Goal: Information Seeking & Learning: Learn about a topic

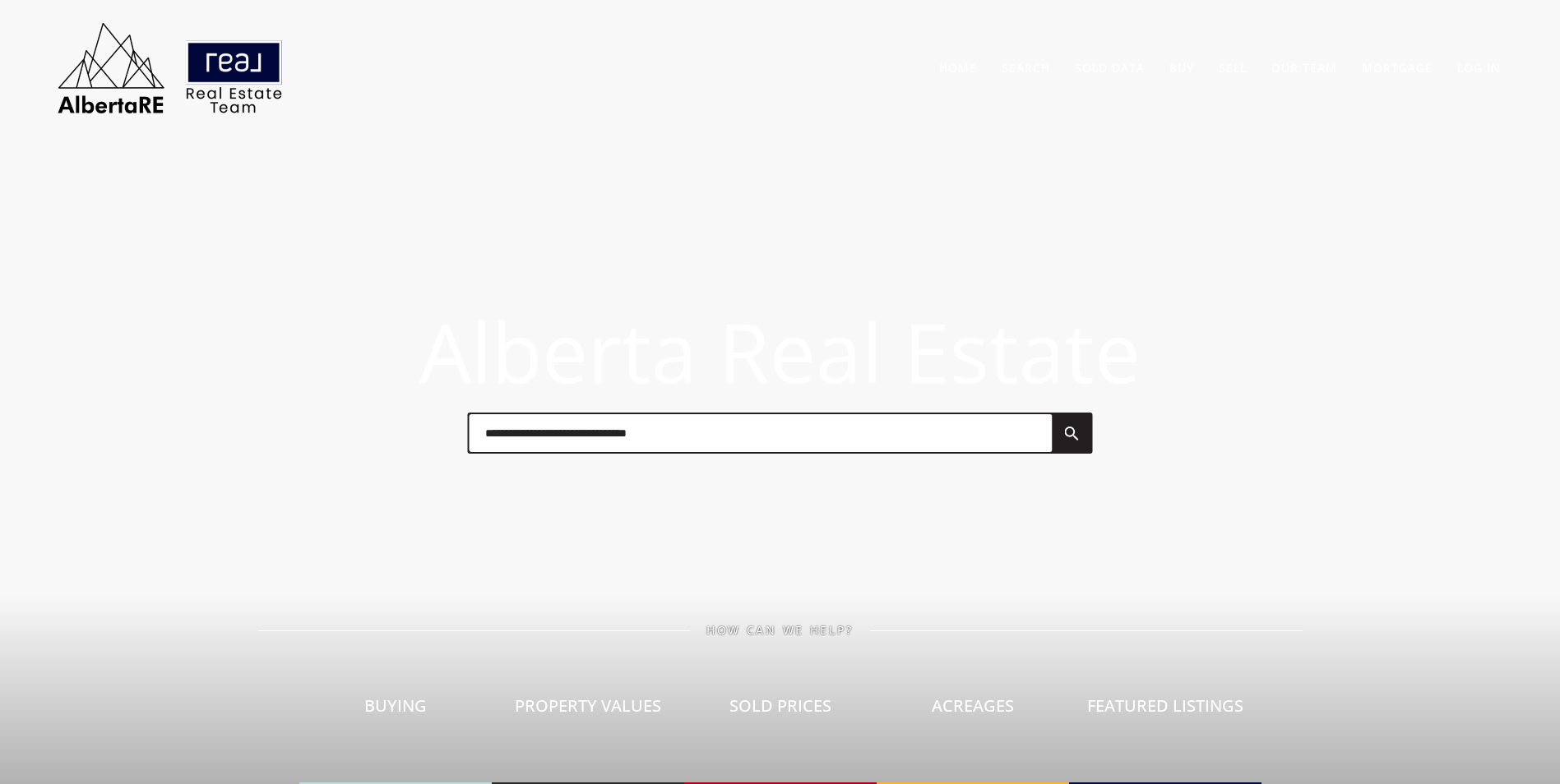
click at [530, 439] on input "text" at bounding box center [761, 433] width 583 height 38
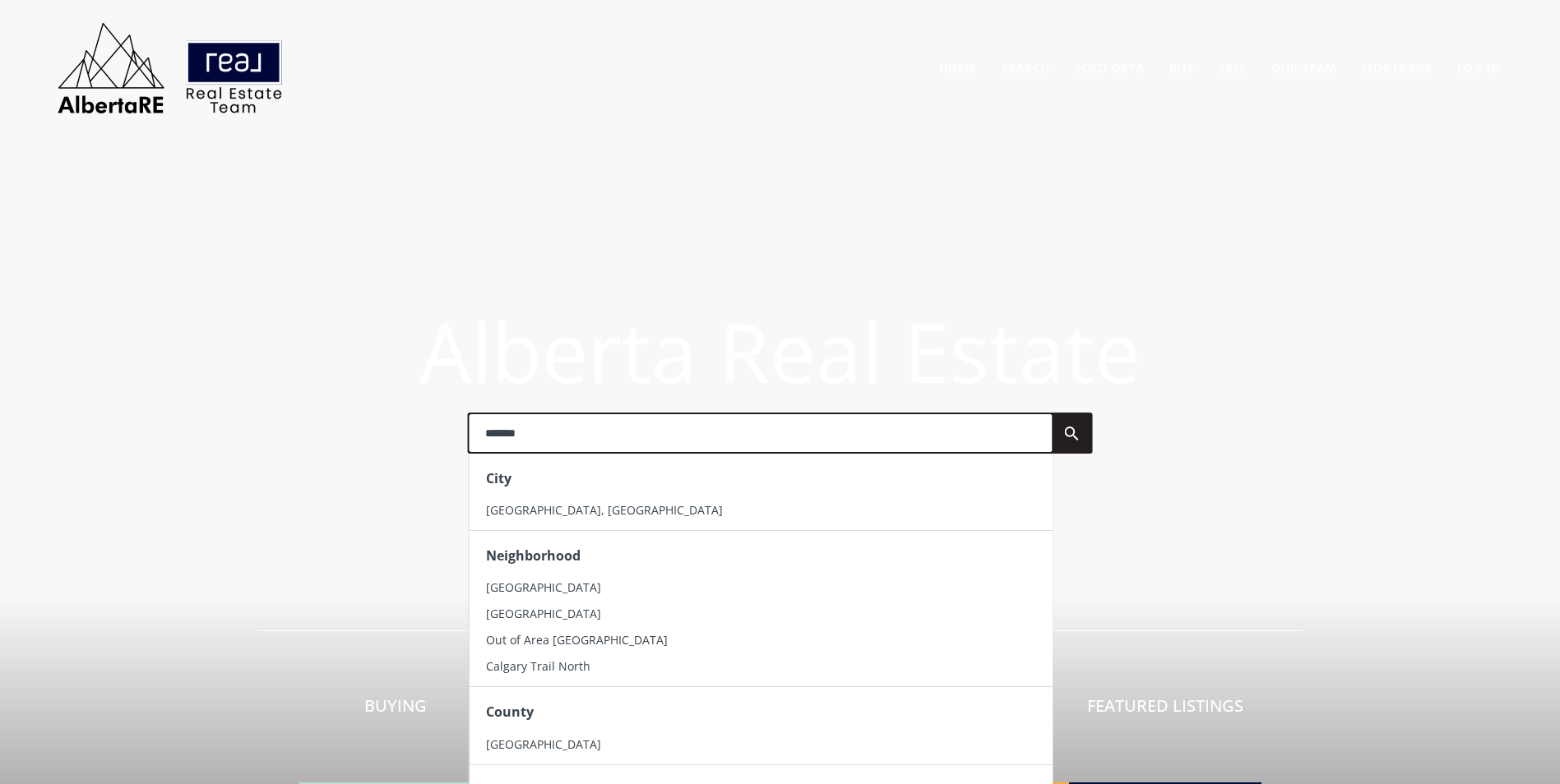
type input "*******"
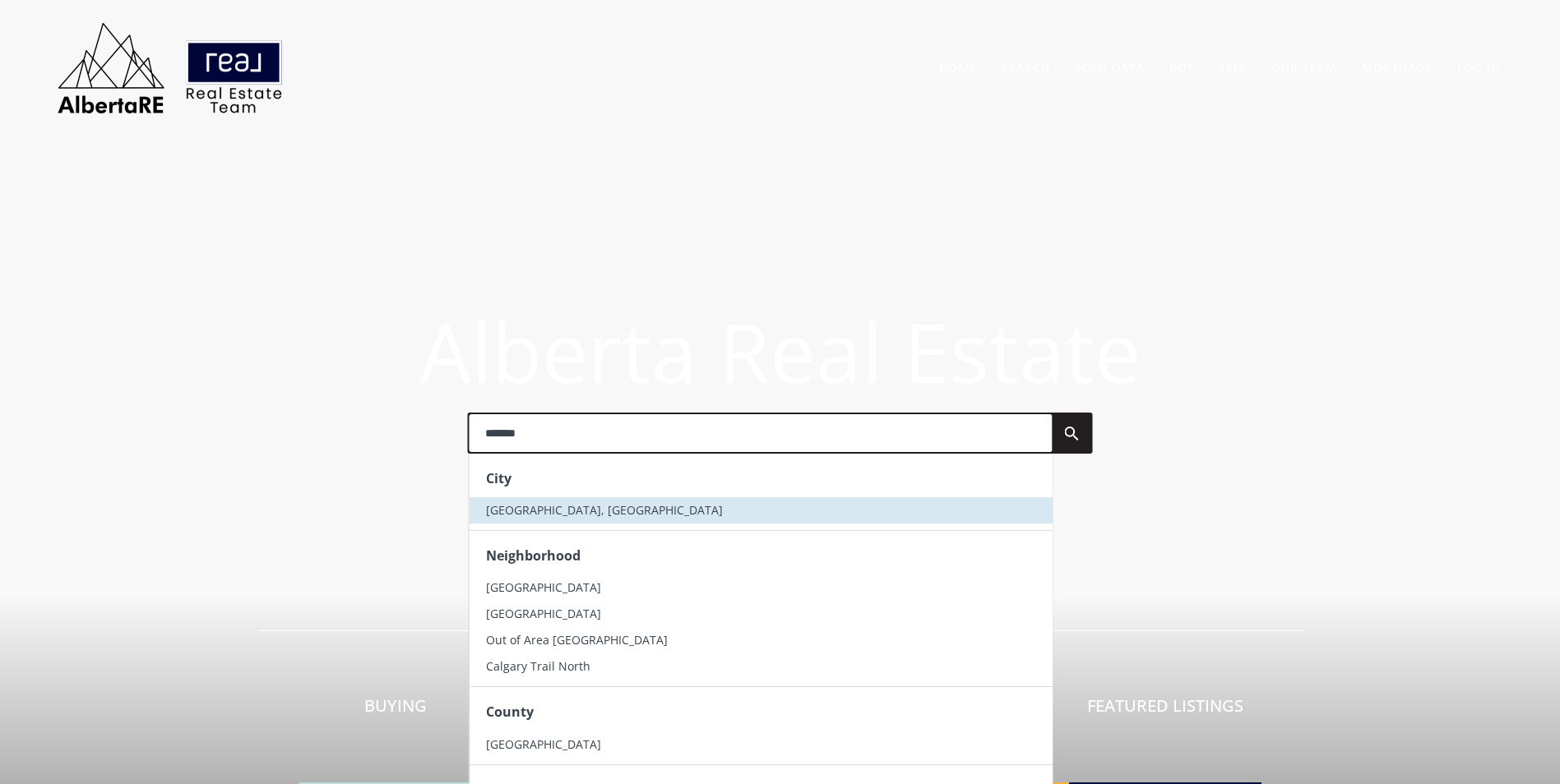
click at [556, 507] on li "[GEOGRAPHIC_DATA], [GEOGRAPHIC_DATA]" at bounding box center [761, 510] width 583 height 26
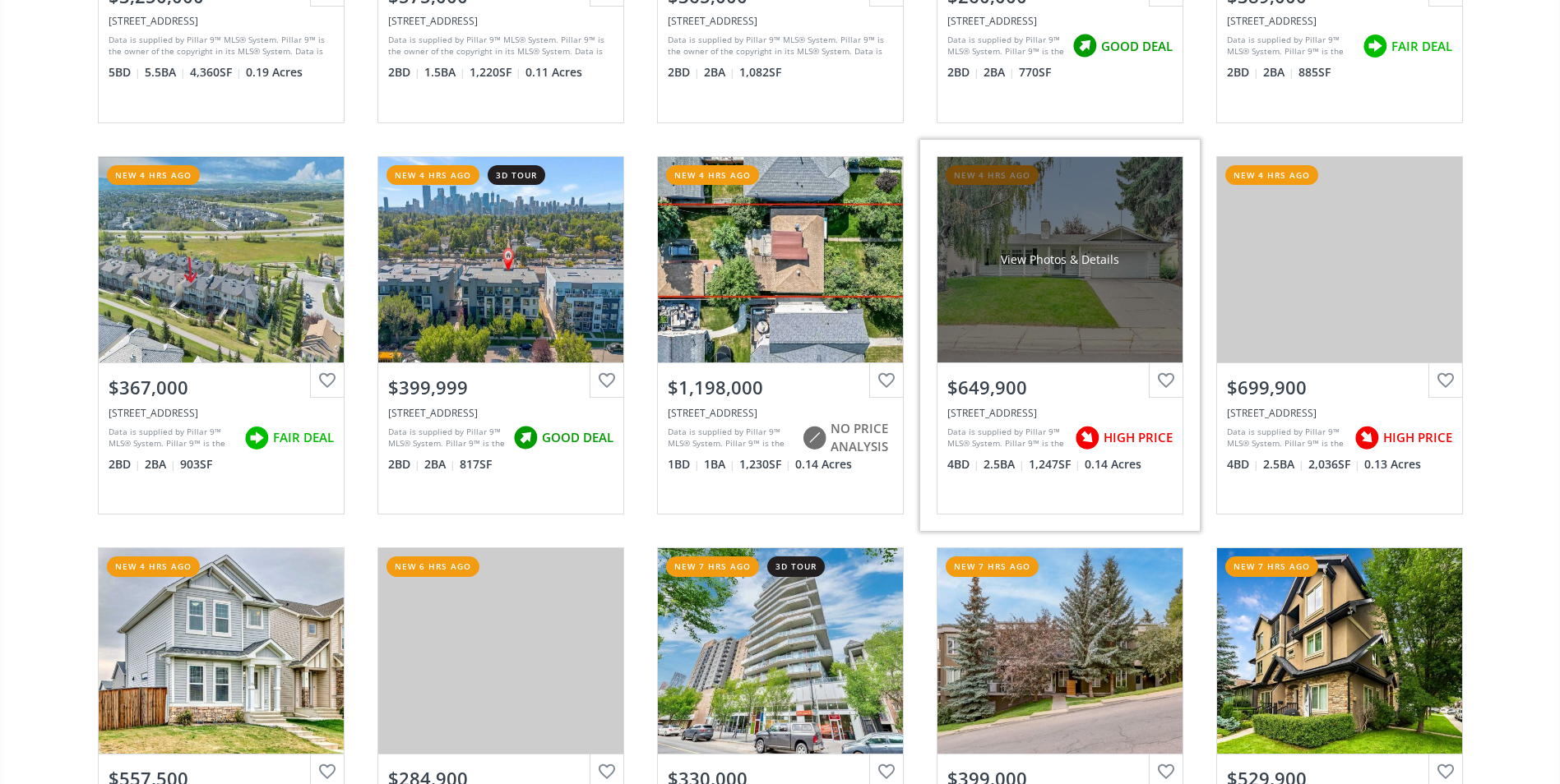
scroll to position [1151, 0]
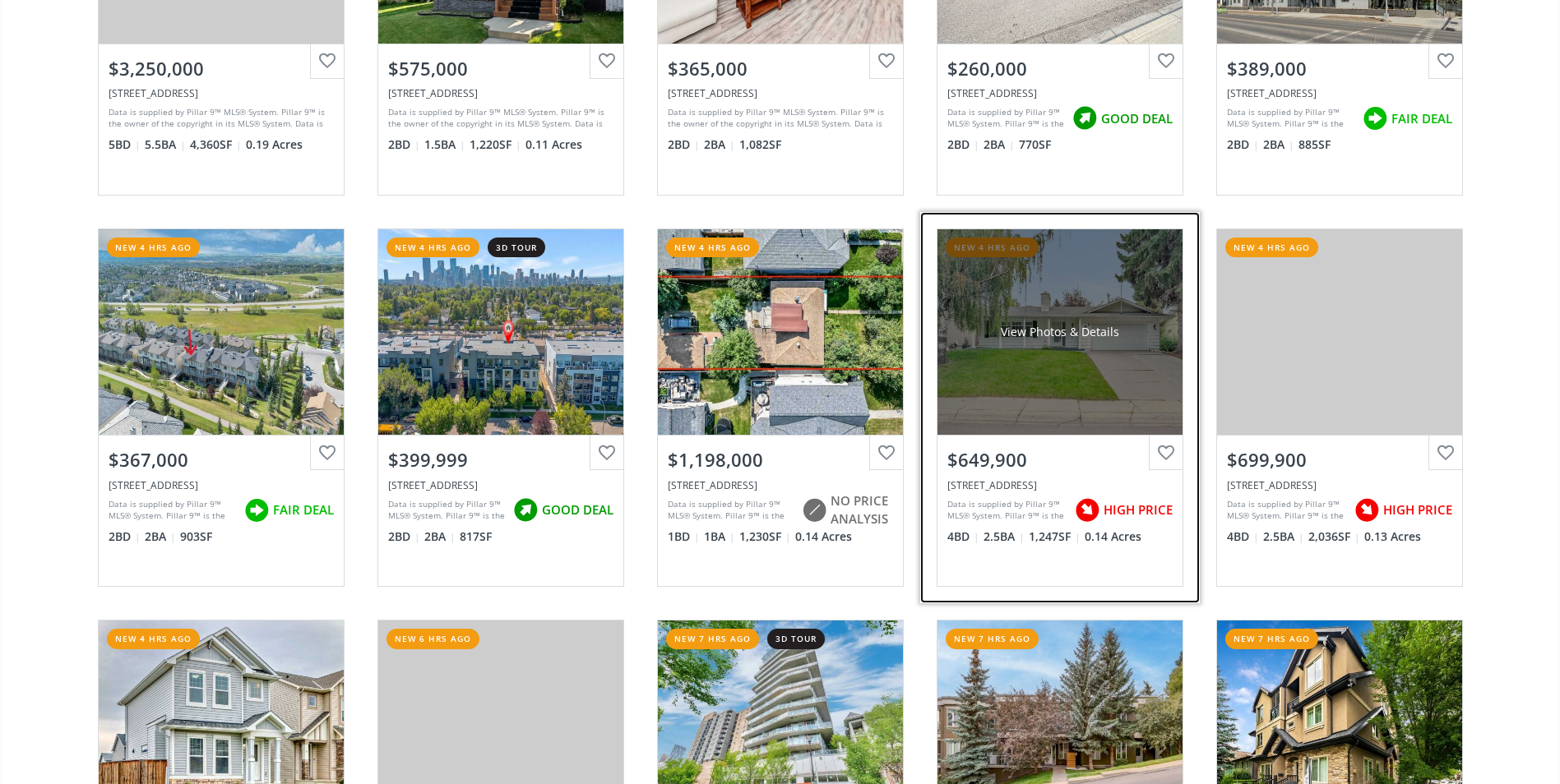
click at [1132, 338] on div "View Photos & Details" at bounding box center [1060, 332] width 245 height 206
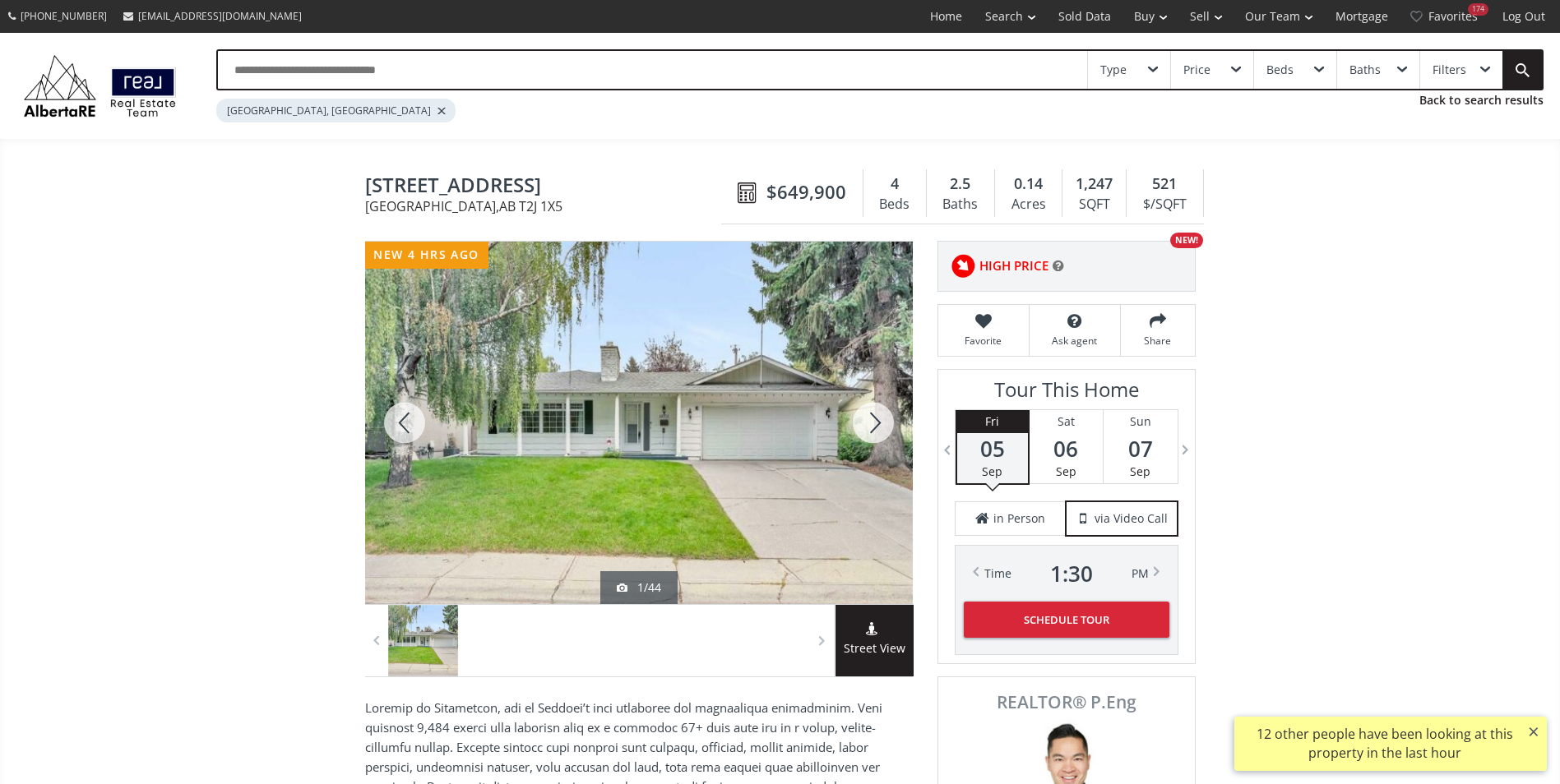
click at [882, 432] on div at bounding box center [873, 423] width 79 height 362
click at [863, 418] on div at bounding box center [873, 423] width 79 height 362
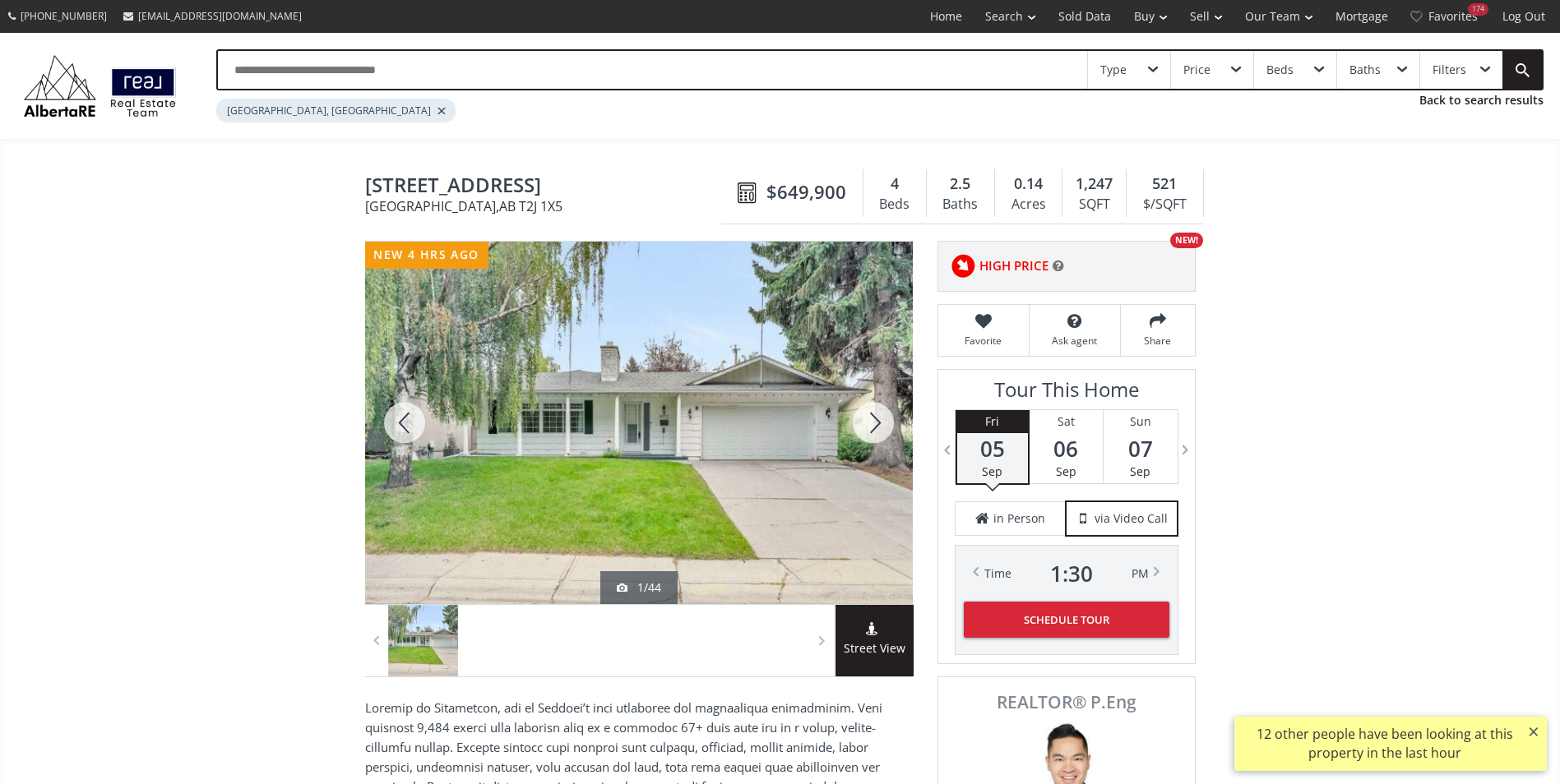
click at [863, 418] on div at bounding box center [873, 423] width 79 height 362
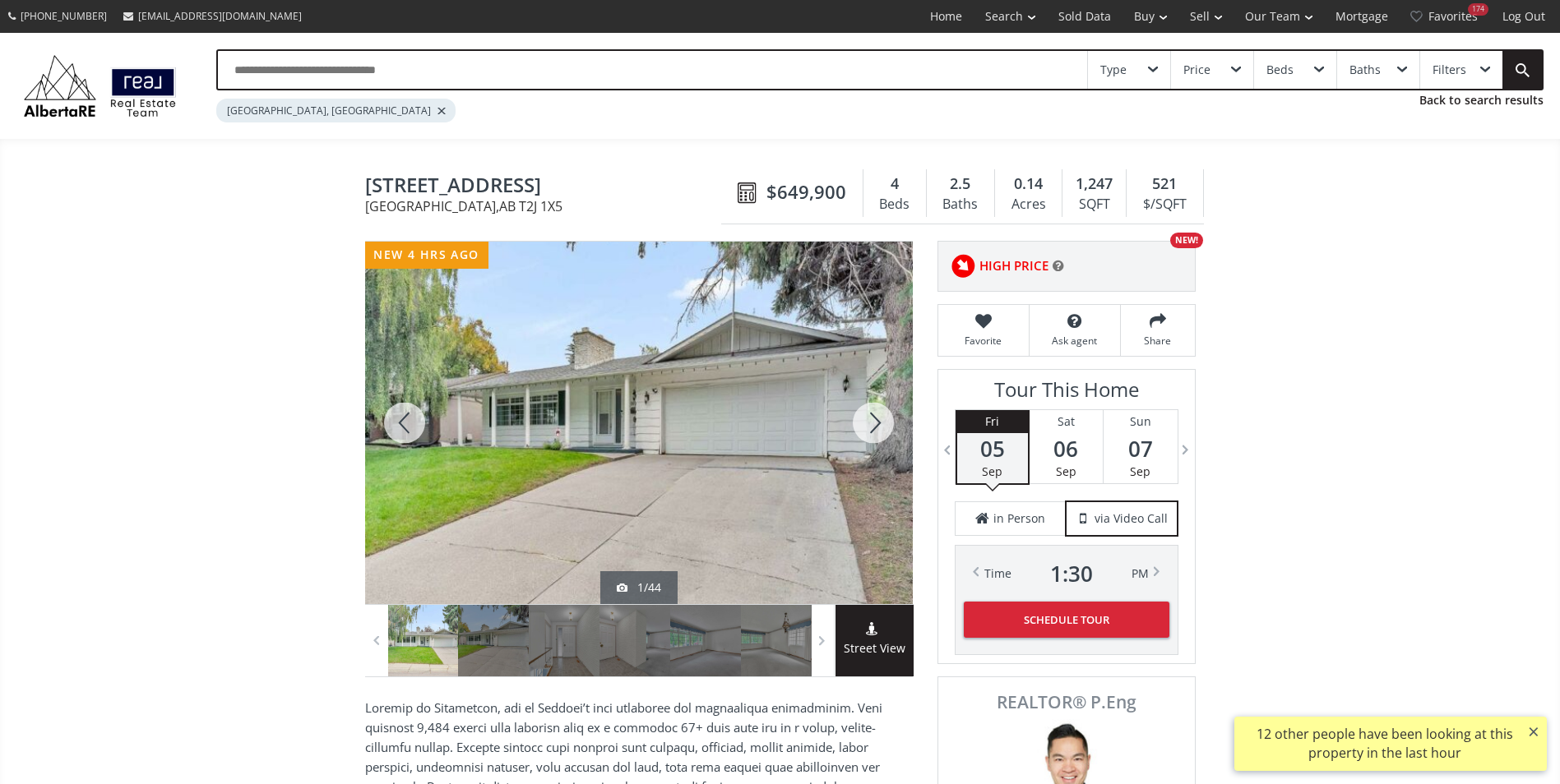
click at [863, 418] on div at bounding box center [873, 423] width 79 height 362
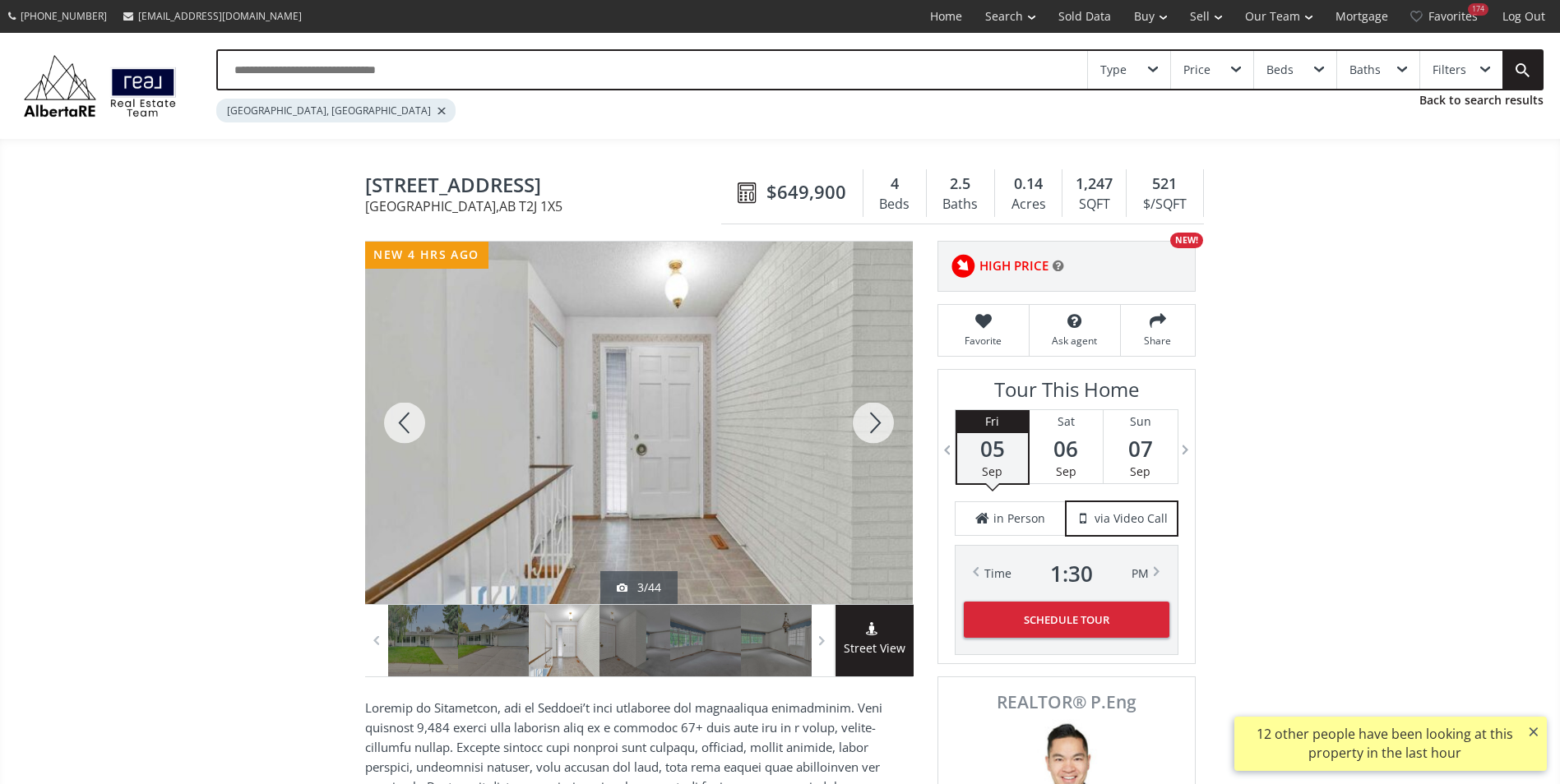
click at [863, 418] on div at bounding box center [873, 423] width 79 height 362
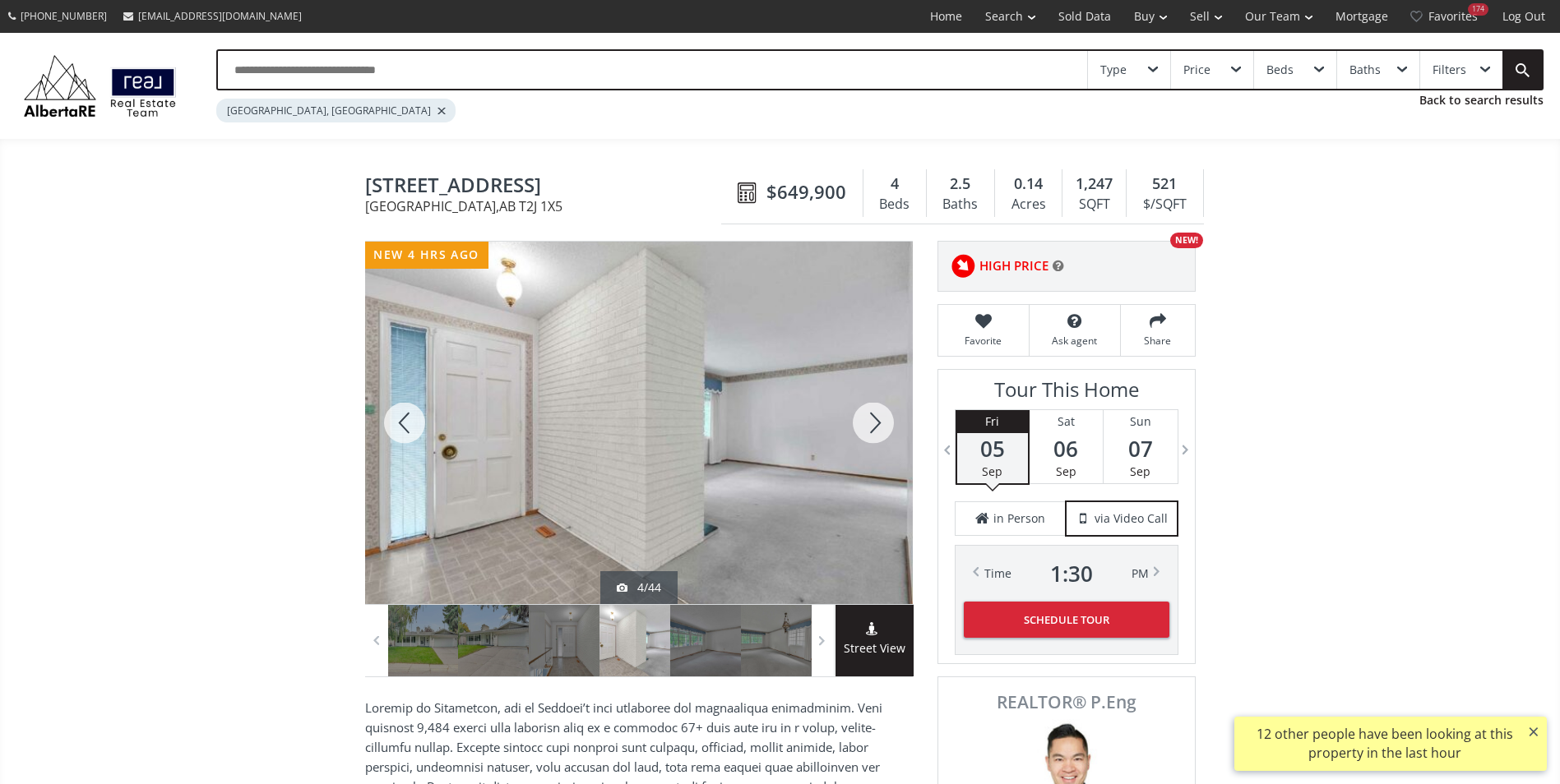
click at [863, 418] on div at bounding box center [873, 423] width 79 height 362
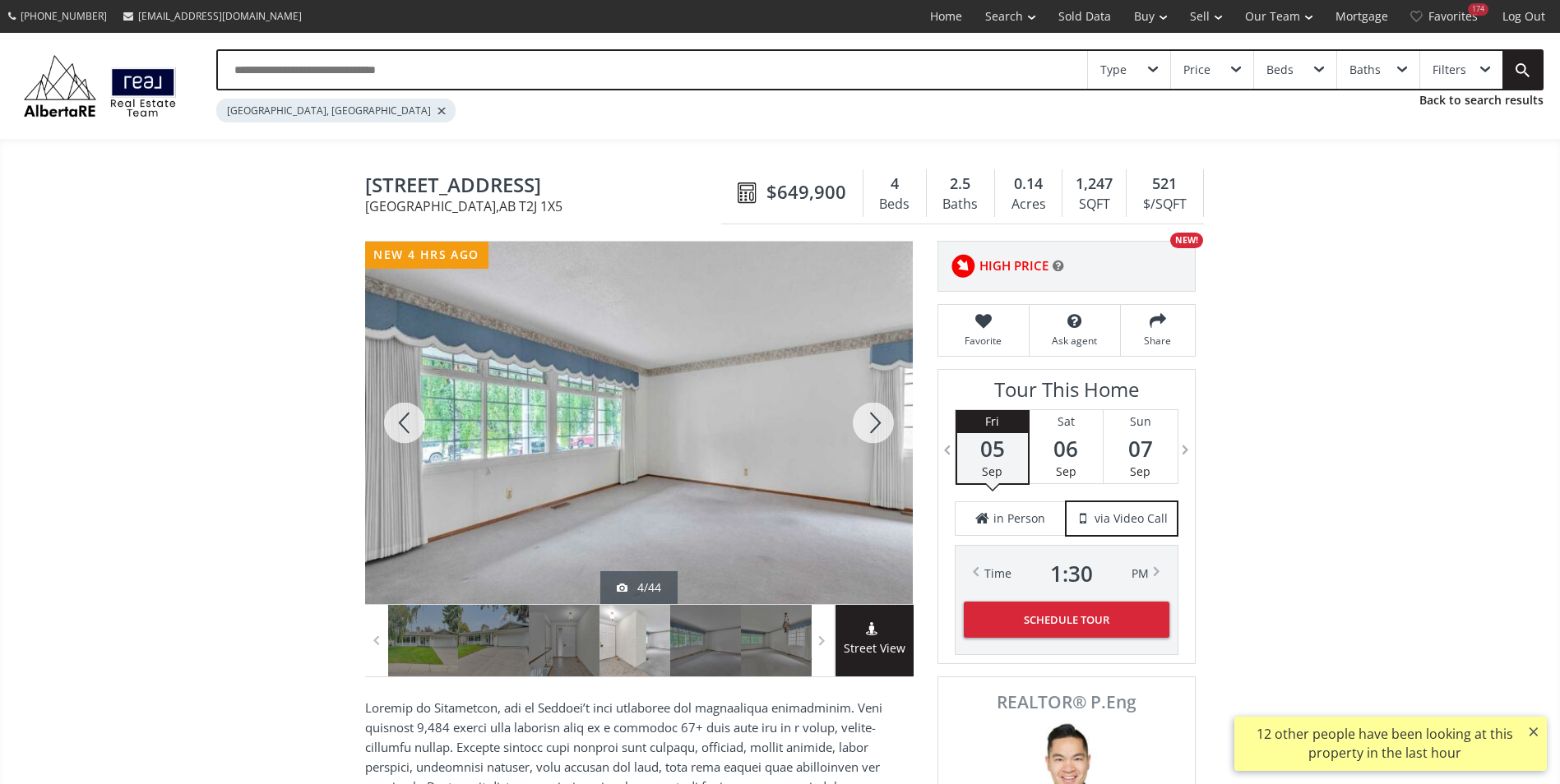
click at [863, 418] on div at bounding box center [873, 423] width 79 height 362
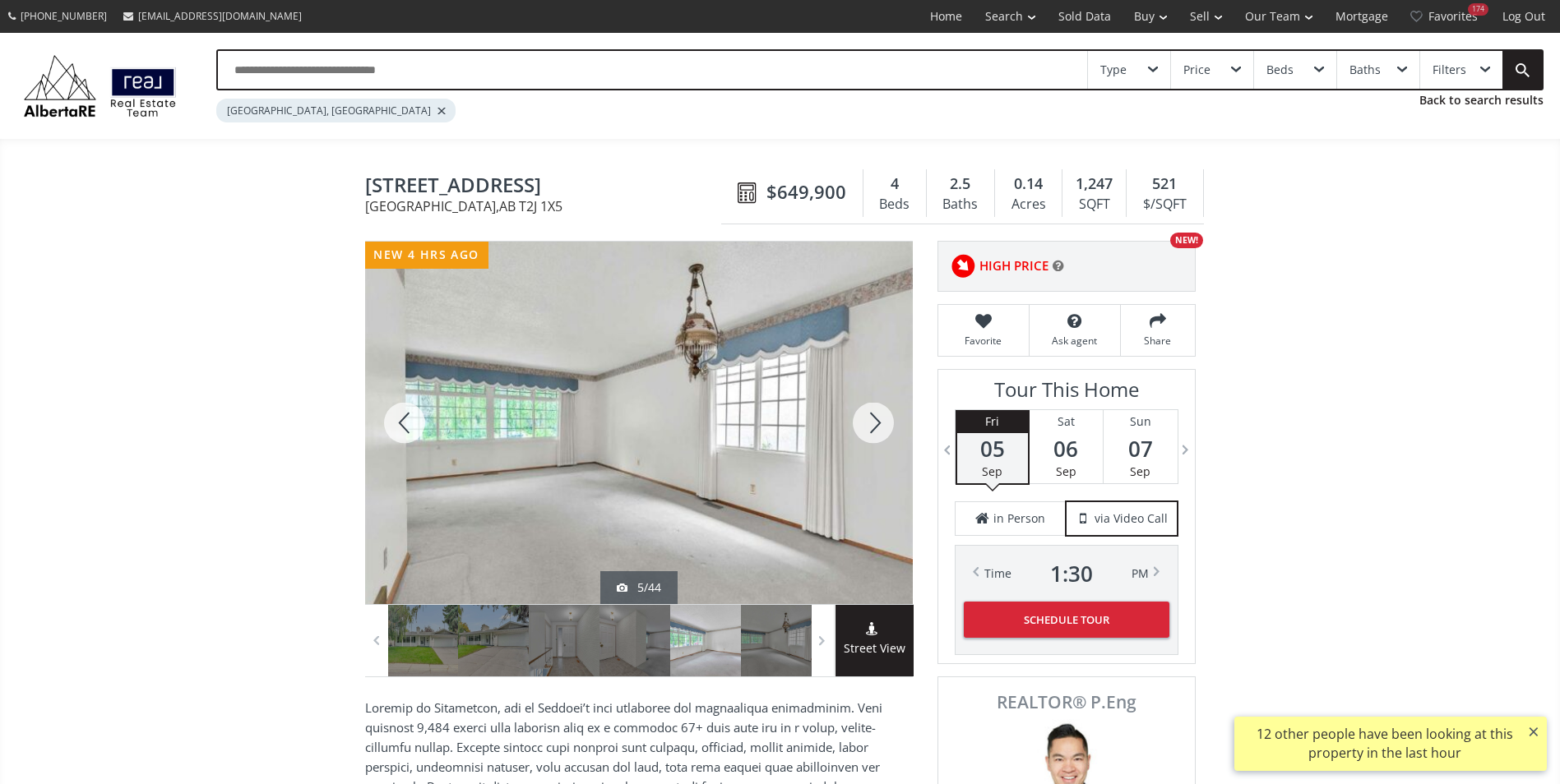
click at [863, 418] on div at bounding box center [873, 423] width 79 height 362
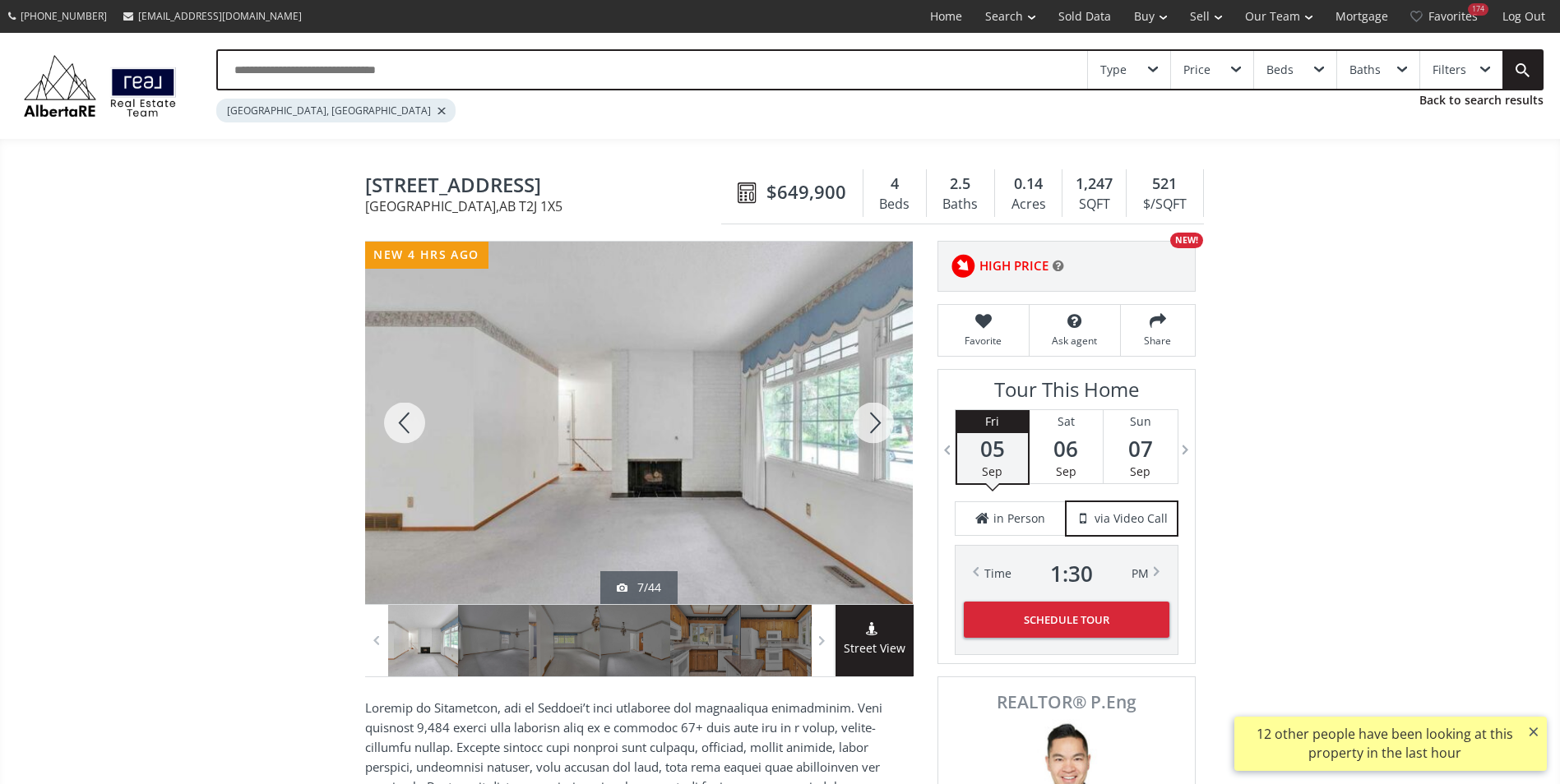
click at [863, 418] on div at bounding box center [873, 423] width 79 height 362
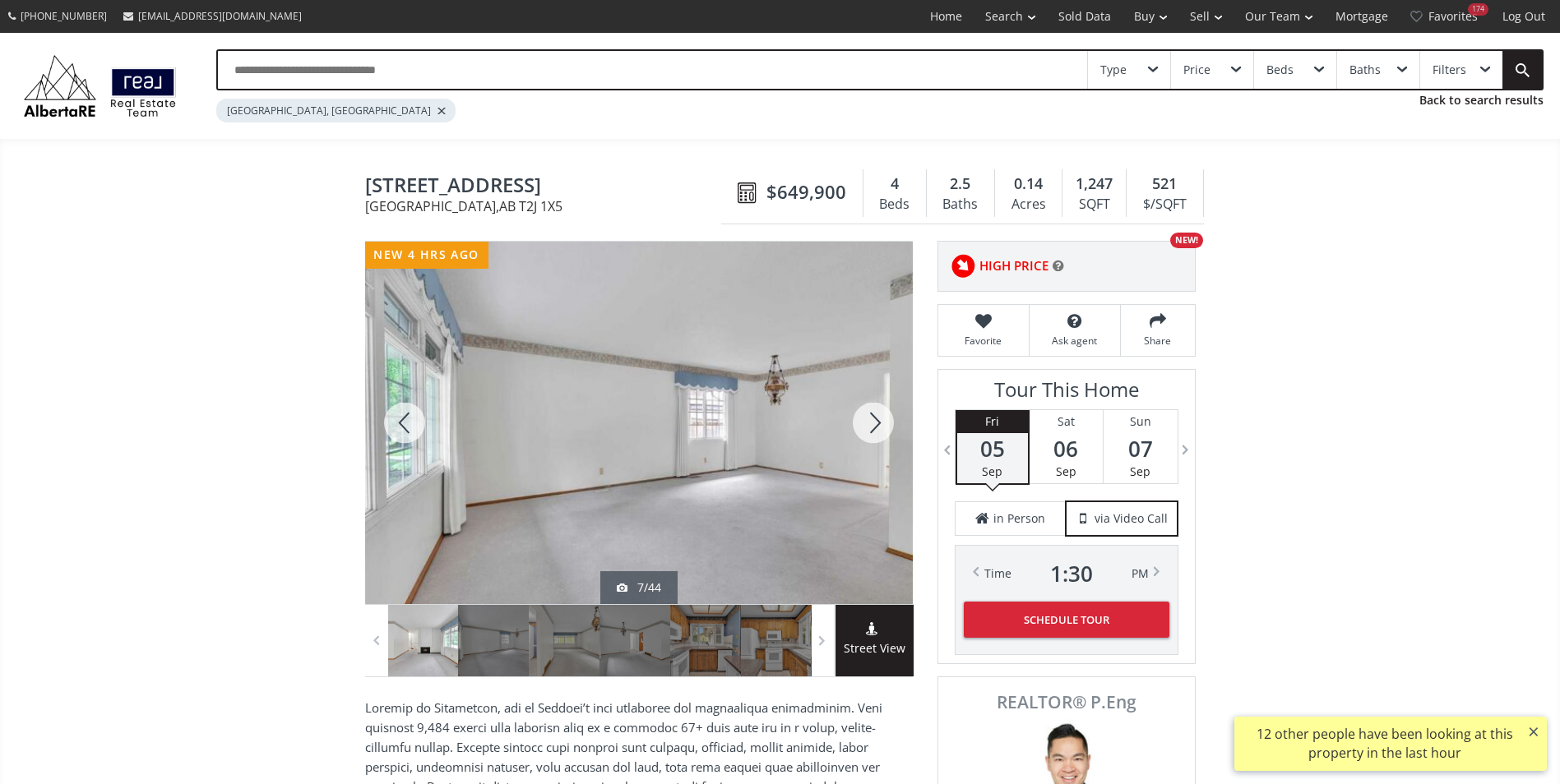
click at [863, 418] on div at bounding box center [873, 423] width 79 height 362
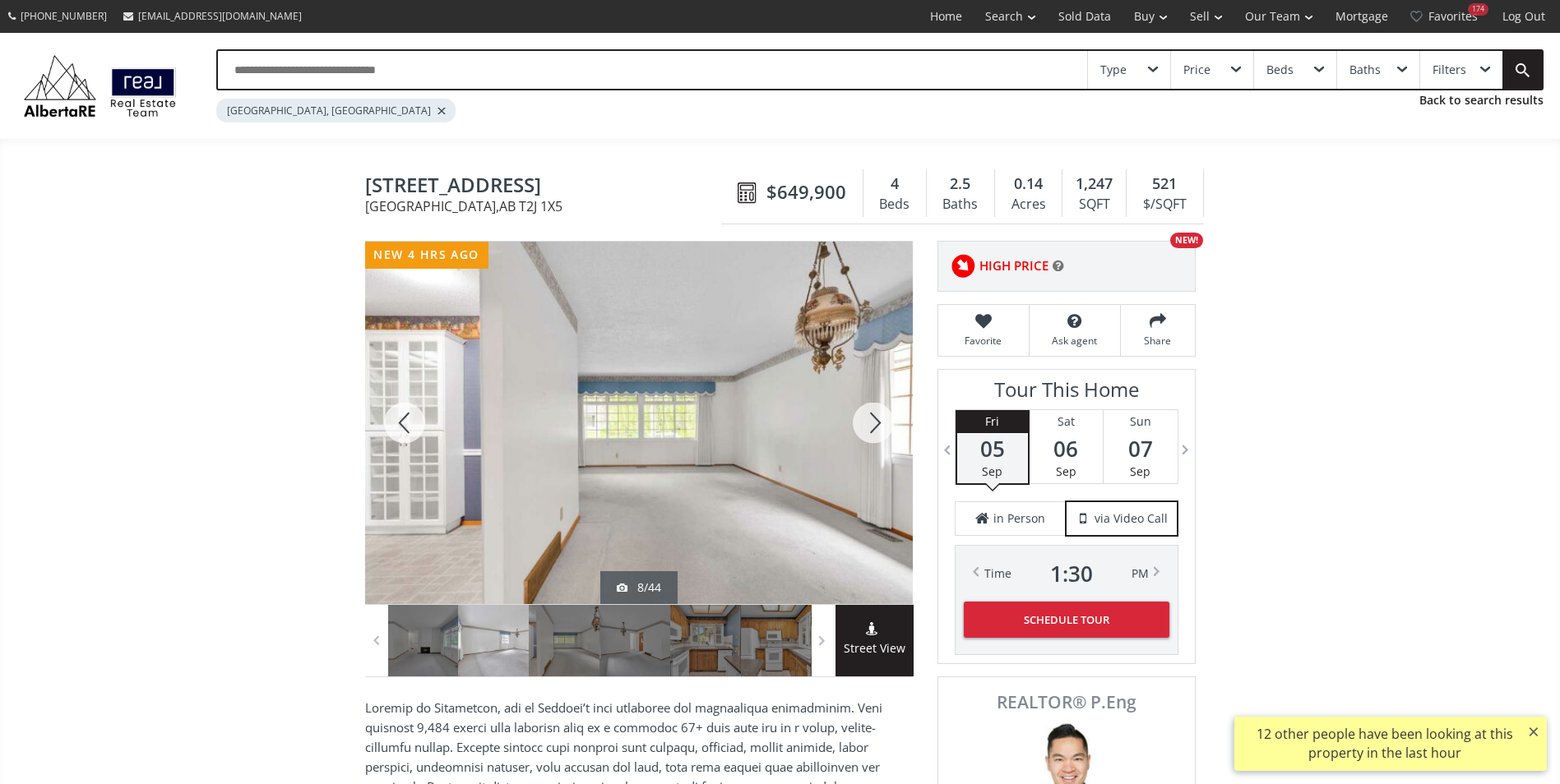
click at [863, 418] on div at bounding box center [873, 423] width 79 height 362
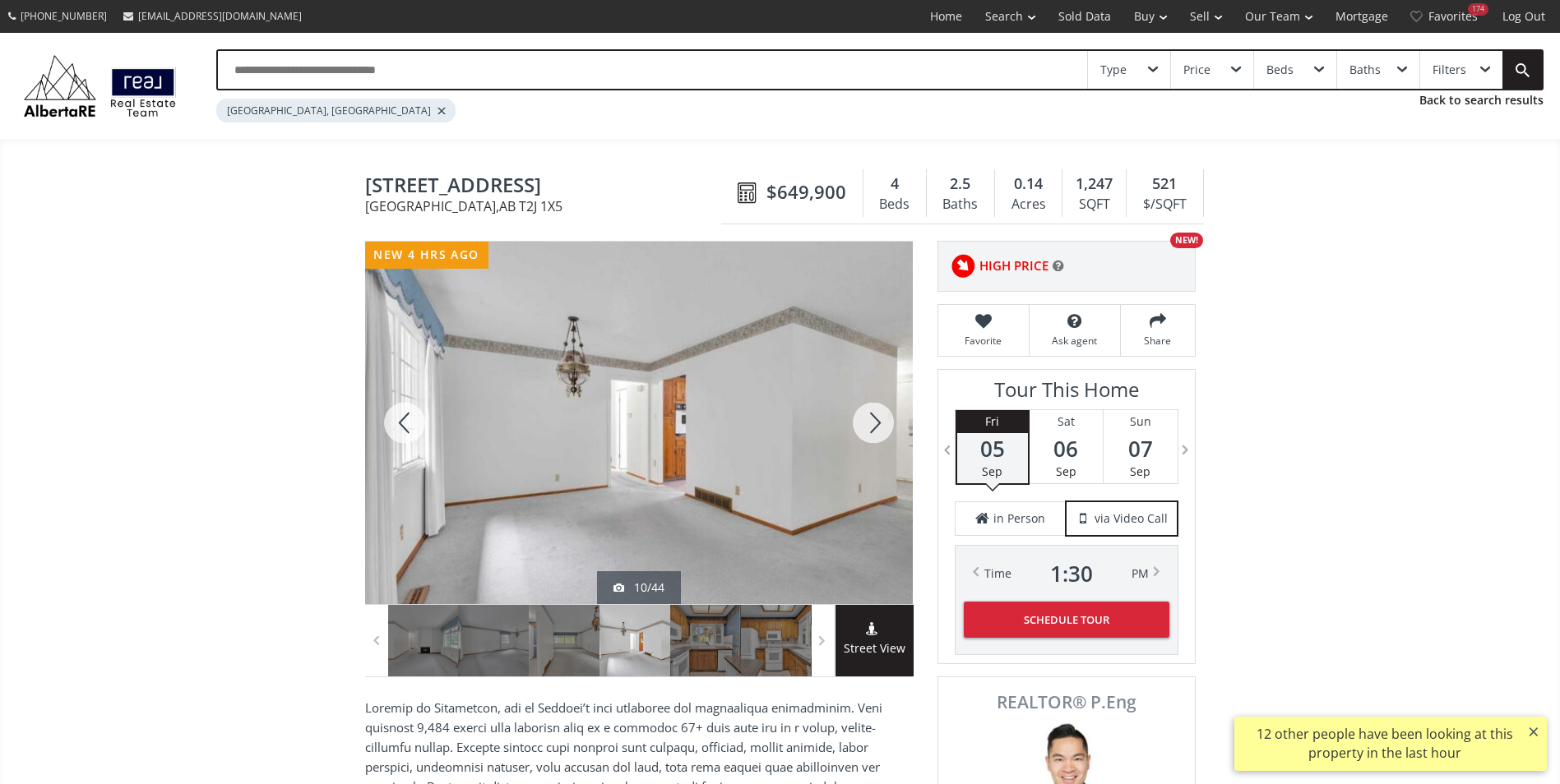
click at [863, 418] on div at bounding box center [873, 423] width 79 height 362
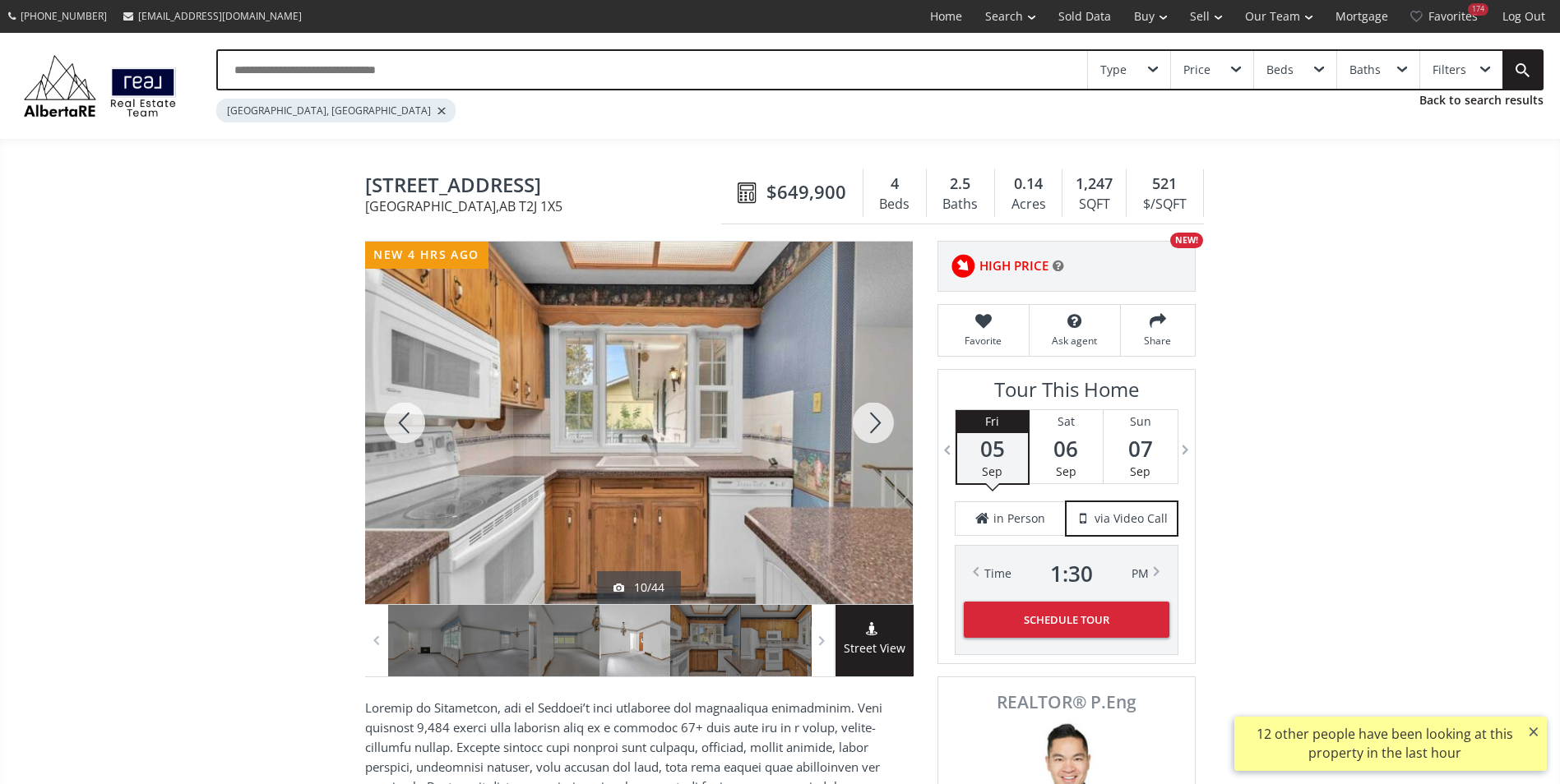
click at [863, 418] on div at bounding box center [873, 423] width 79 height 362
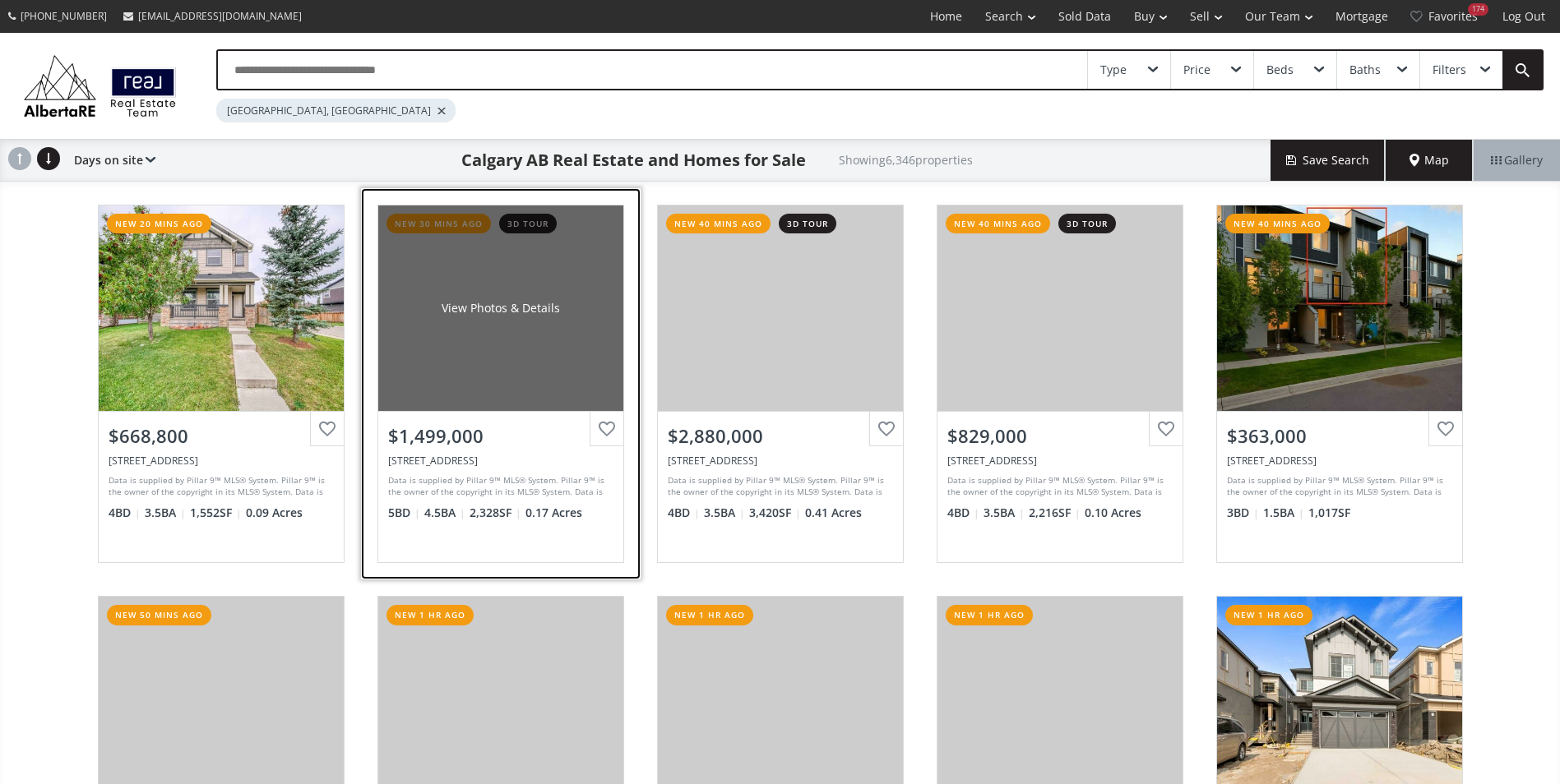
click at [534, 297] on div "View Photos & Details" at bounding box center [501, 308] width 245 height 206
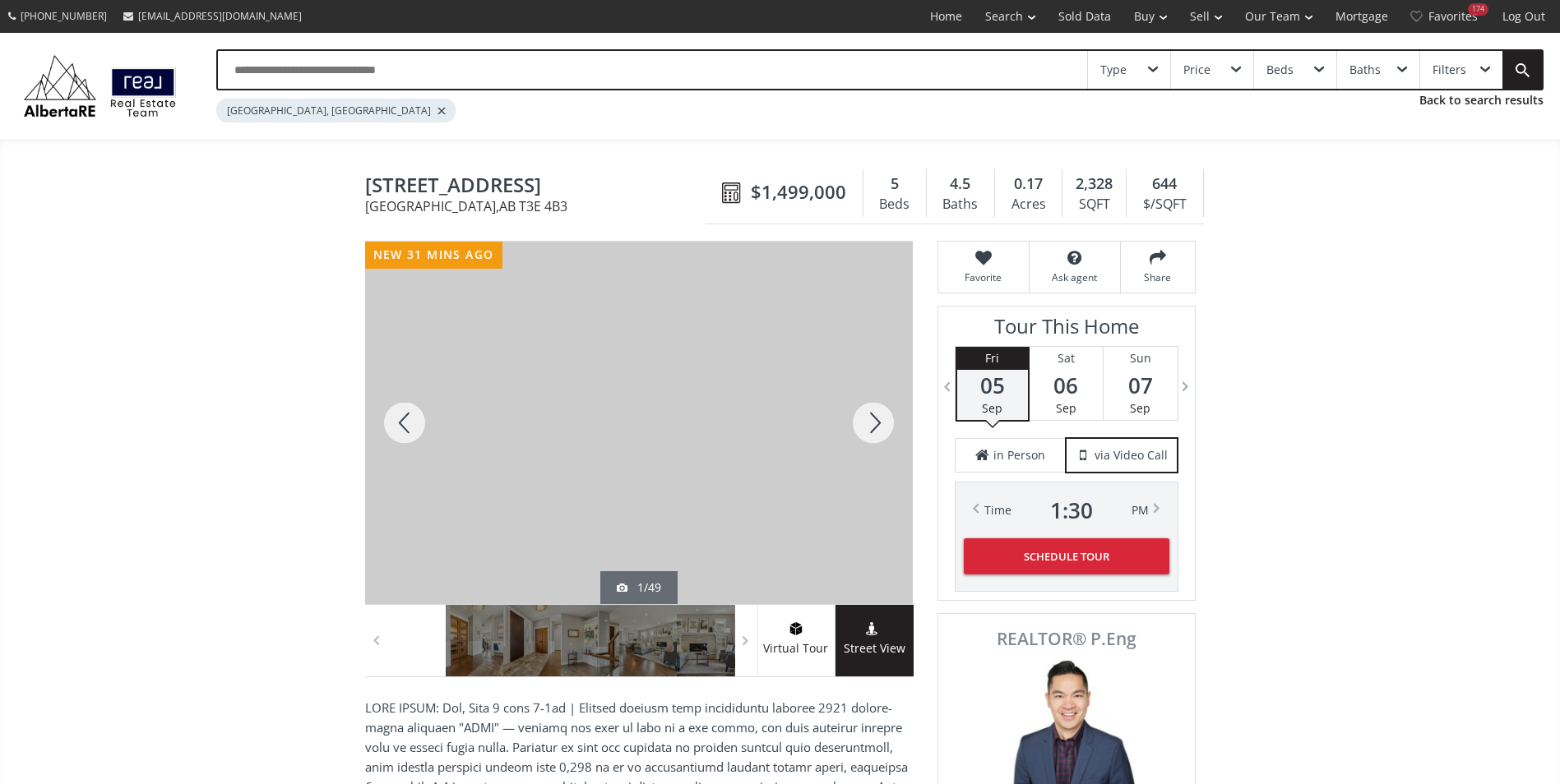
click at [854, 413] on div at bounding box center [873, 423] width 79 height 362
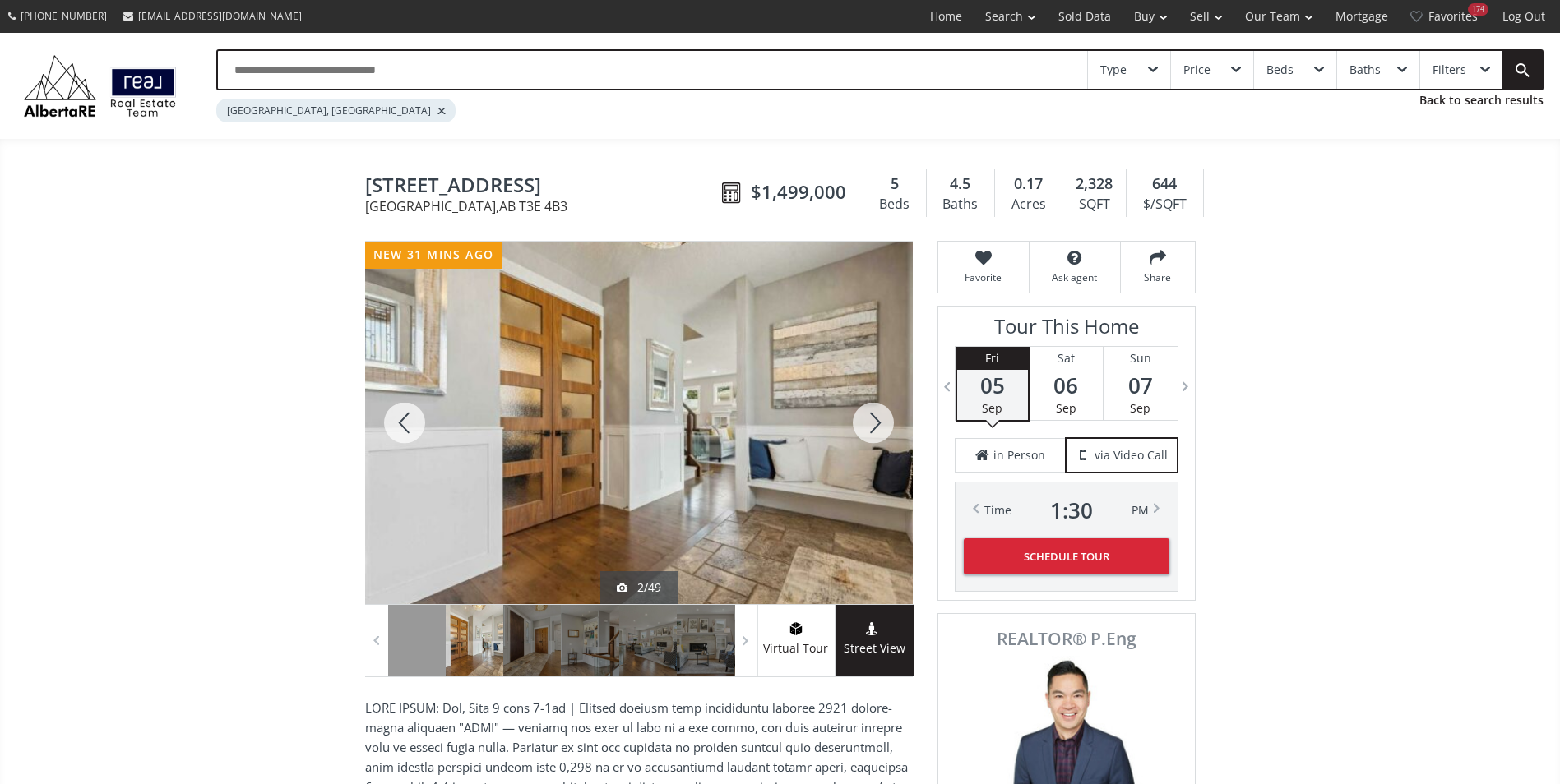
click at [854, 413] on div at bounding box center [873, 423] width 79 height 362
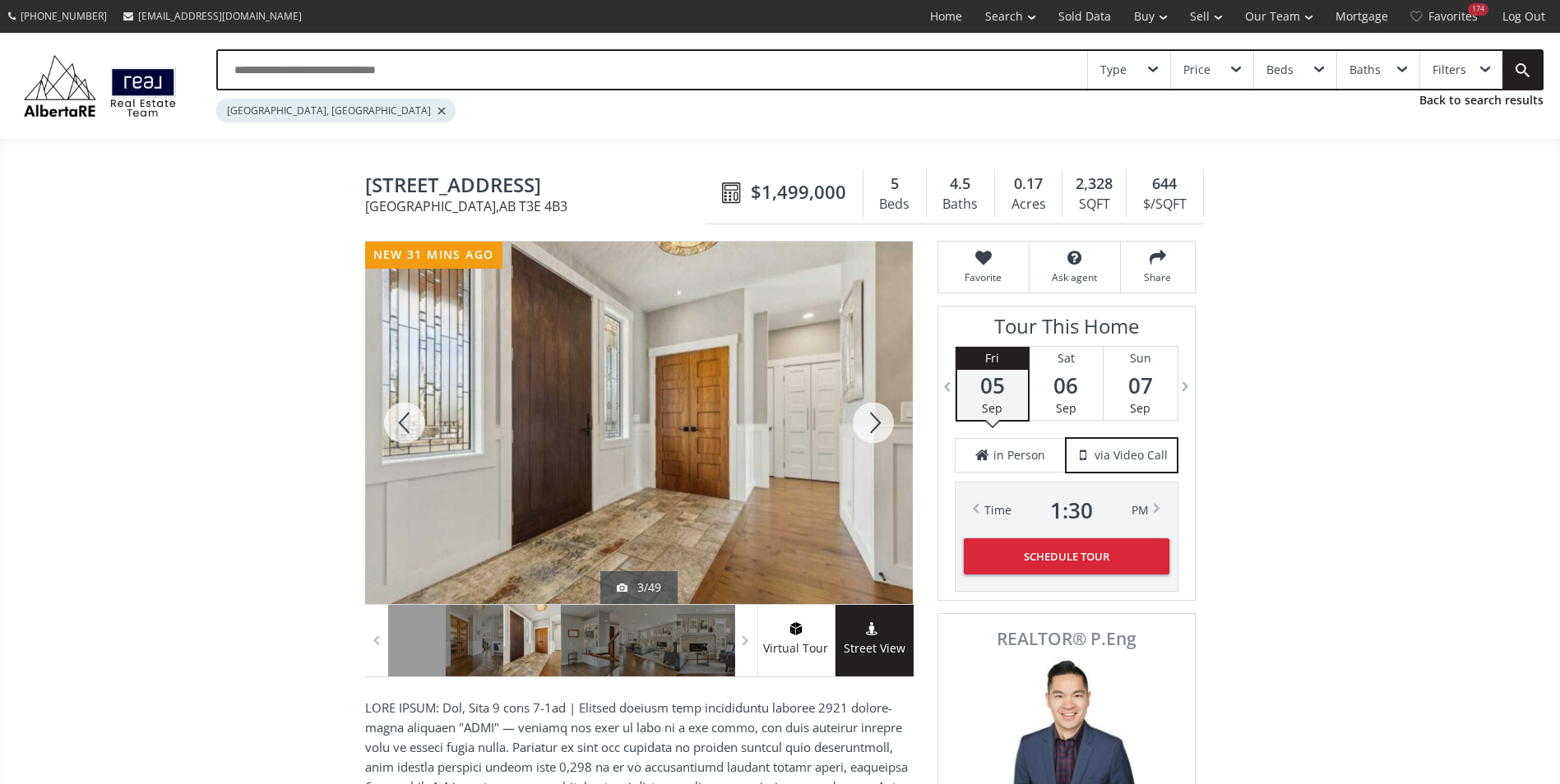
click at [854, 413] on div at bounding box center [873, 423] width 79 height 362
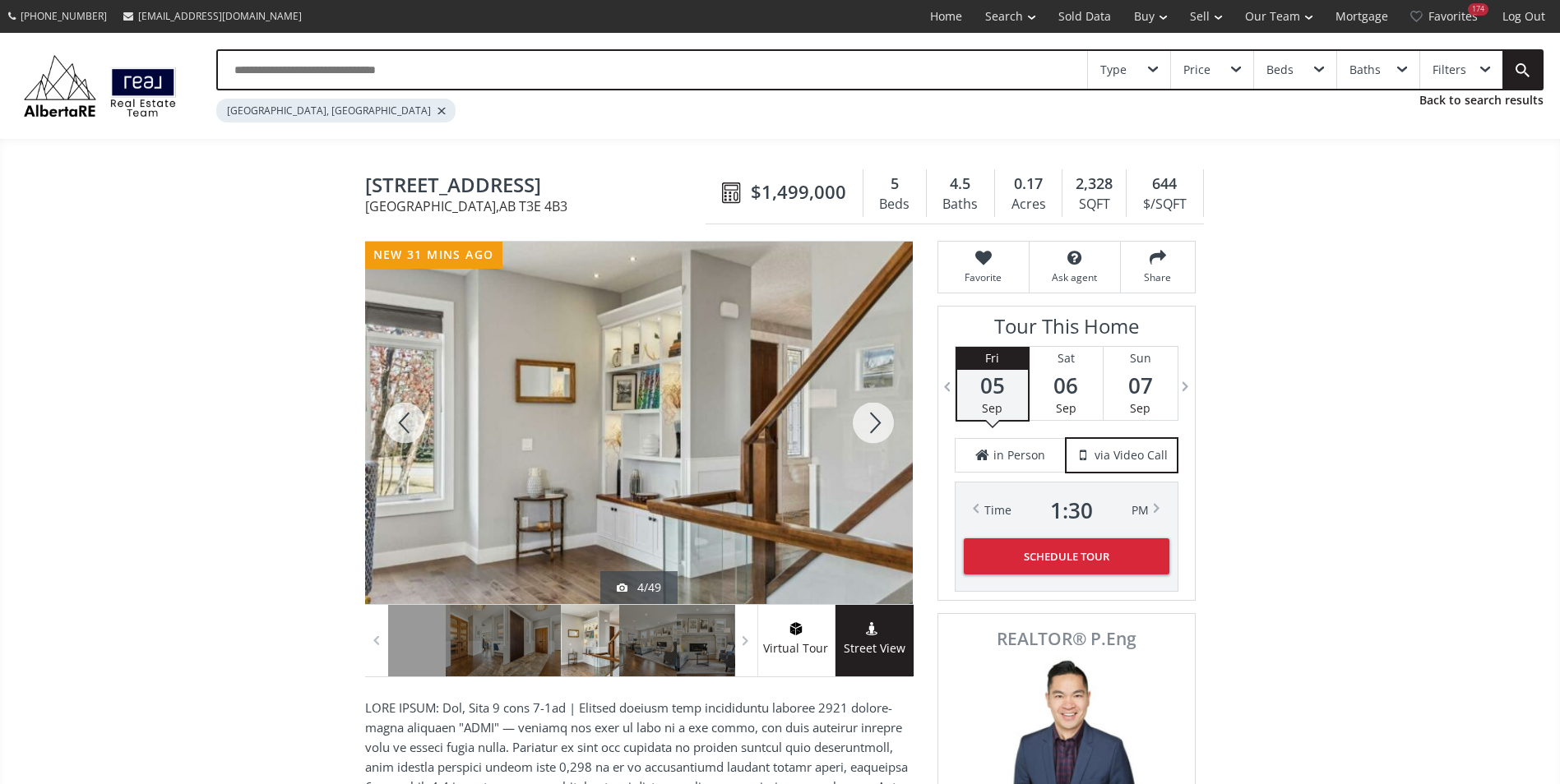
click at [854, 413] on div at bounding box center [873, 423] width 79 height 362
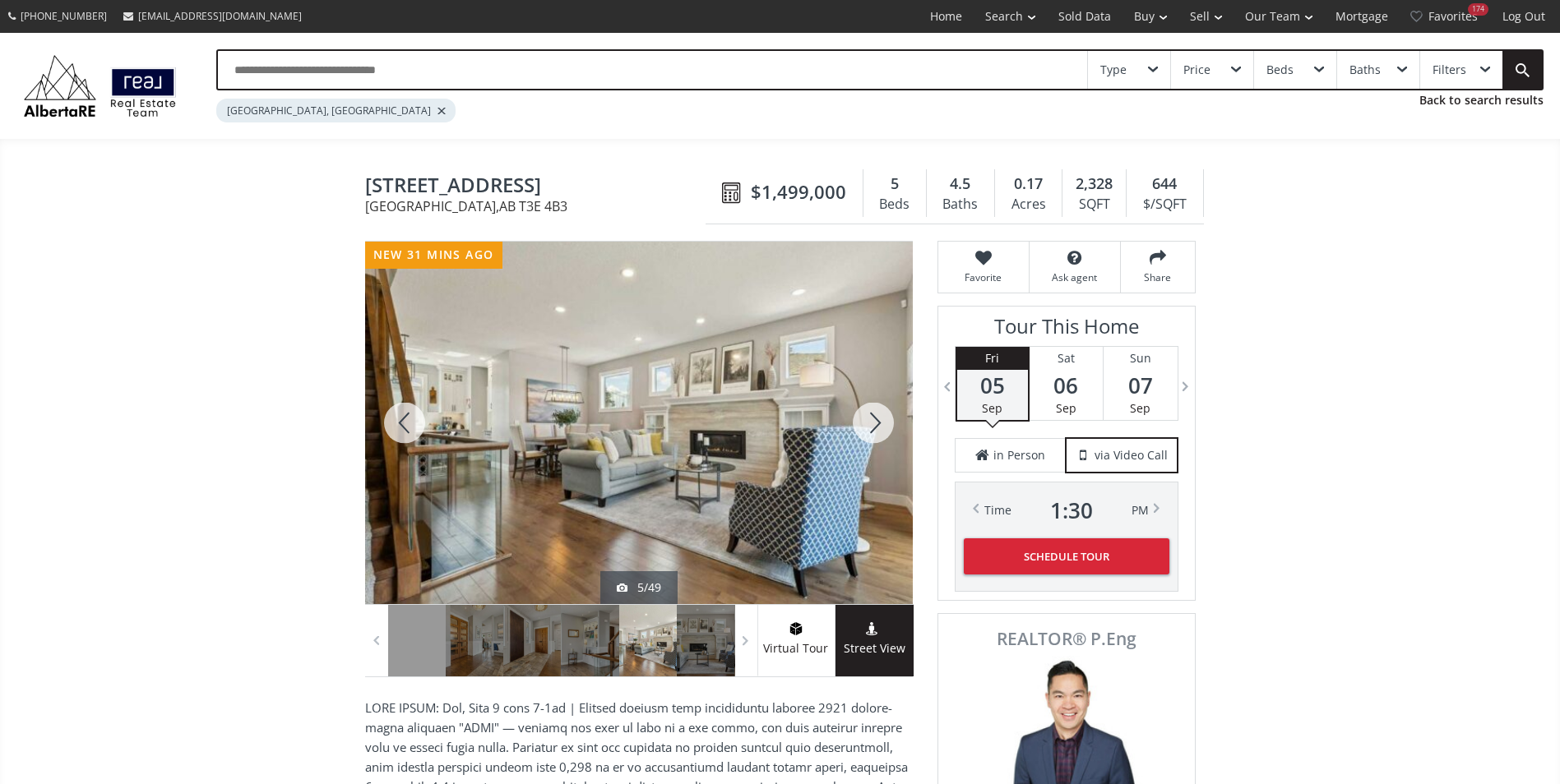
click at [854, 413] on div at bounding box center [873, 423] width 79 height 362
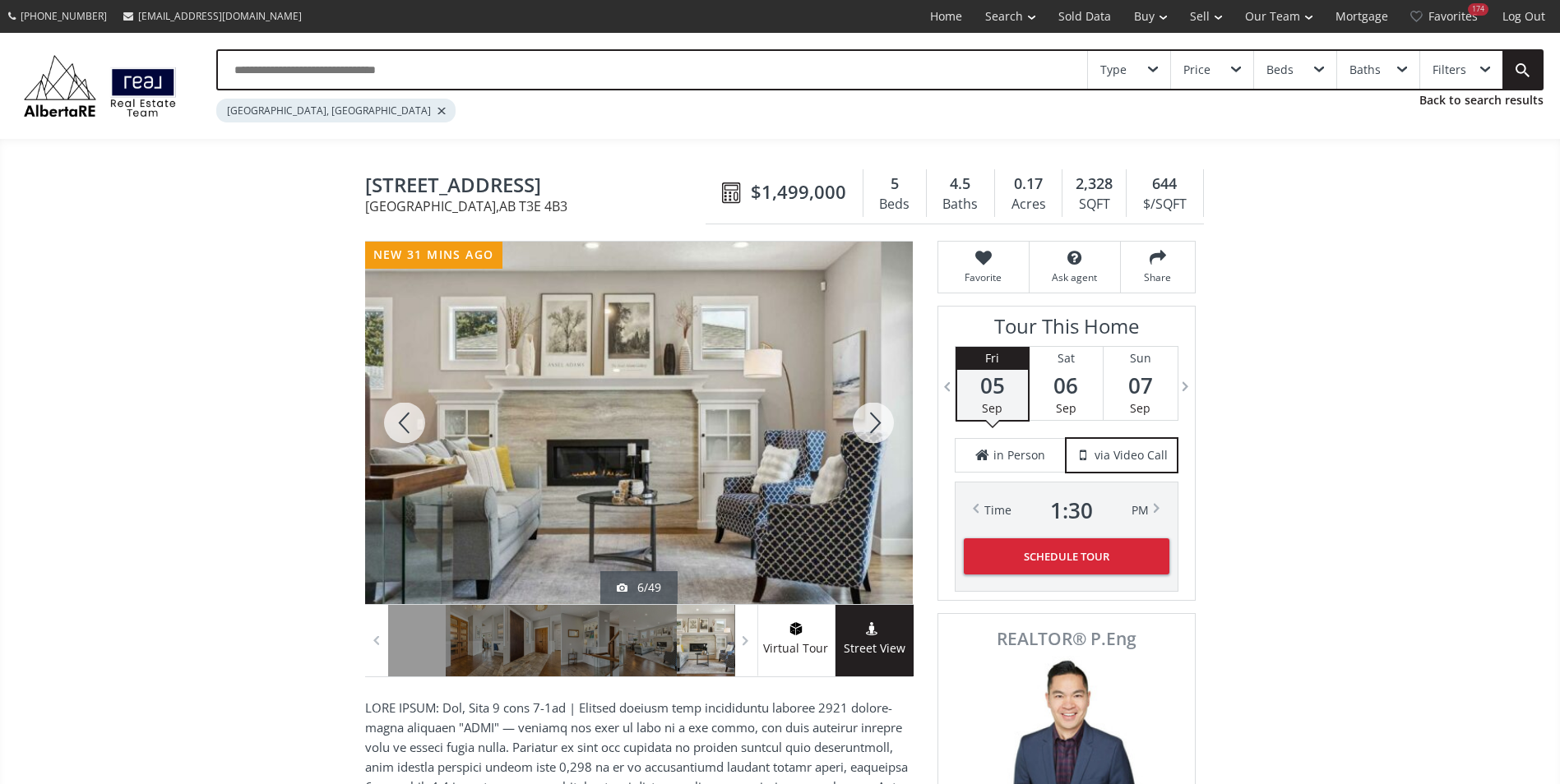
click at [854, 413] on div at bounding box center [873, 423] width 79 height 362
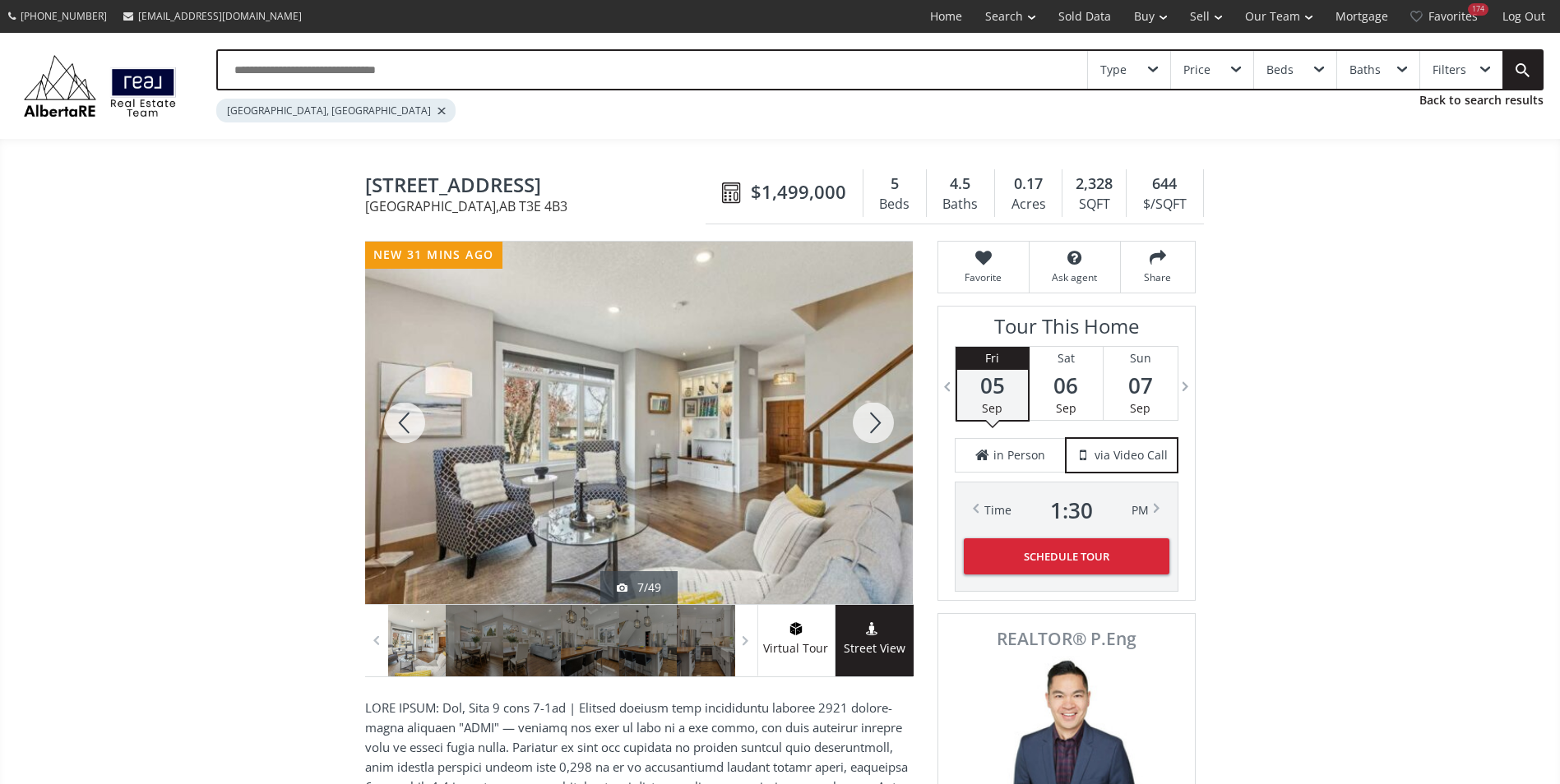
click at [854, 413] on div at bounding box center [873, 423] width 79 height 362
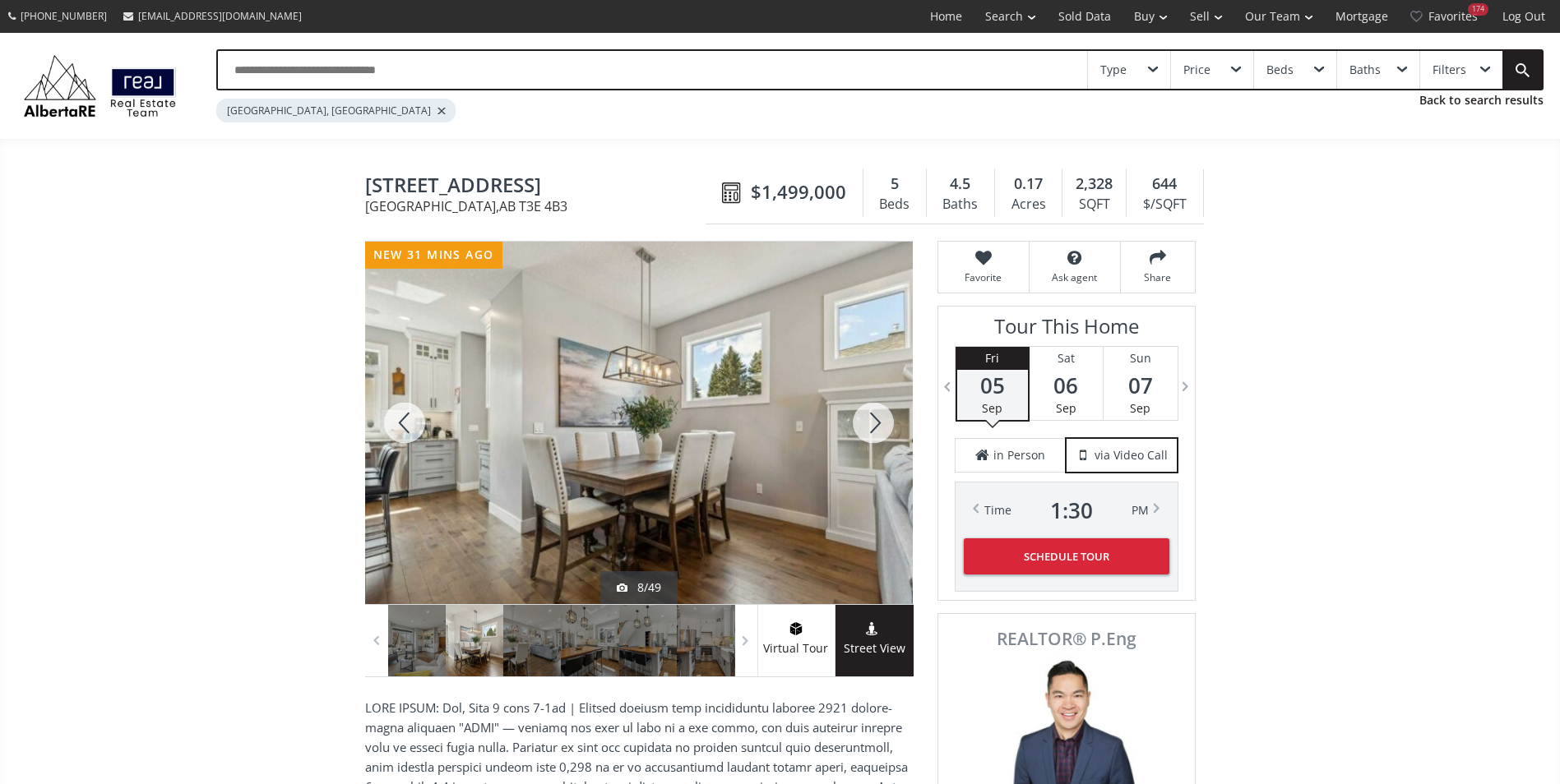
click at [854, 413] on div at bounding box center [873, 423] width 79 height 362
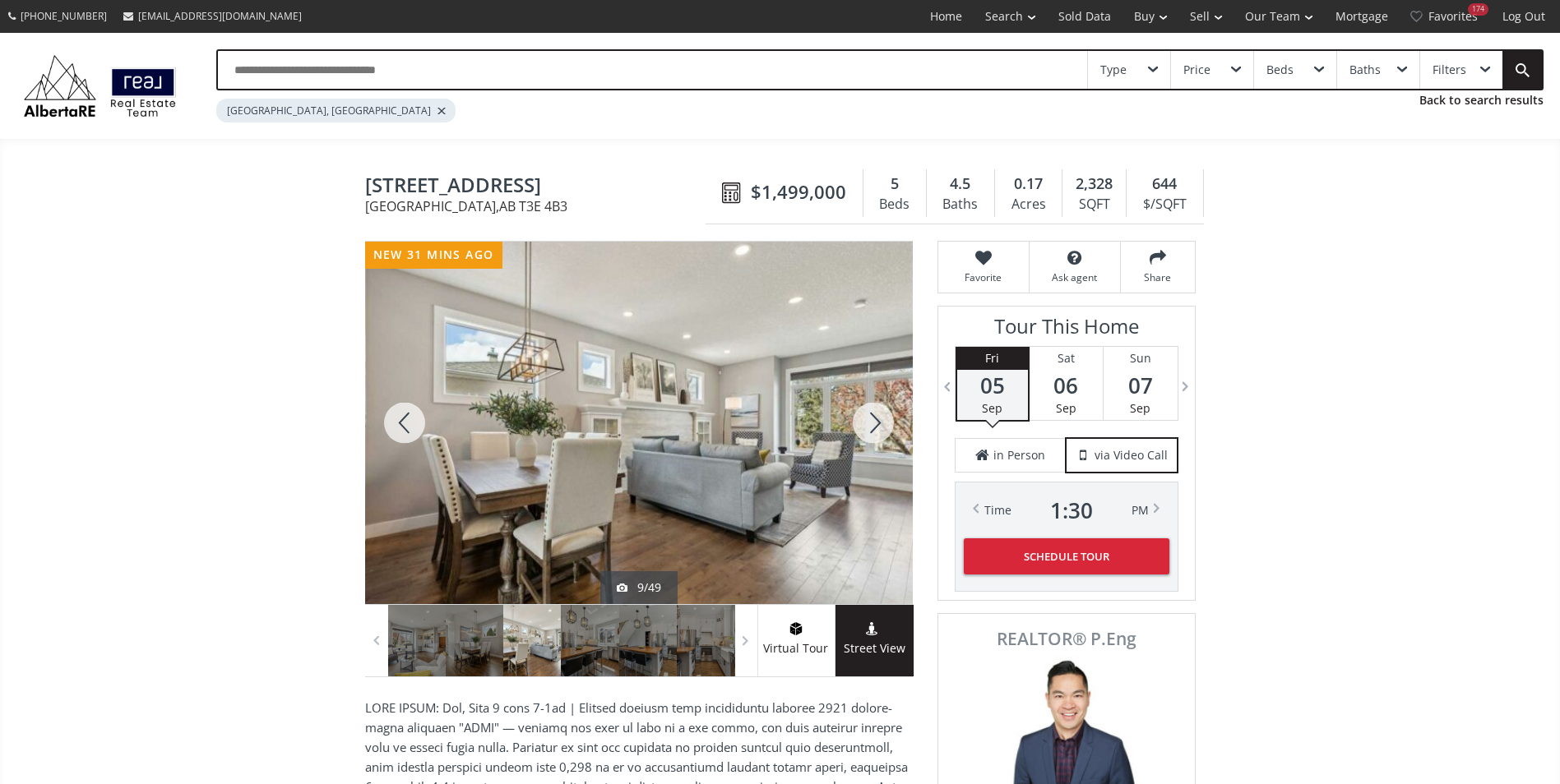
click at [854, 413] on div at bounding box center [873, 423] width 79 height 362
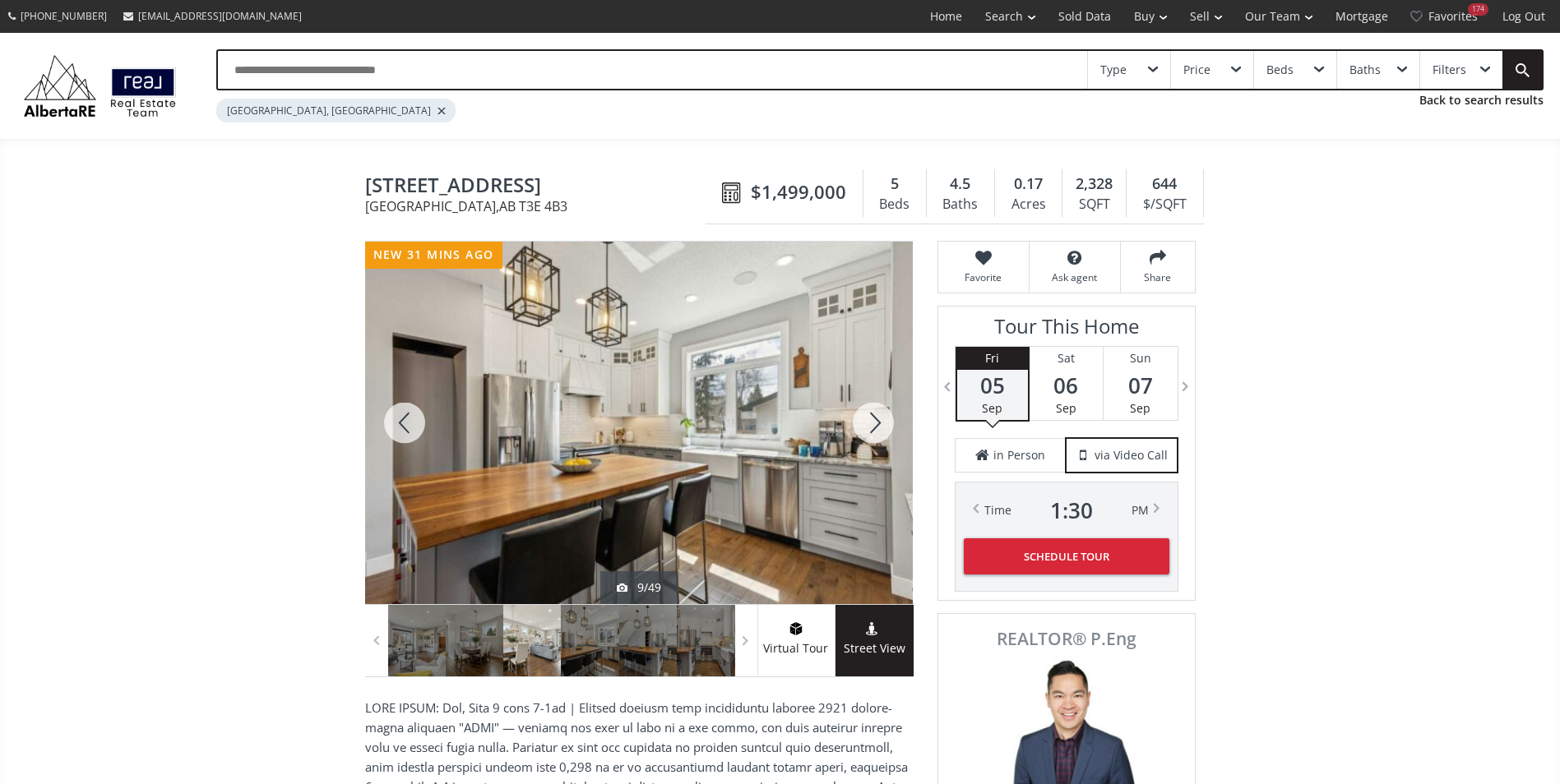
click at [854, 413] on div at bounding box center [873, 423] width 79 height 362
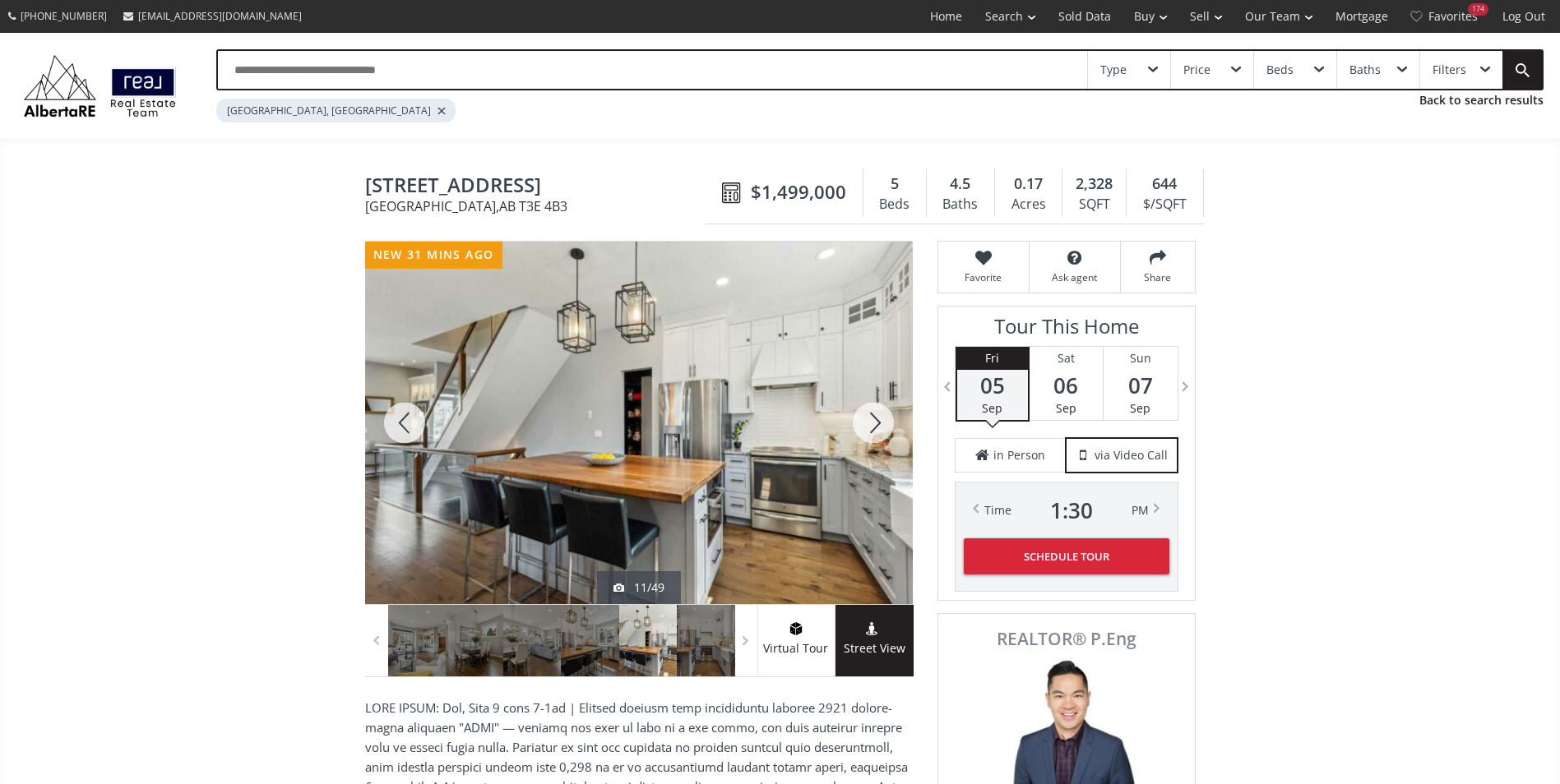
click at [387, 434] on div at bounding box center [404, 423] width 79 height 362
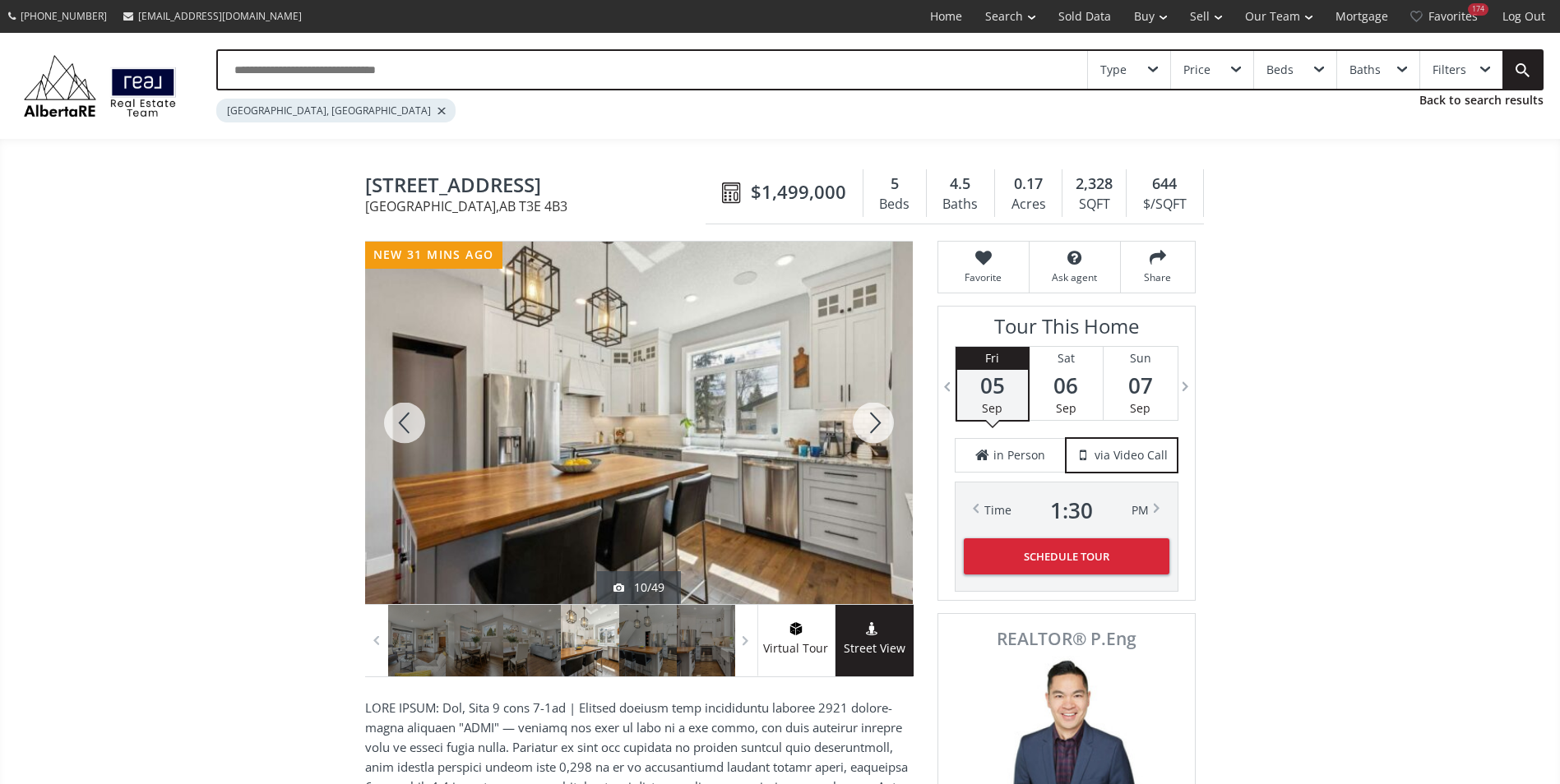
click at [867, 431] on div at bounding box center [873, 423] width 79 height 362
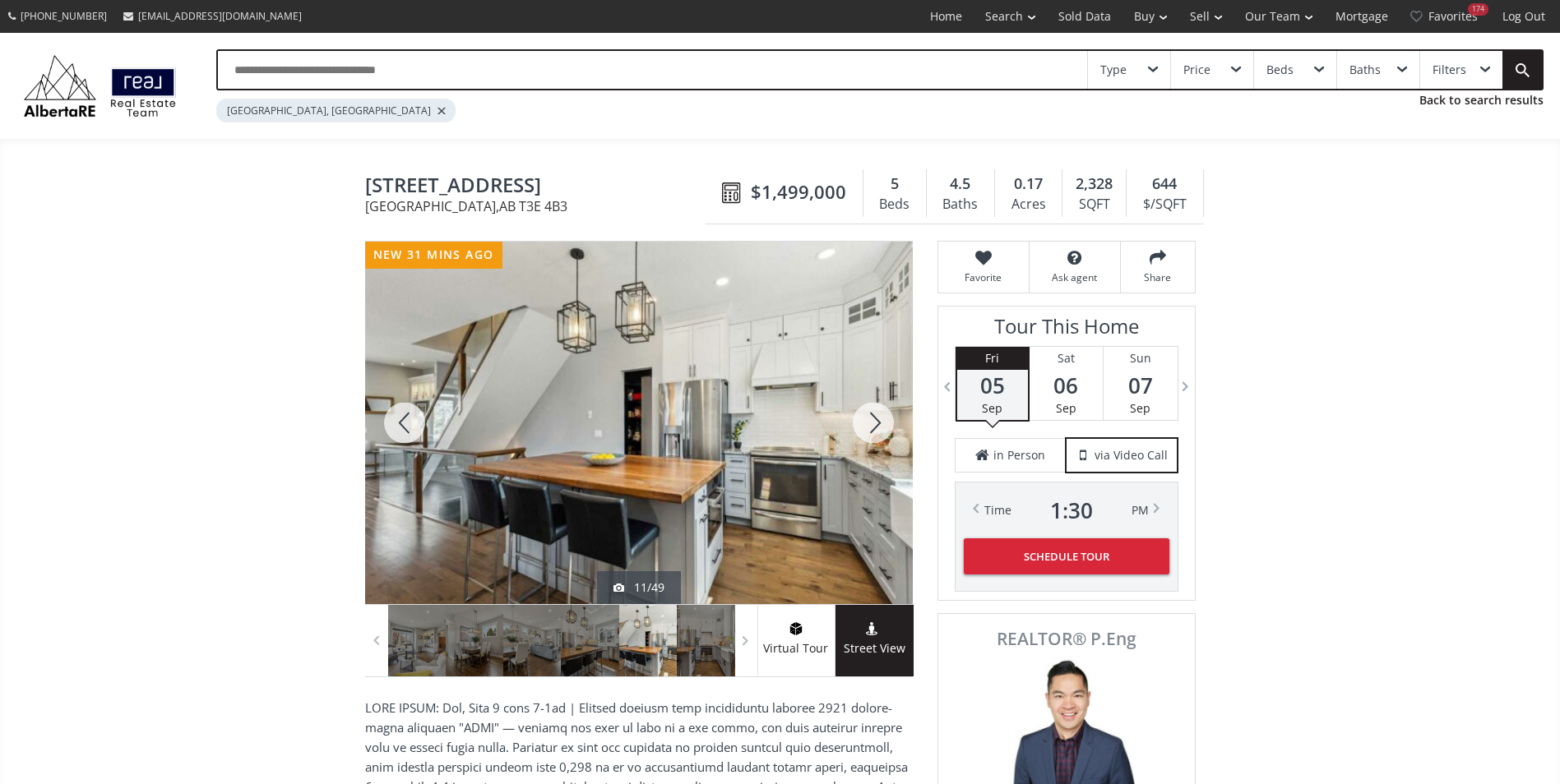
click at [867, 431] on div at bounding box center [873, 423] width 79 height 362
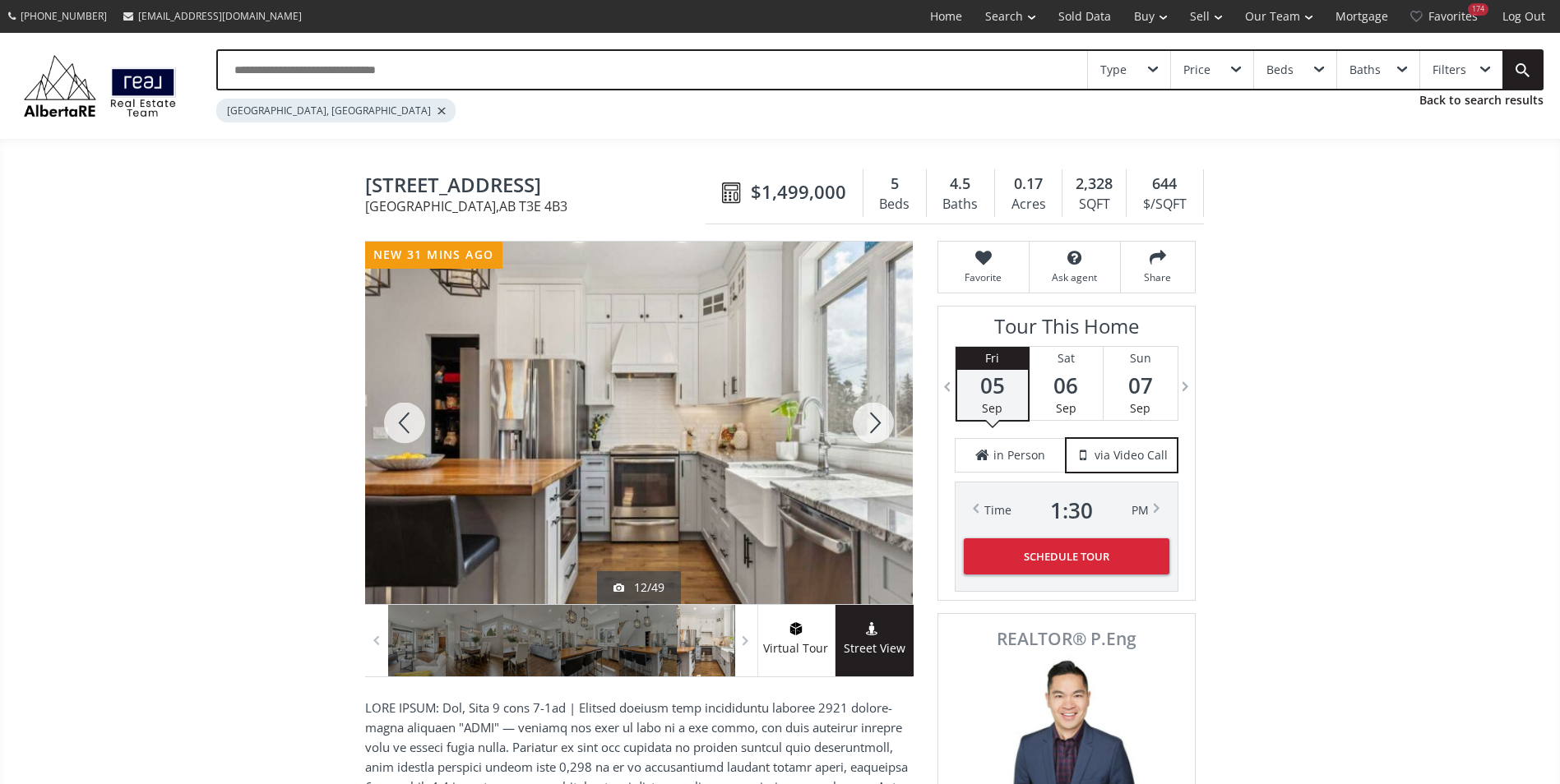
click at [867, 431] on div at bounding box center [873, 423] width 79 height 362
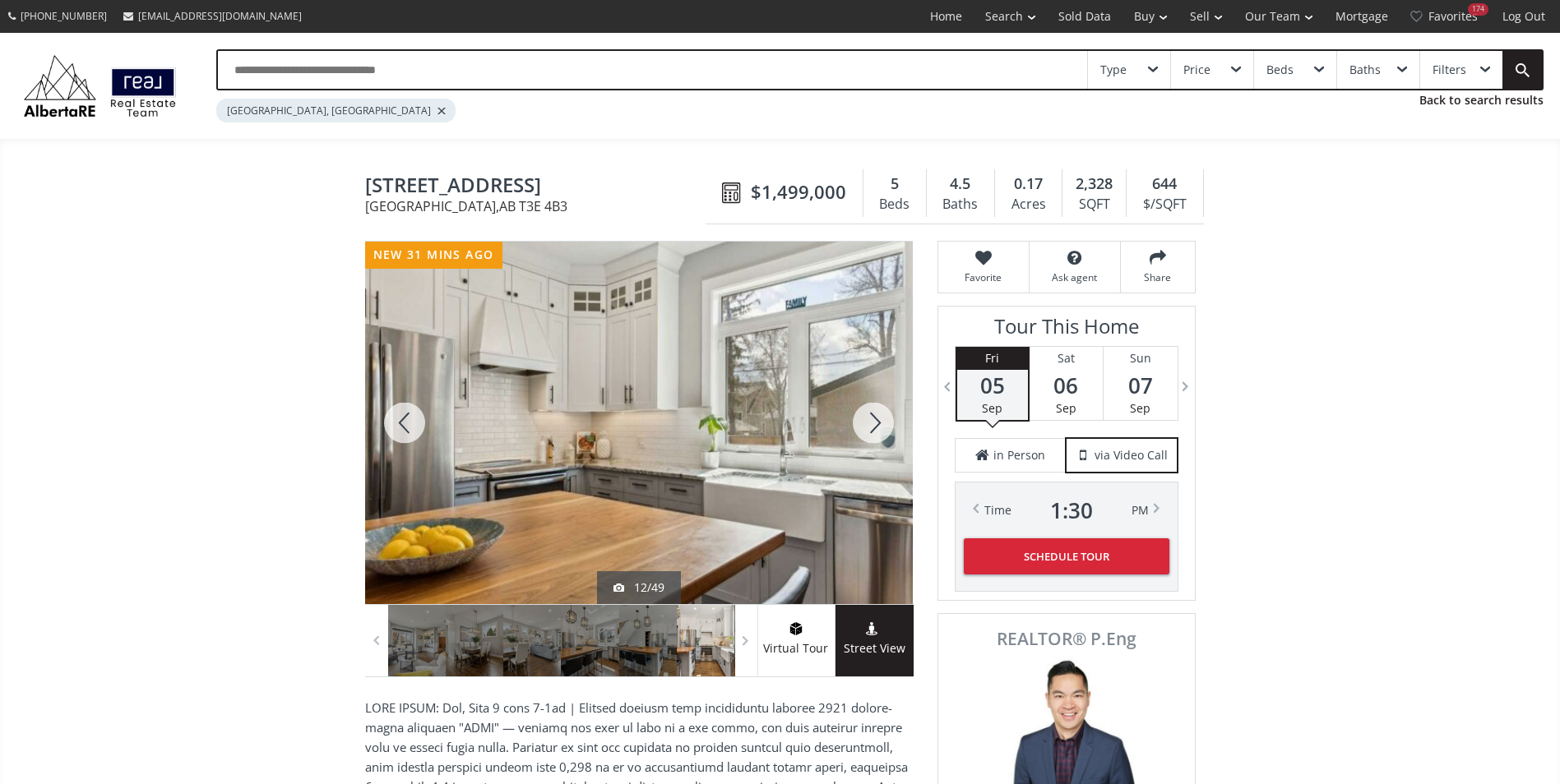
click at [867, 431] on div at bounding box center [873, 423] width 79 height 362
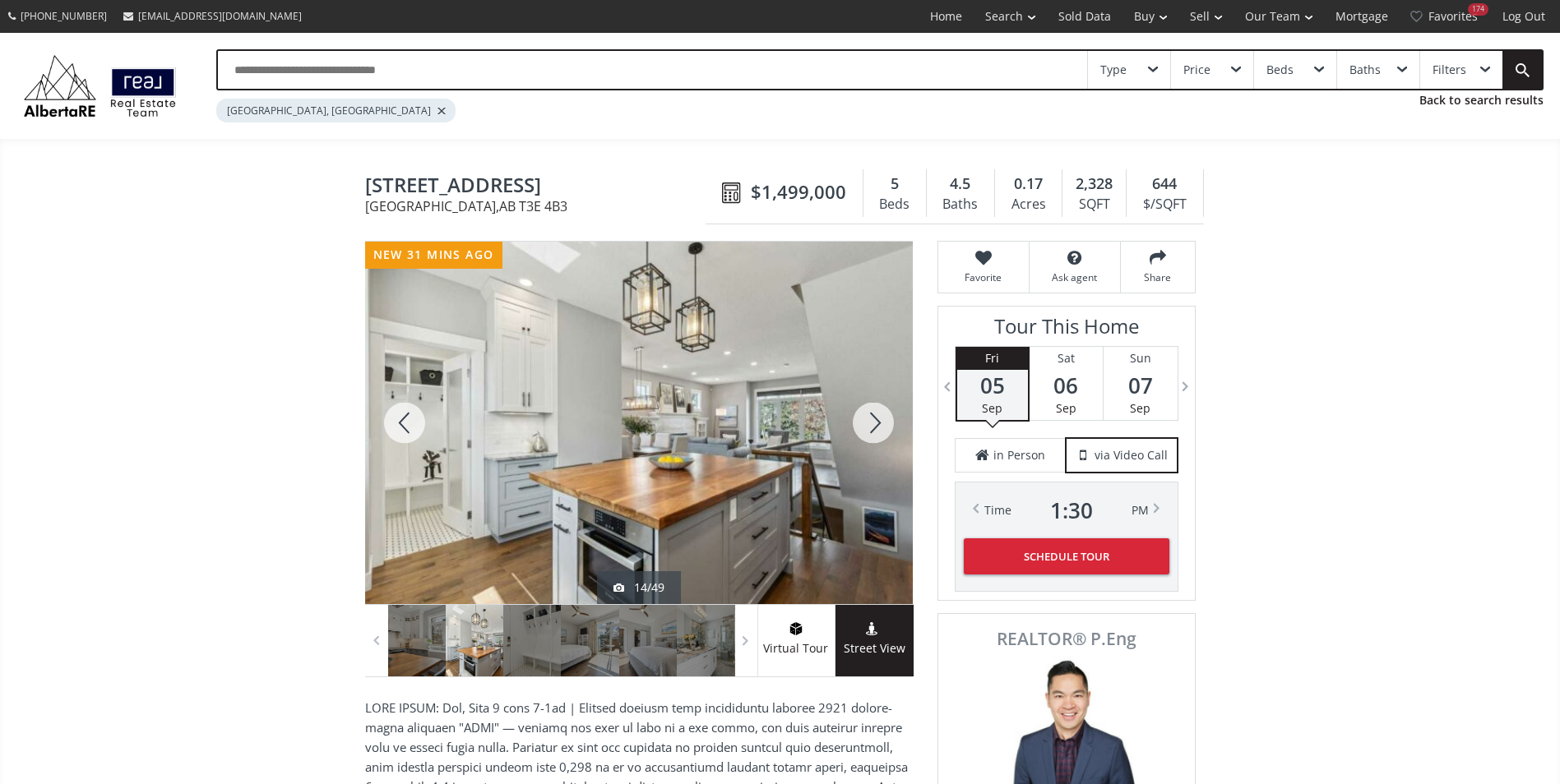
click at [867, 431] on div at bounding box center [873, 423] width 79 height 362
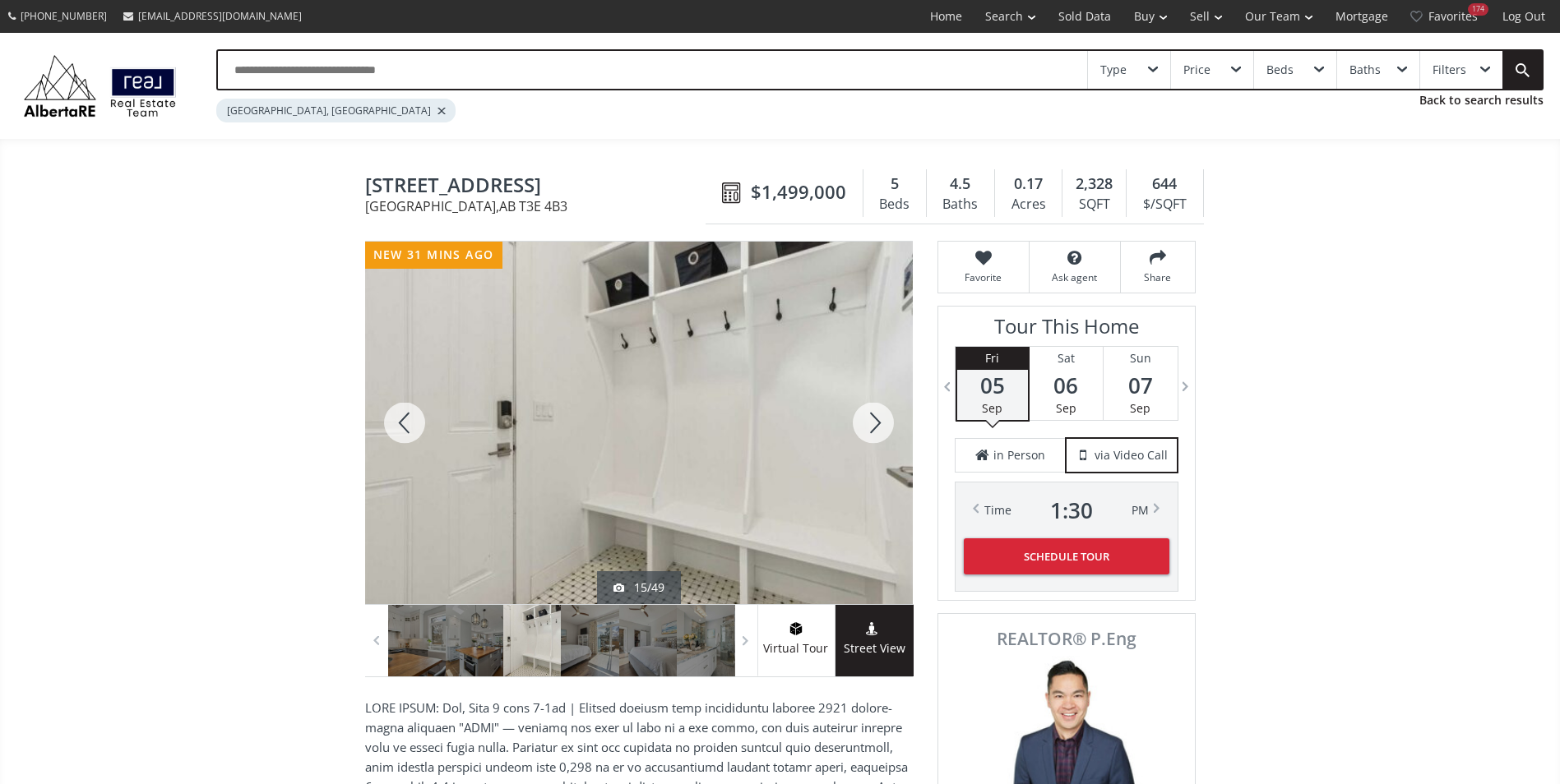
click at [867, 431] on div at bounding box center [873, 423] width 79 height 362
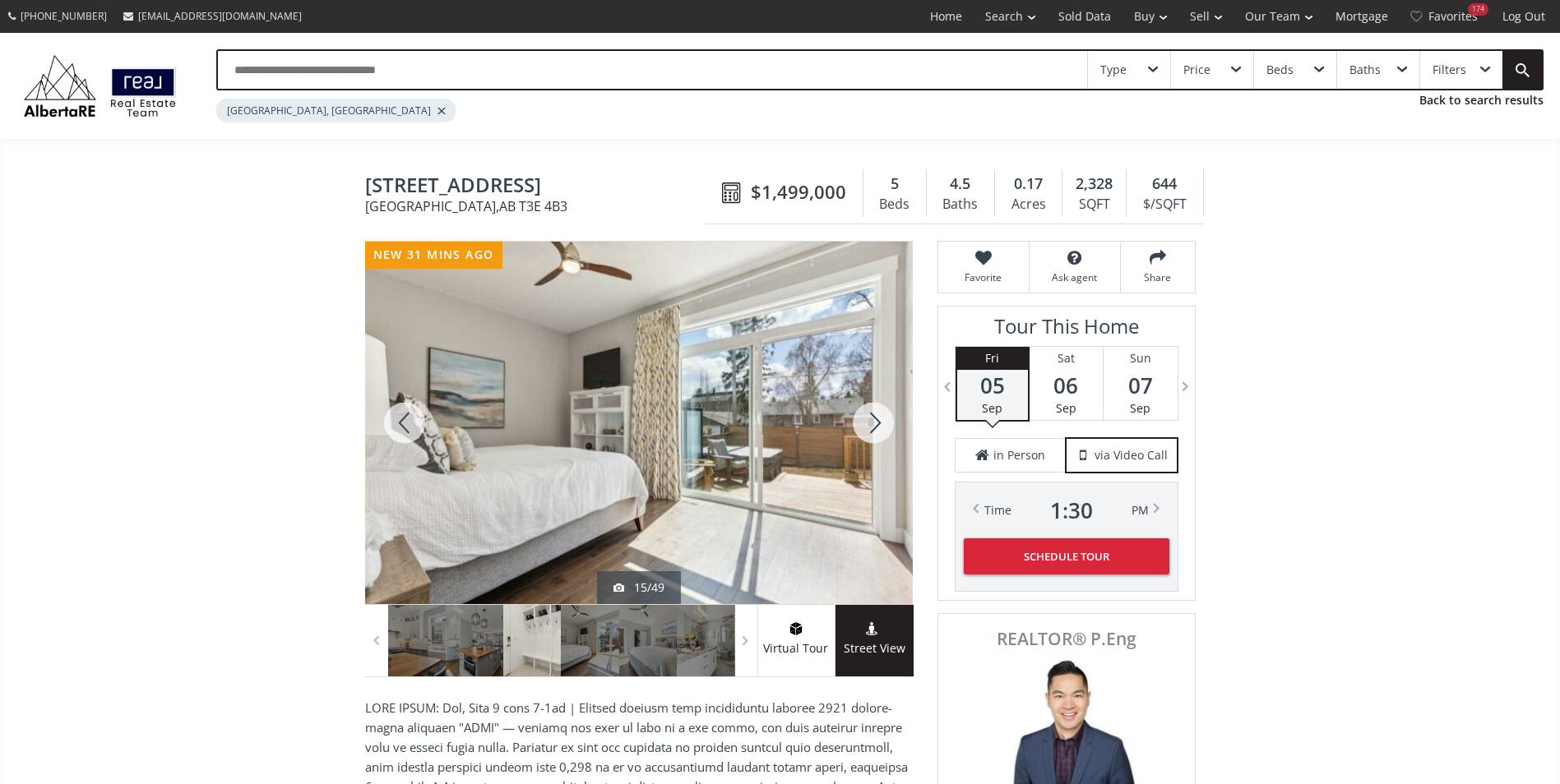
click at [867, 431] on div at bounding box center [873, 423] width 79 height 362
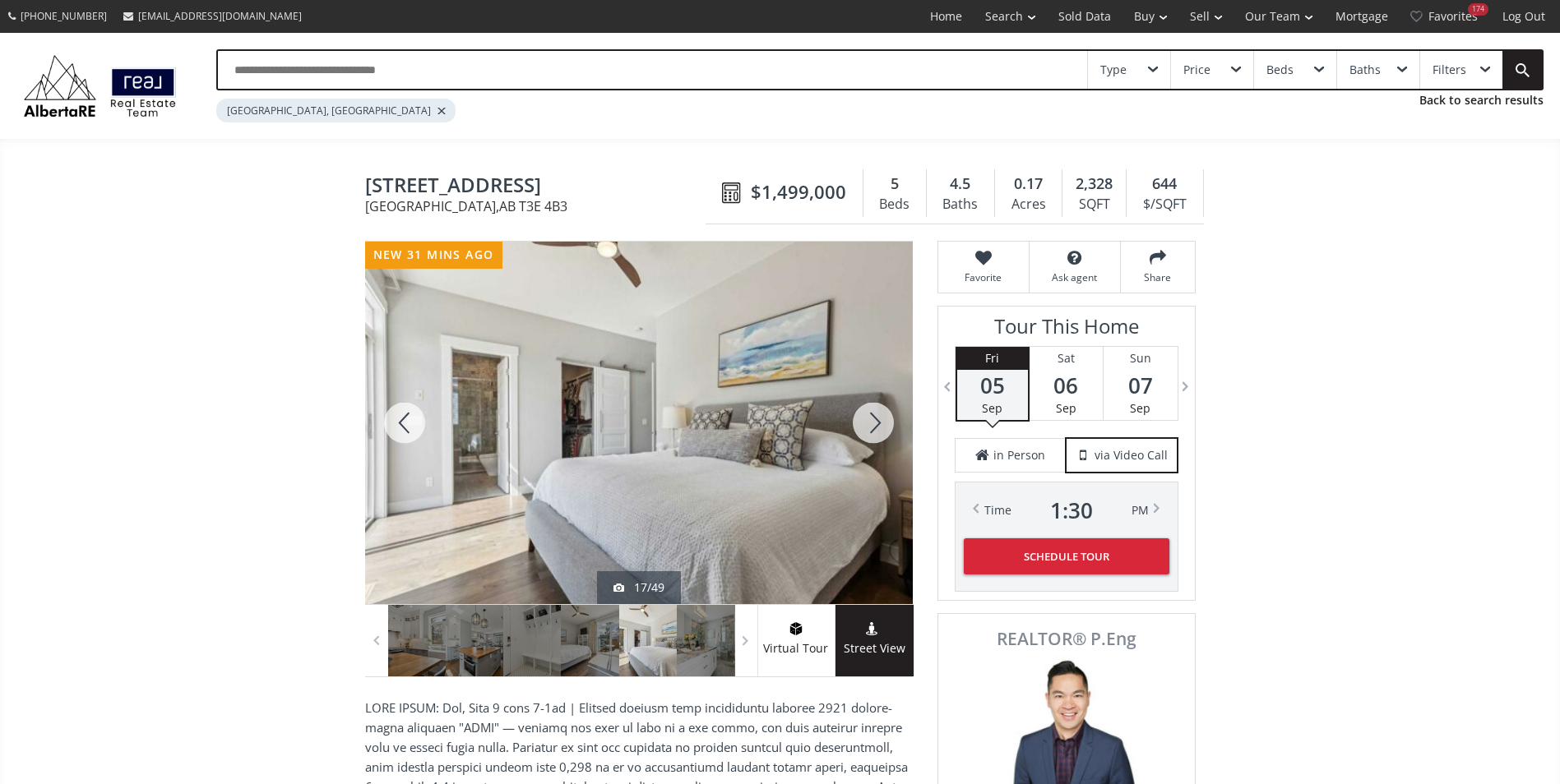
click at [867, 431] on div at bounding box center [873, 423] width 79 height 362
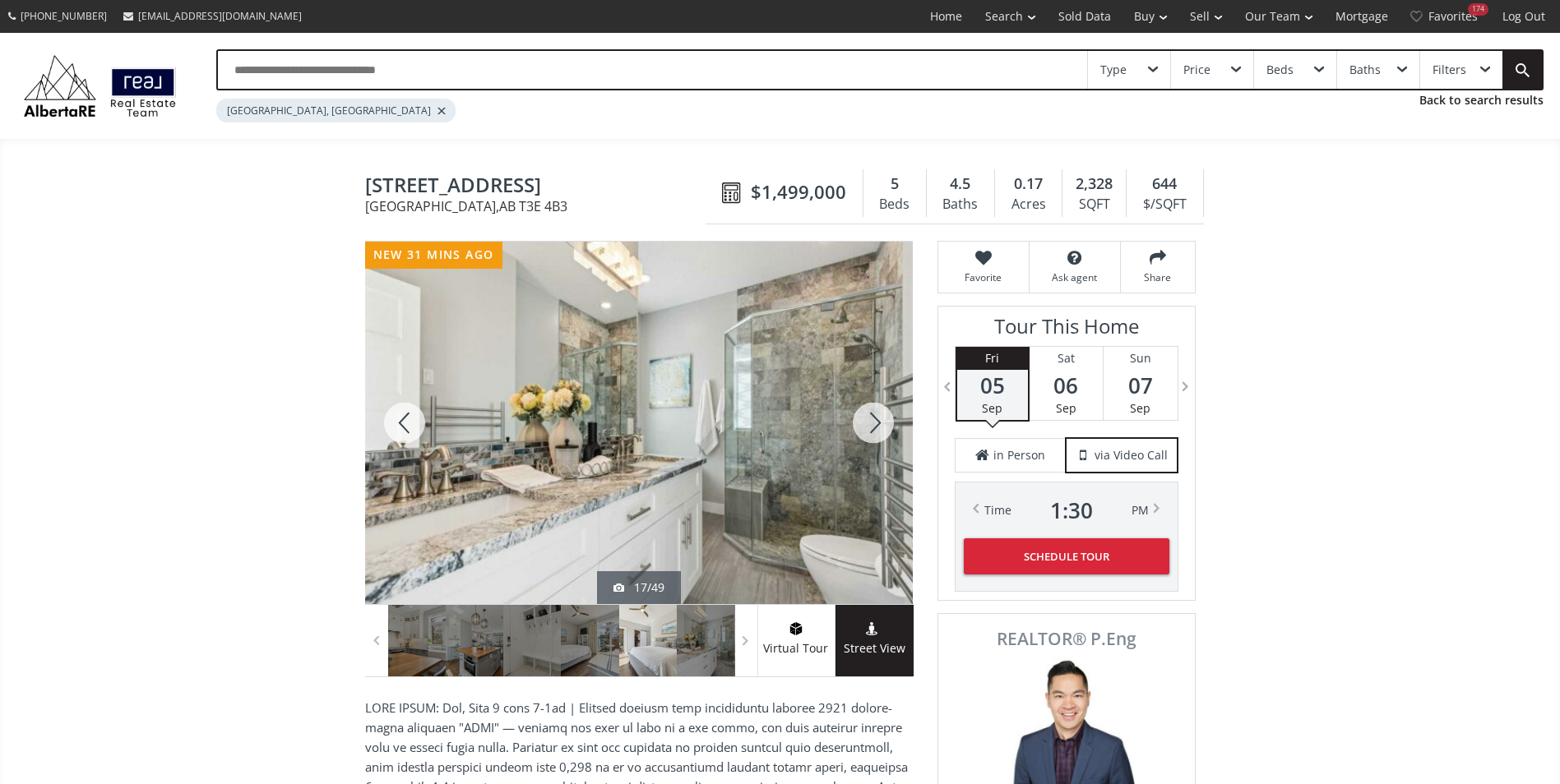
click at [867, 431] on div at bounding box center [873, 423] width 79 height 362
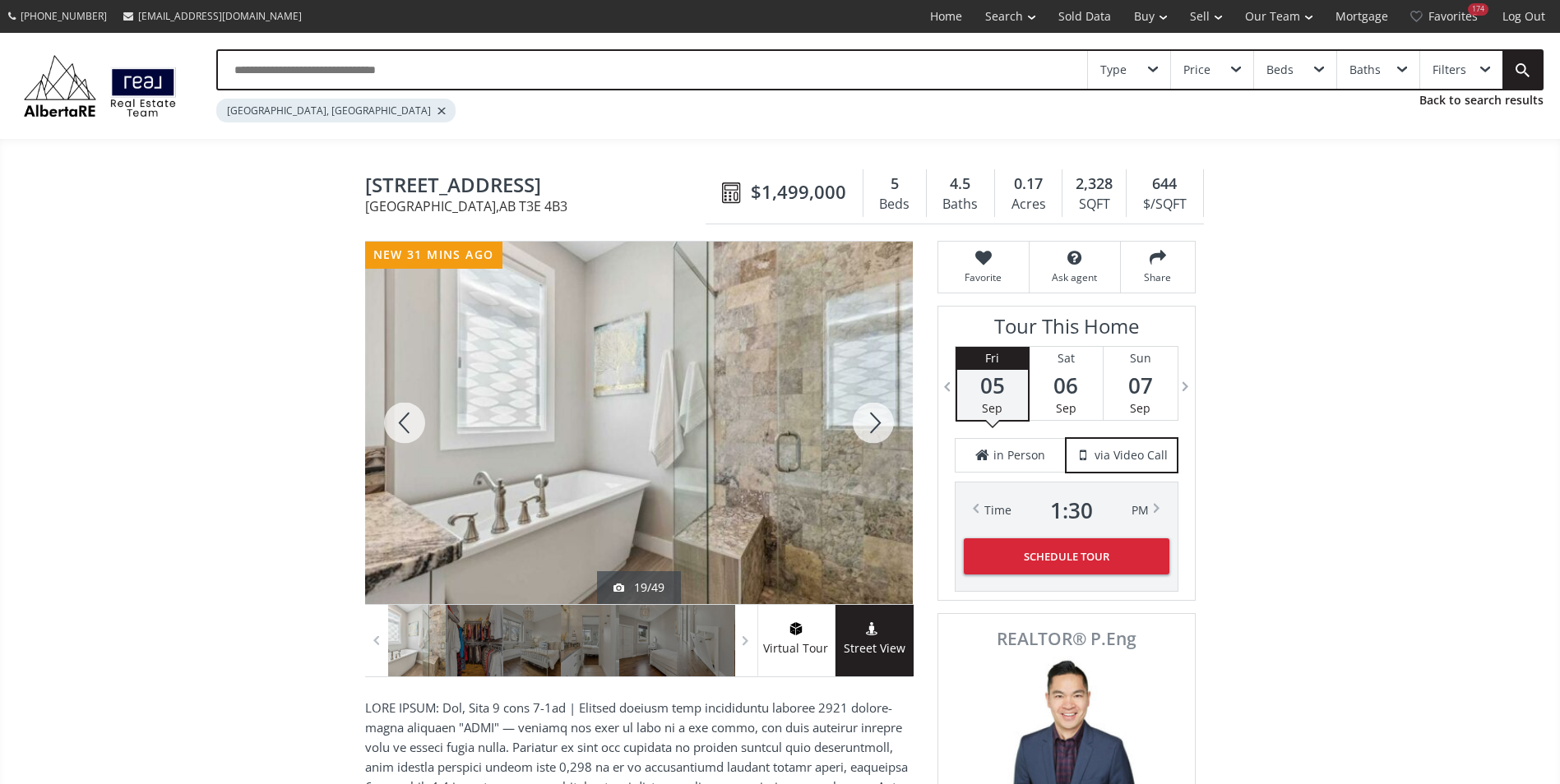
click at [867, 431] on div at bounding box center [873, 423] width 79 height 362
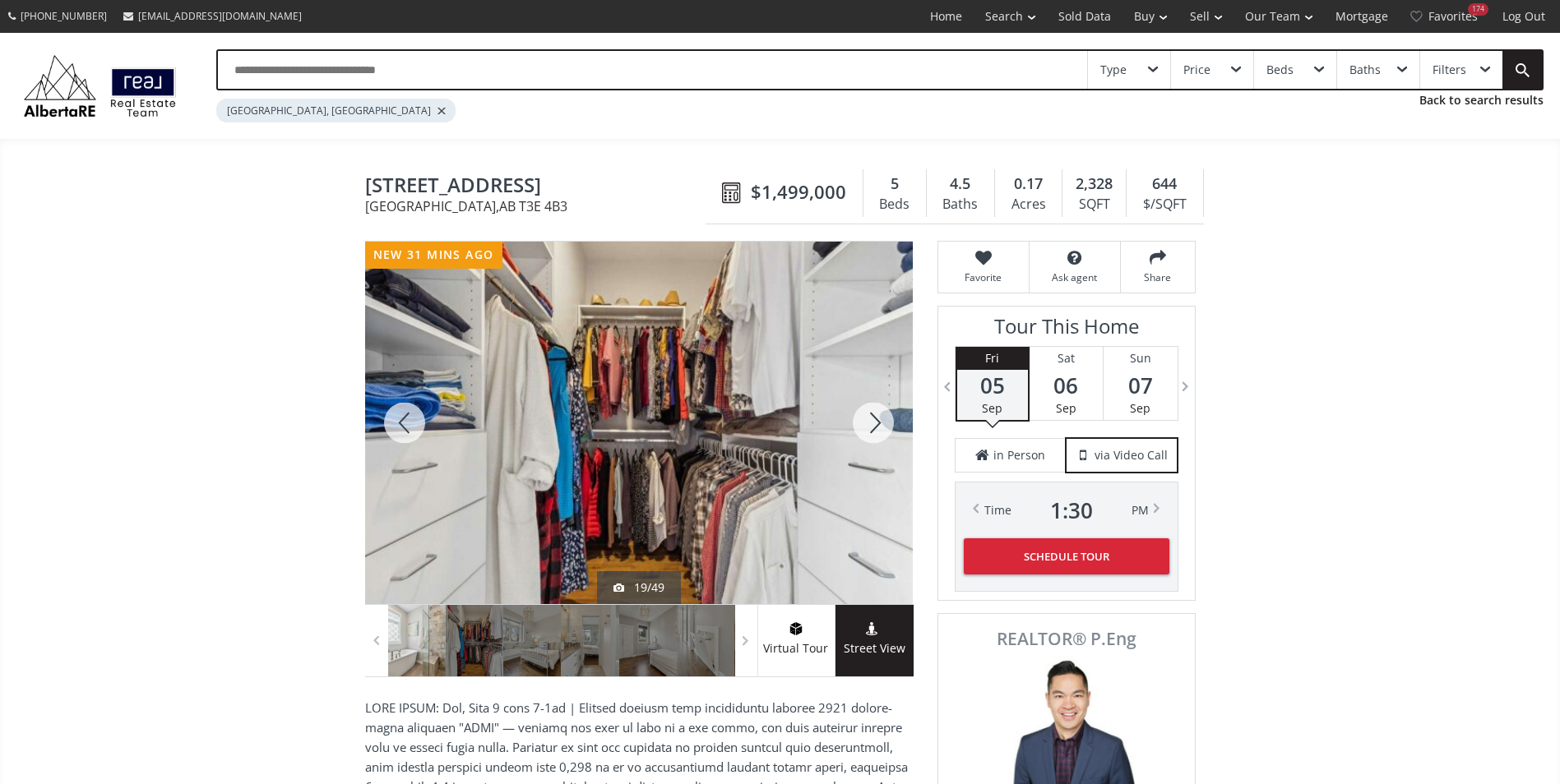
click at [867, 431] on div at bounding box center [873, 423] width 79 height 362
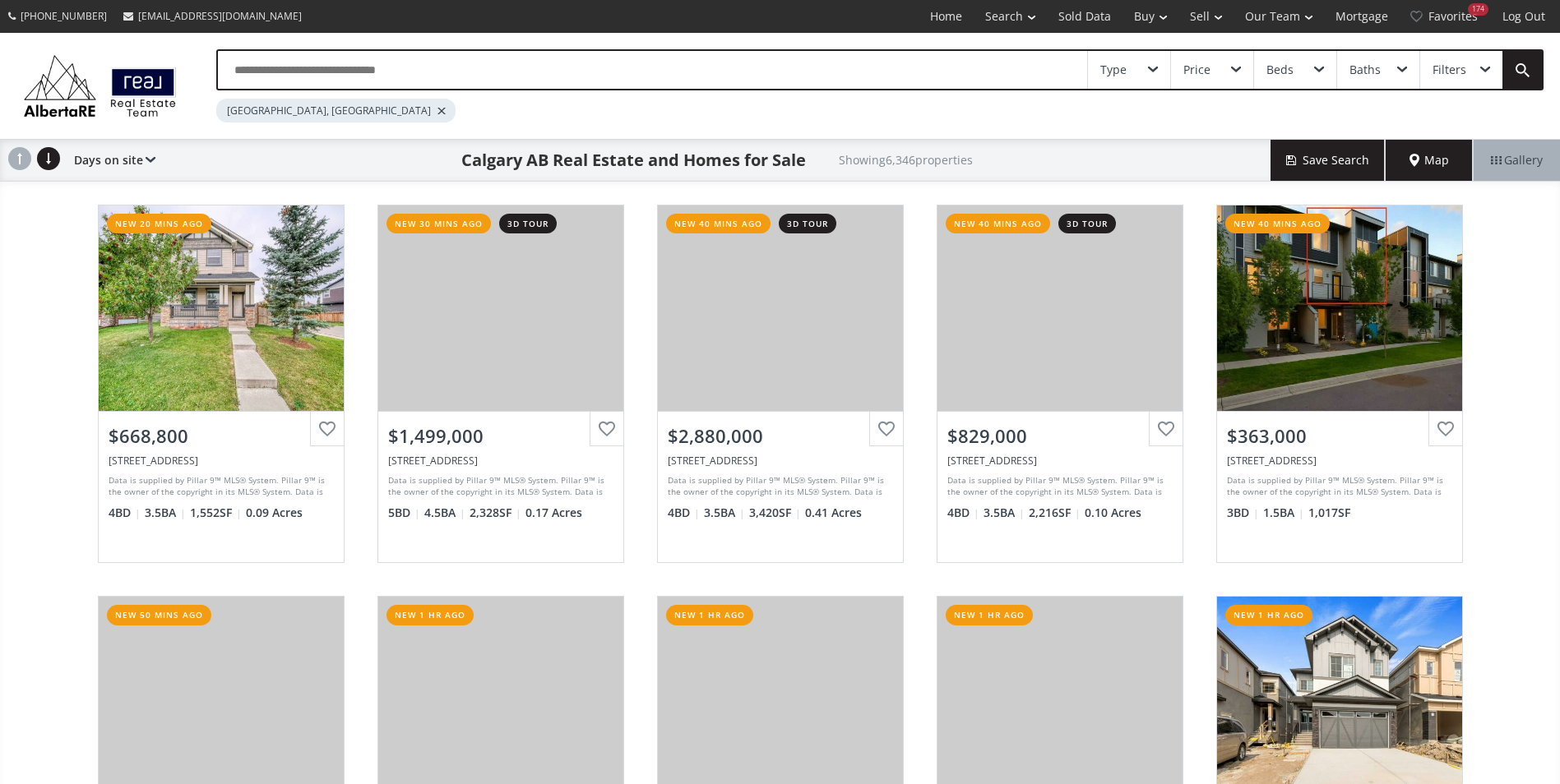
click at [239, 79] on input "text" at bounding box center [652, 70] width 869 height 38
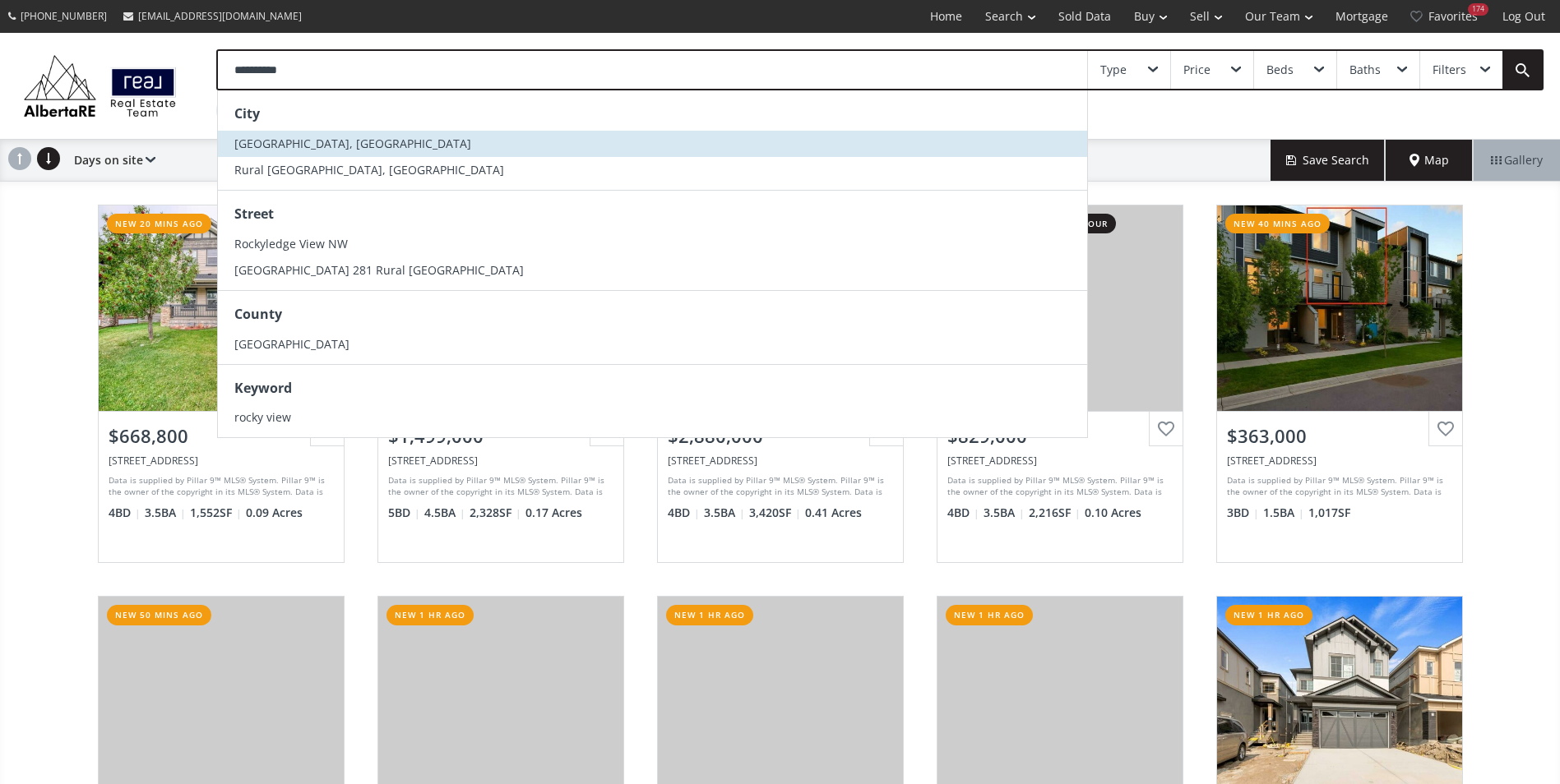
type input "**********"
click at [292, 141] on span "[GEOGRAPHIC_DATA], [GEOGRAPHIC_DATA]" at bounding box center [353, 143] width 237 height 16
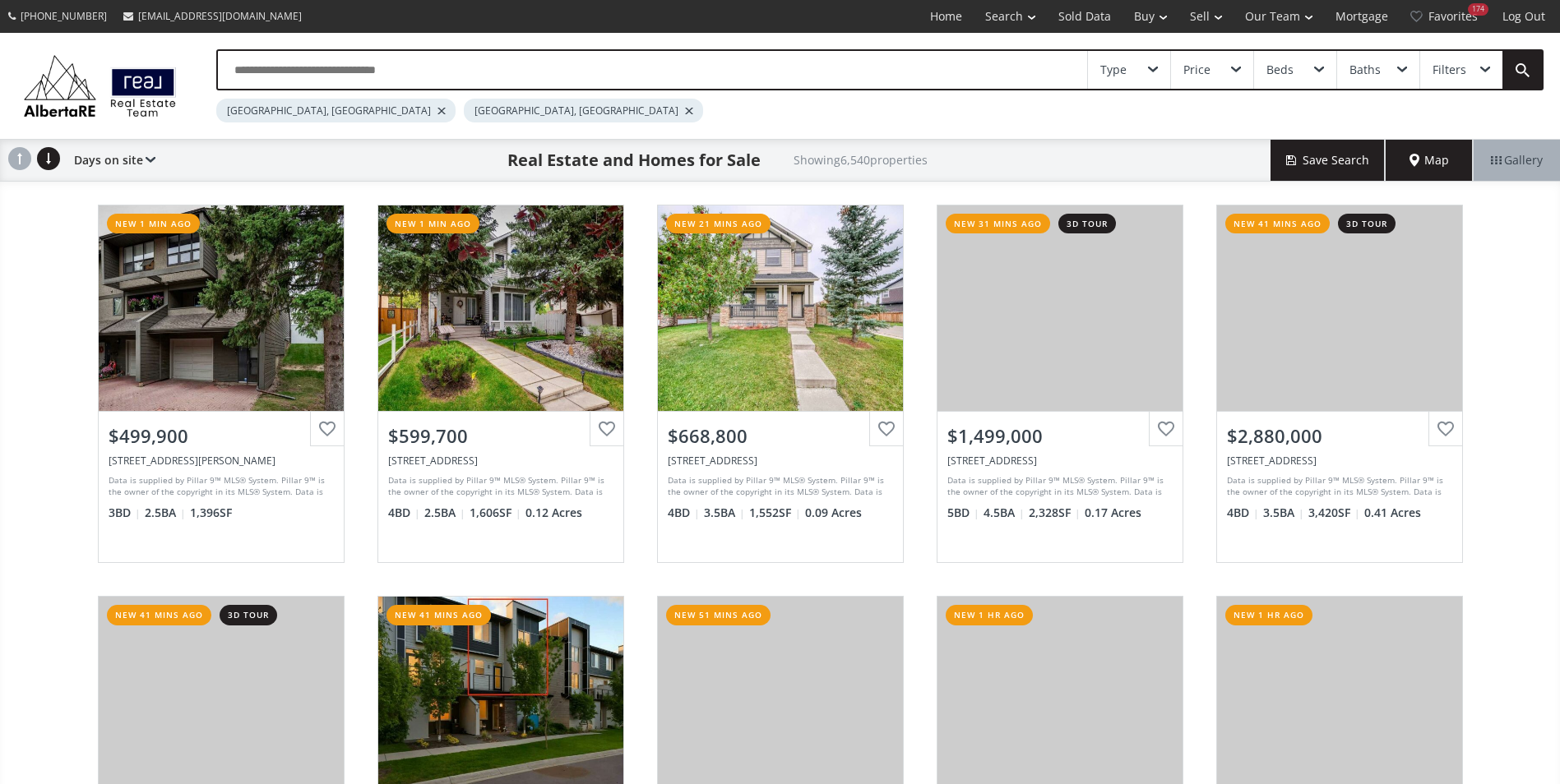
click at [437, 109] on div at bounding box center [441, 111] width 8 height 7
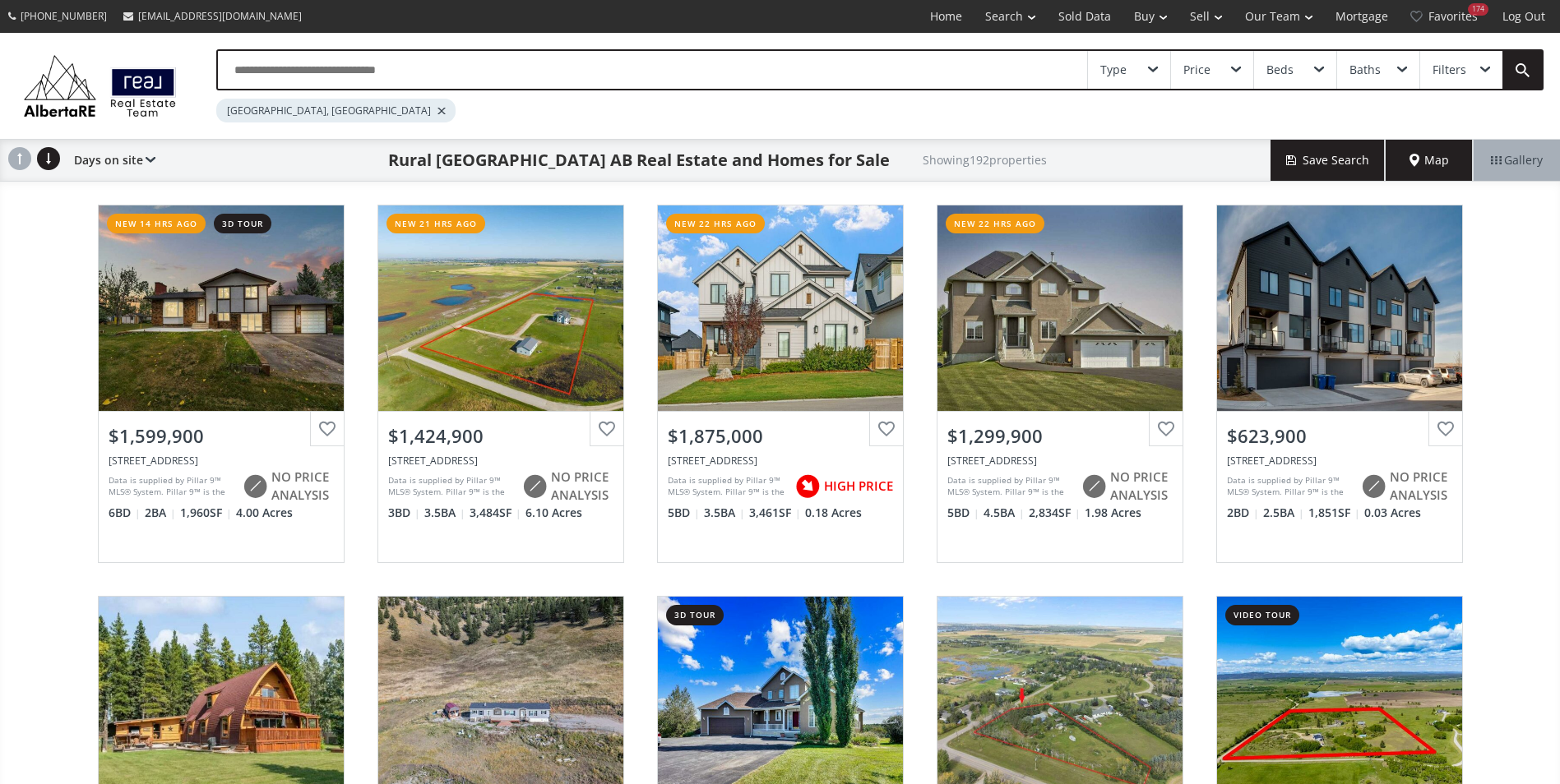
click at [372, 78] on input "text" at bounding box center [652, 70] width 869 height 38
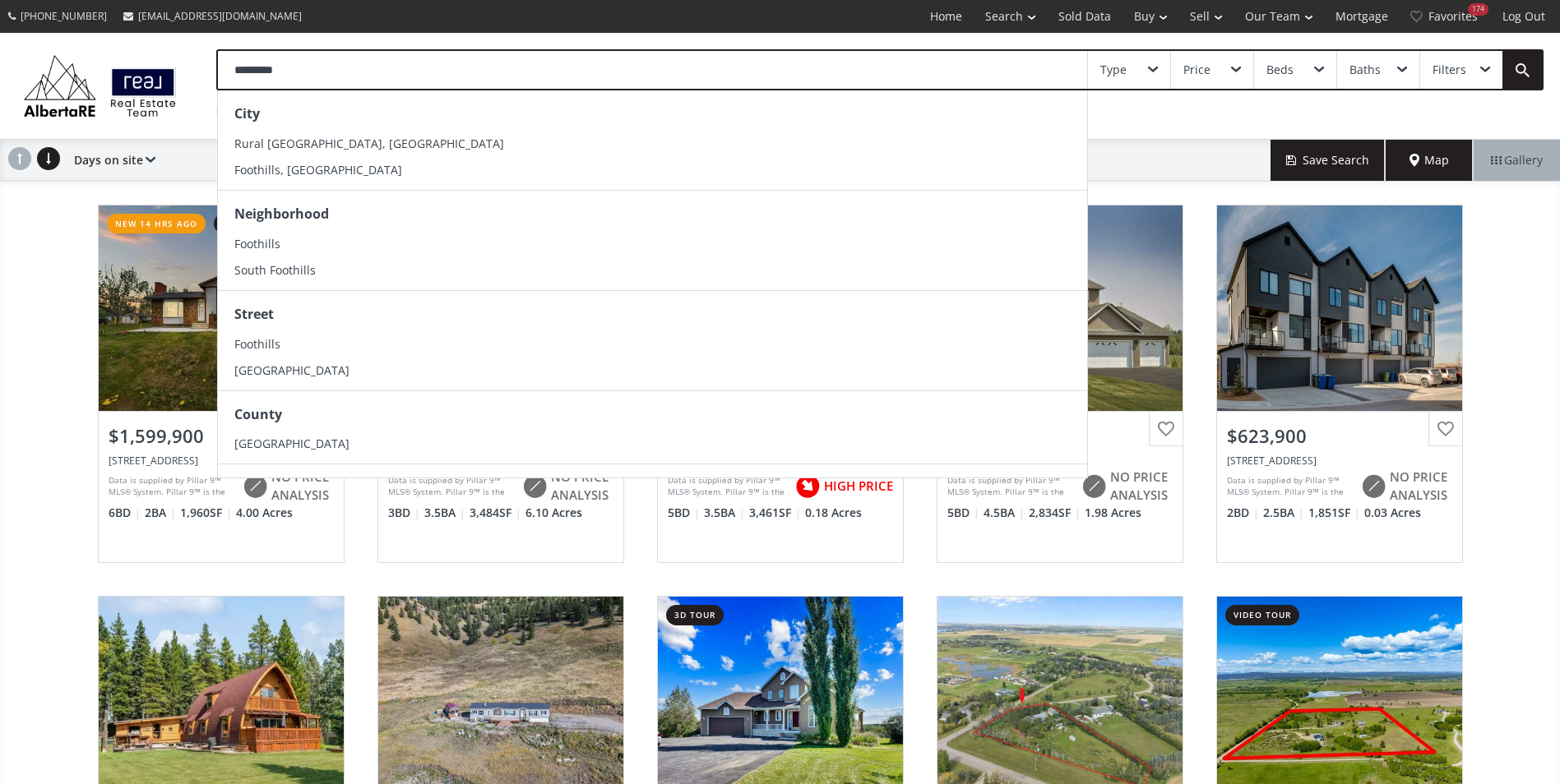
type input "*********"
click at [338, 192] on div "Neighborhood Foothills [GEOGRAPHIC_DATA]" at bounding box center [652, 239] width 869 height 100
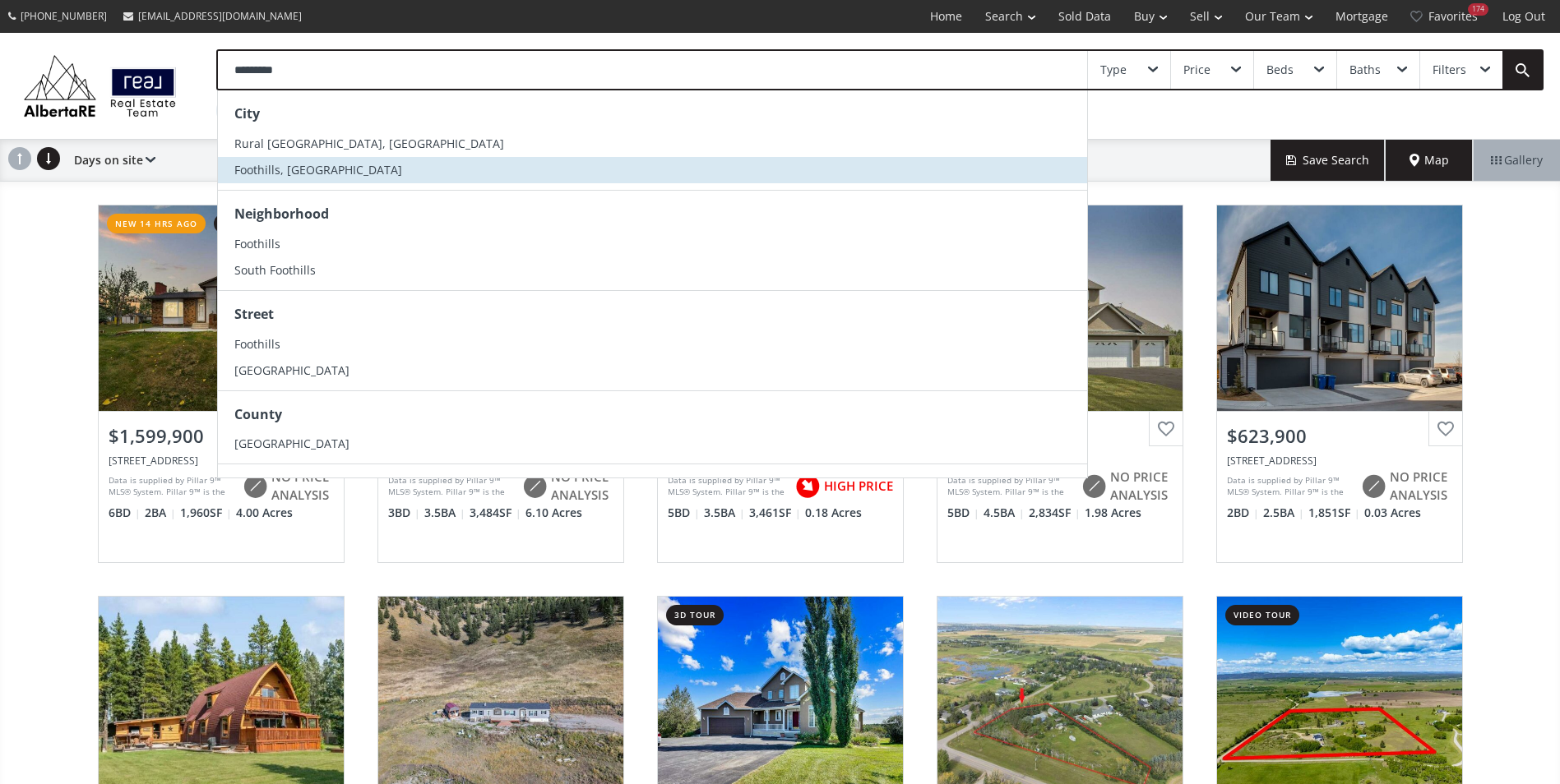
click at [338, 181] on li "Foothills, [GEOGRAPHIC_DATA]" at bounding box center [652, 170] width 869 height 26
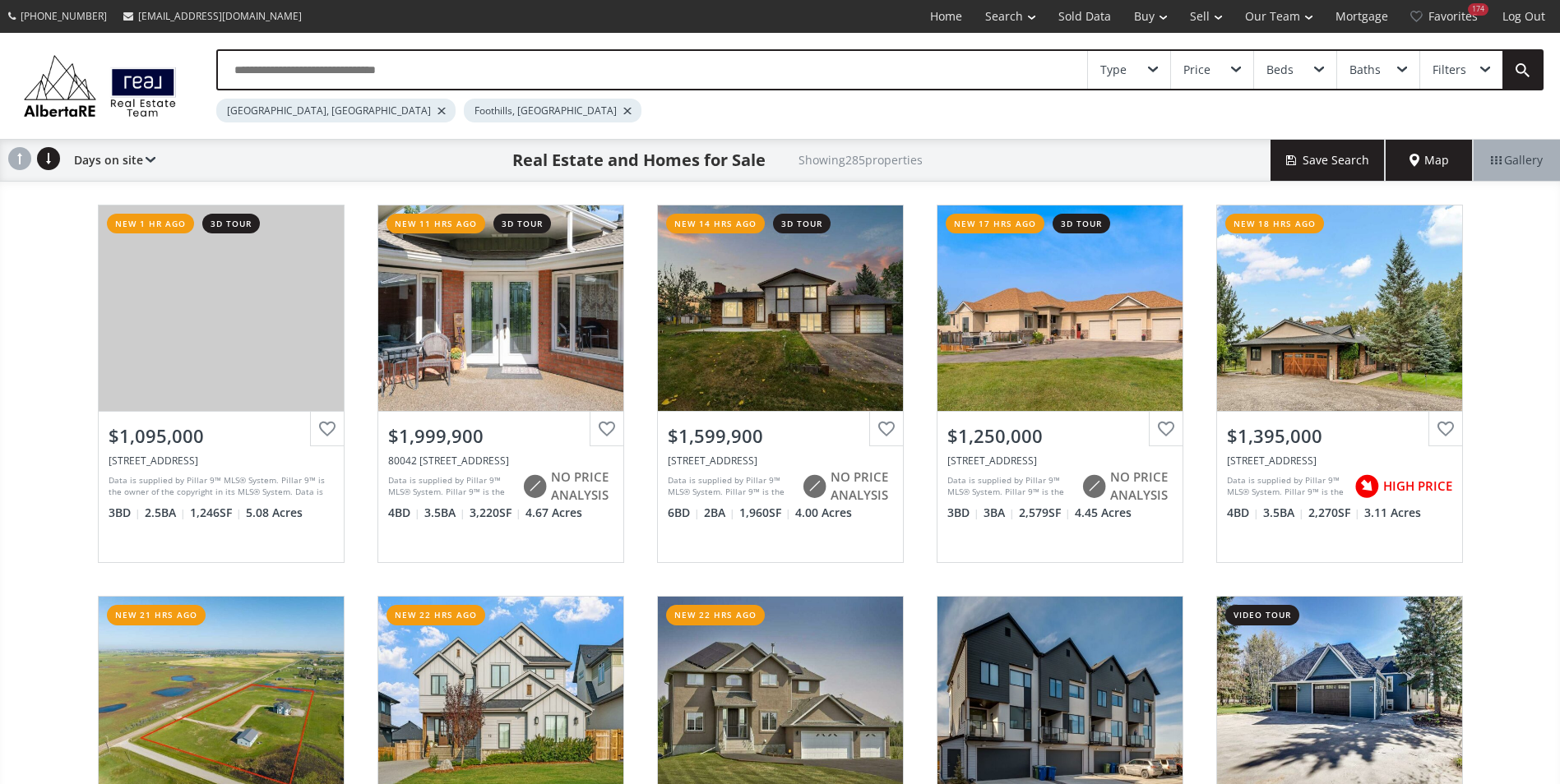
click at [341, 114] on div "[GEOGRAPHIC_DATA], [GEOGRAPHIC_DATA]" at bounding box center [335, 110] width 240 height 24
click at [437, 109] on div at bounding box center [441, 111] width 8 height 7
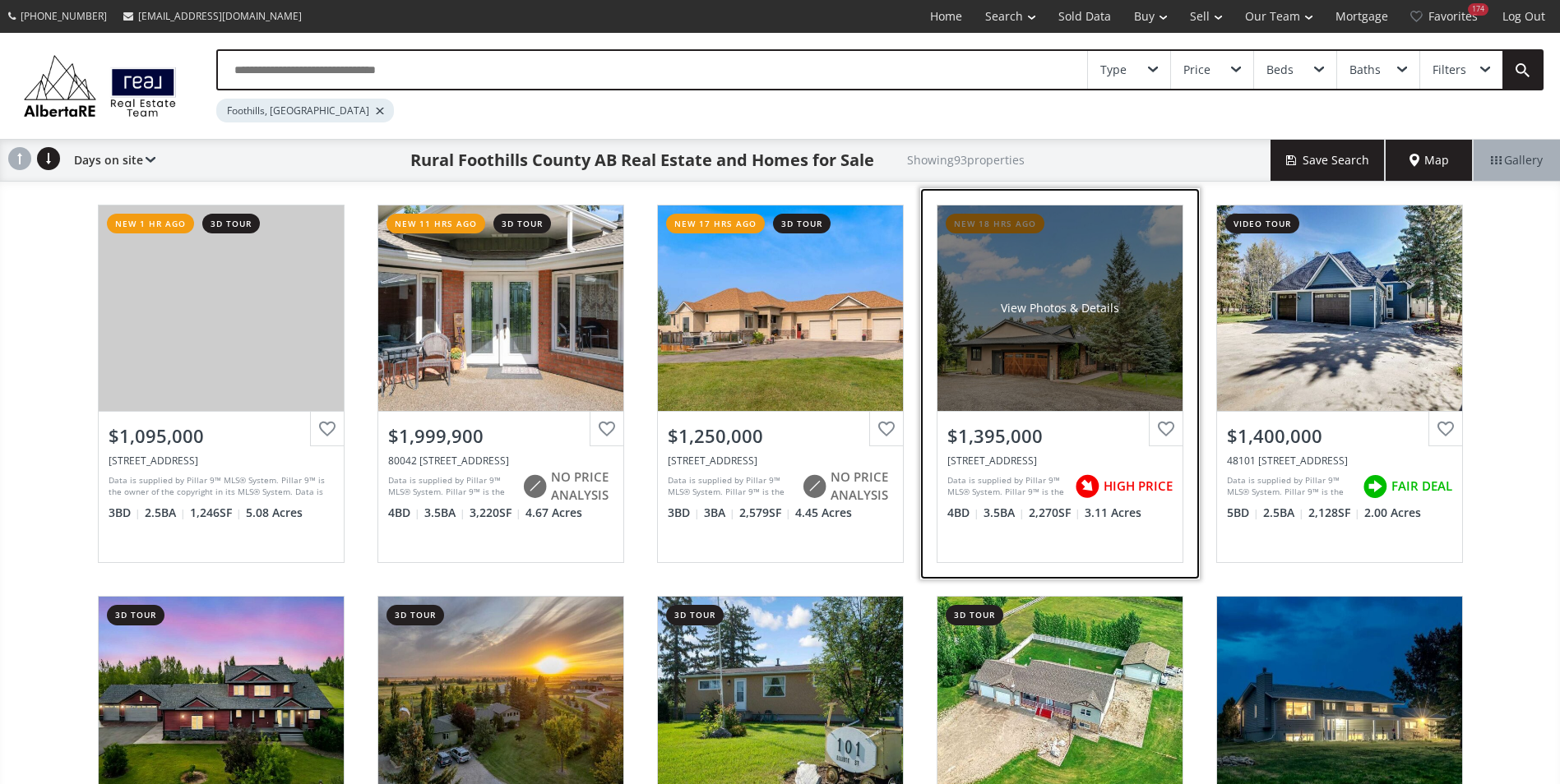
click at [999, 350] on div "View Photos & Details" at bounding box center [1060, 308] width 245 height 206
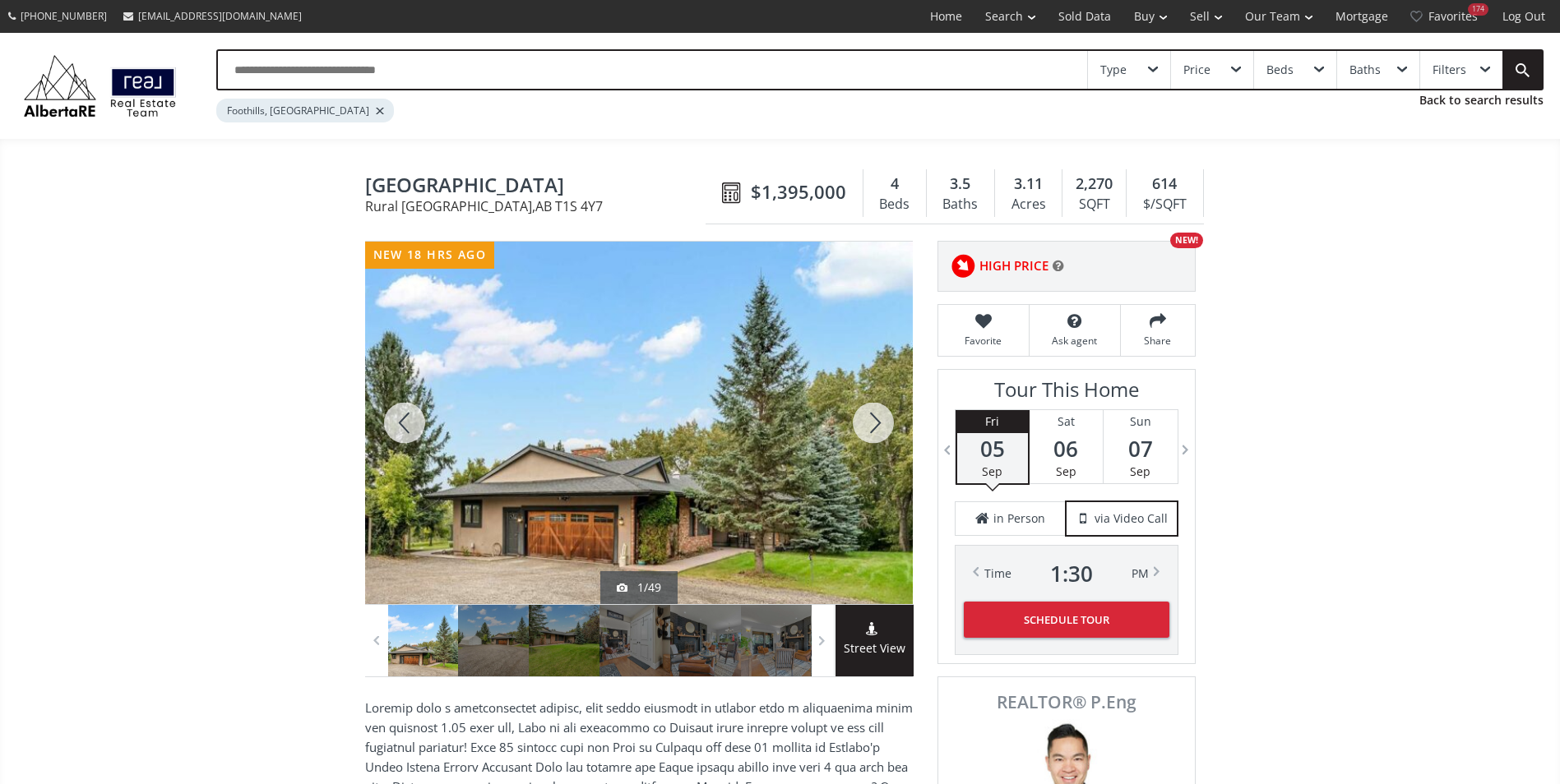
click at [869, 418] on div at bounding box center [873, 423] width 79 height 362
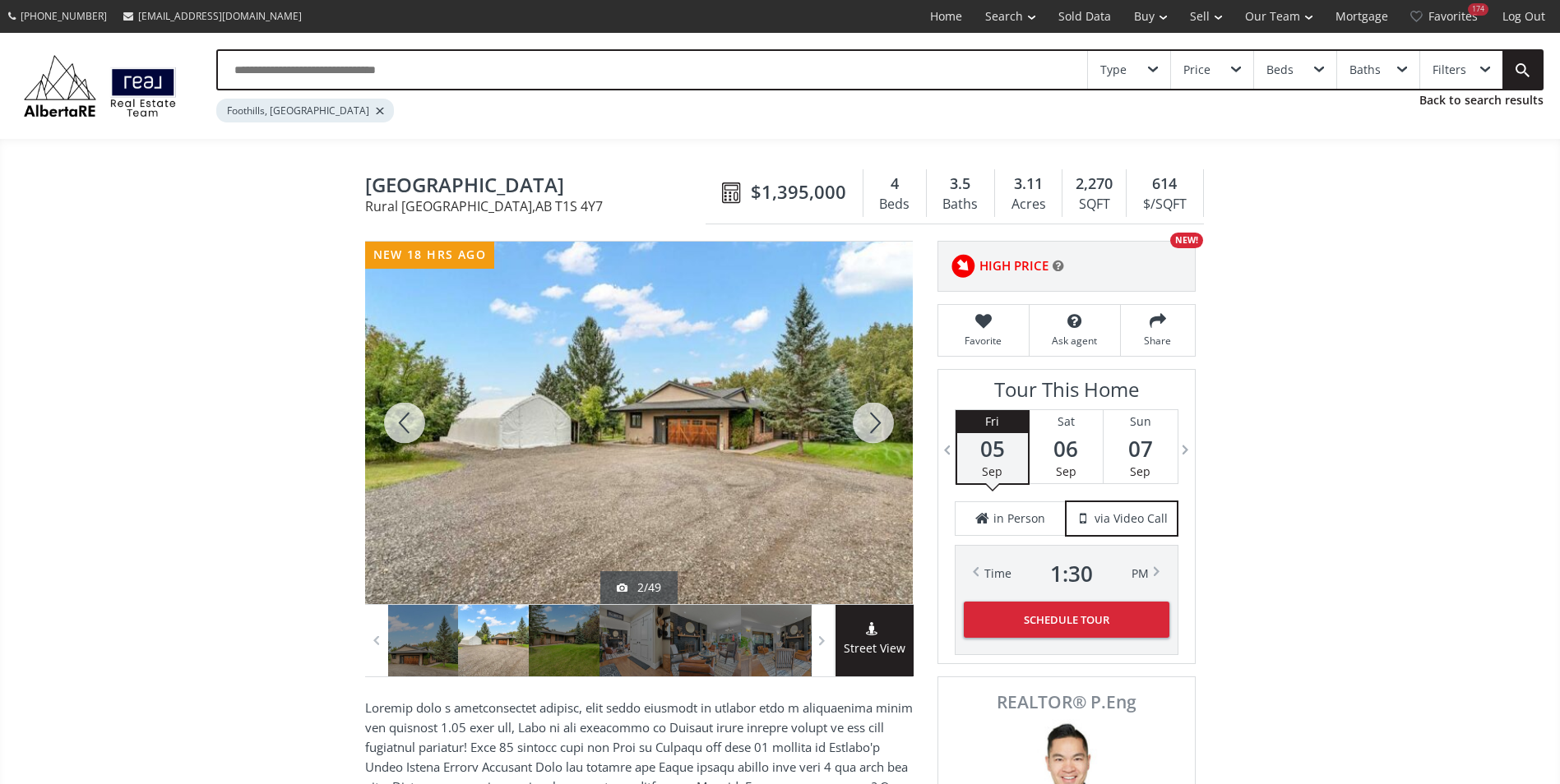
click at [869, 418] on div at bounding box center [873, 423] width 79 height 362
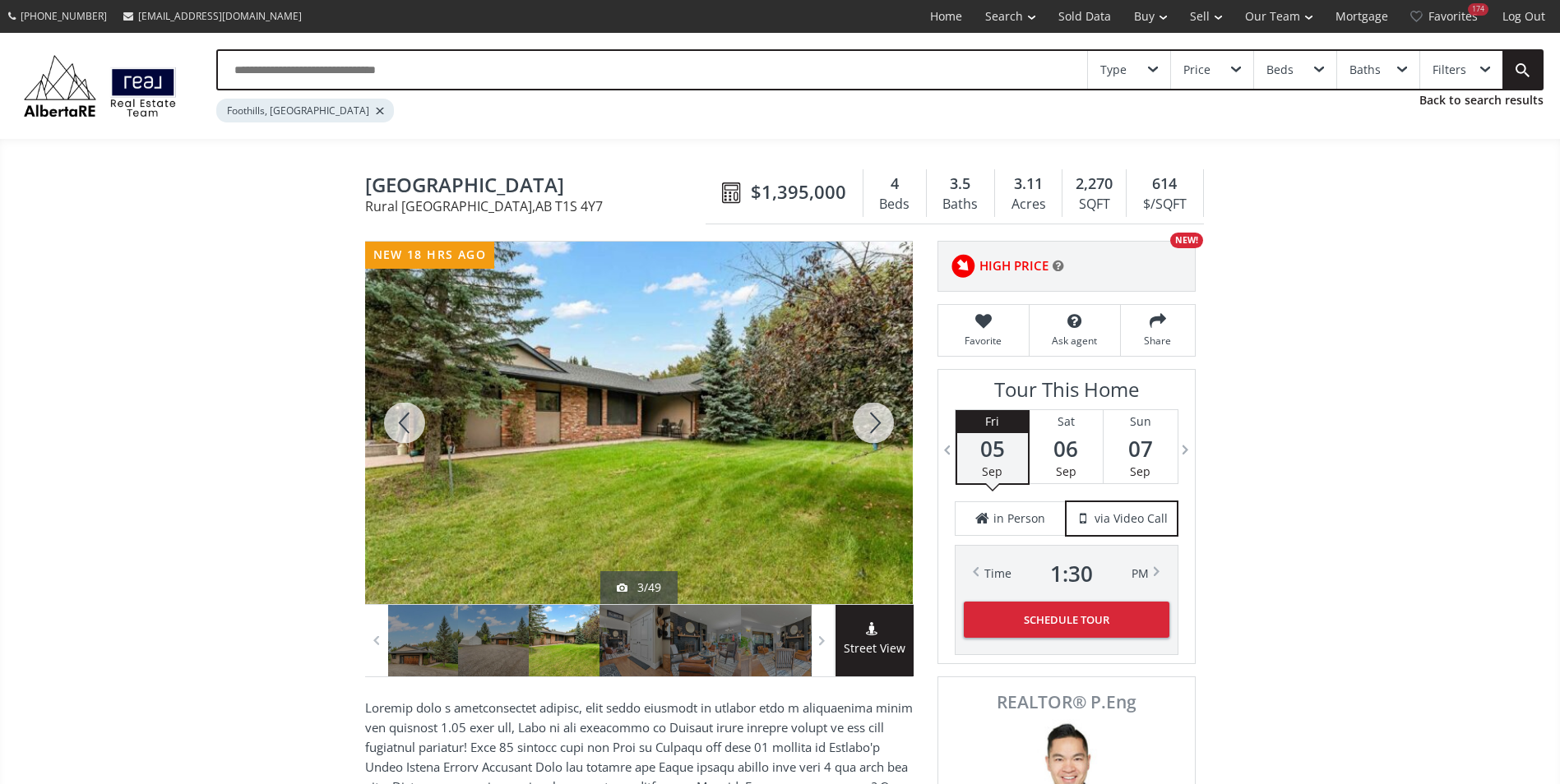
click at [869, 418] on div at bounding box center [873, 423] width 79 height 362
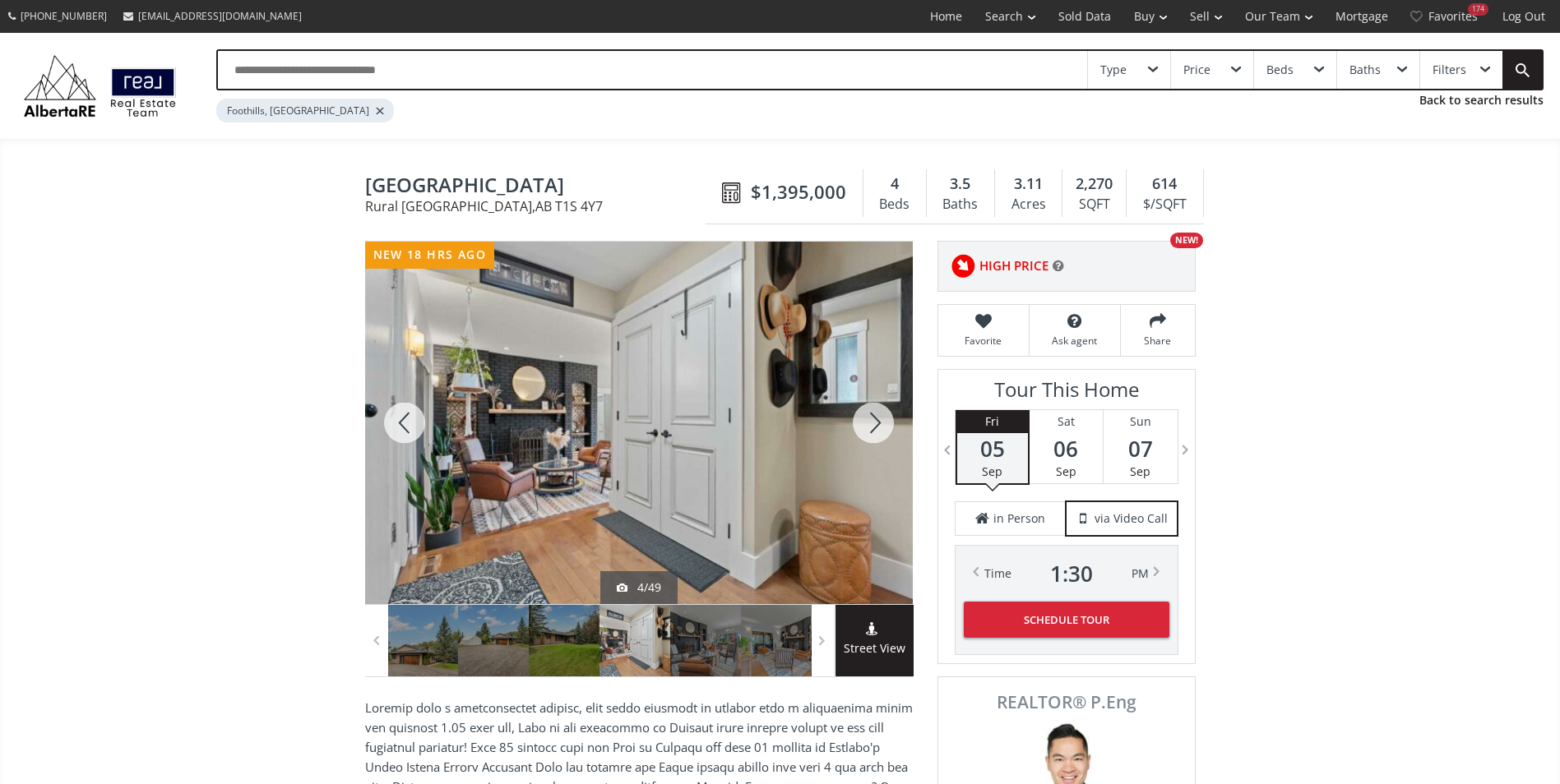
click at [398, 416] on div at bounding box center [404, 423] width 79 height 362
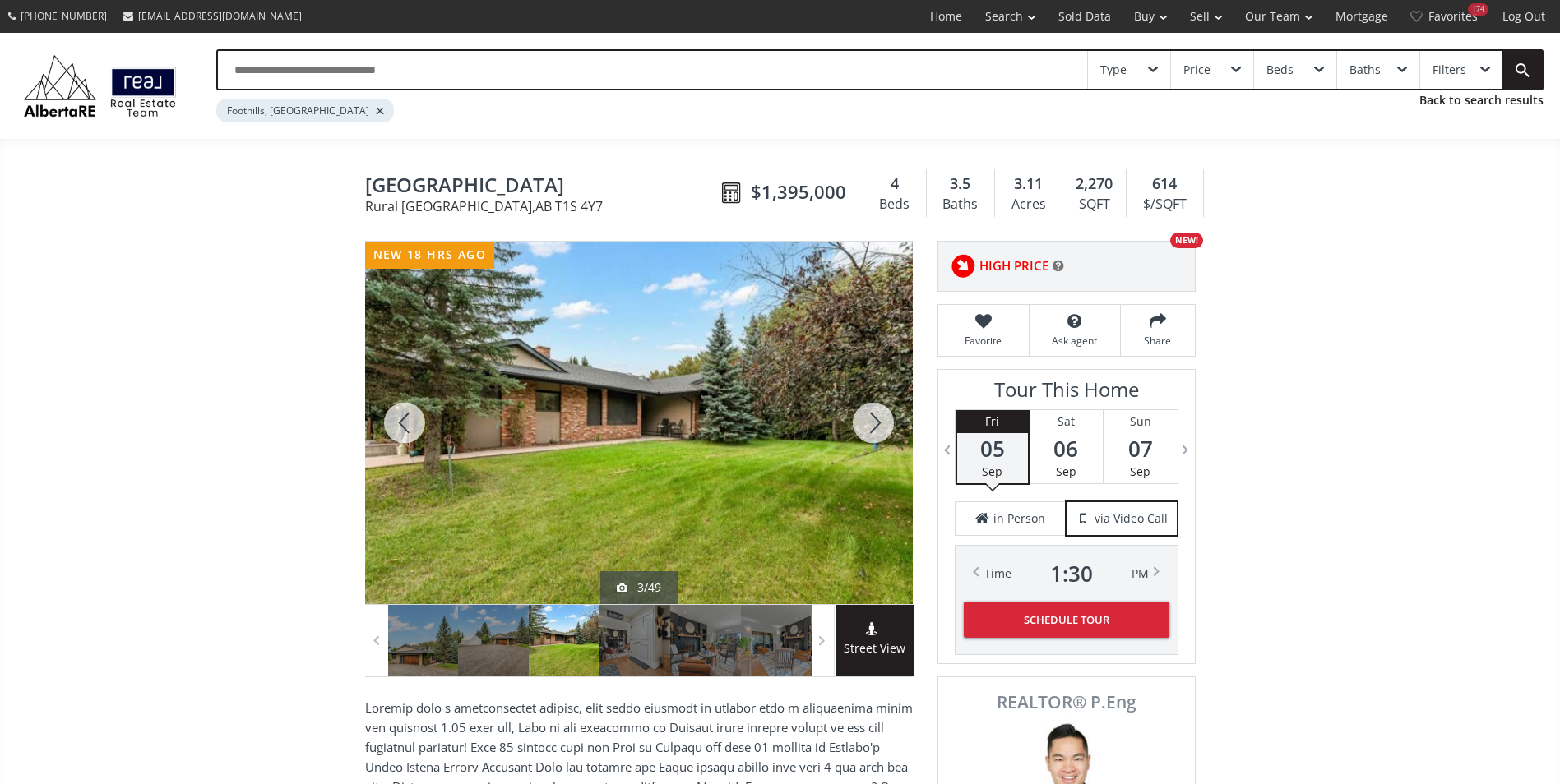
click at [858, 413] on div at bounding box center [873, 423] width 79 height 362
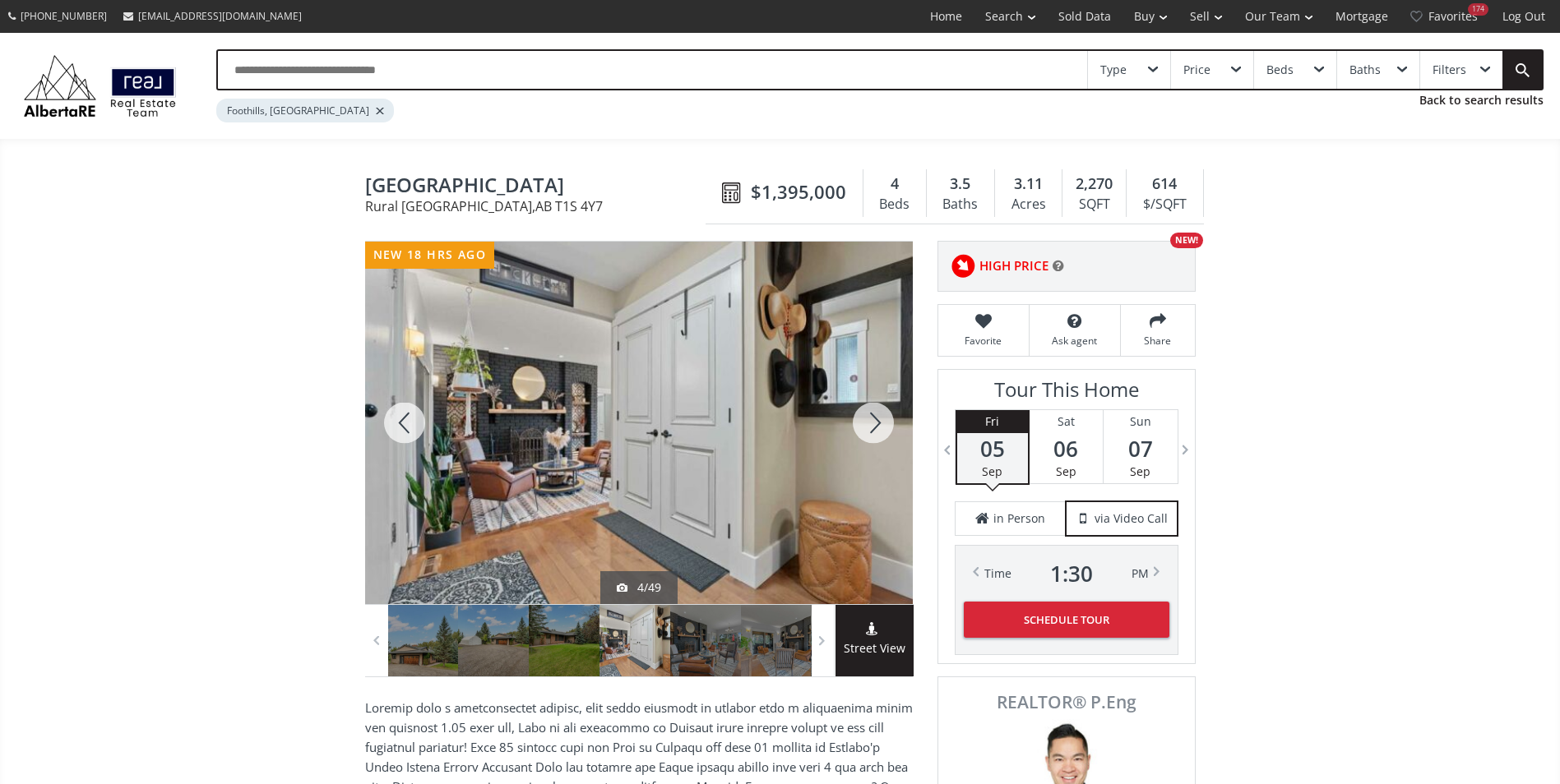
click at [858, 413] on div at bounding box center [873, 423] width 79 height 362
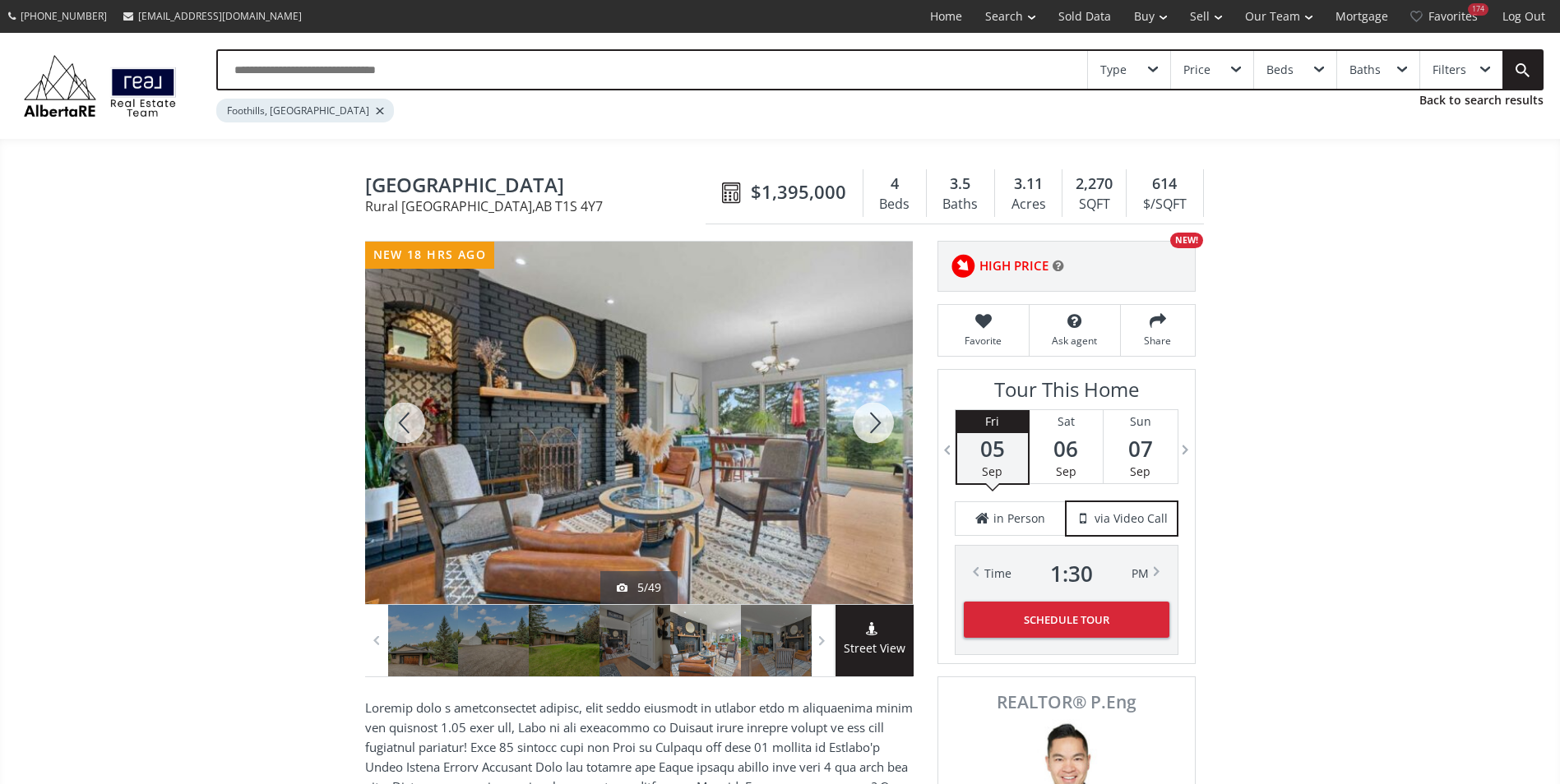
click at [856, 414] on div at bounding box center [873, 423] width 79 height 362
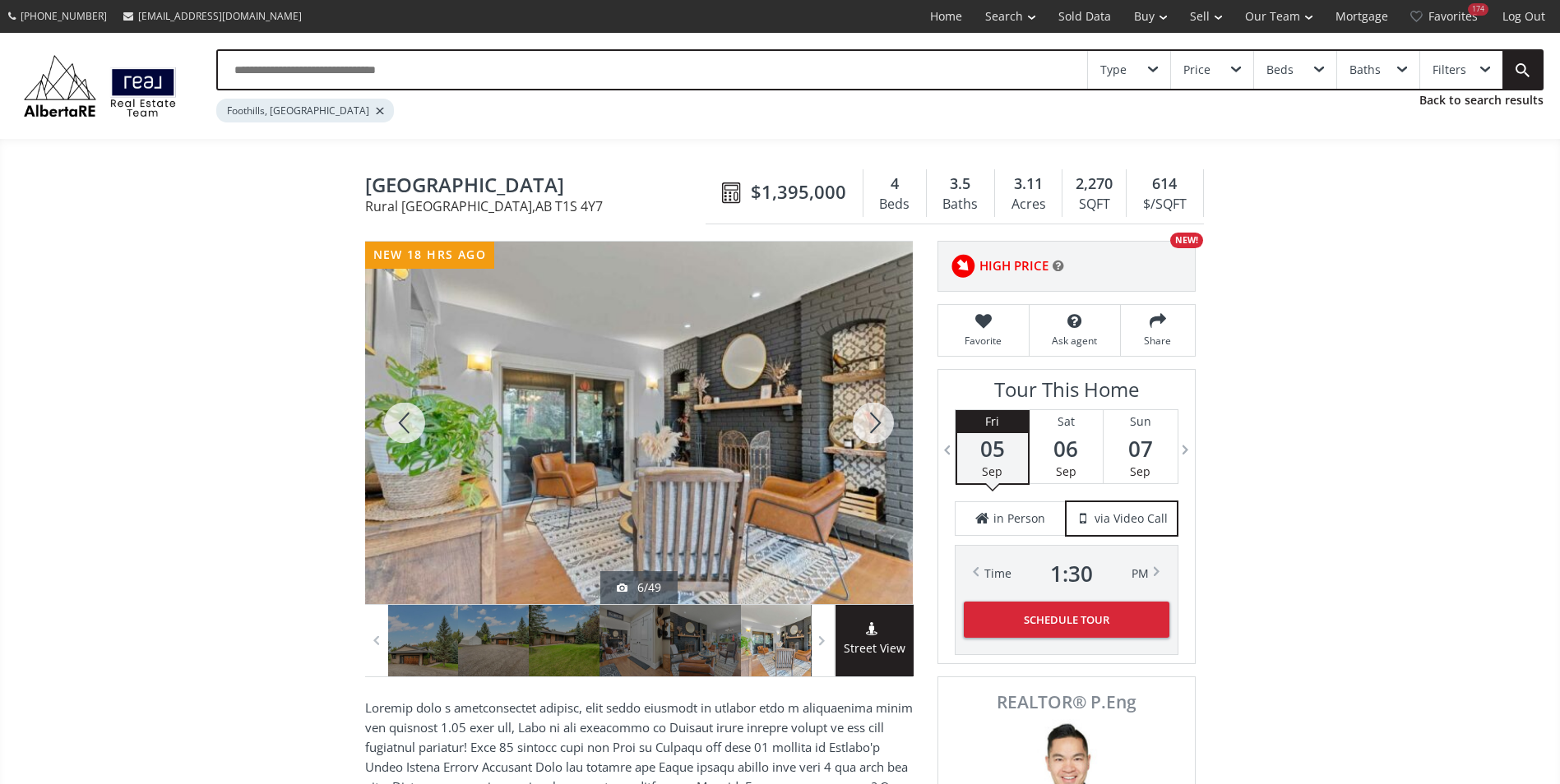
click at [851, 417] on div at bounding box center [873, 423] width 79 height 362
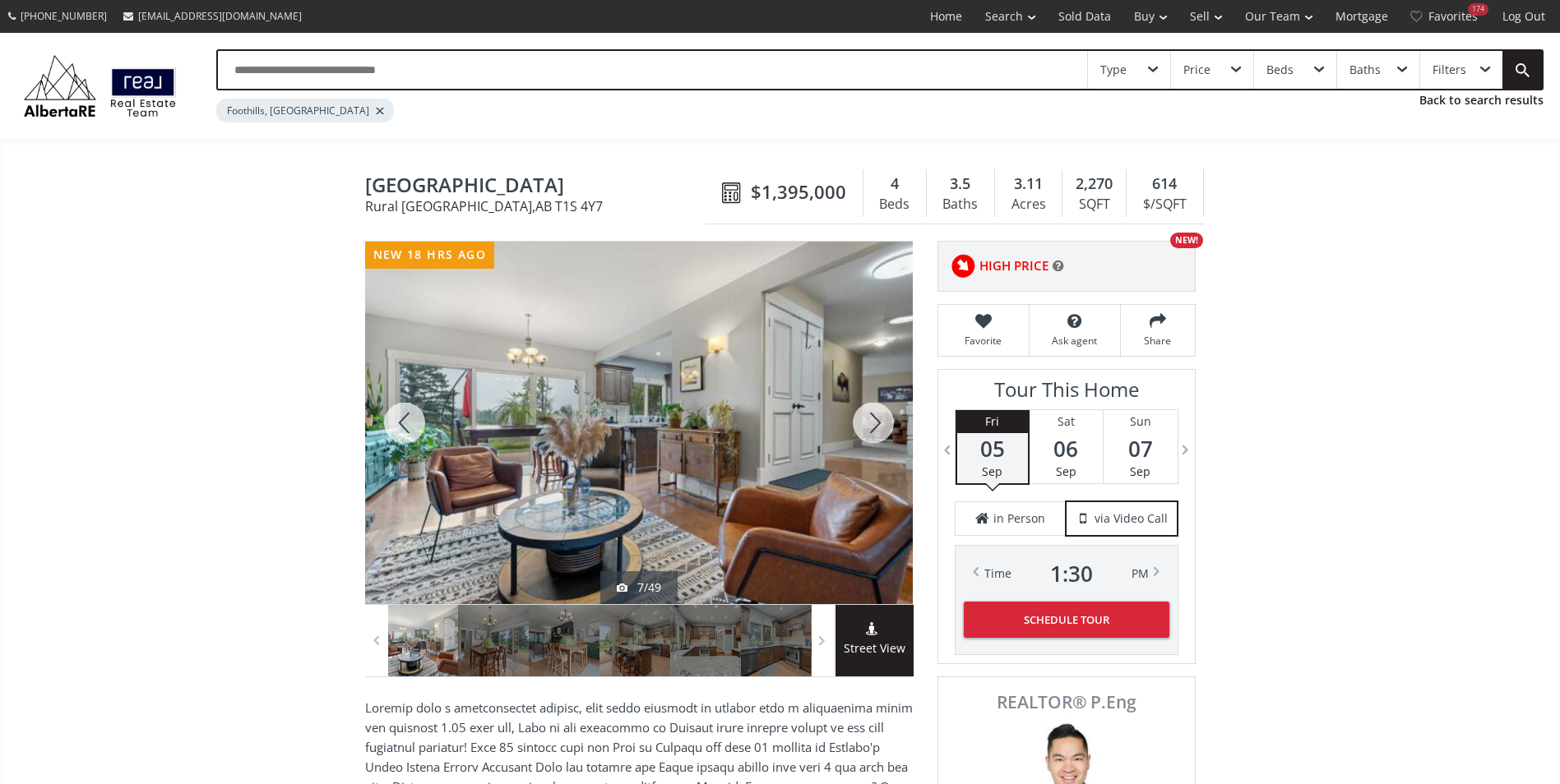
click at [851, 417] on div at bounding box center [873, 423] width 79 height 362
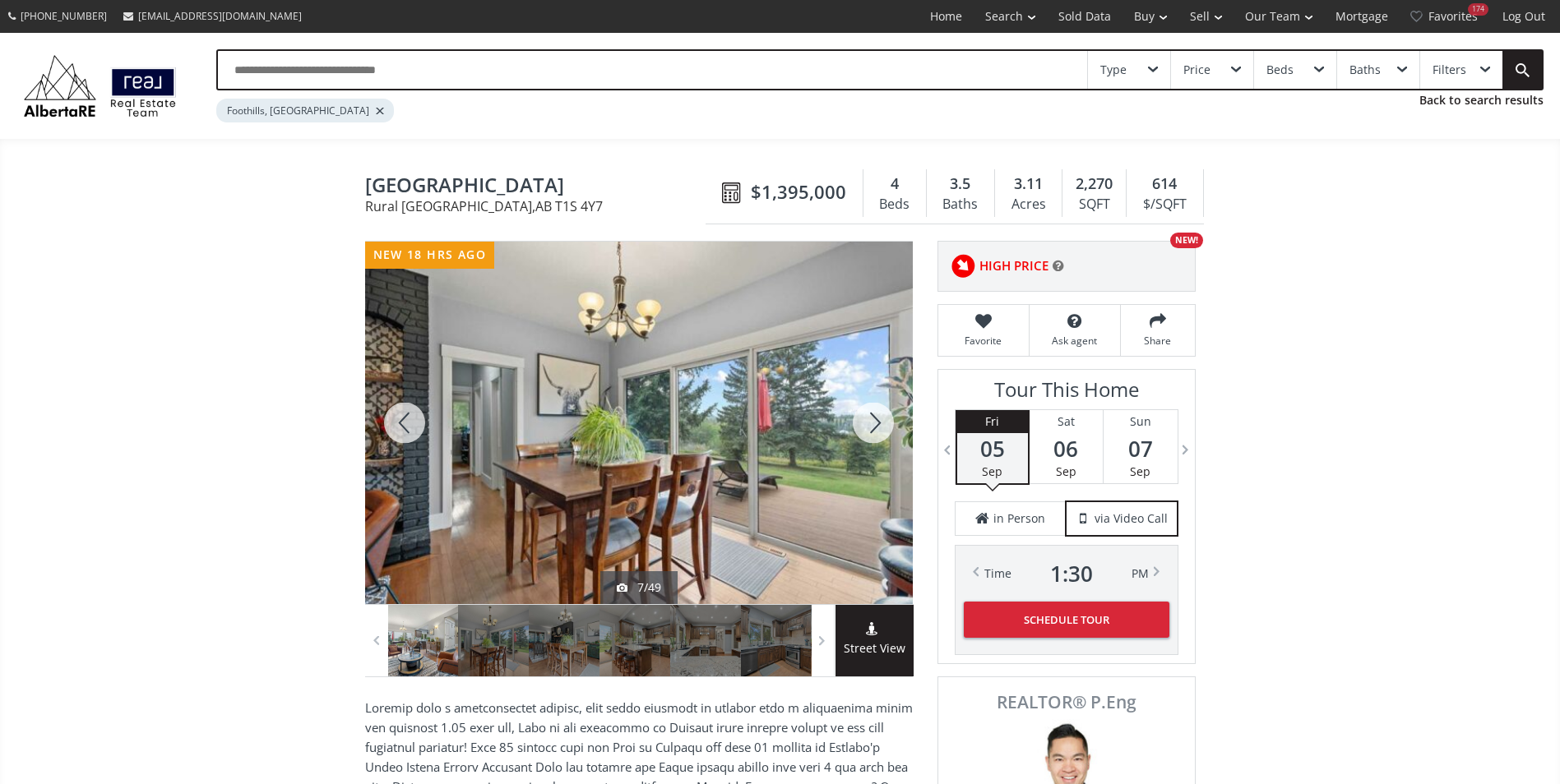
click at [851, 417] on div at bounding box center [873, 423] width 79 height 362
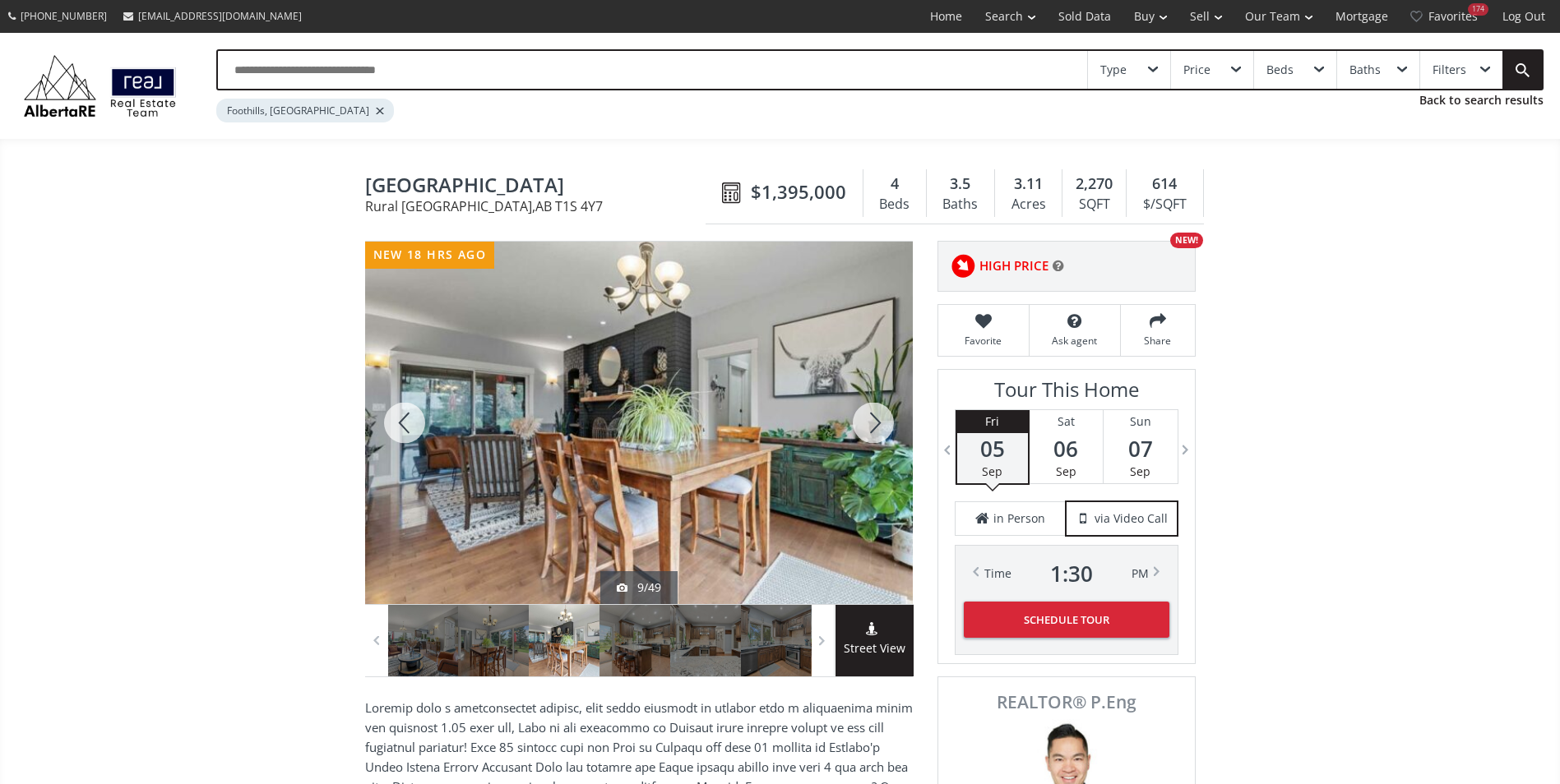
click at [851, 417] on div at bounding box center [873, 423] width 79 height 362
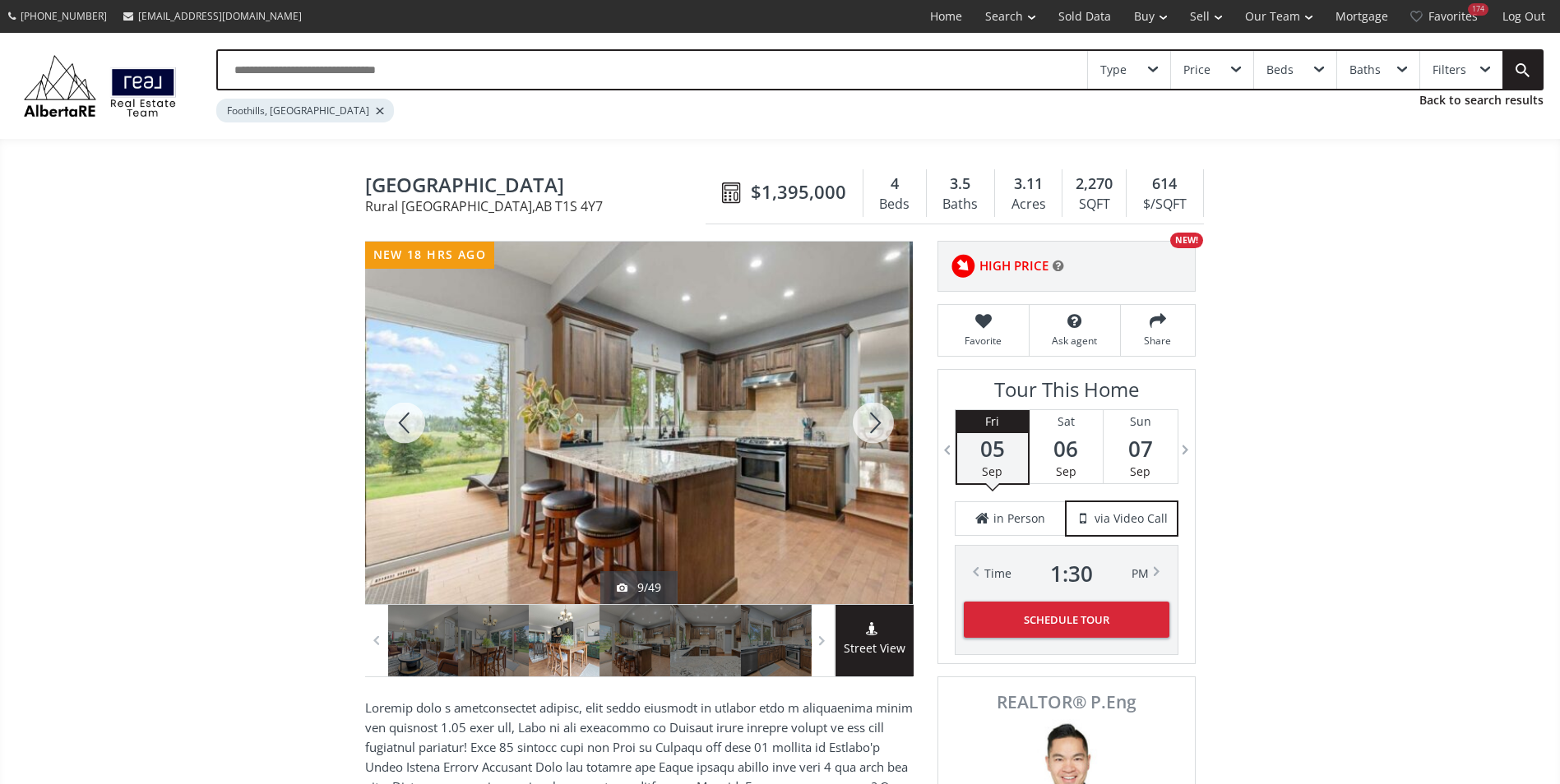
click at [851, 417] on div at bounding box center [873, 423] width 79 height 362
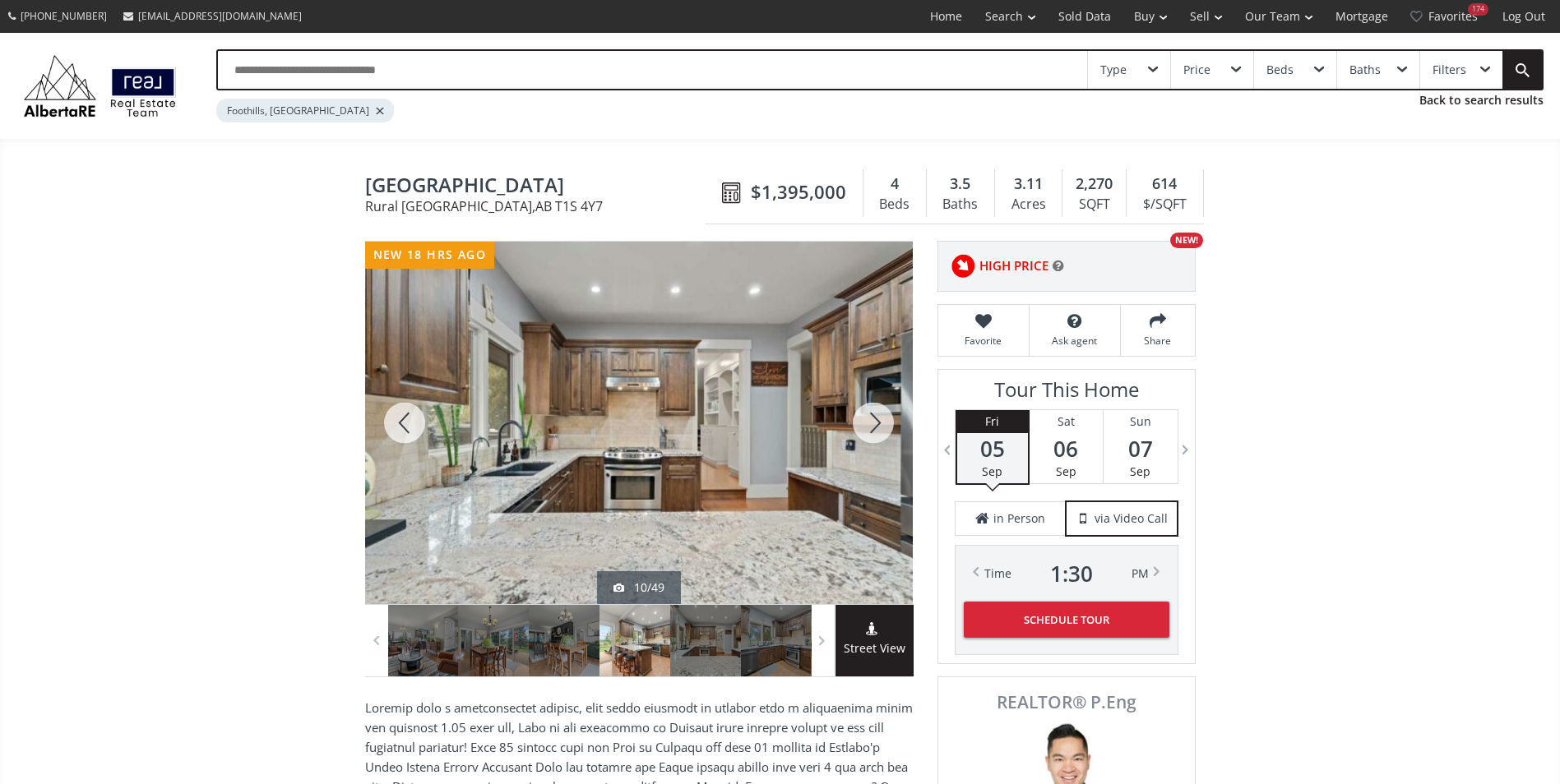
click at [851, 417] on div at bounding box center [873, 423] width 79 height 362
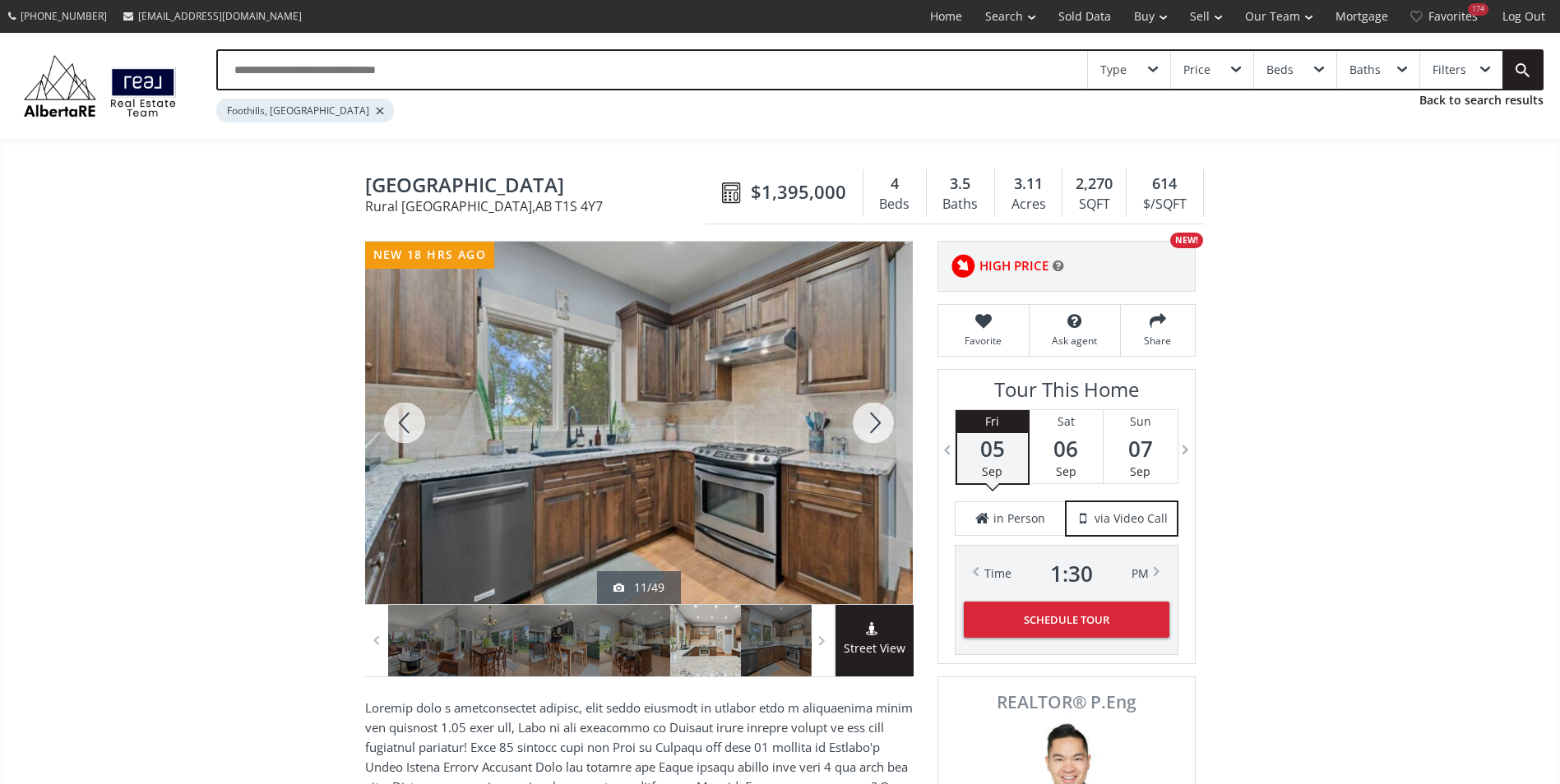
click at [851, 417] on div at bounding box center [873, 423] width 79 height 362
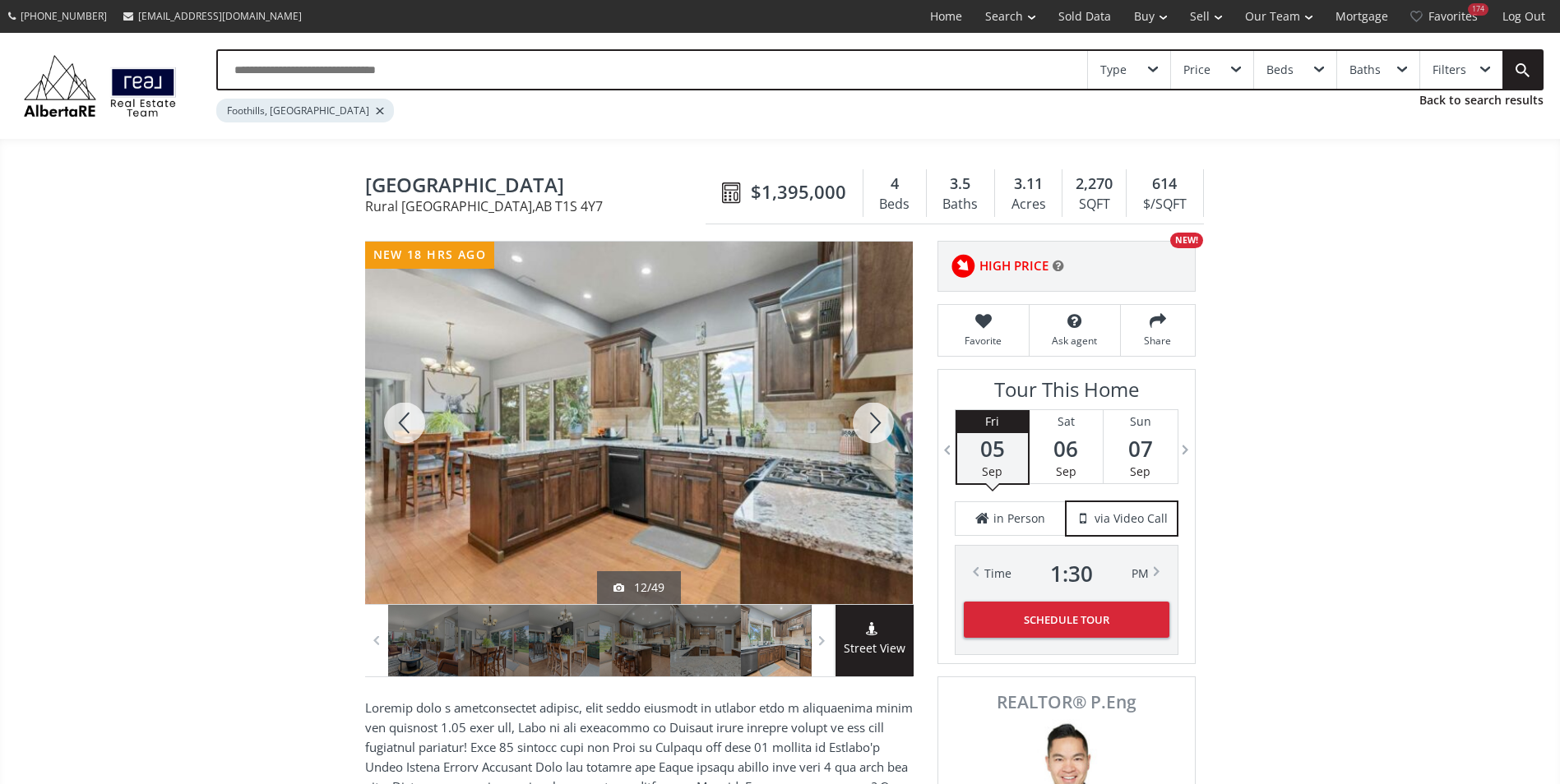
click at [851, 417] on div at bounding box center [873, 423] width 79 height 362
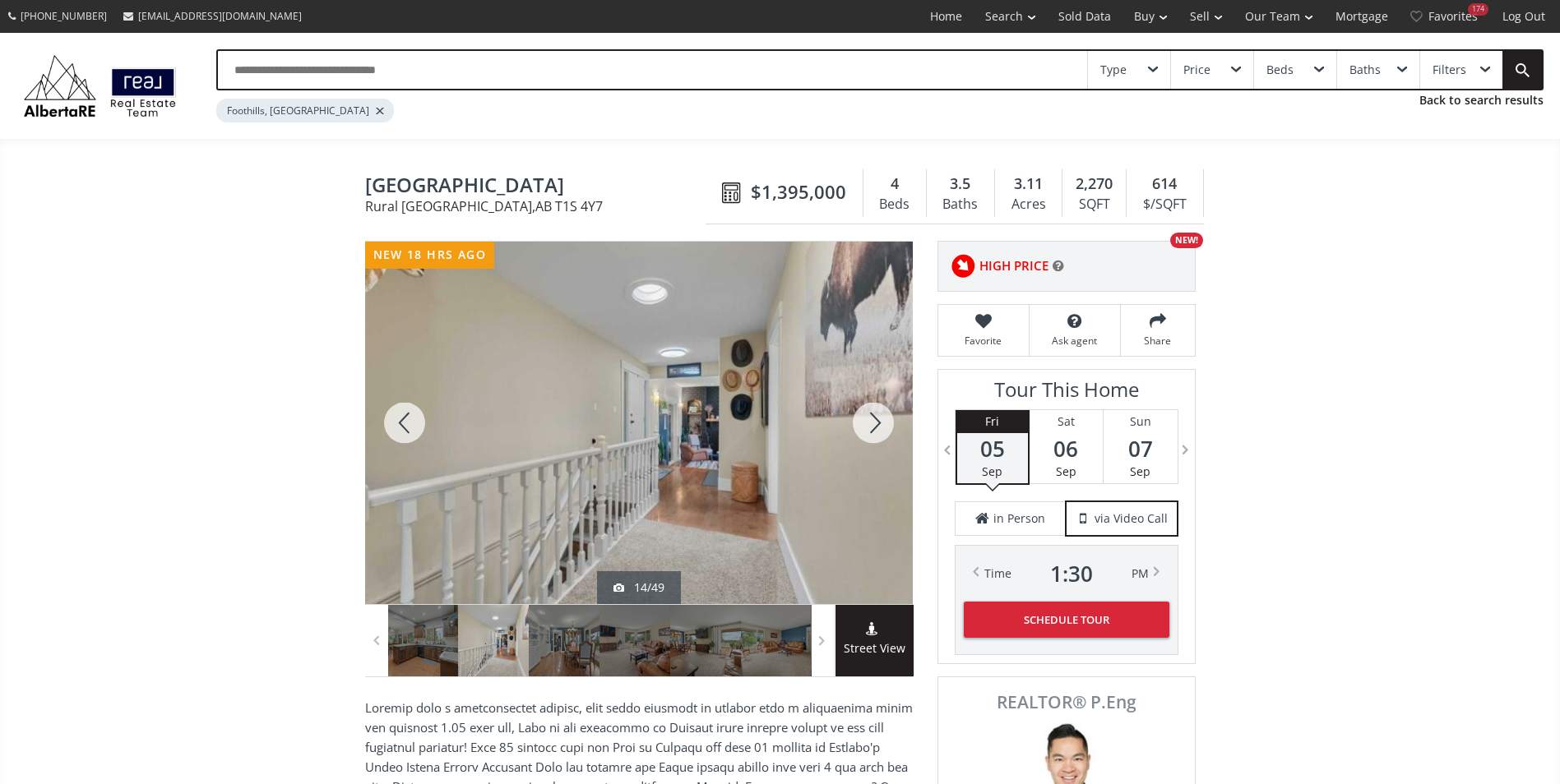
click at [851, 417] on div at bounding box center [873, 423] width 79 height 362
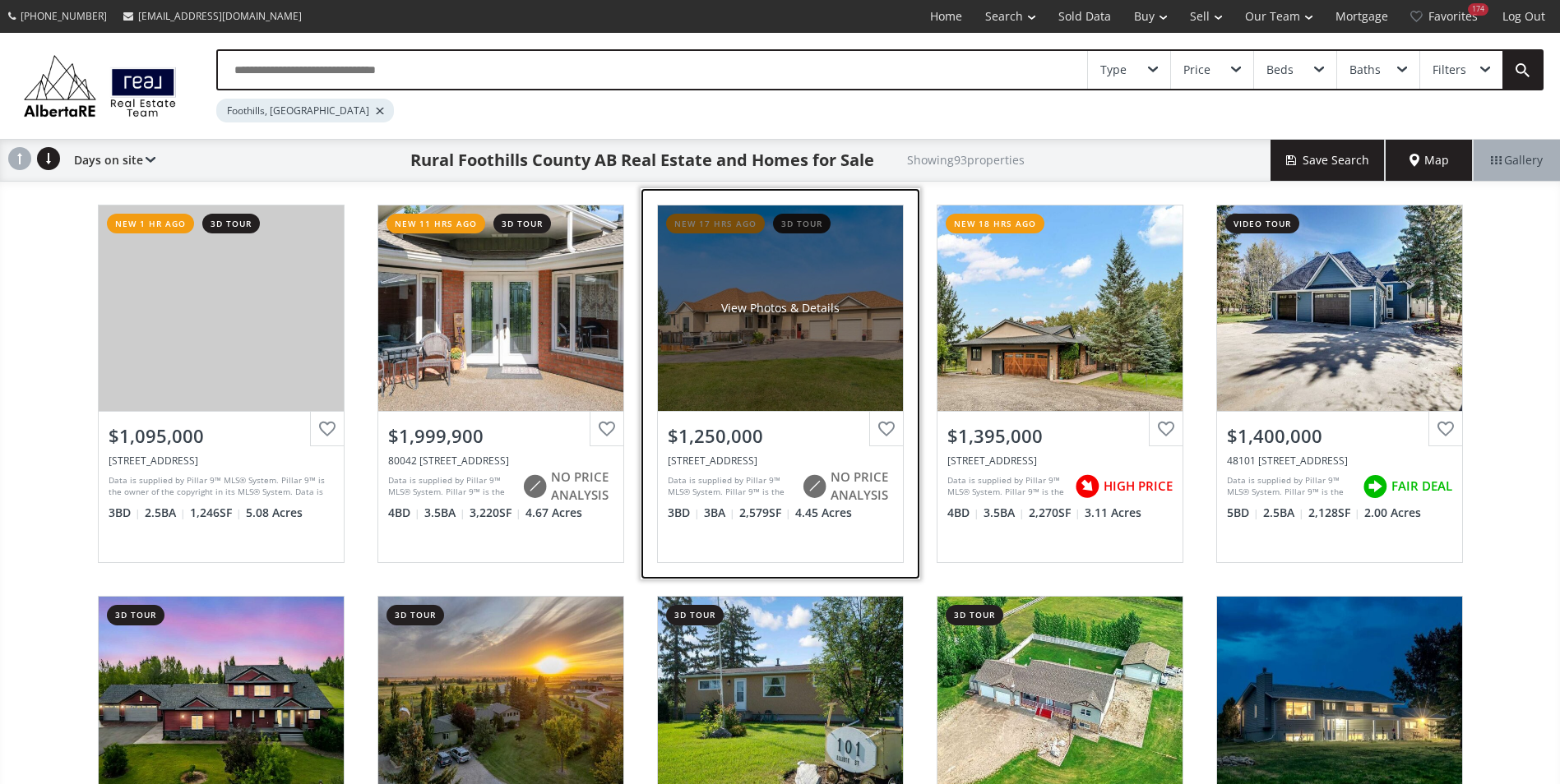
click at [841, 284] on div "View Photos & Details" at bounding box center [781, 308] width 245 height 206
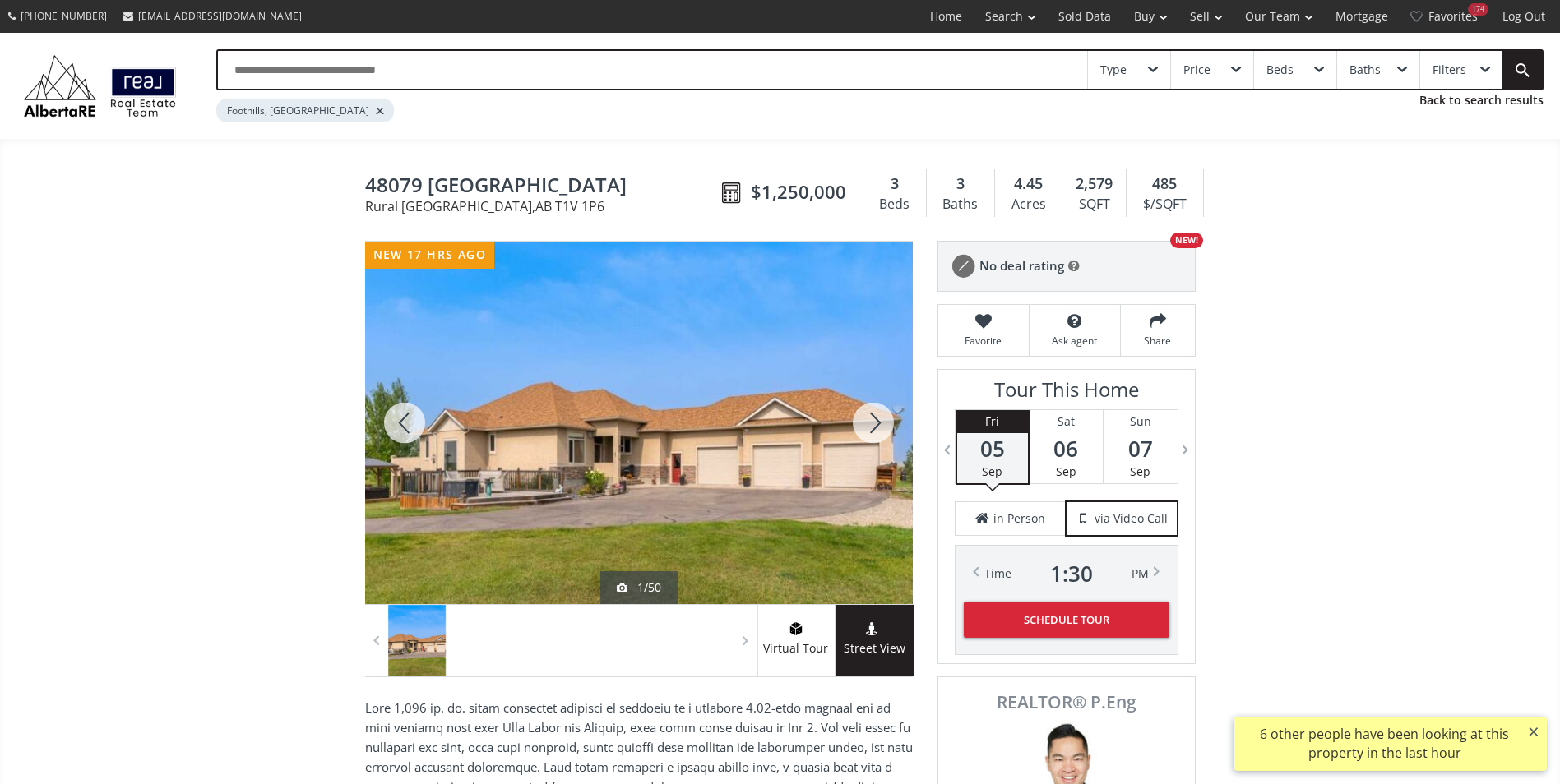
click at [883, 416] on div at bounding box center [873, 423] width 79 height 362
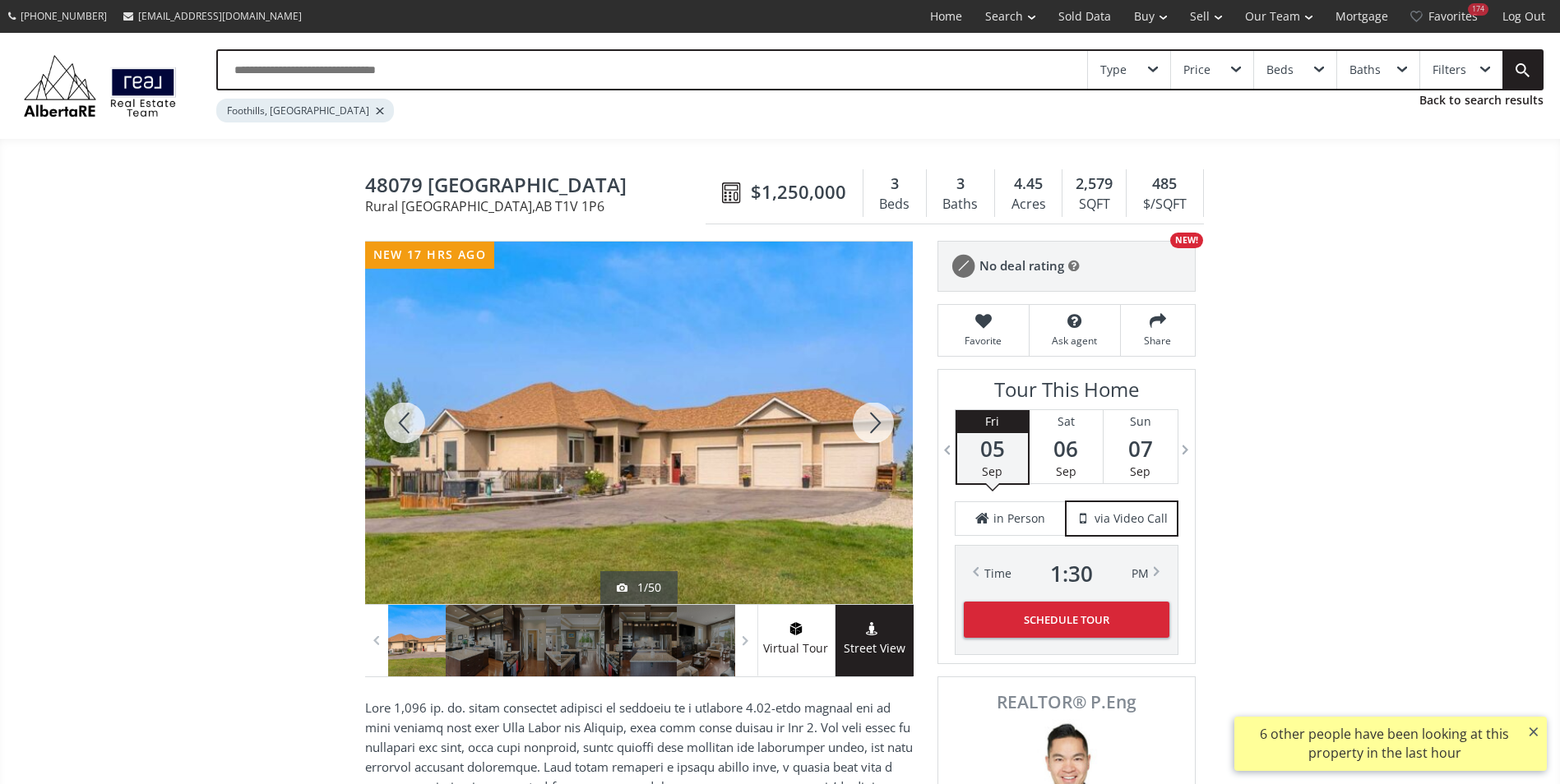
click at [883, 416] on div at bounding box center [873, 423] width 79 height 362
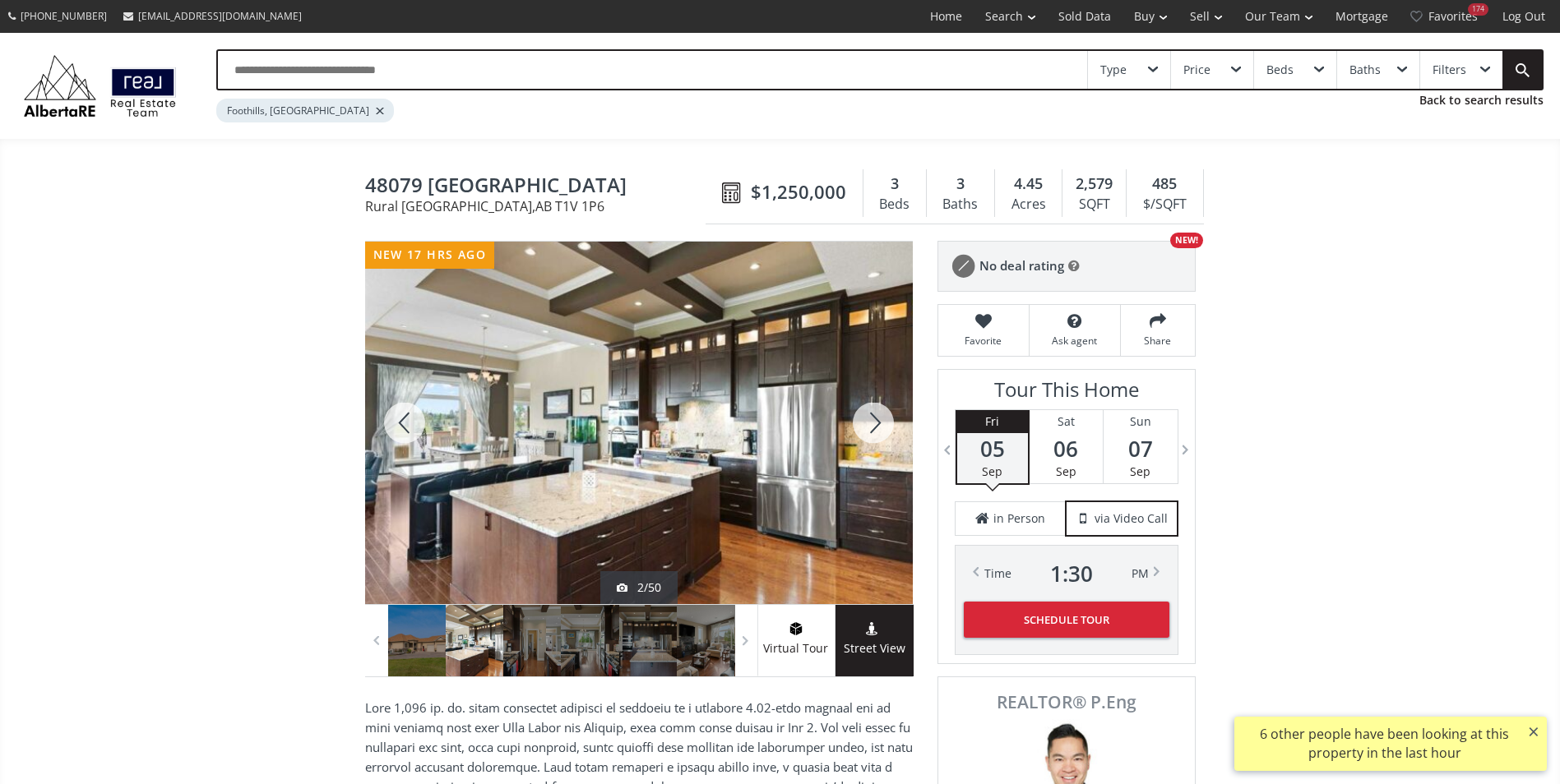
click at [883, 416] on div at bounding box center [873, 423] width 79 height 362
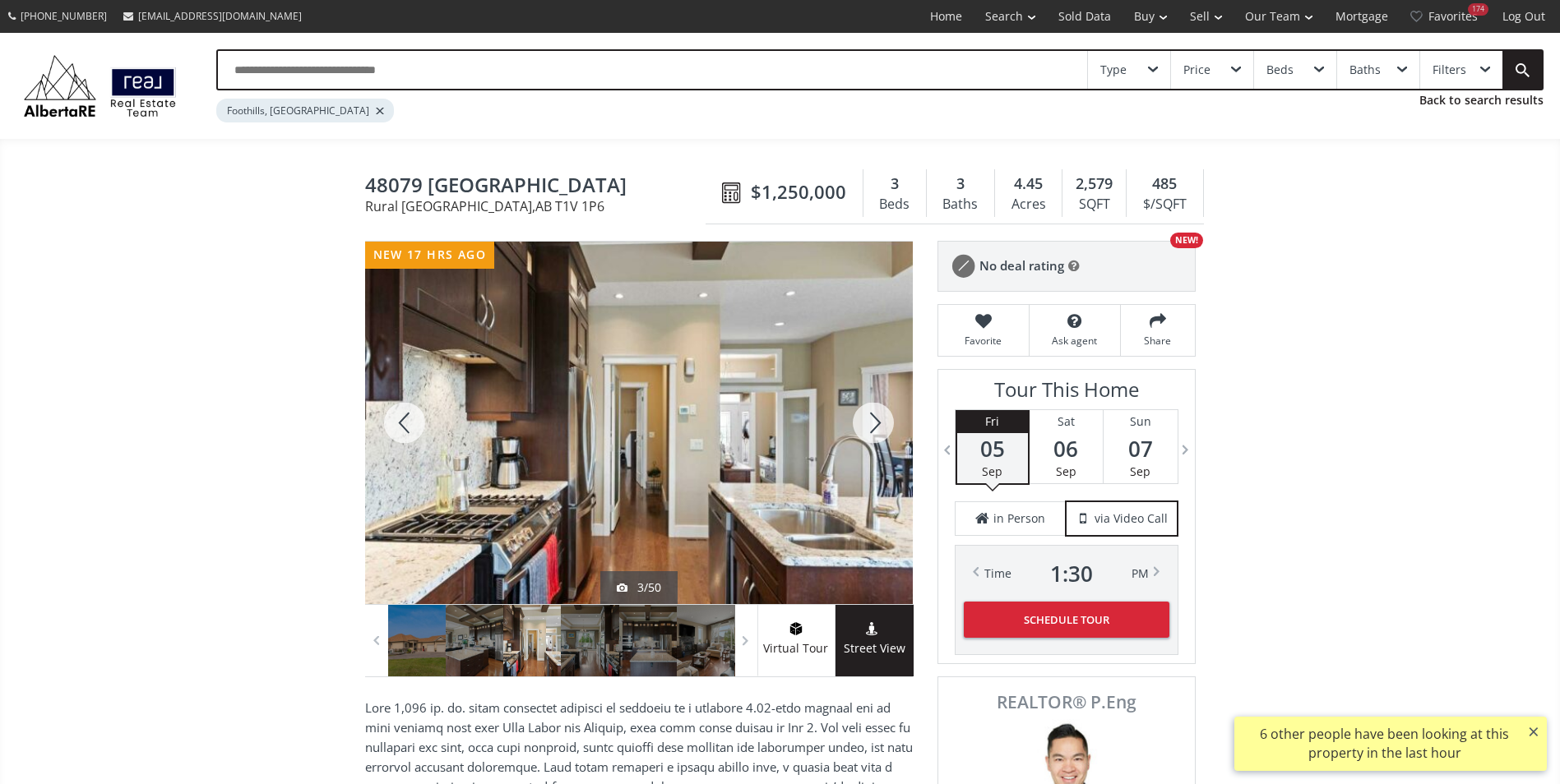
click at [424, 413] on div at bounding box center [404, 423] width 79 height 362
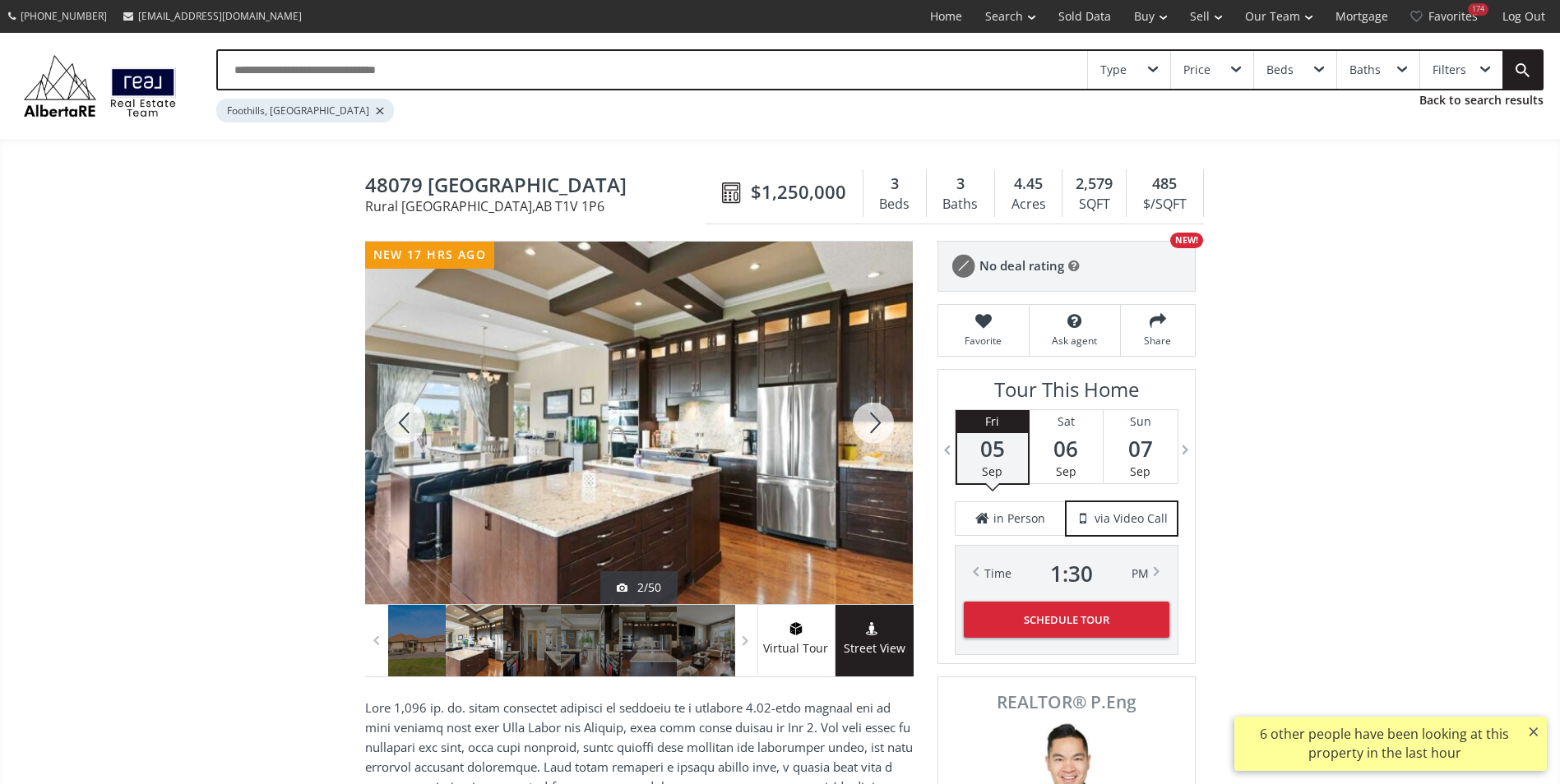
click at [867, 431] on div at bounding box center [873, 423] width 79 height 362
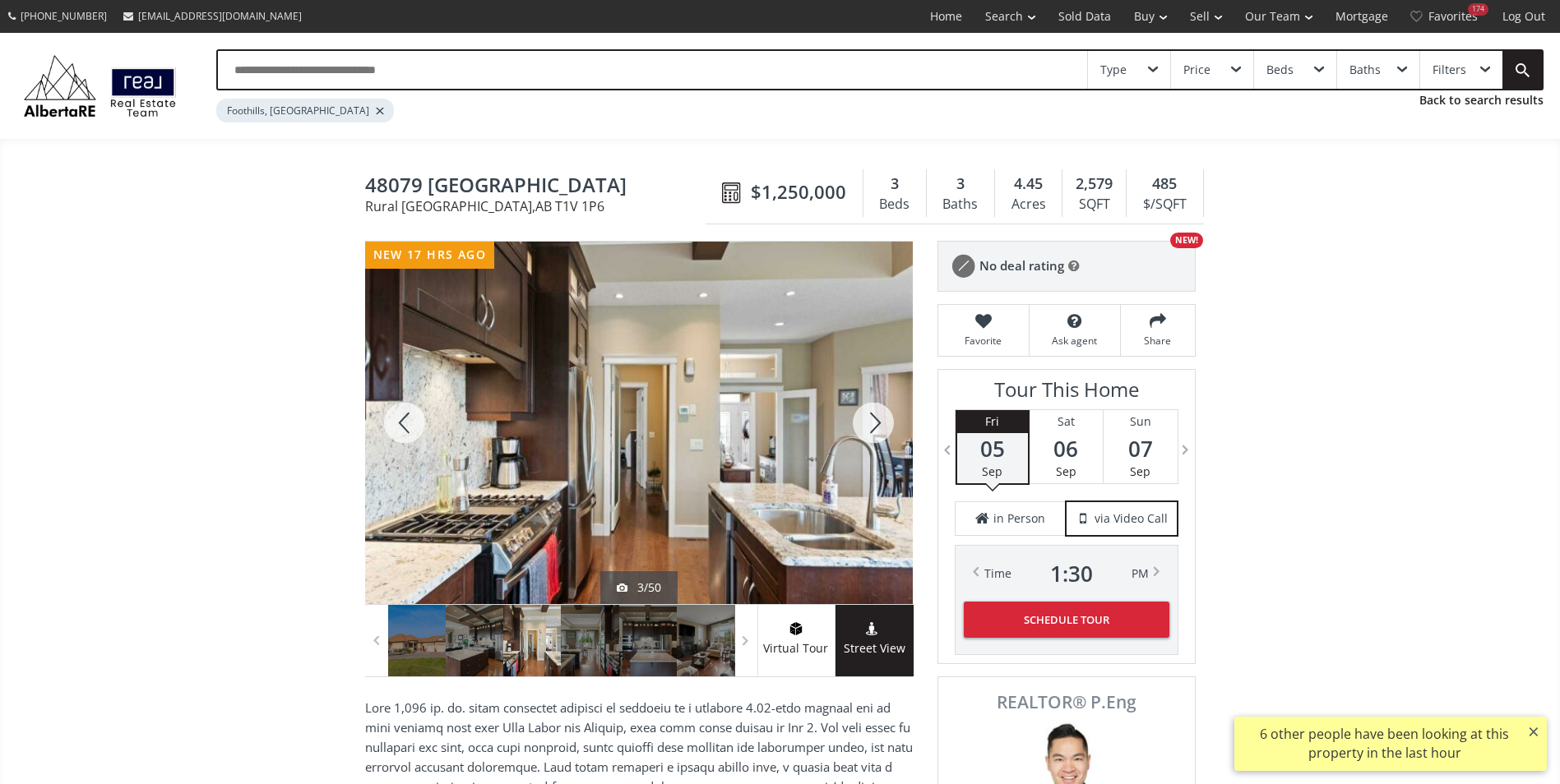
click at [867, 431] on div at bounding box center [873, 423] width 79 height 362
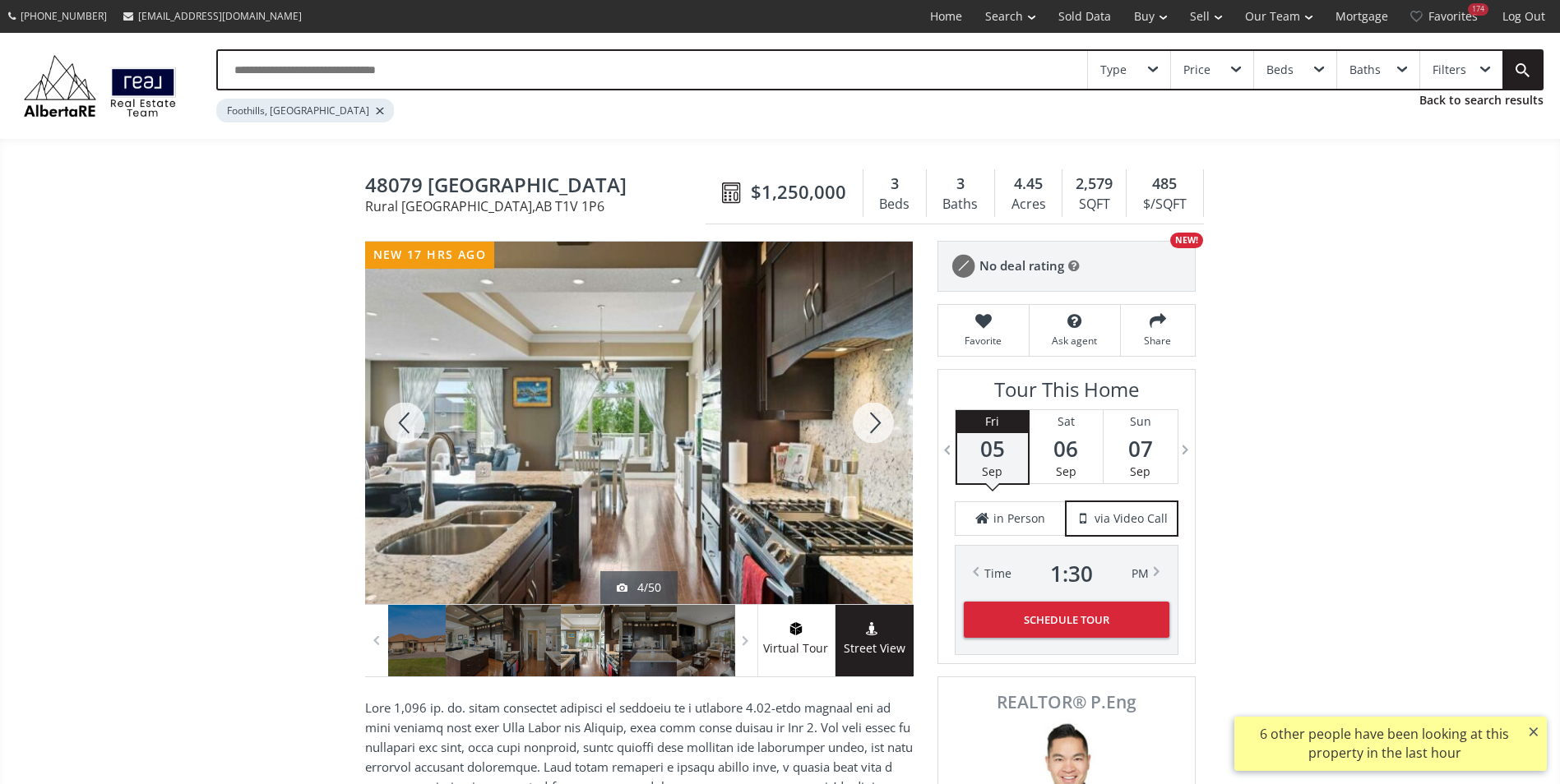
click at [867, 431] on div at bounding box center [873, 423] width 79 height 362
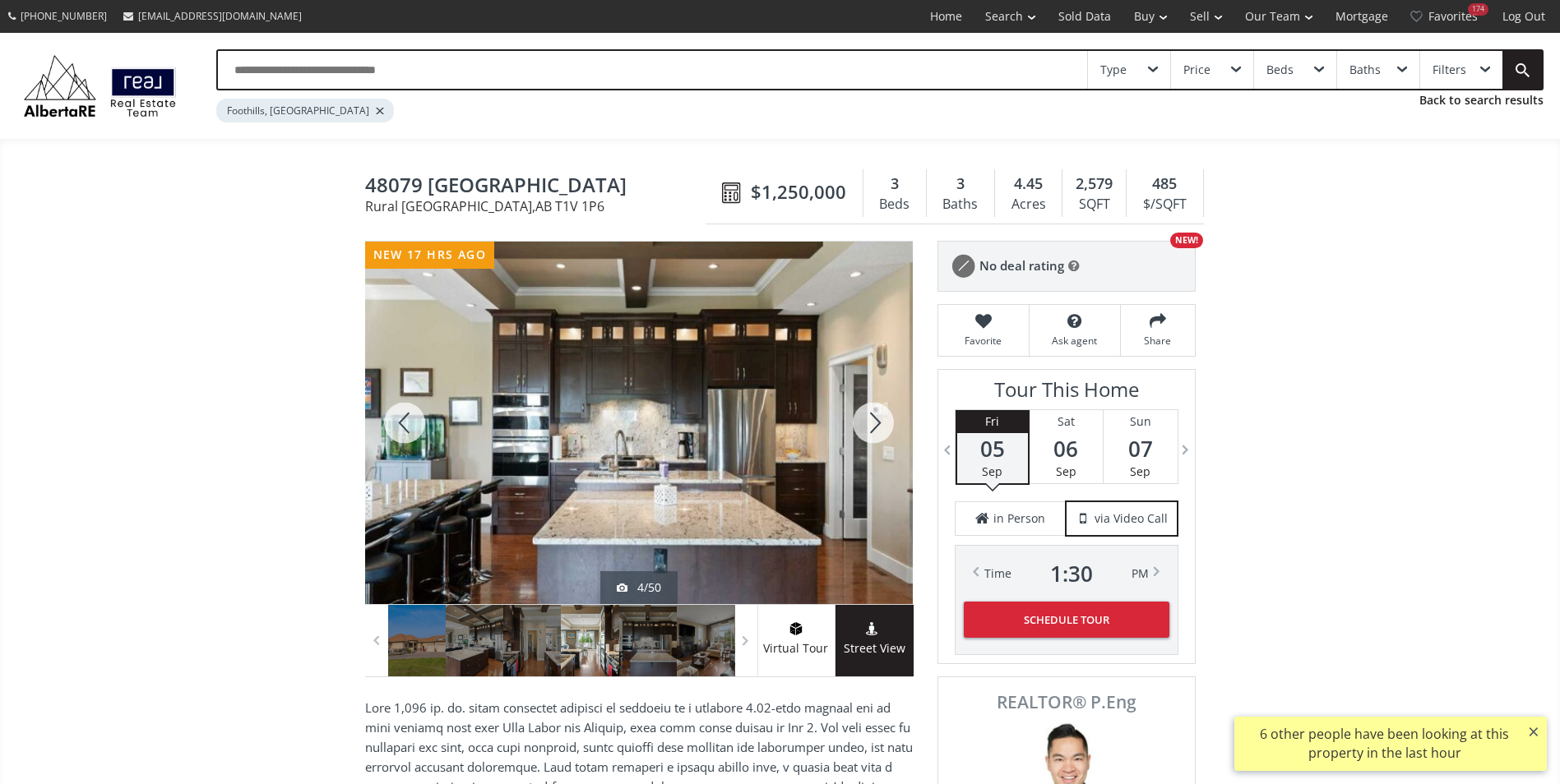
click at [867, 431] on div at bounding box center [873, 423] width 79 height 362
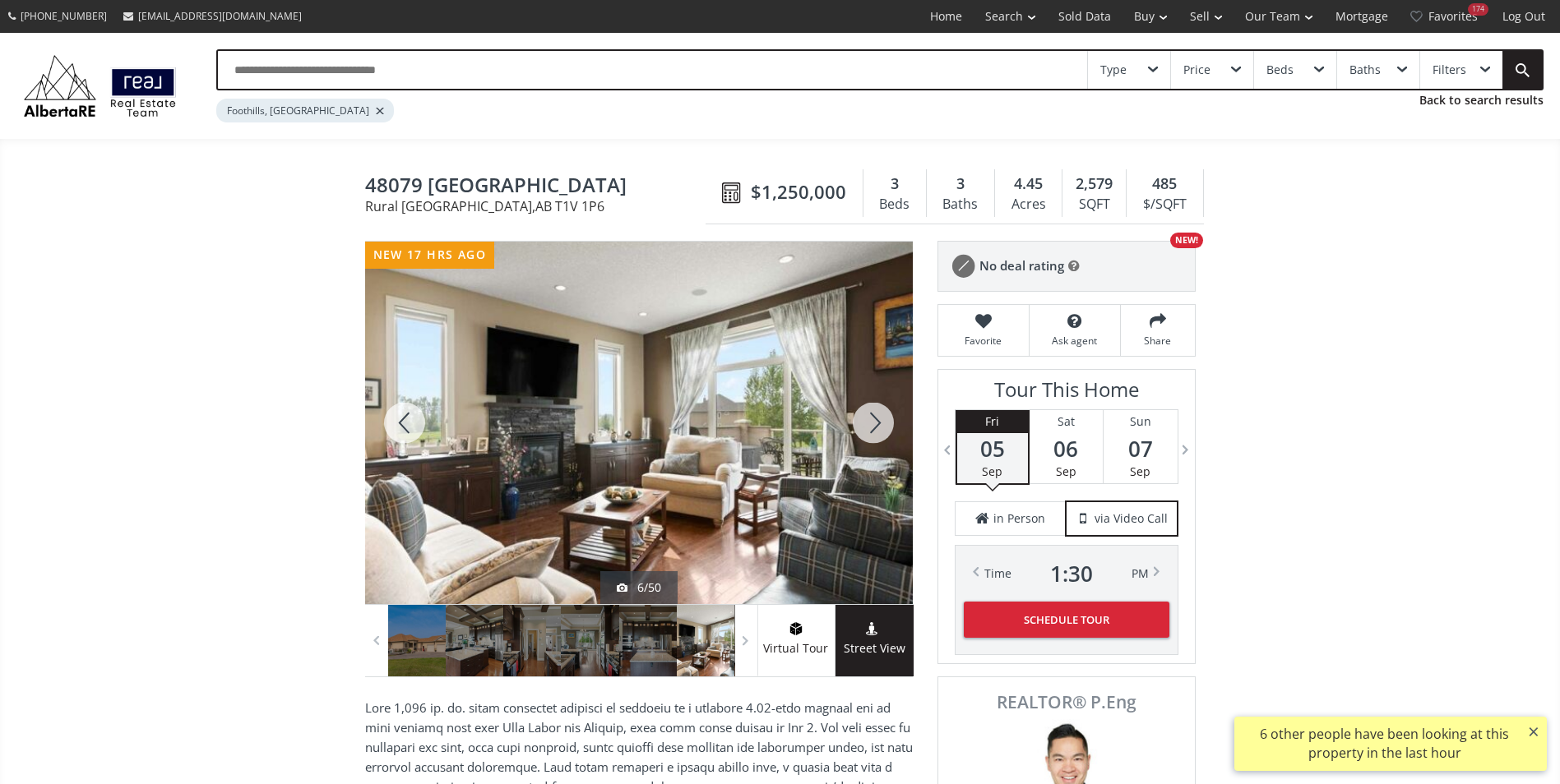
click at [867, 431] on div at bounding box center [873, 423] width 79 height 362
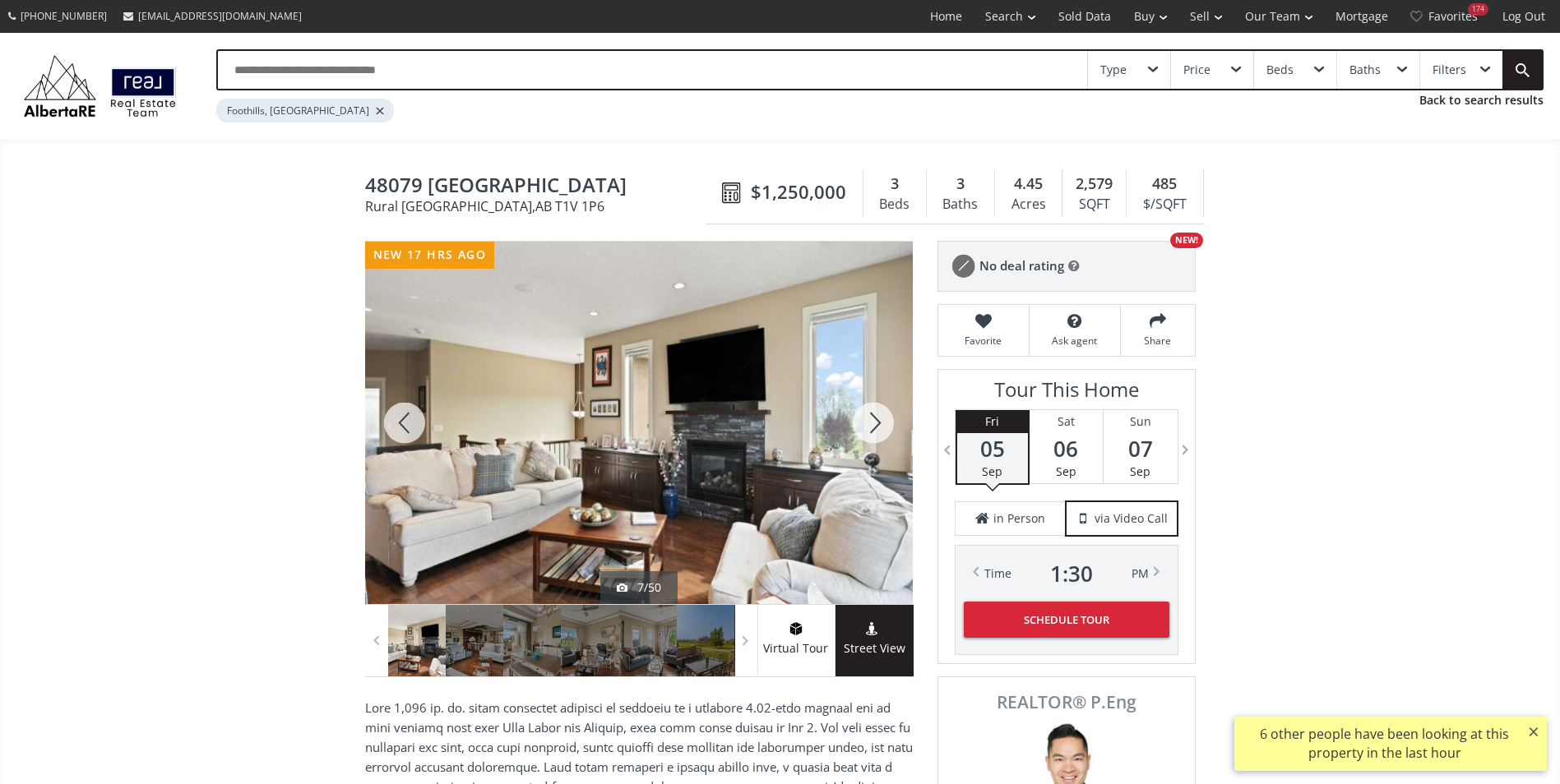
click at [867, 431] on div at bounding box center [873, 423] width 79 height 362
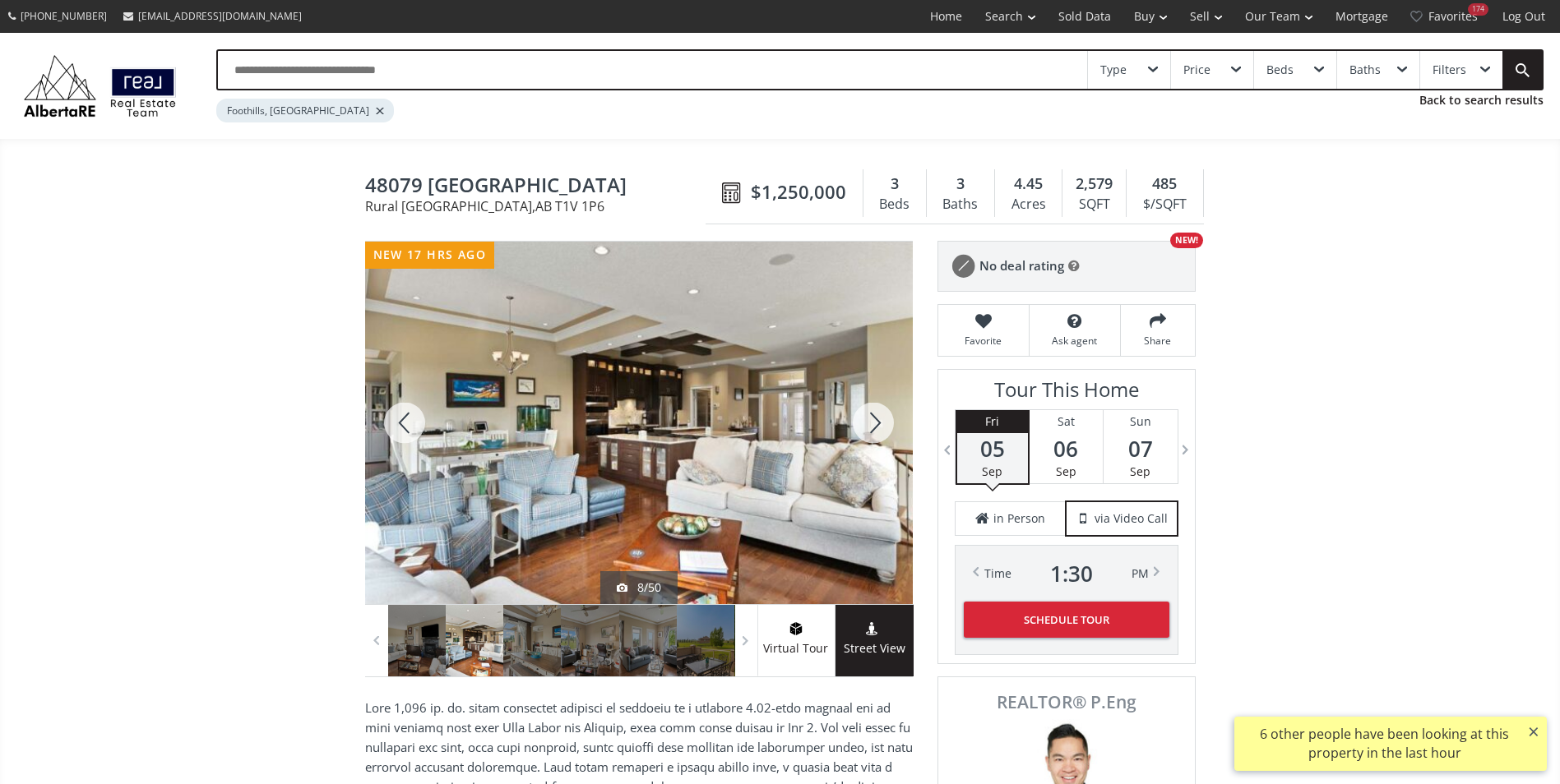
click at [867, 431] on div at bounding box center [873, 423] width 79 height 362
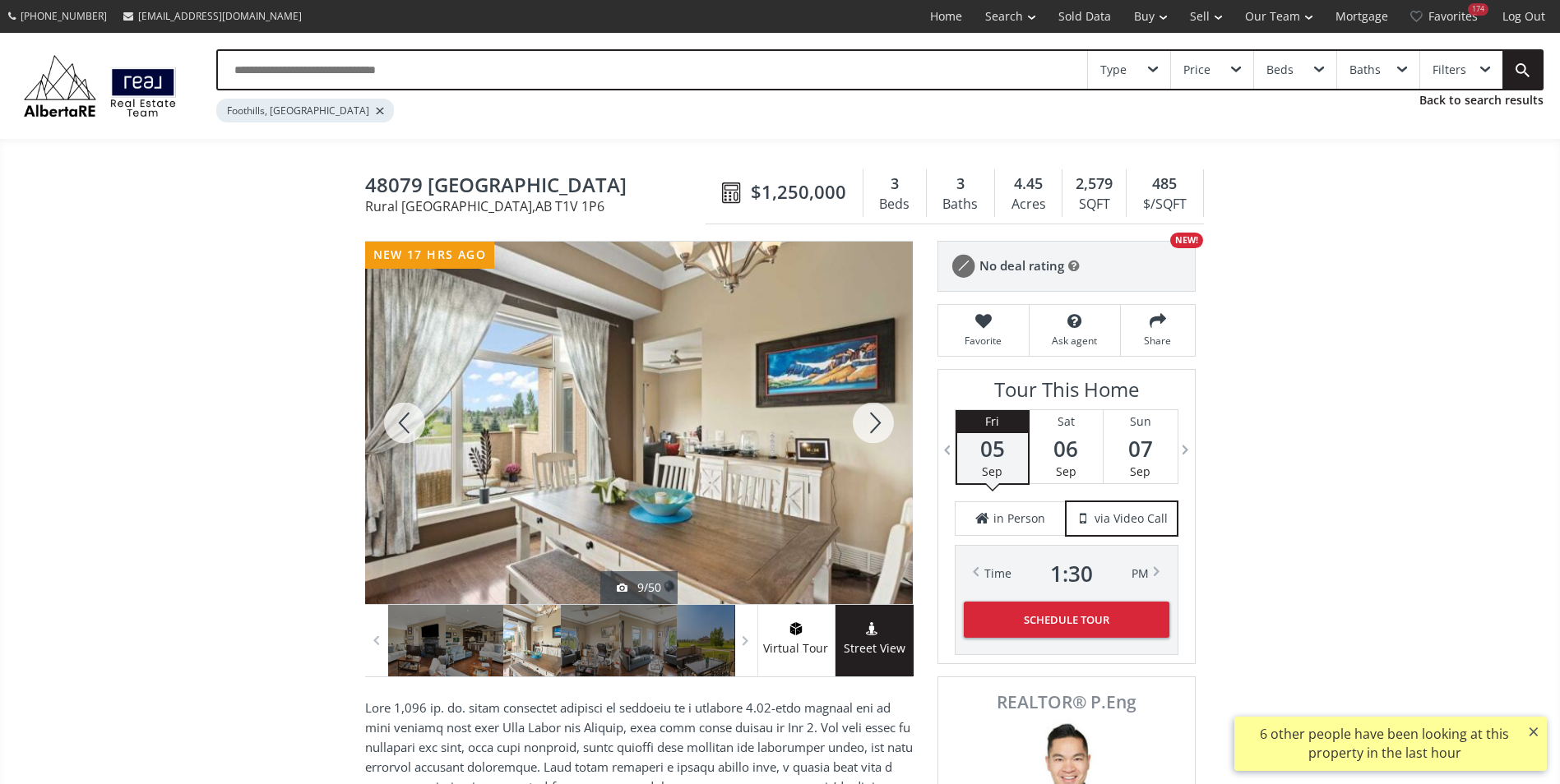
click at [867, 431] on div at bounding box center [873, 423] width 79 height 362
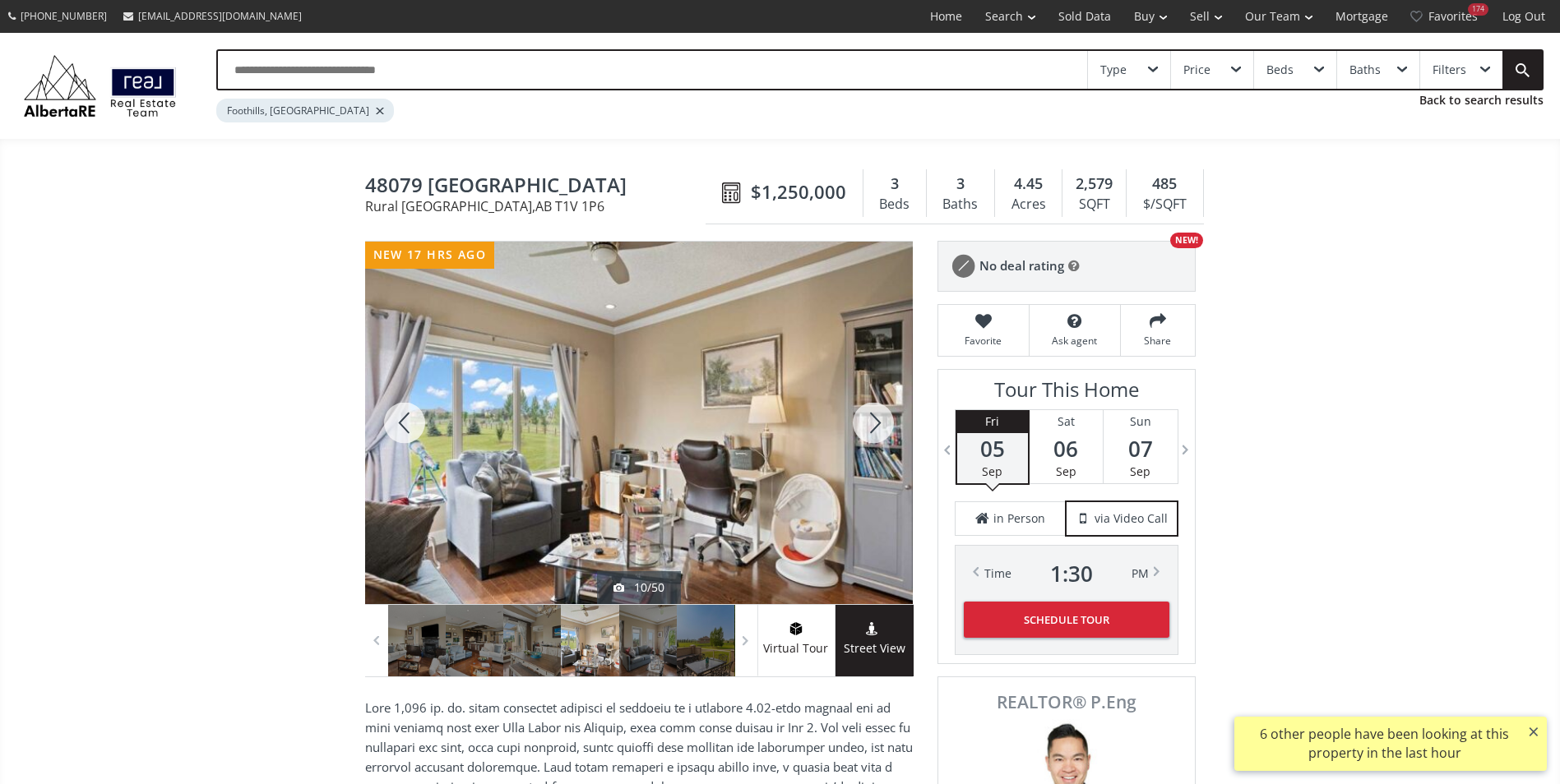
click at [867, 431] on div at bounding box center [873, 423] width 79 height 362
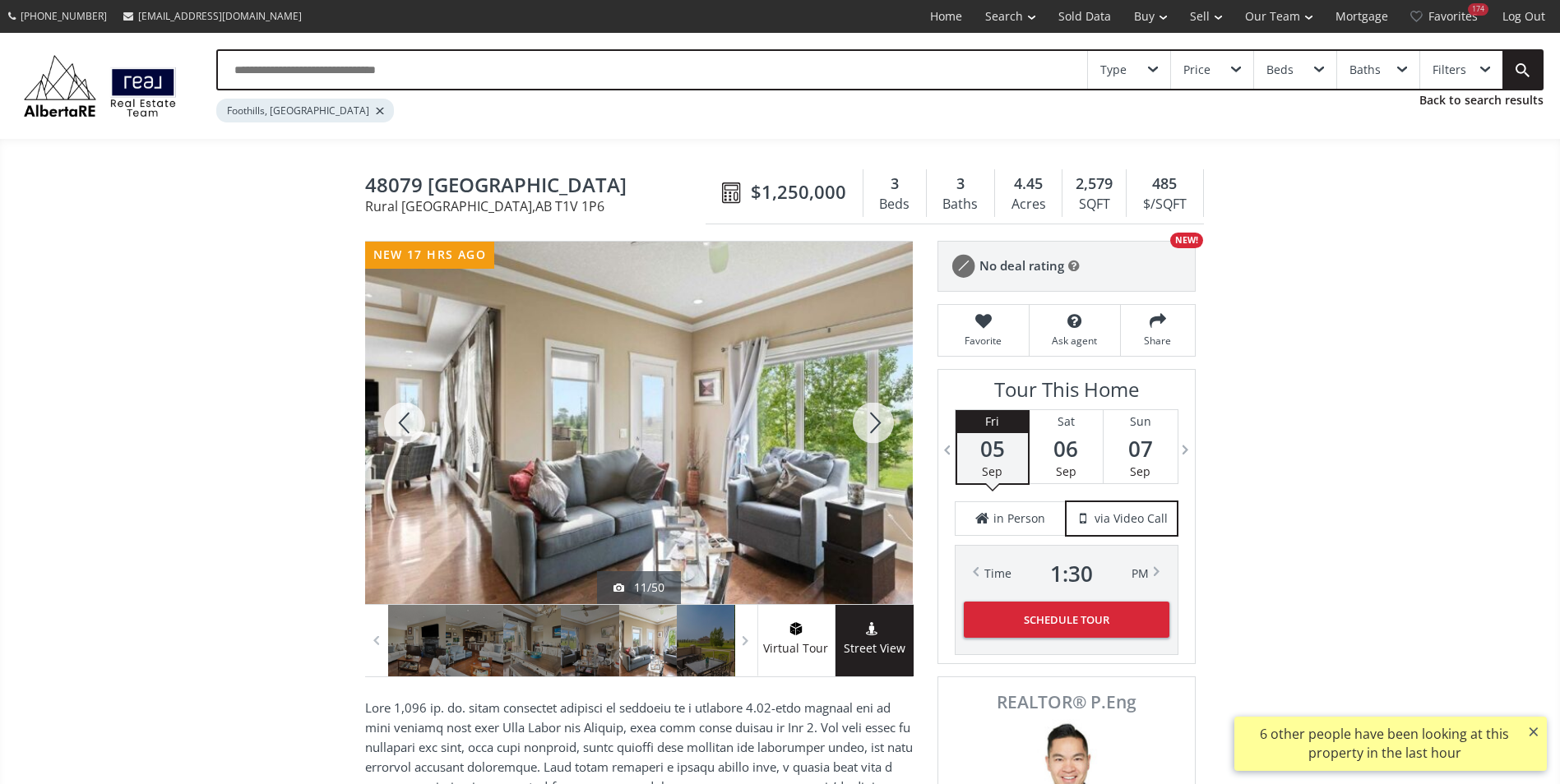
click at [867, 431] on div at bounding box center [873, 423] width 79 height 362
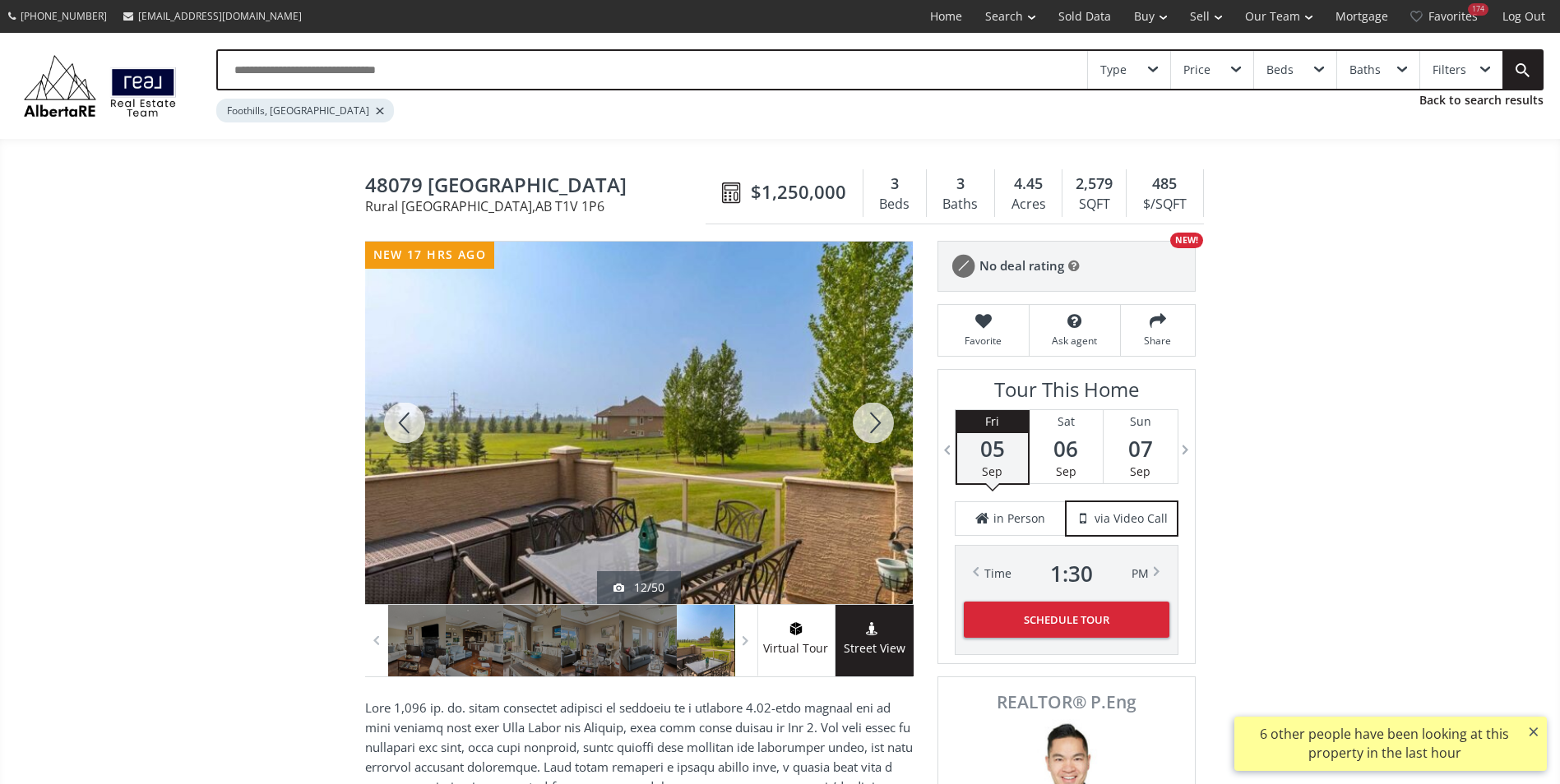
click at [867, 431] on div at bounding box center [873, 423] width 79 height 362
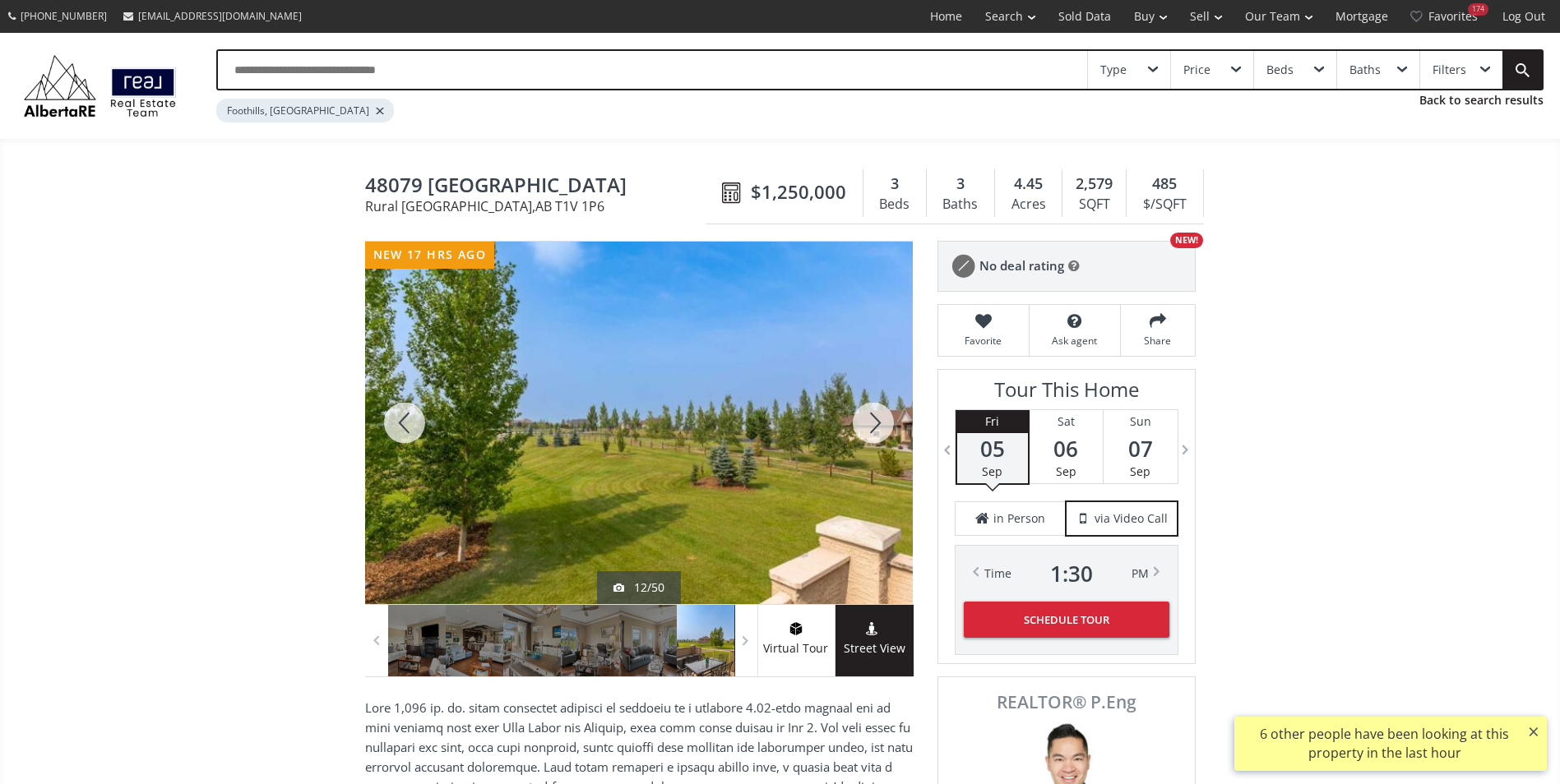
click at [867, 431] on div at bounding box center [873, 423] width 79 height 362
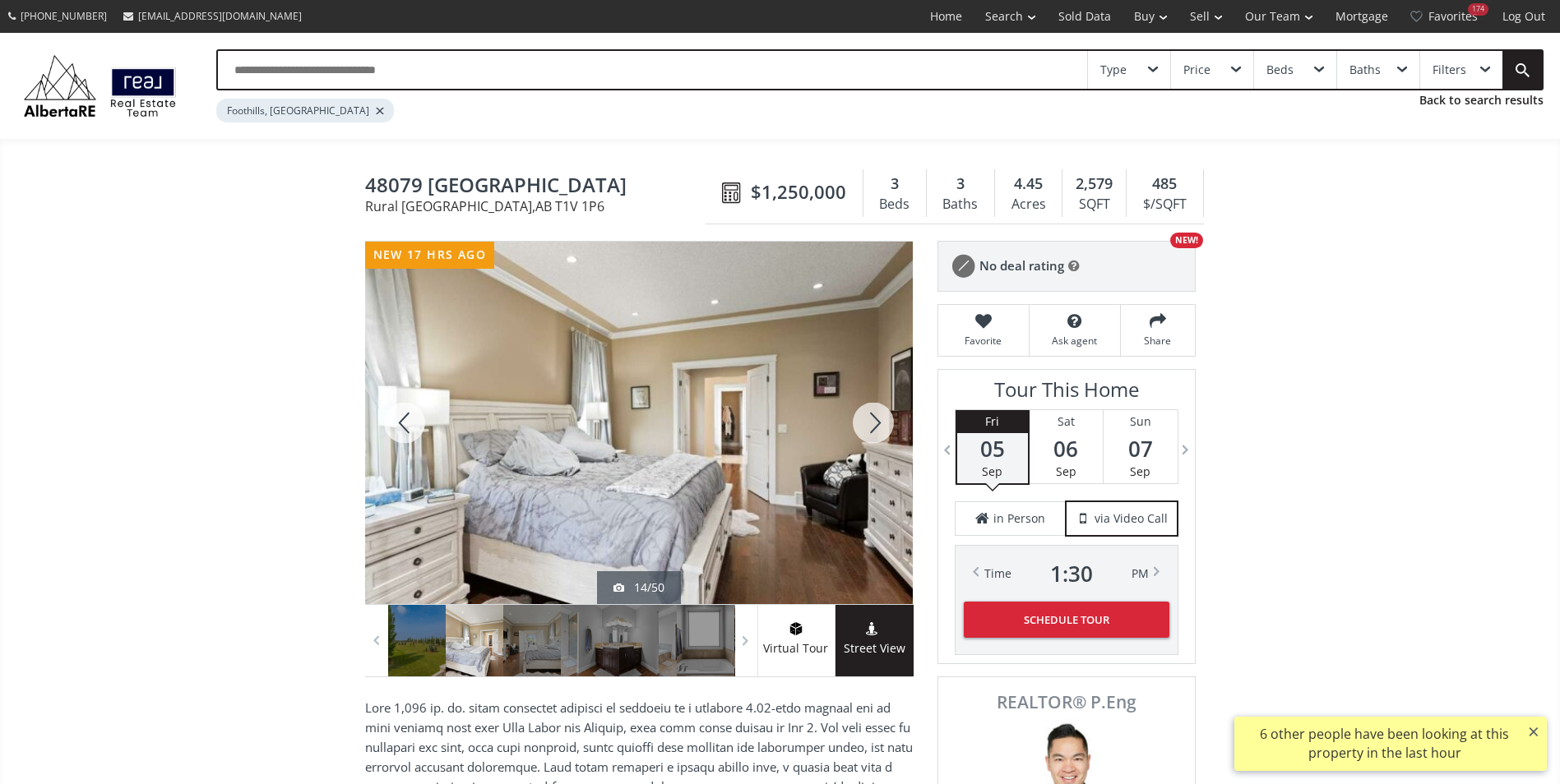
click at [867, 431] on div at bounding box center [873, 423] width 79 height 362
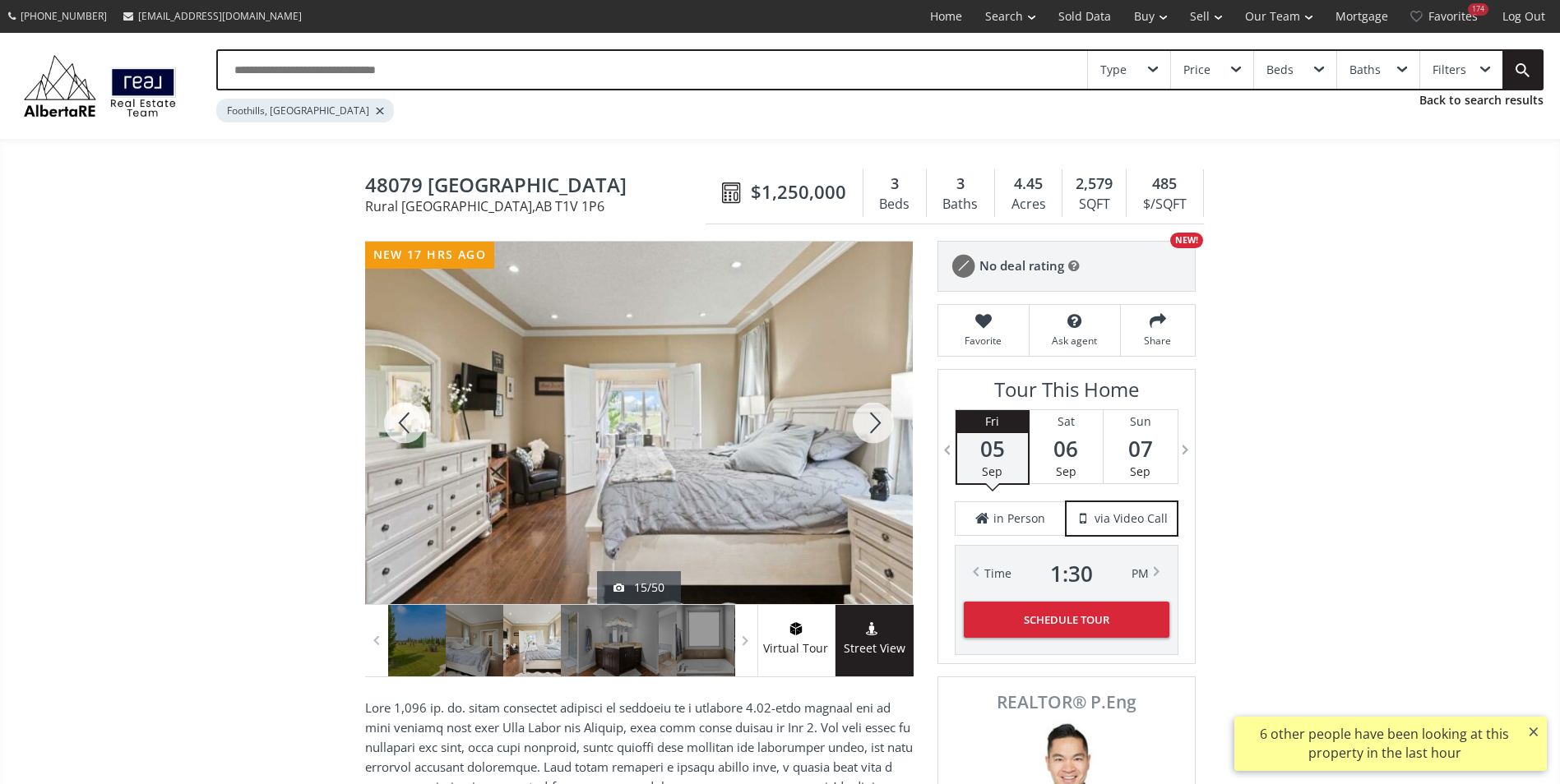
click at [867, 431] on div at bounding box center [873, 423] width 79 height 362
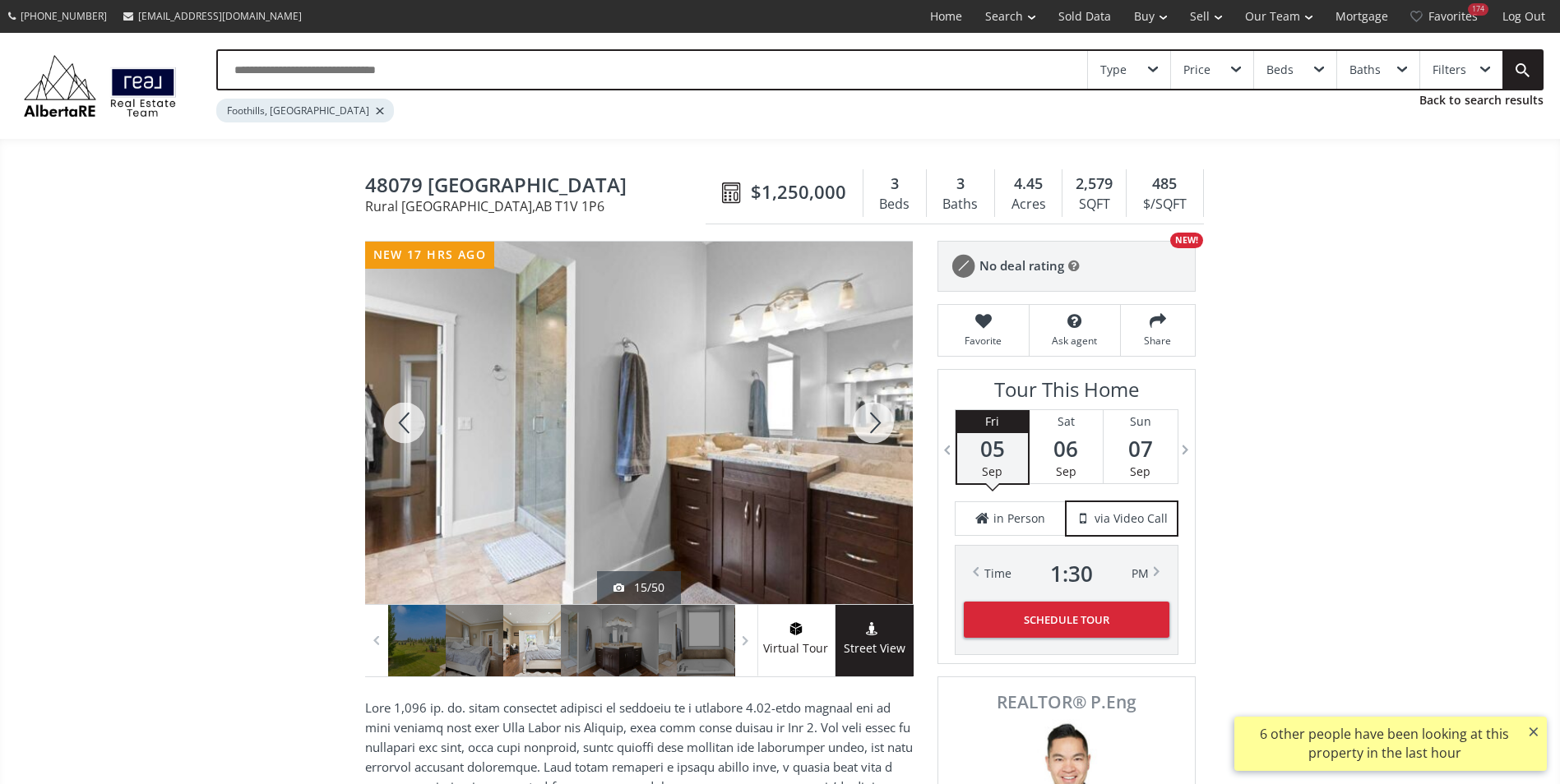
click at [867, 431] on div at bounding box center [873, 423] width 79 height 362
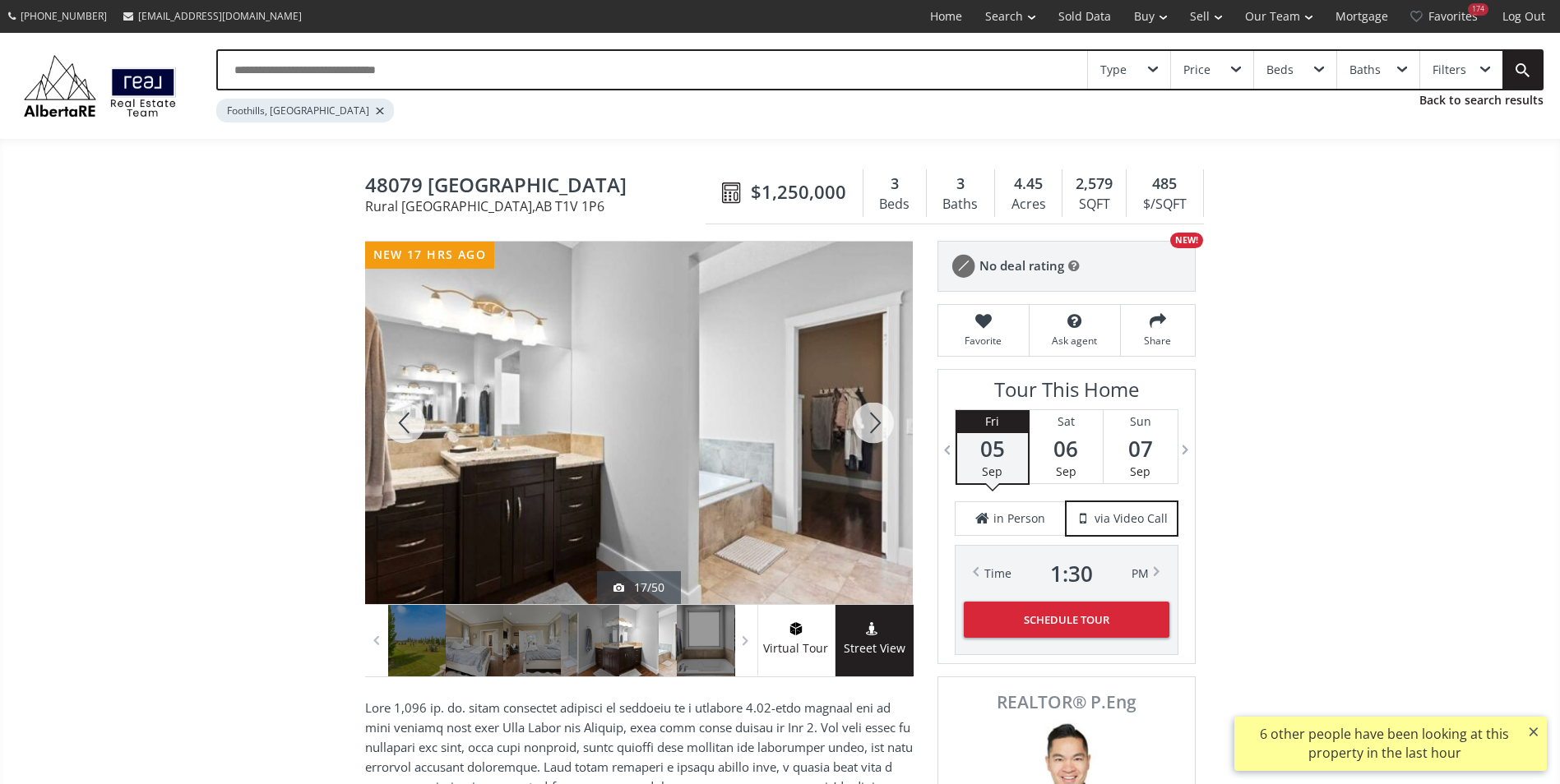
click at [867, 431] on div at bounding box center [873, 423] width 79 height 362
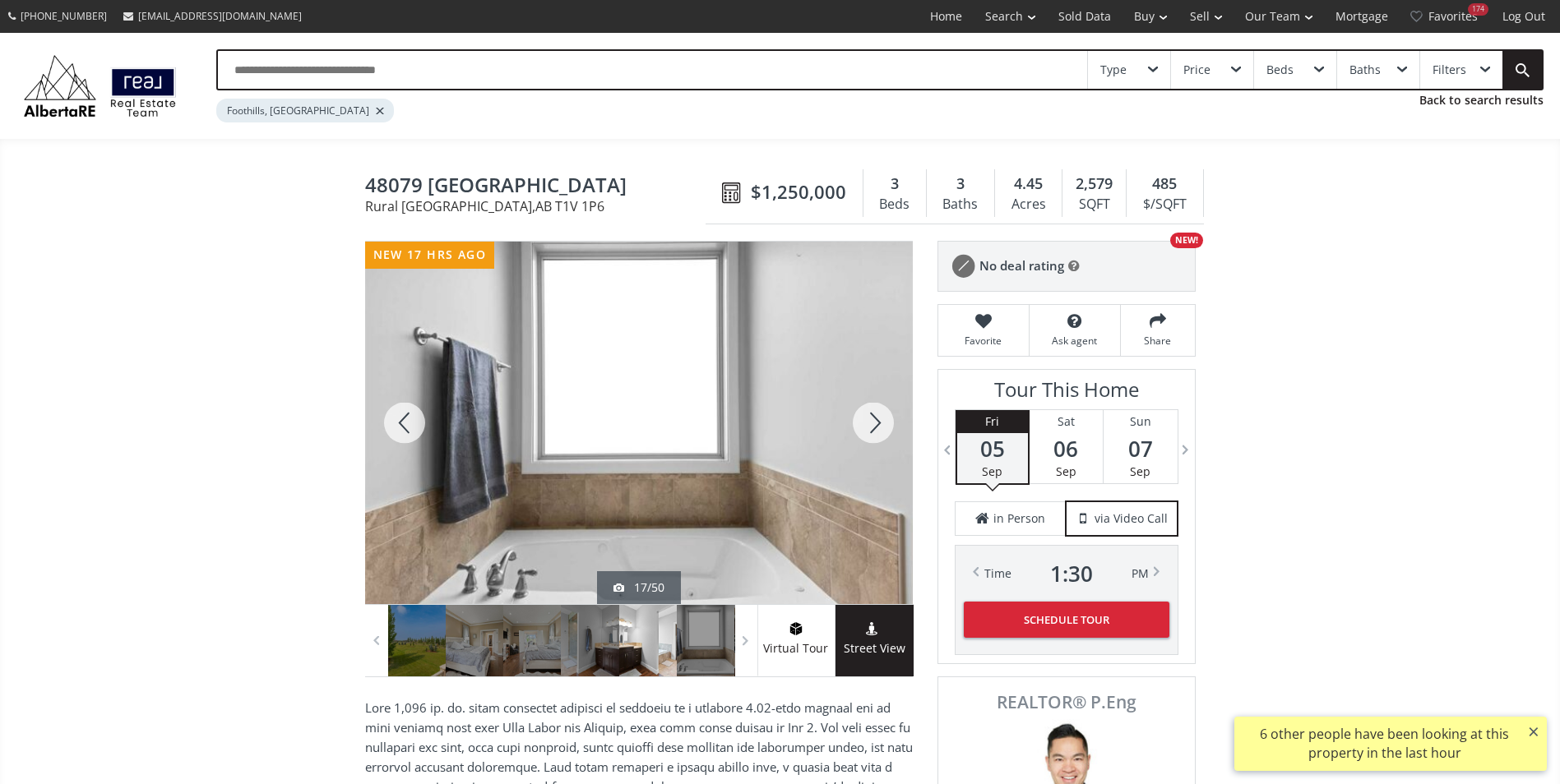
click at [867, 431] on div at bounding box center [873, 423] width 79 height 362
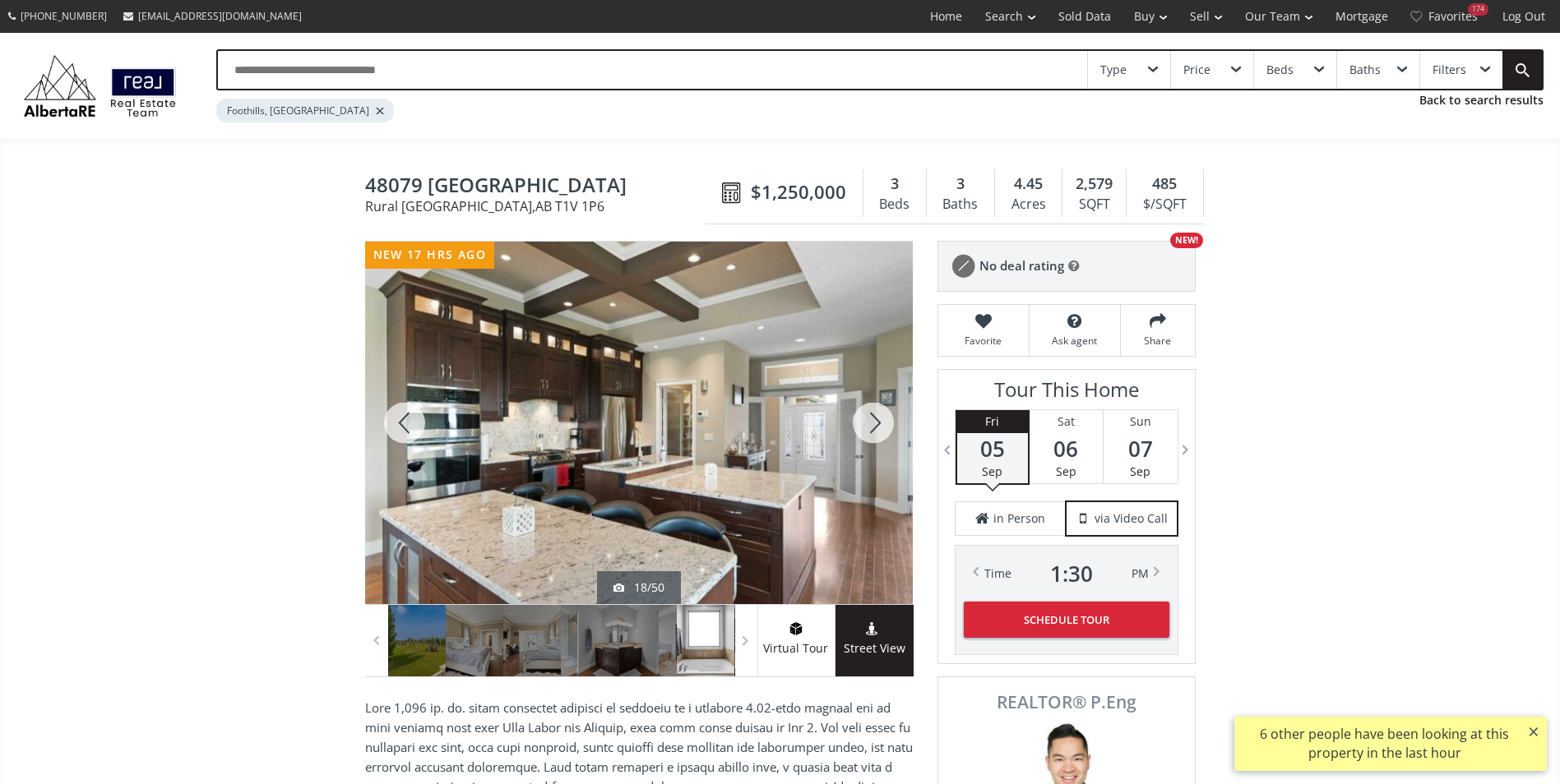
click at [867, 431] on div at bounding box center [873, 423] width 79 height 362
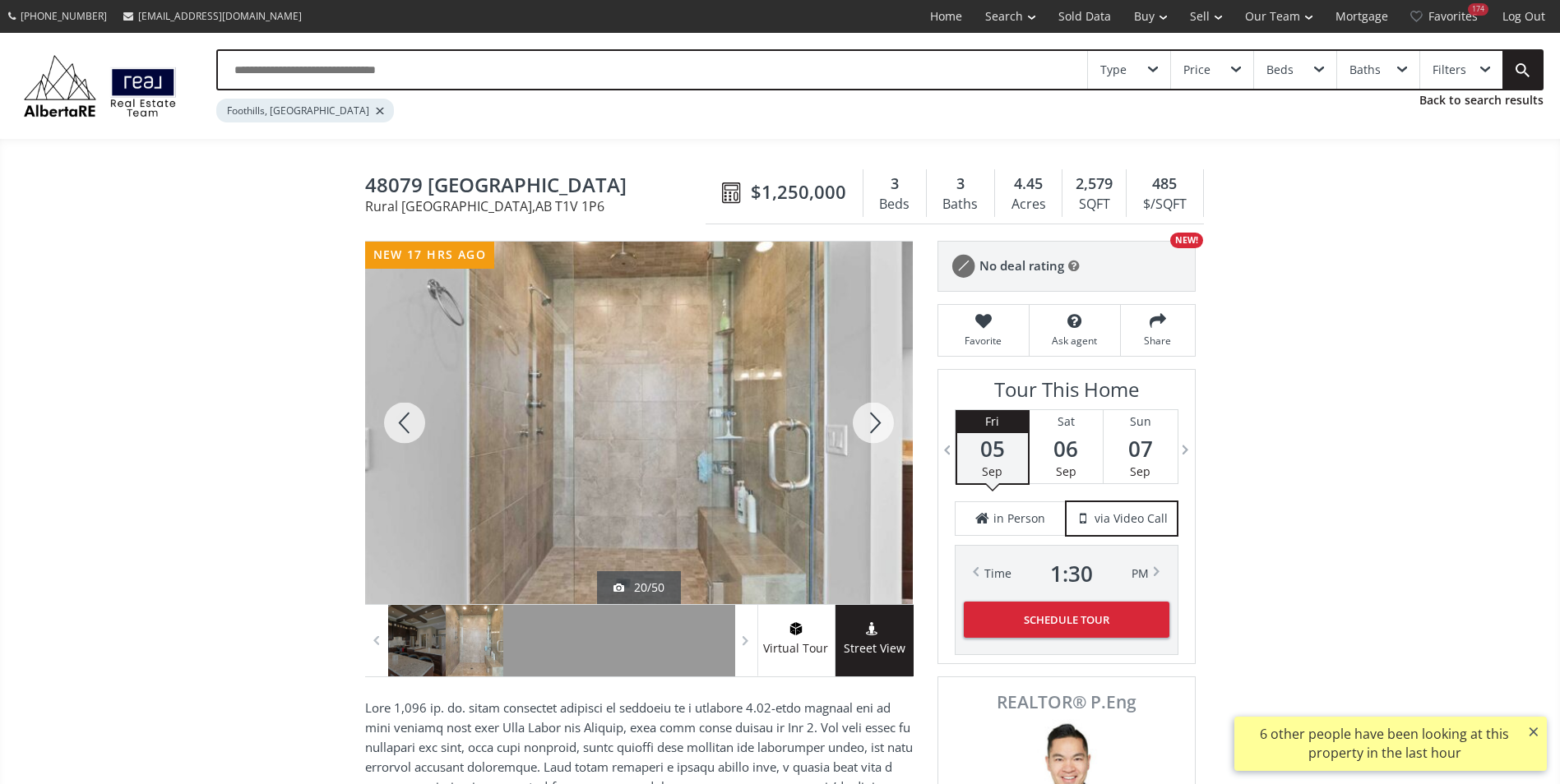
click at [867, 431] on div at bounding box center [873, 423] width 79 height 362
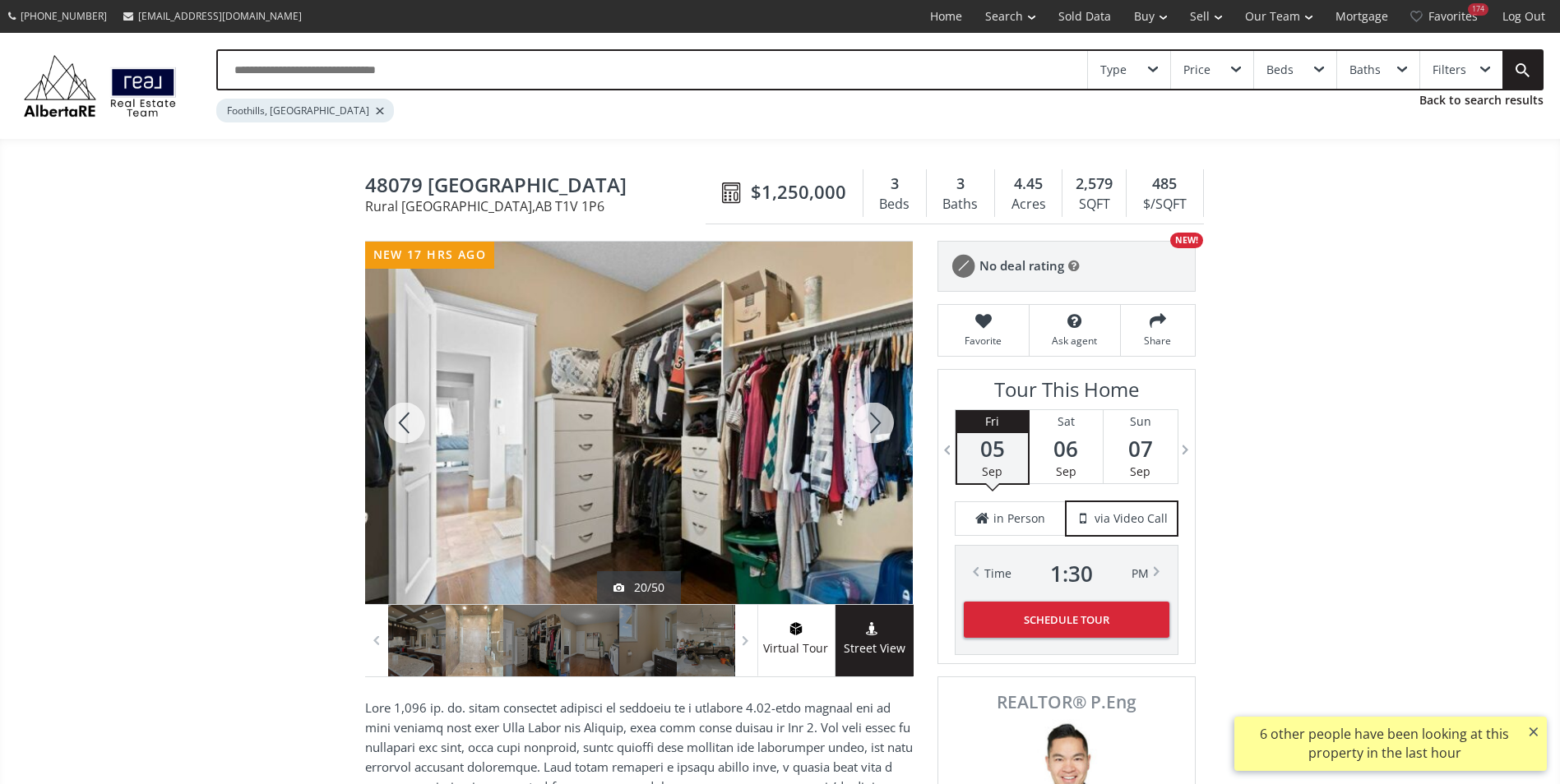
click at [867, 431] on div at bounding box center [873, 423] width 79 height 362
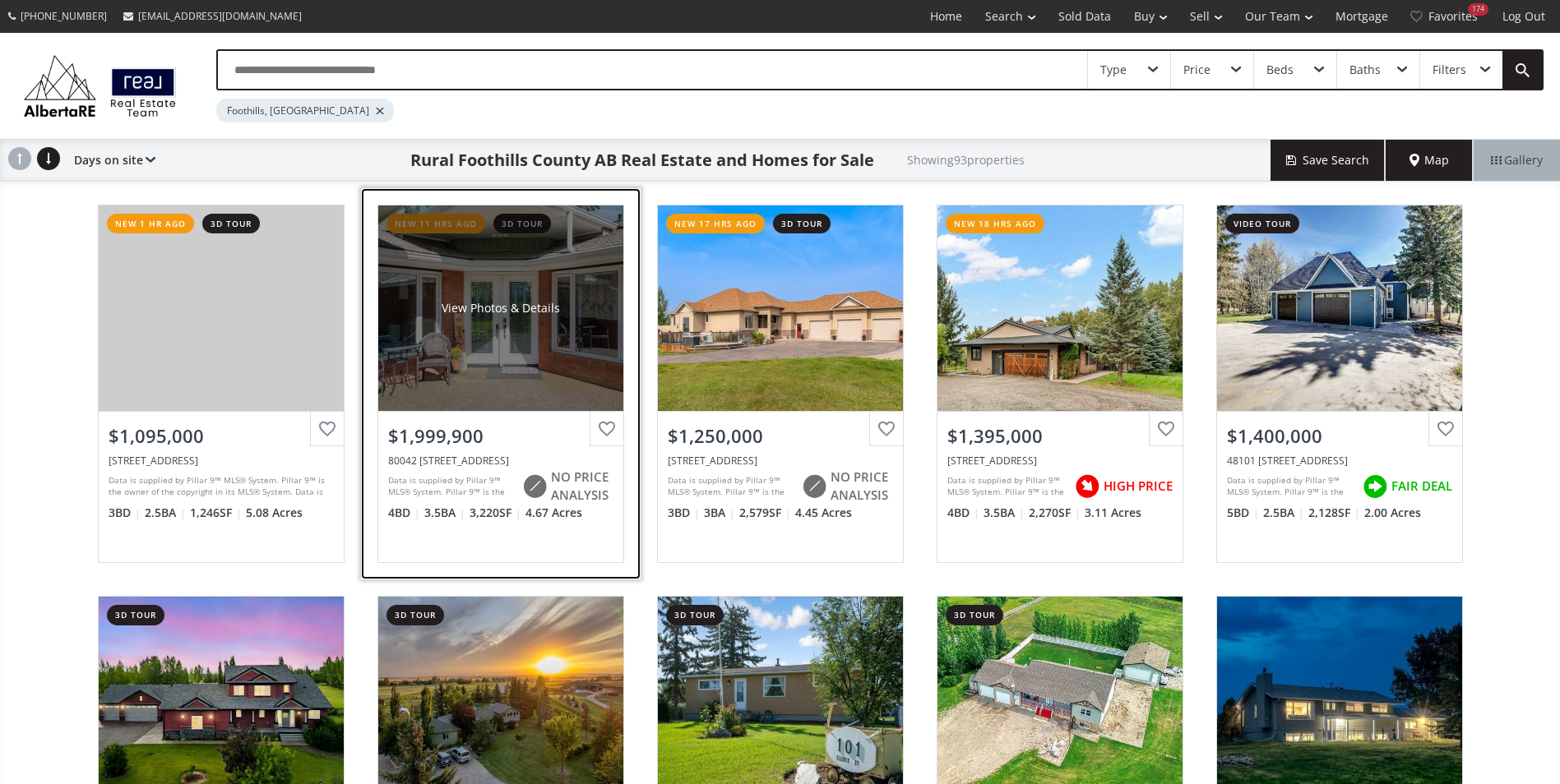
click at [523, 276] on div "View Photos & Details" at bounding box center [501, 308] width 245 height 206
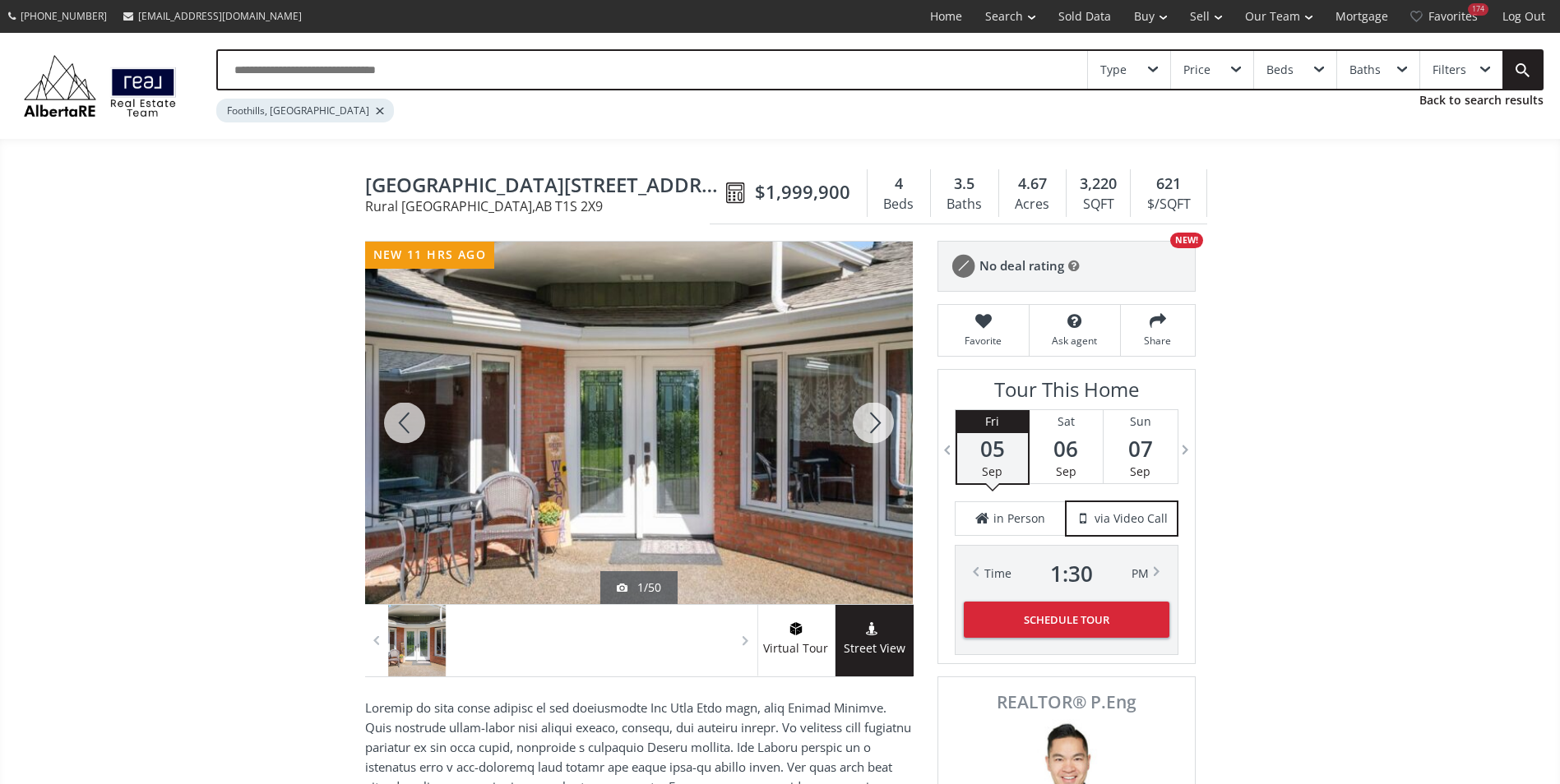
click at [863, 421] on div at bounding box center [873, 423] width 79 height 362
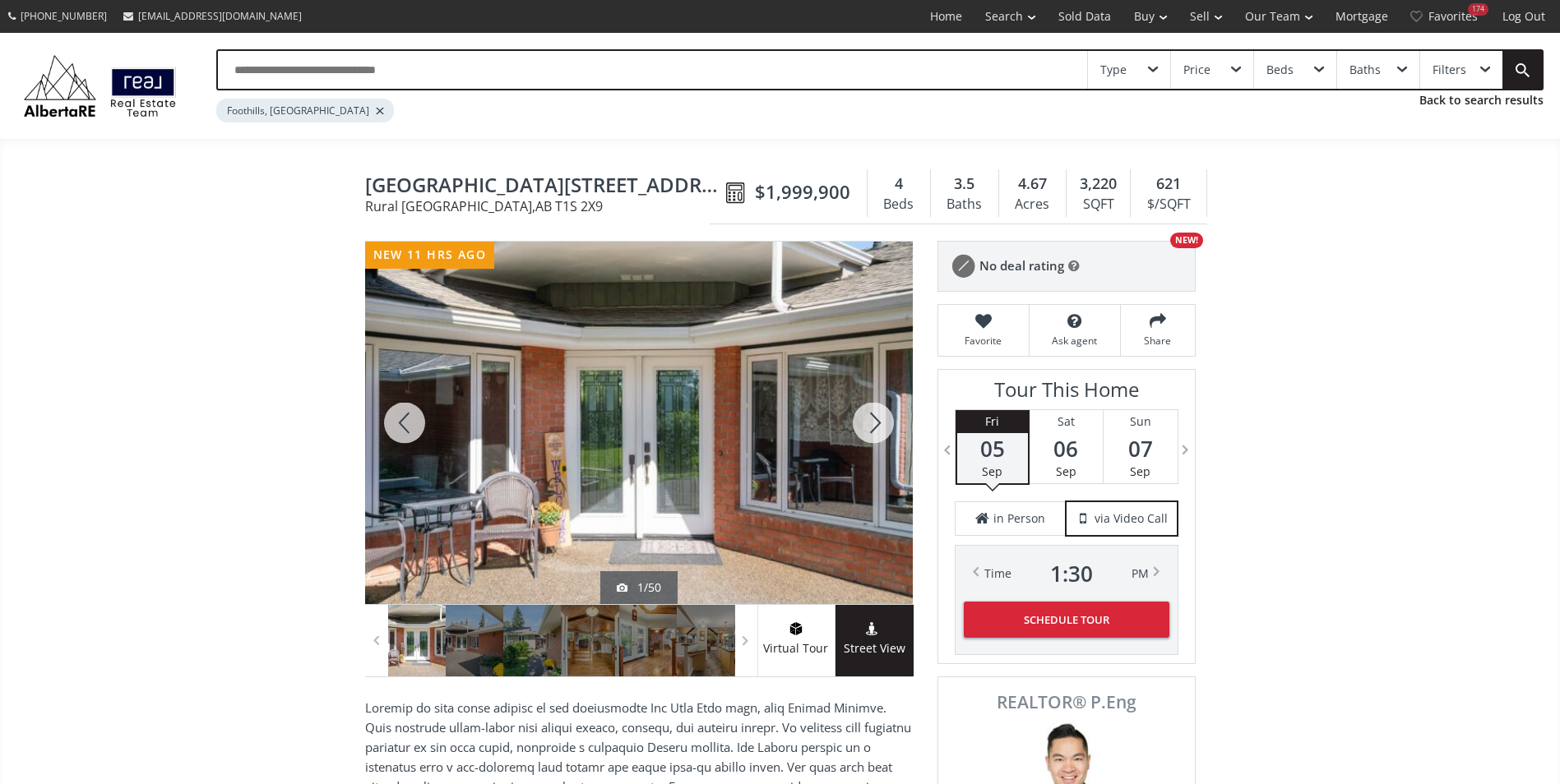
click at [870, 415] on div at bounding box center [873, 423] width 79 height 362
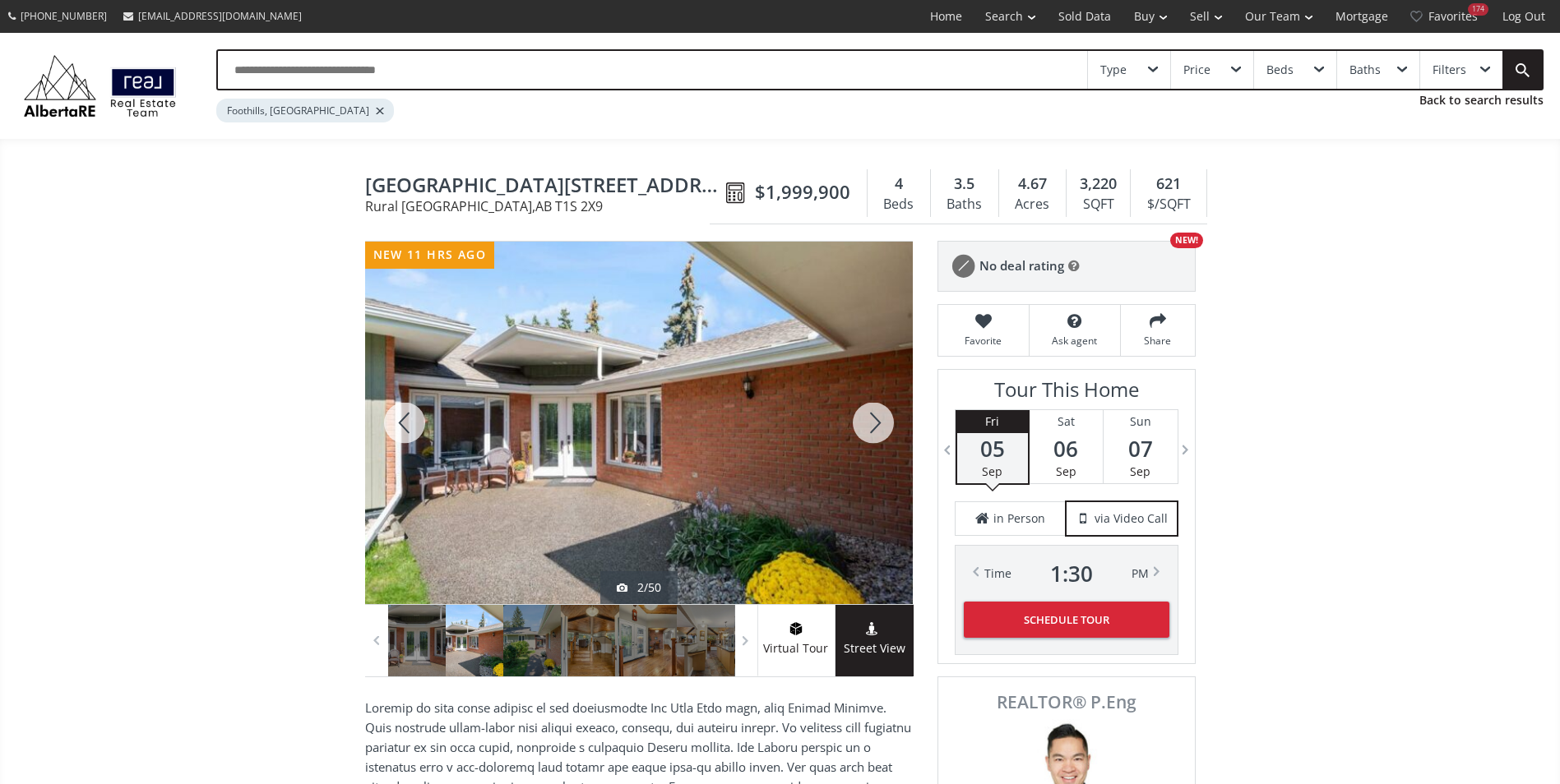
click at [870, 415] on div at bounding box center [873, 423] width 79 height 362
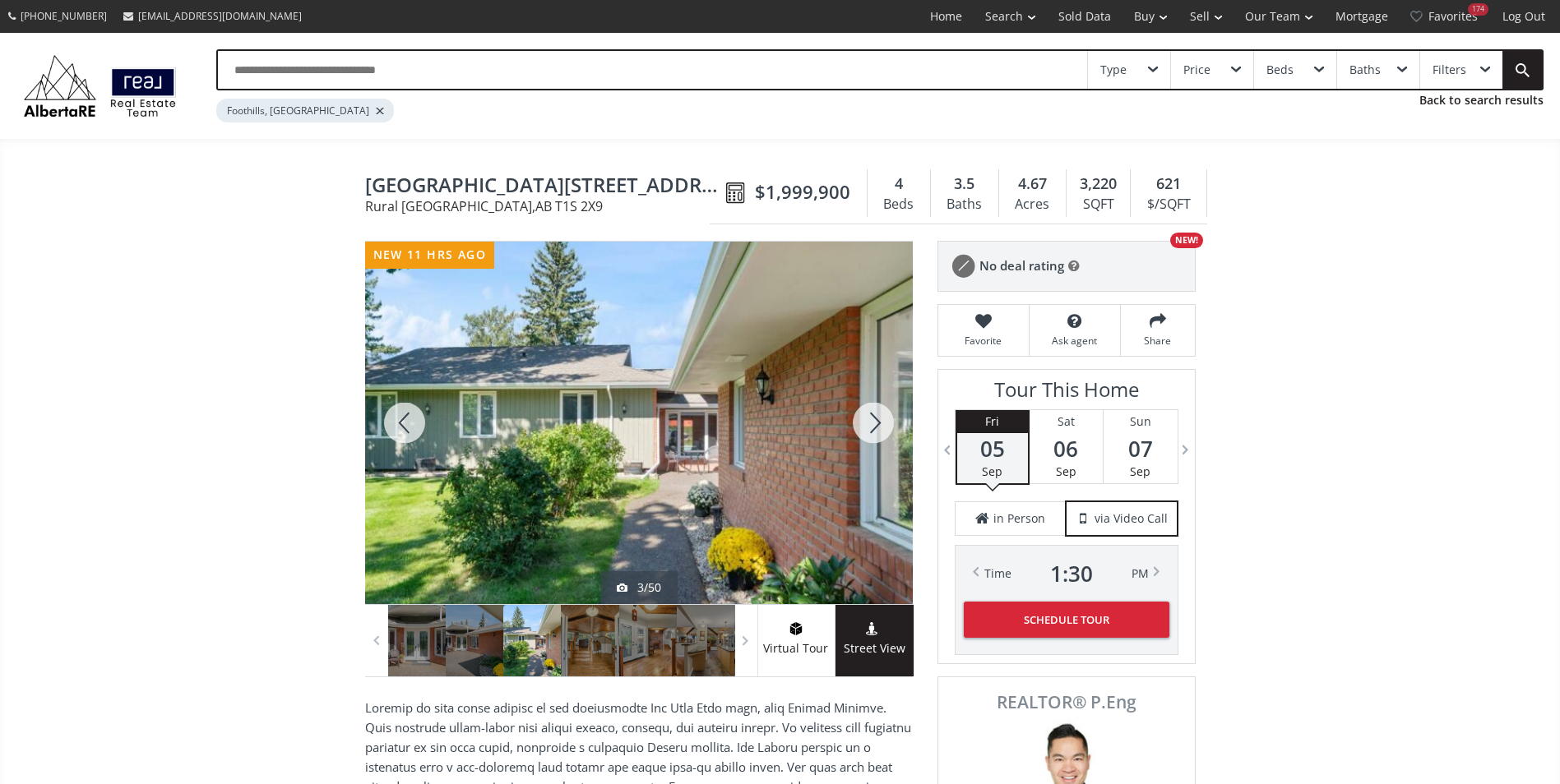
click at [870, 415] on div at bounding box center [873, 423] width 79 height 362
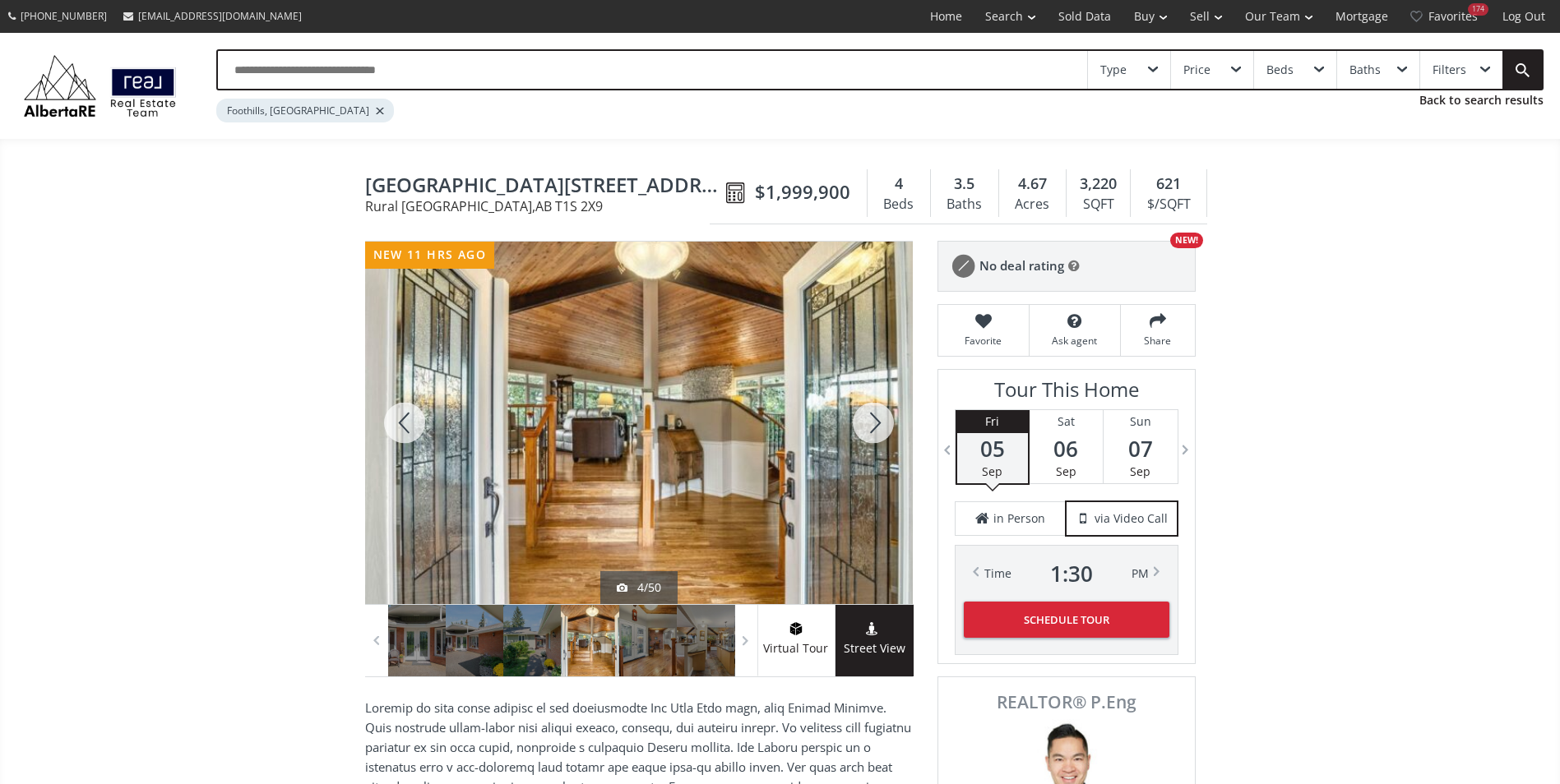
click at [870, 415] on div at bounding box center [873, 423] width 79 height 362
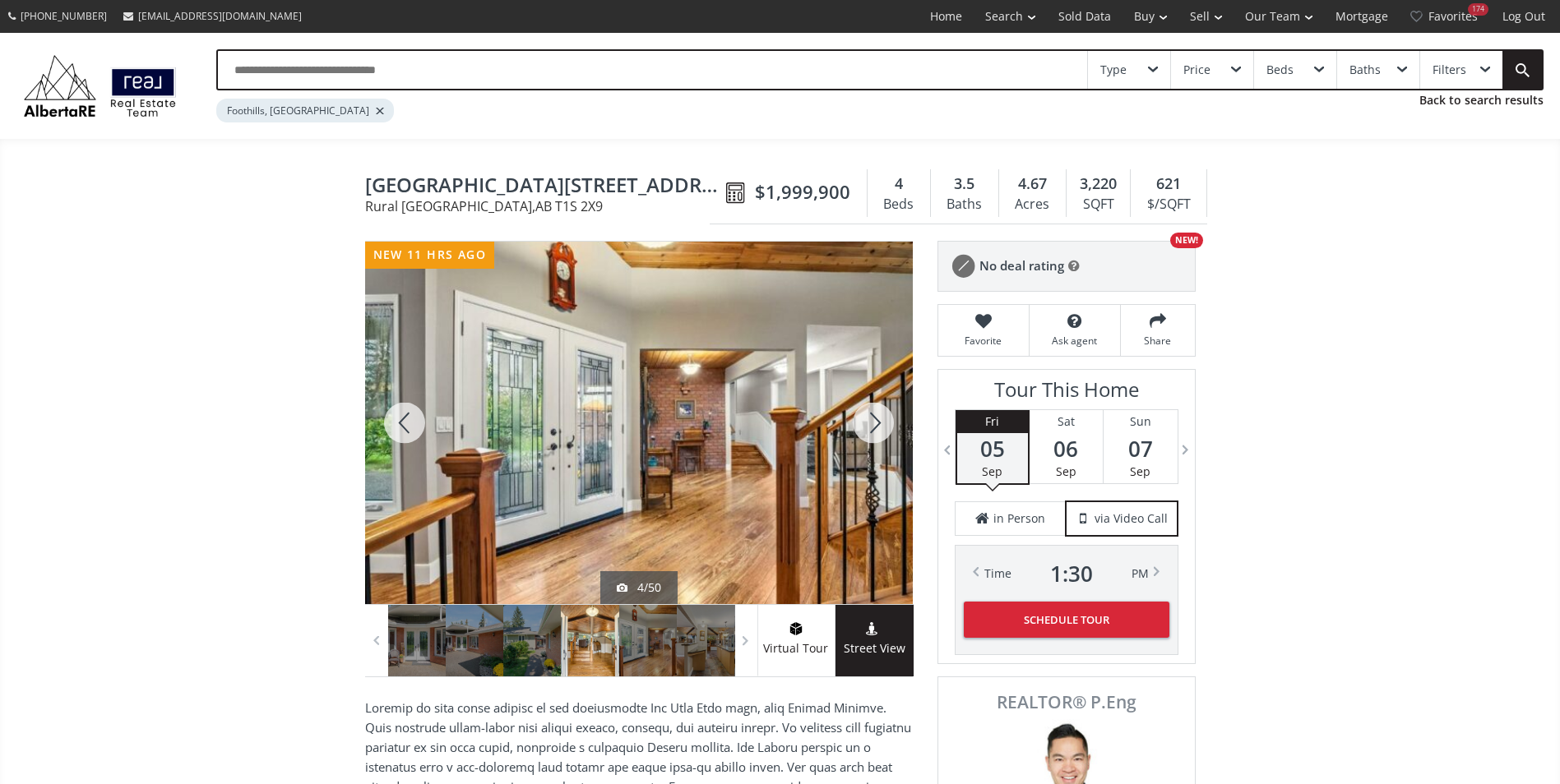
click at [870, 415] on div at bounding box center [873, 423] width 79 height 362
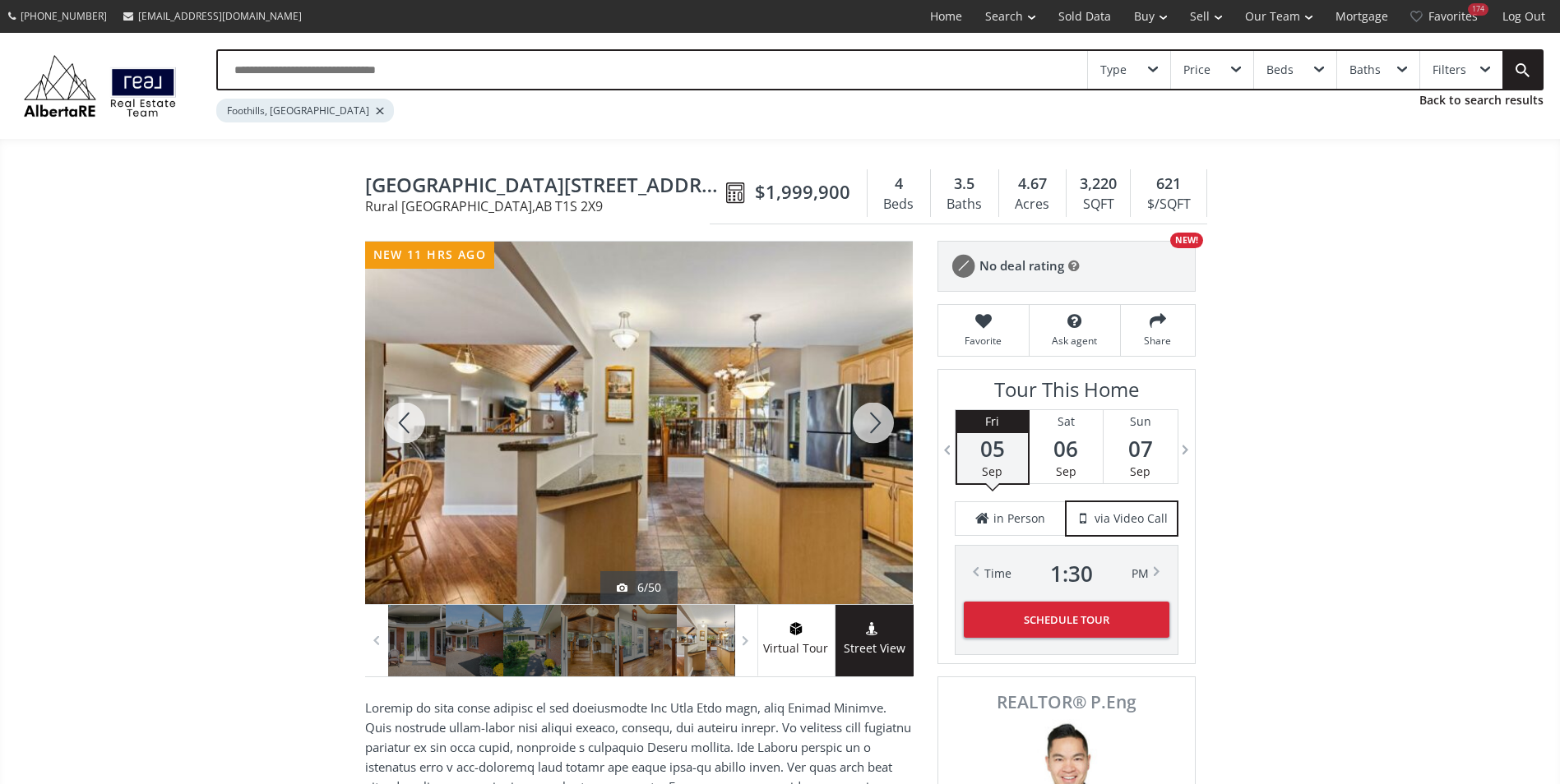
click at [870, 415] on div at bounding box center [873, 423] width 79 height 362
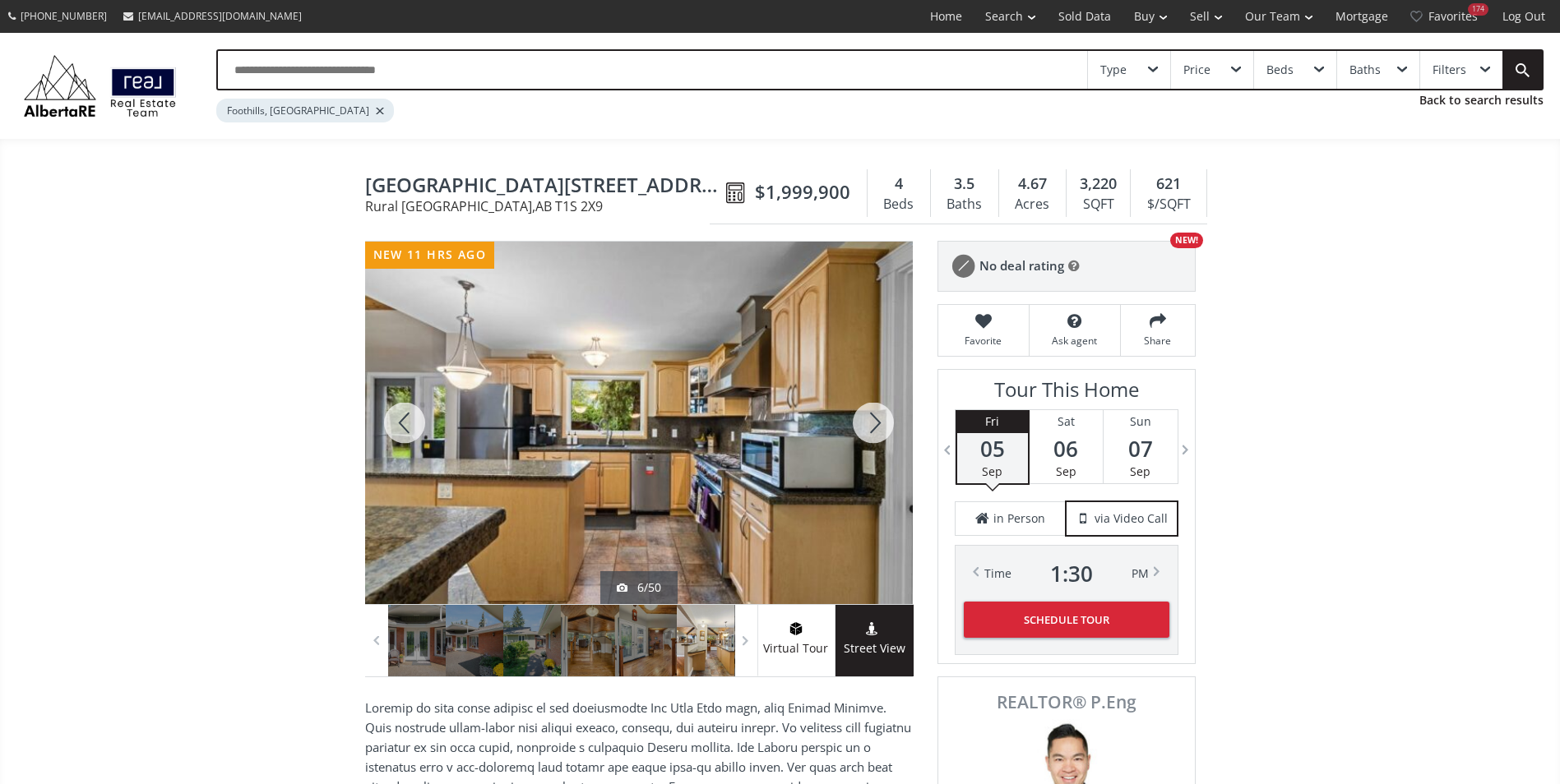
click at [870, 415] on div at bounding box center [873, 423] width 79 height 362
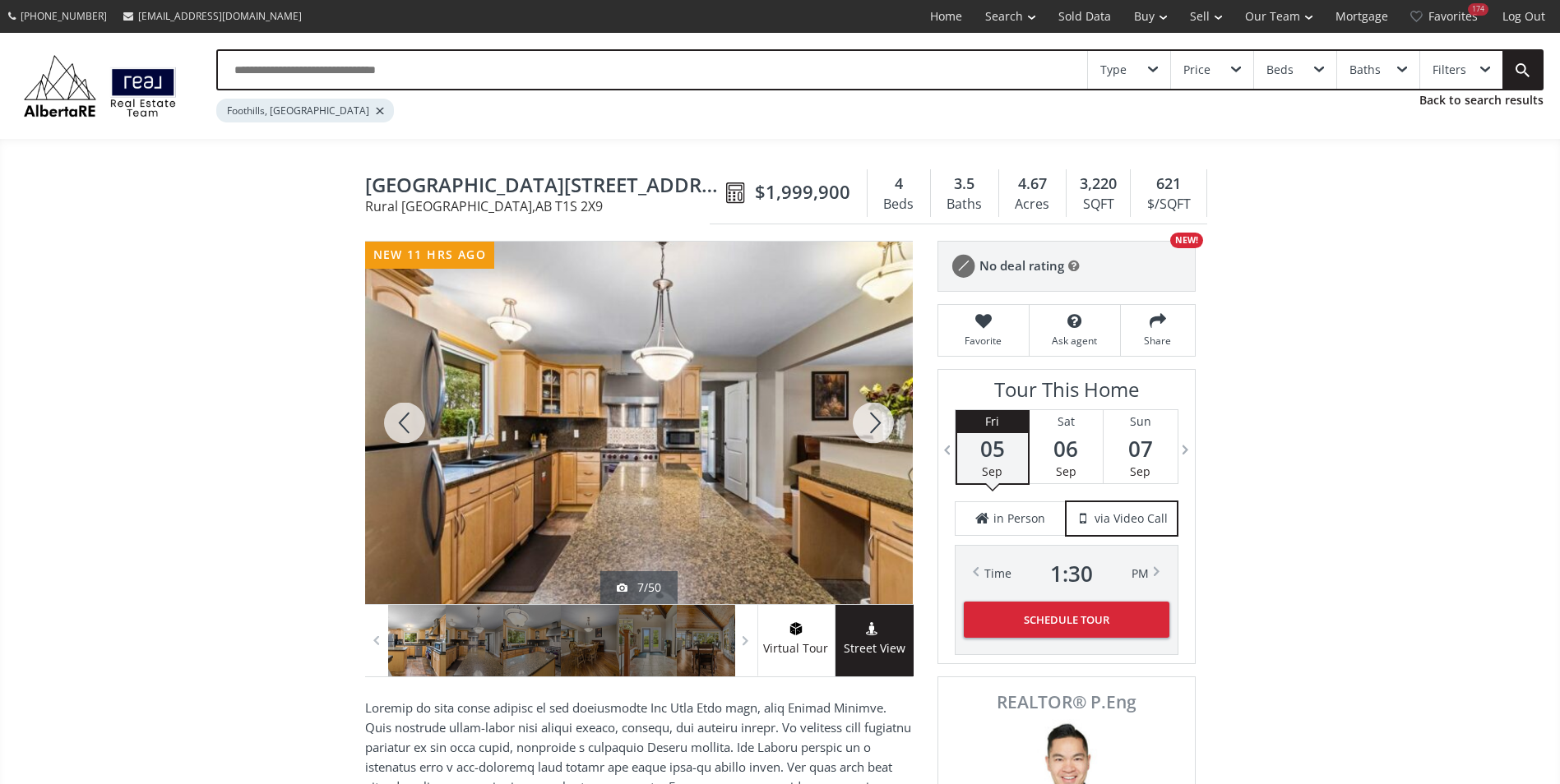
click at [870, 415] on div at bounding box center [873, 423] width 79 height 362
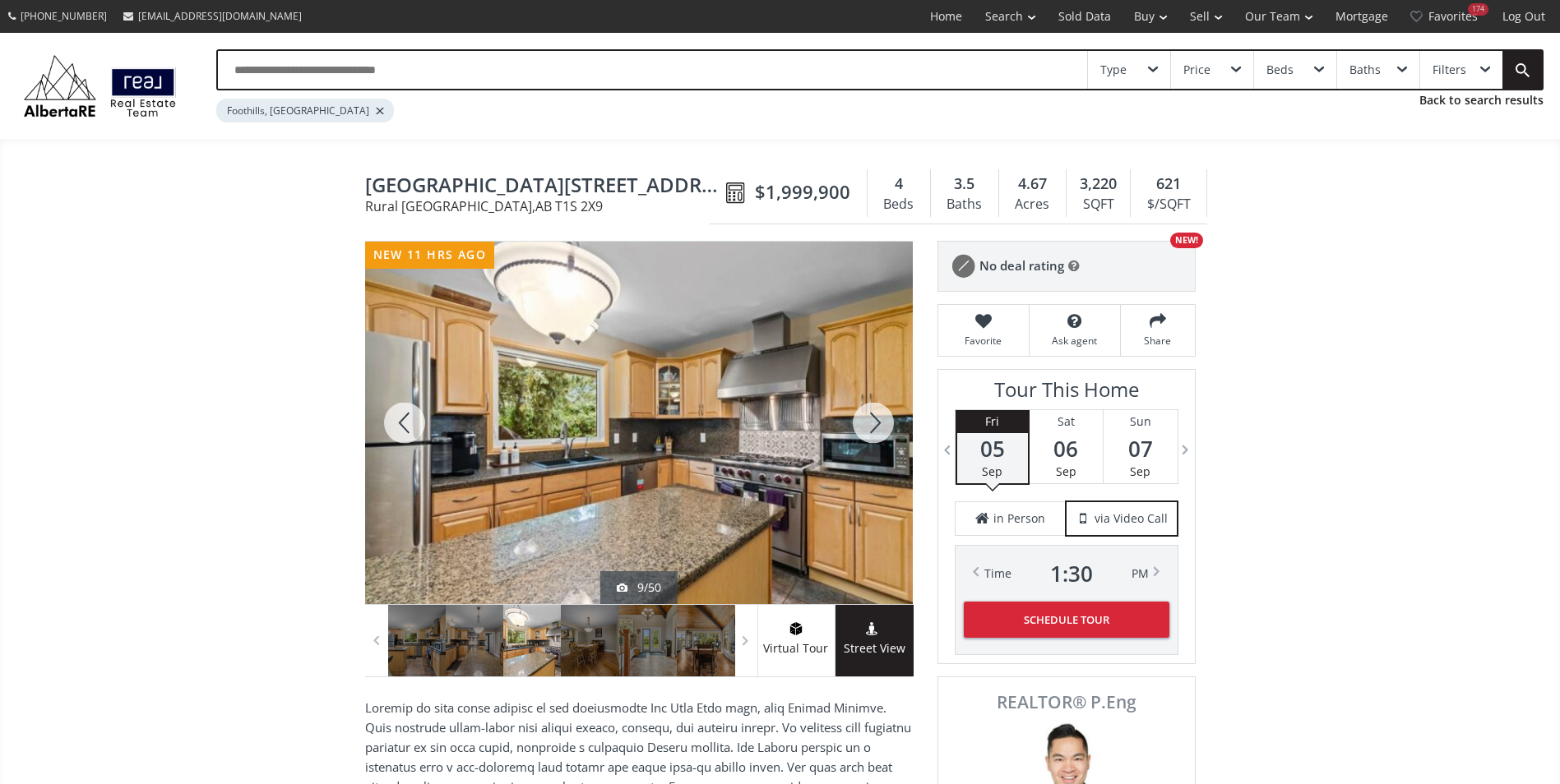
click at [870, 415] on div at bounding box center [873, 423] width 79 height 362
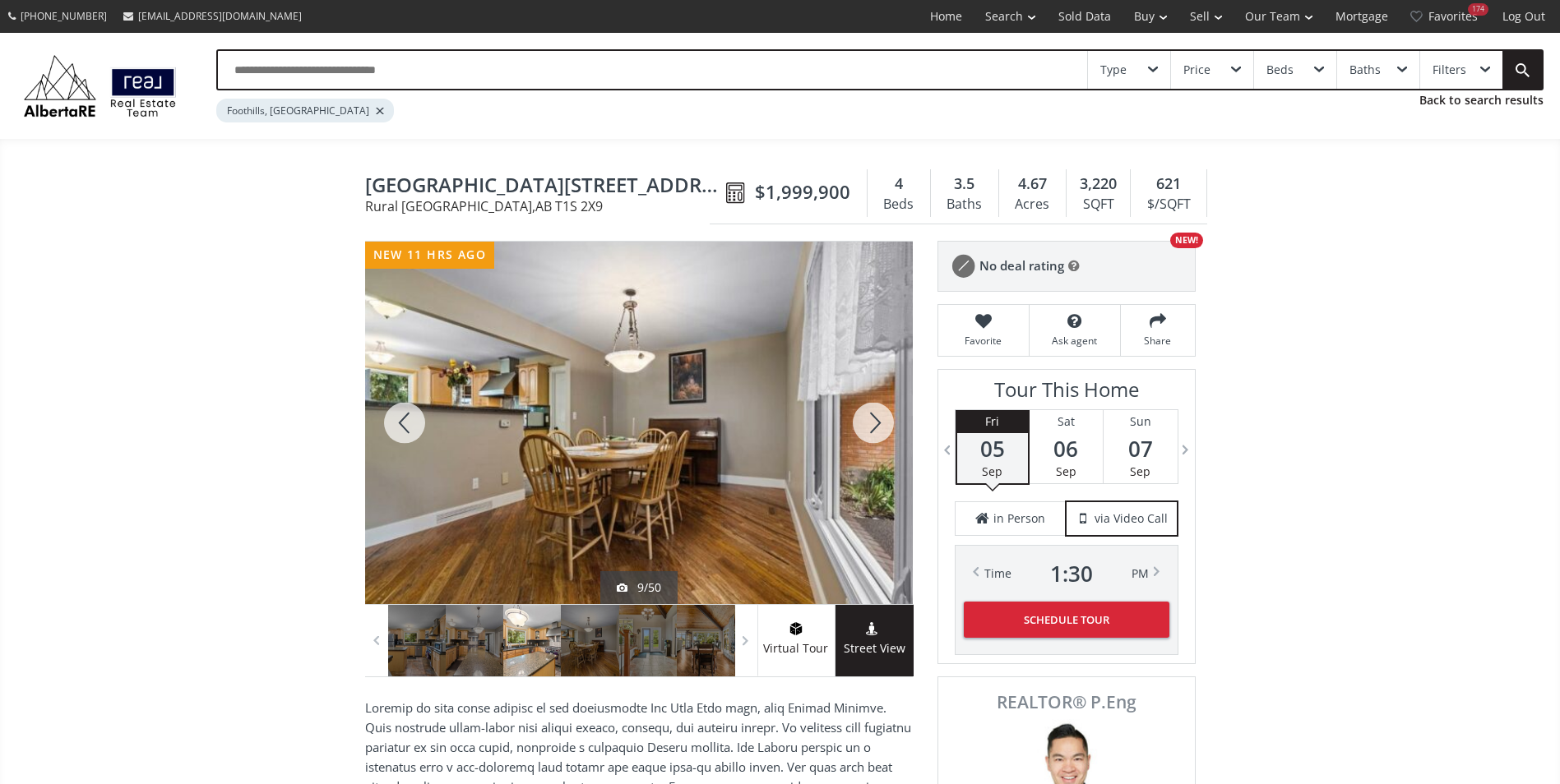
click at [870, 415] on div at bounding box center [873, 423] width 79 height 362
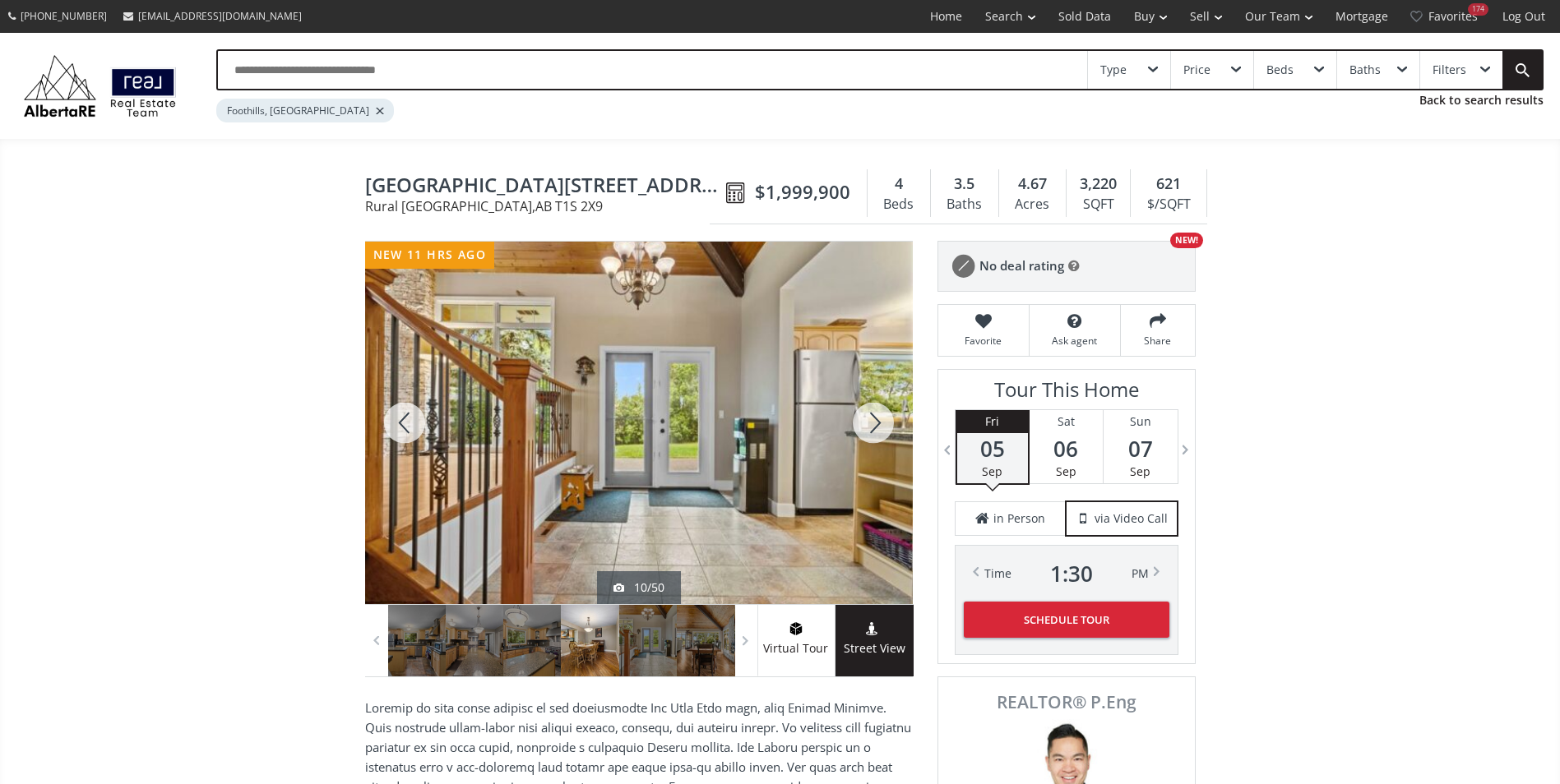
click at [870, 415] on div at bounding box center [873, 423] width 79 height 362
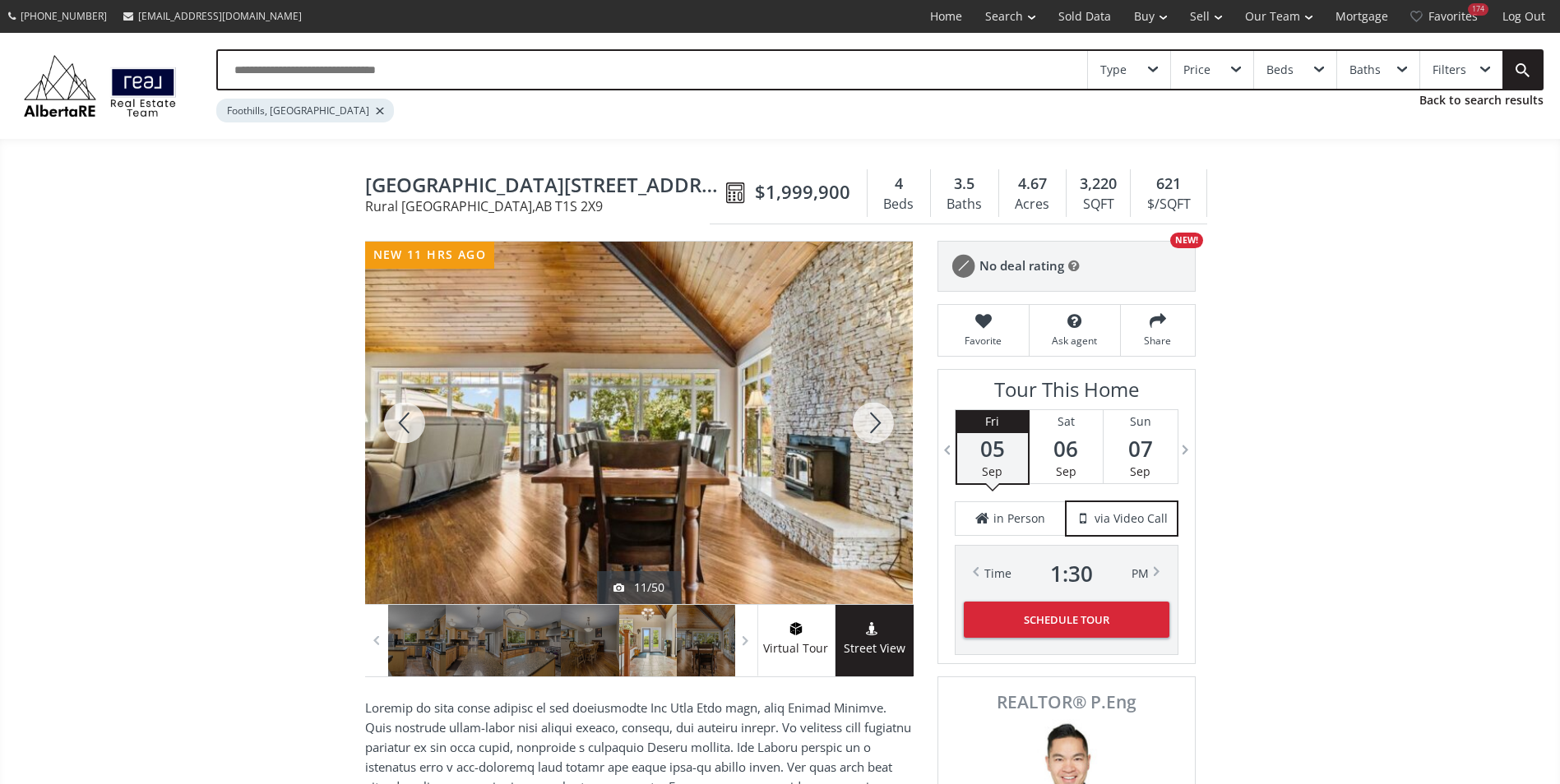
click at [870, 415] on div at bounding box center [873, 423] width 79 height 362
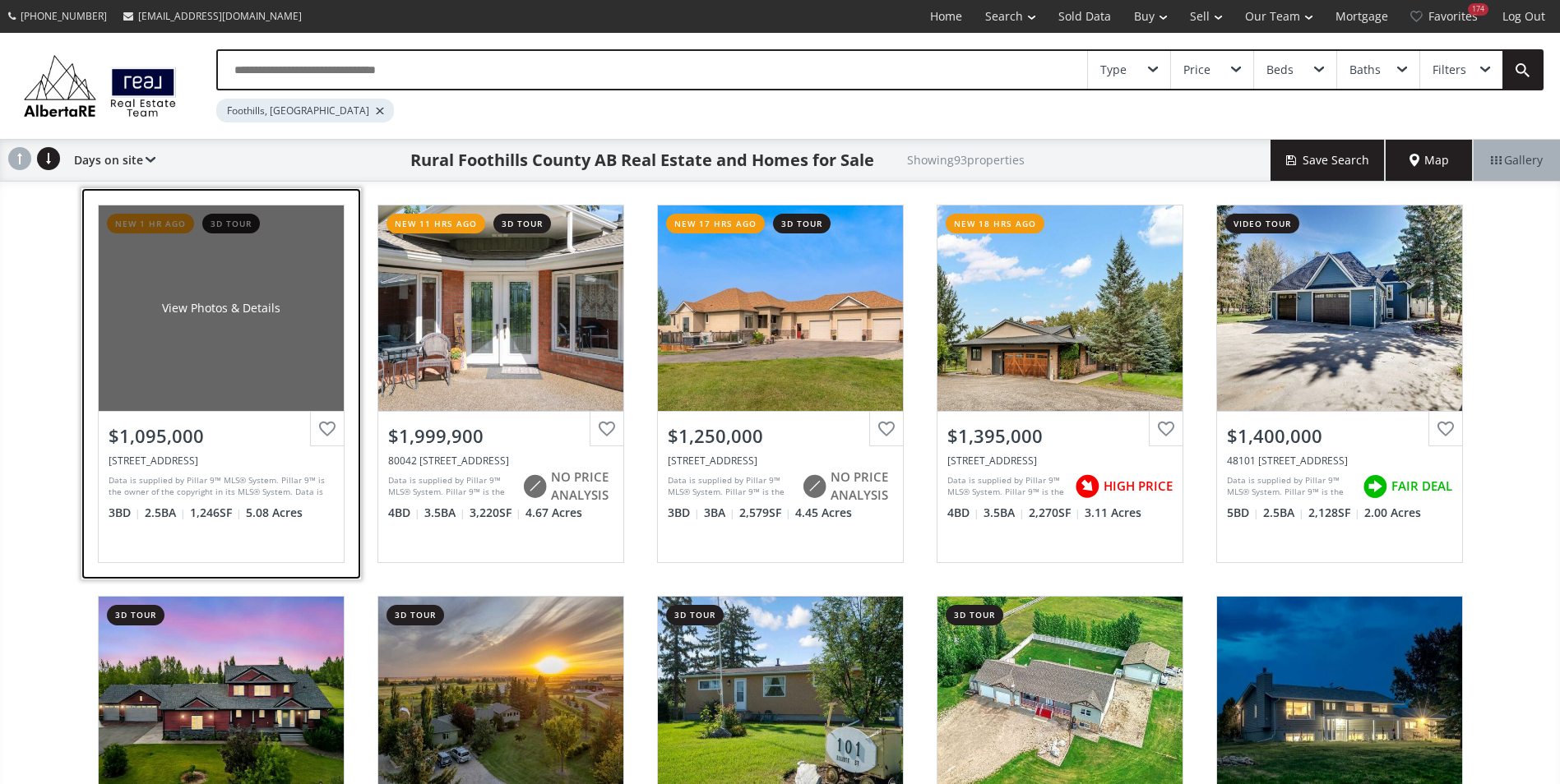
click at [273, 288] on div "View Photos & Details" at bounding box center [221, 308] width 245 height 206
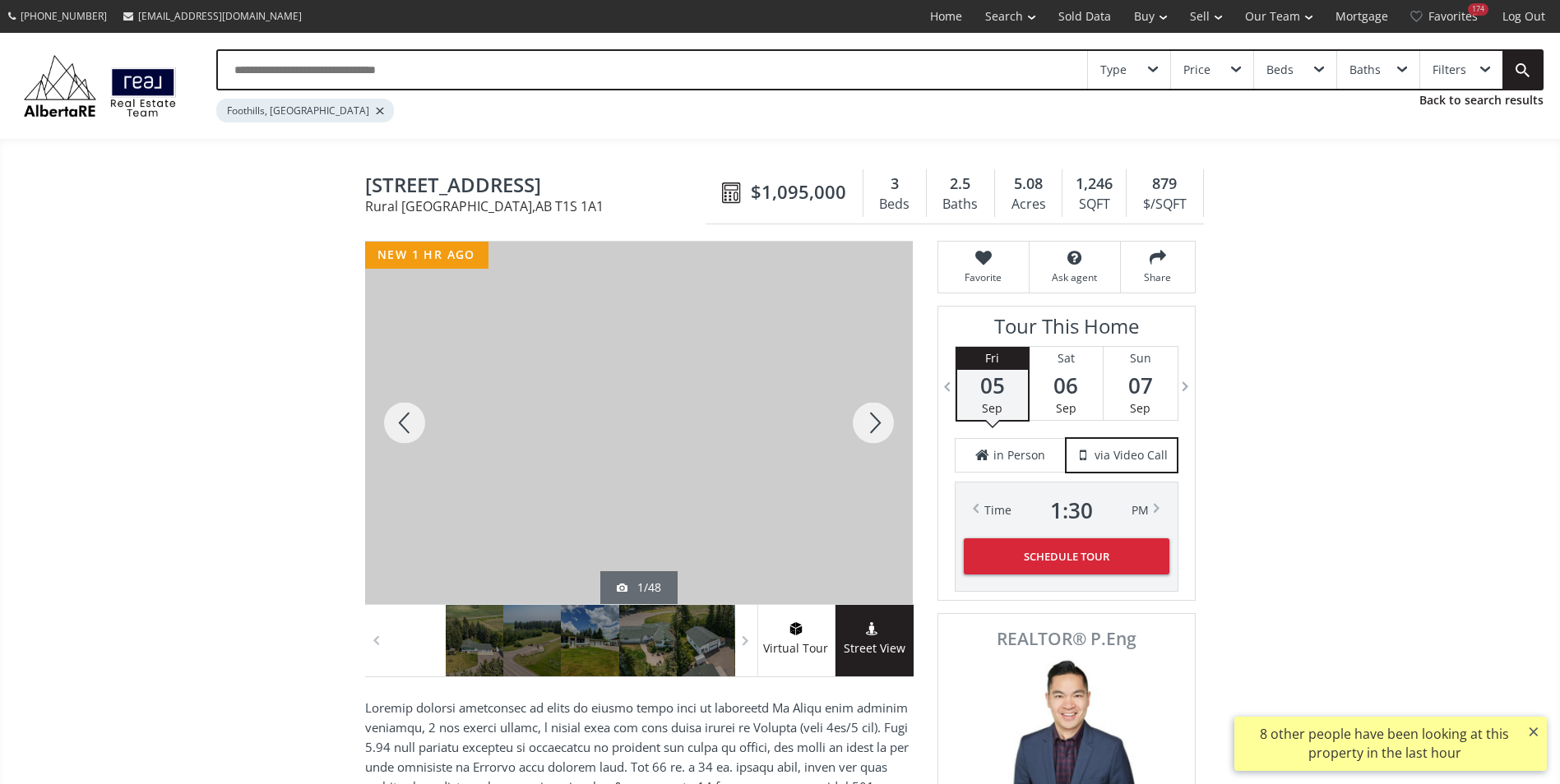
click at [883, 425] on div at bounding box center [873, 423] width 79 height 362
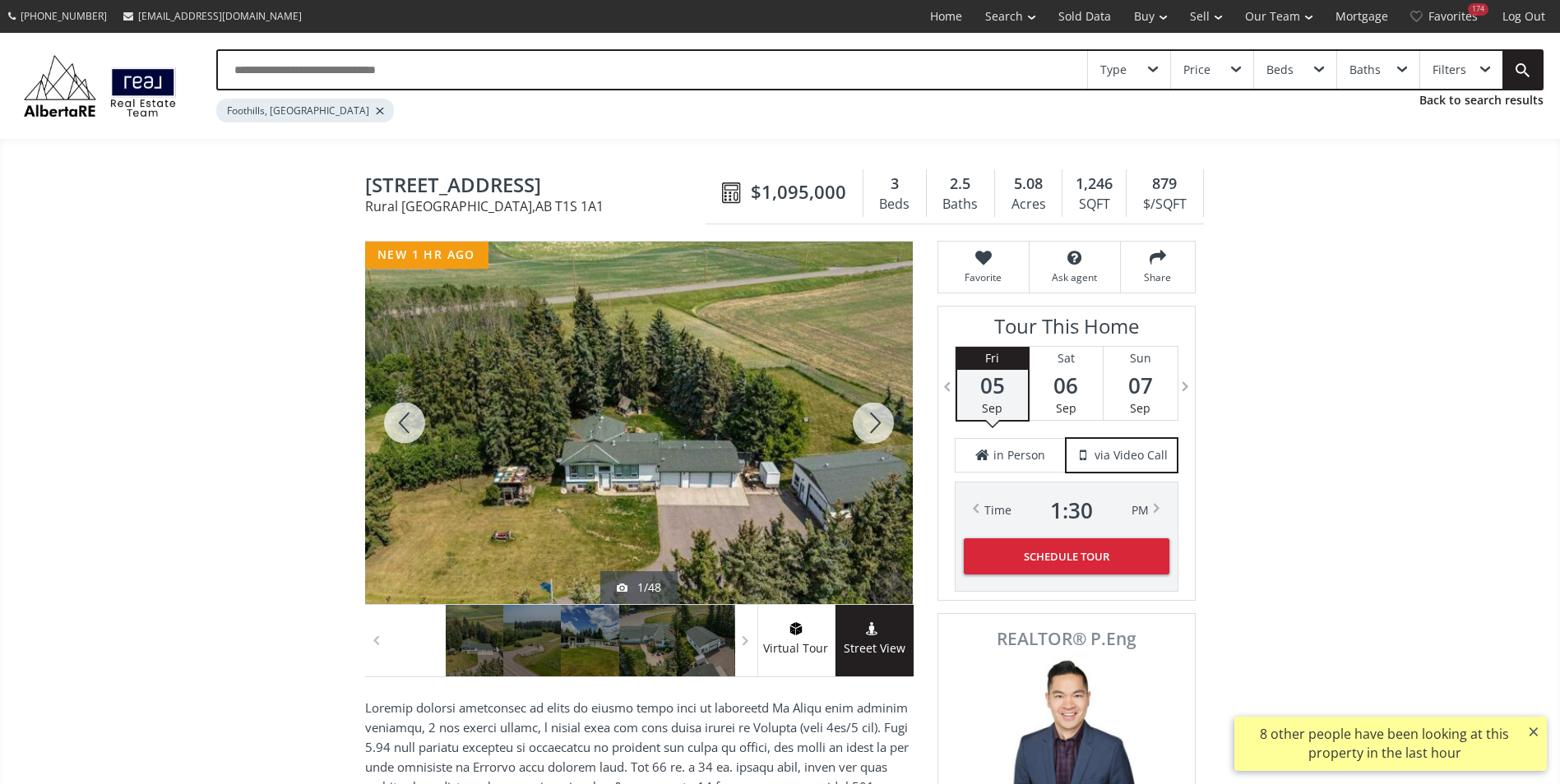
click at [883, 425] on div at bounding box center [873, 423] width 79 height 362
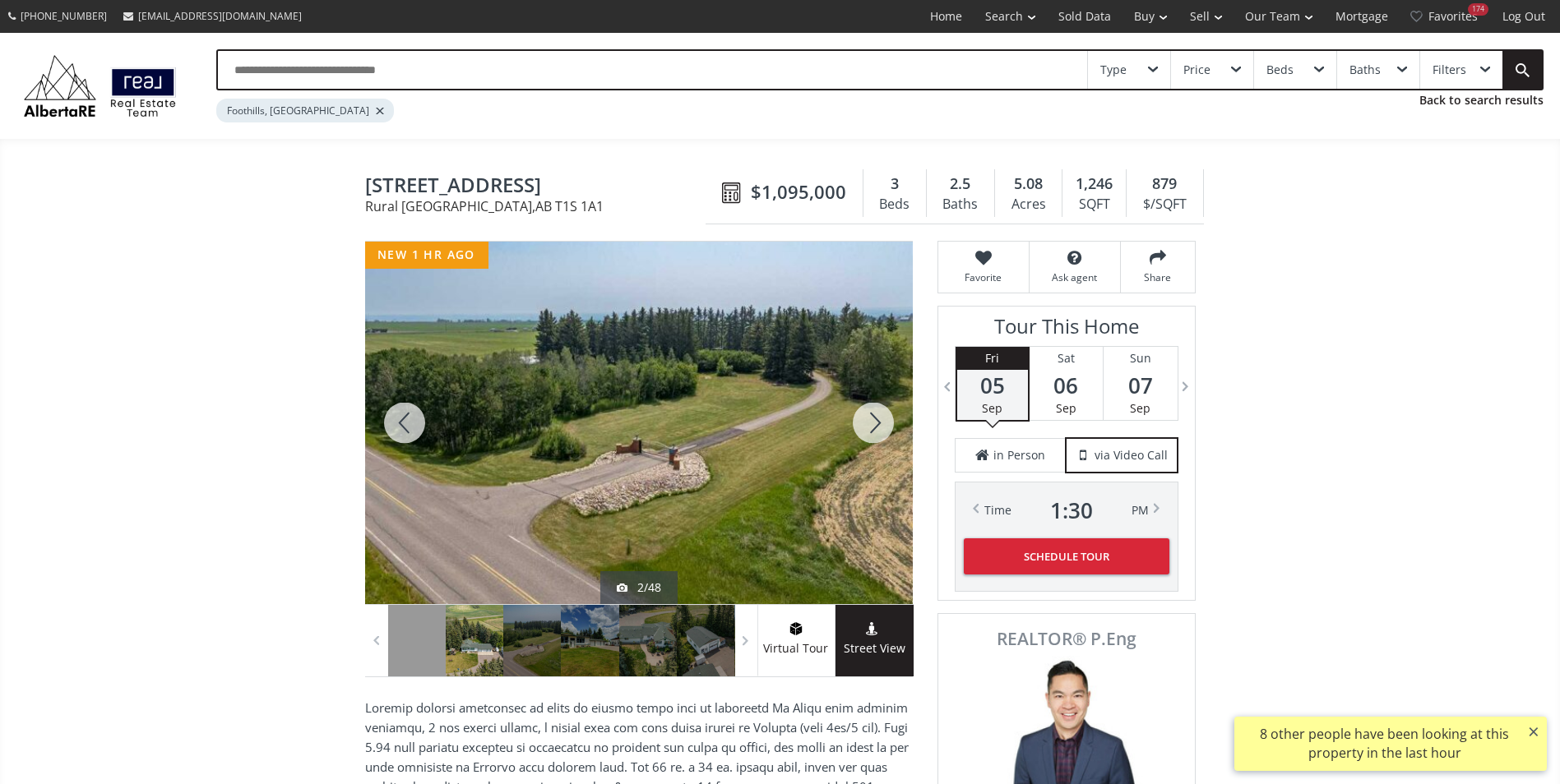
click at [883, 425] on div at bounding box center [873, 423] width 79 height 362
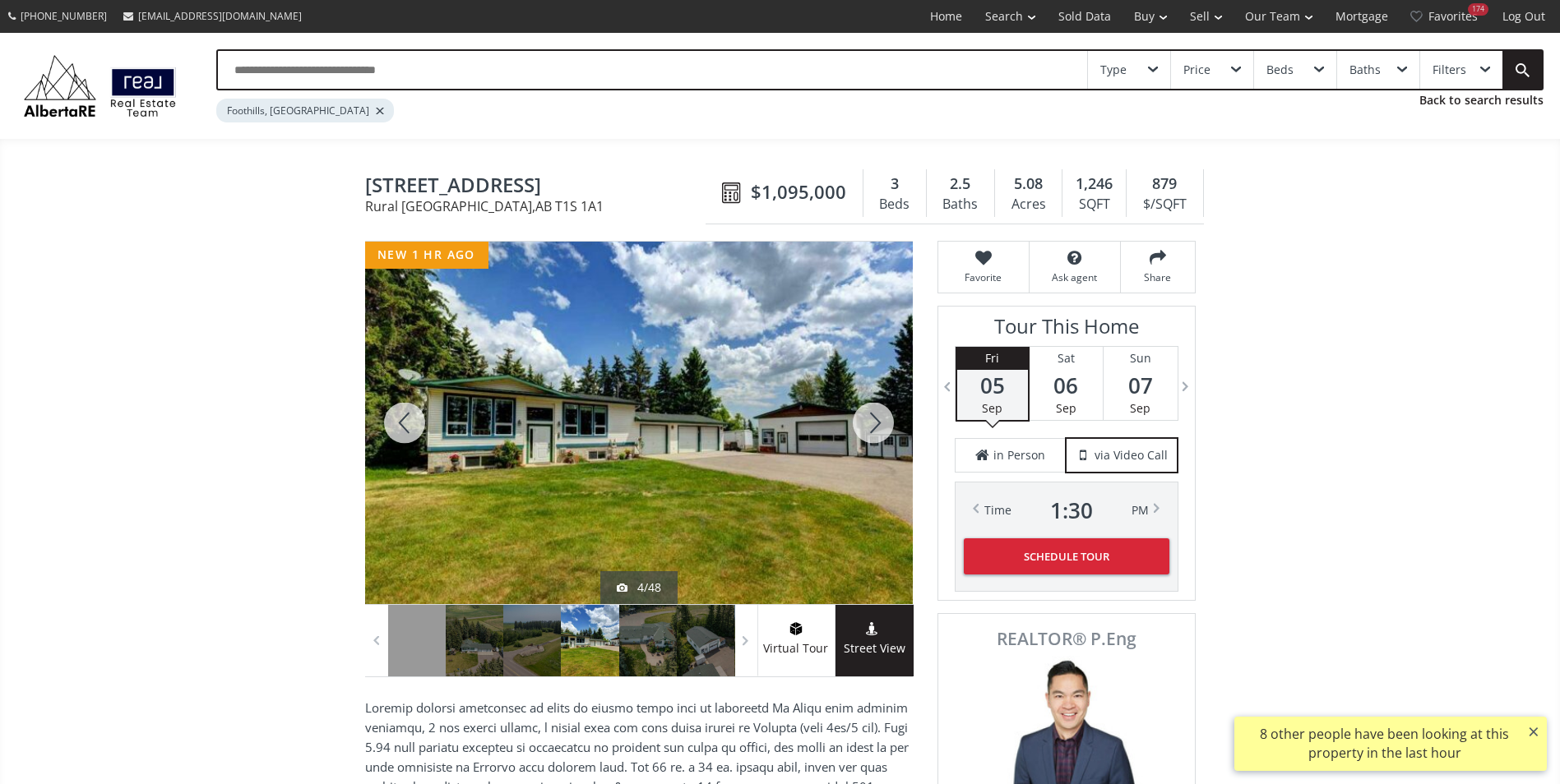
click at [883, 425] on div at bounding box center [873, 423] width 79 height 362
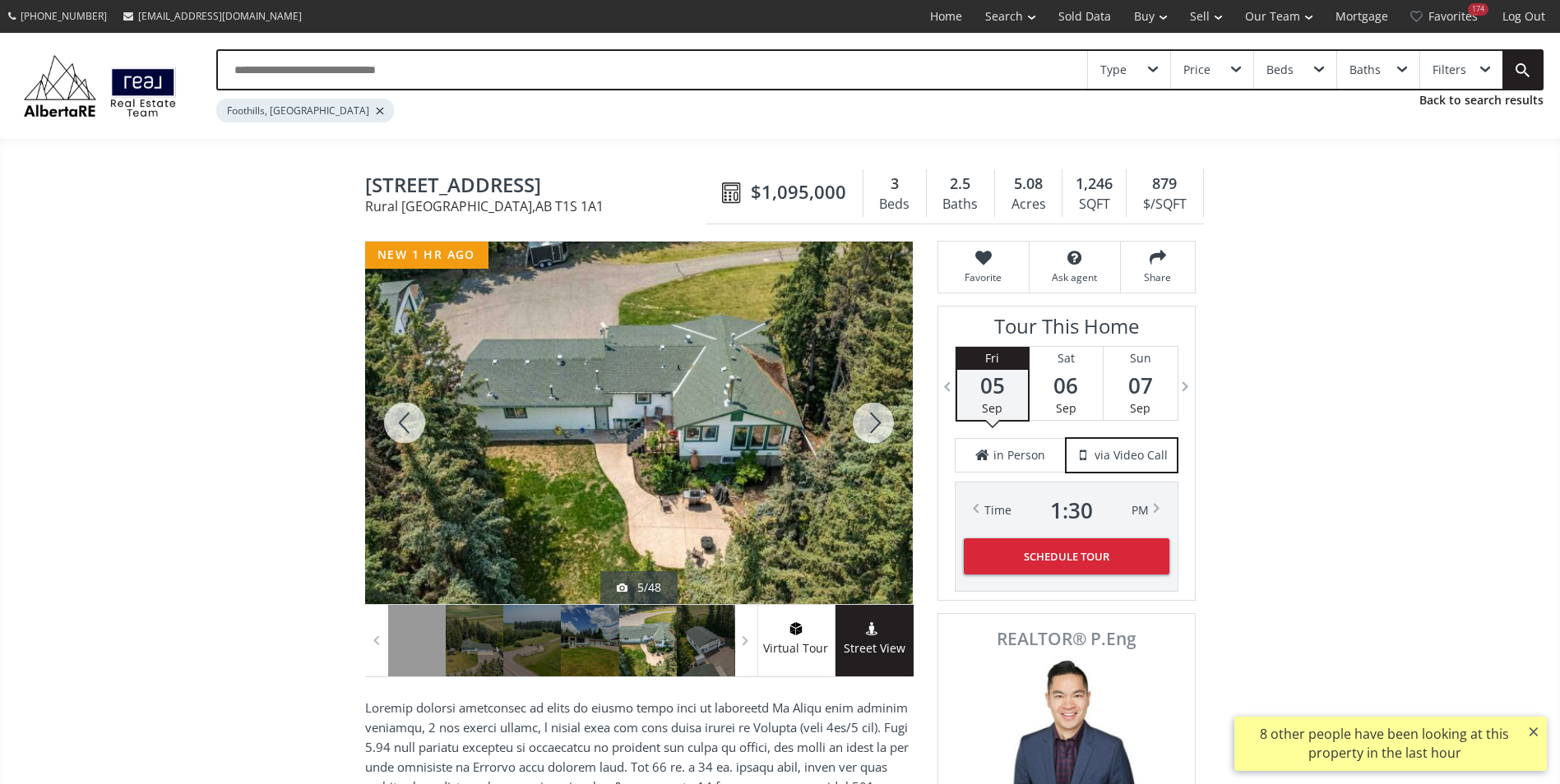
click at [883, 425] on div at bounding box center [873, 423] width 79 height 362
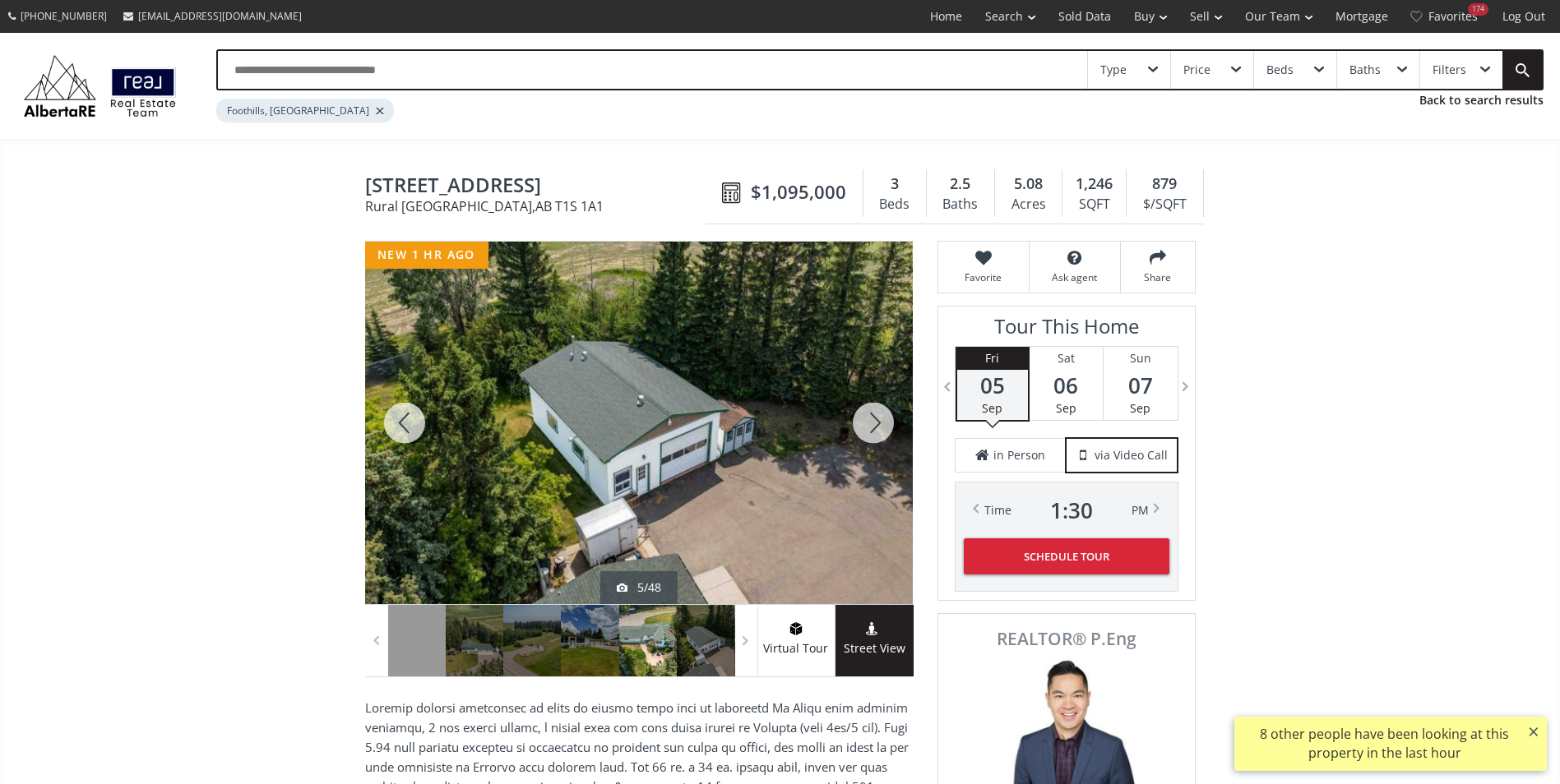
click at [883, 425] on div at bounding box center [873, 423] width 79 height 362
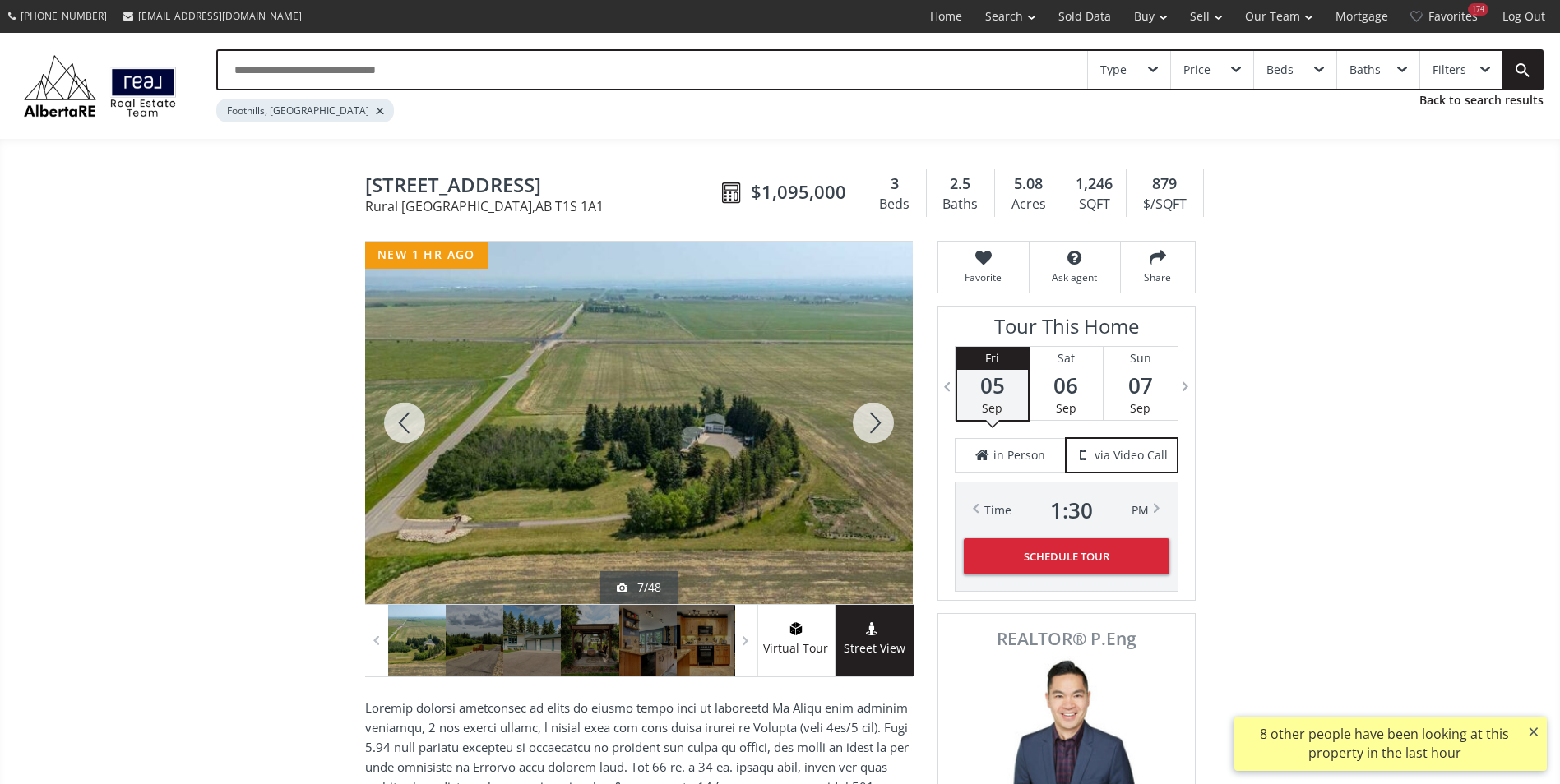
click at [883, 425] on div at bounding box center [873, 423] width 79 height 362
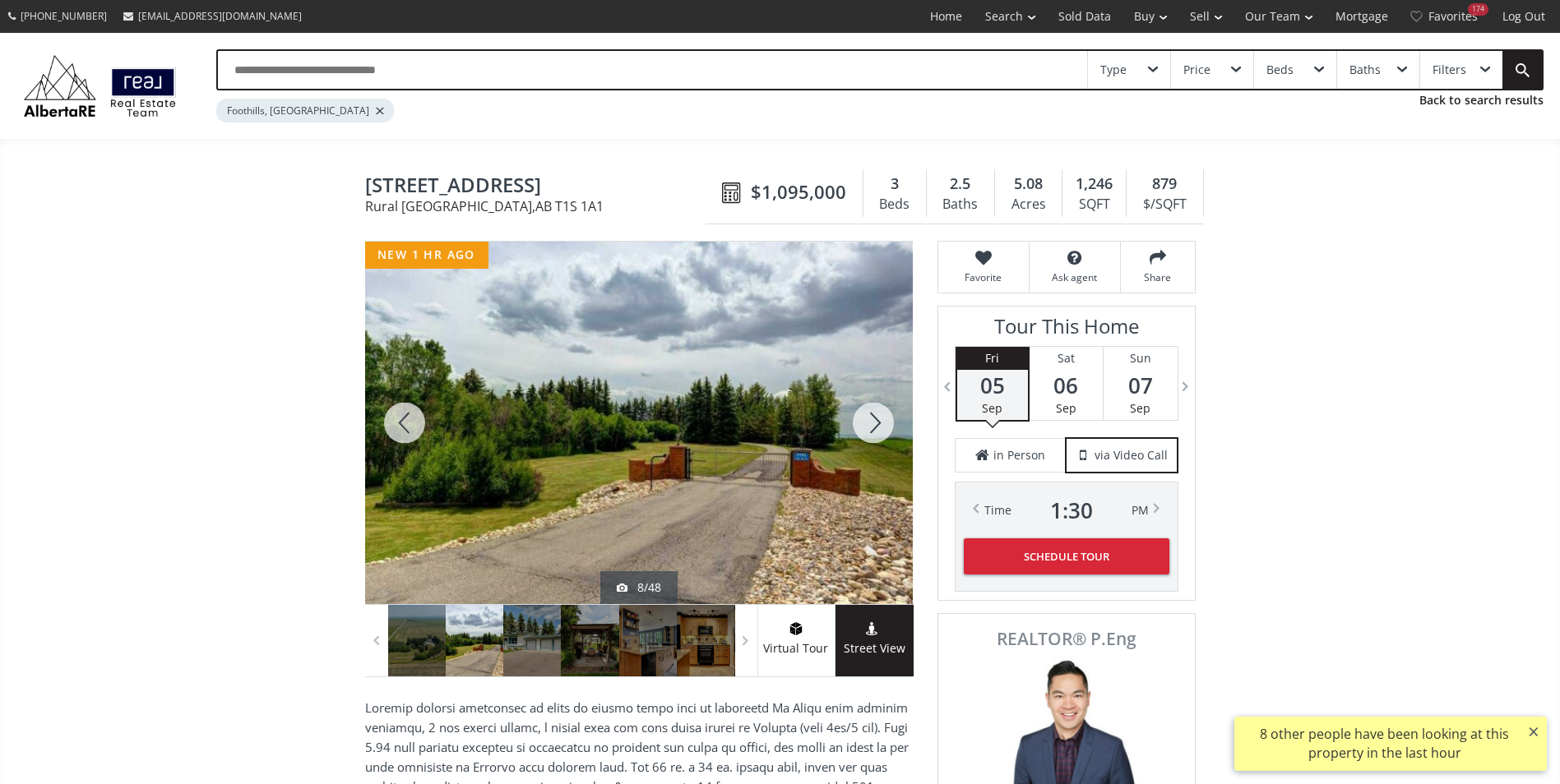
click at [883, 425] on div at bounding box center [873, 423] width 79 height 362
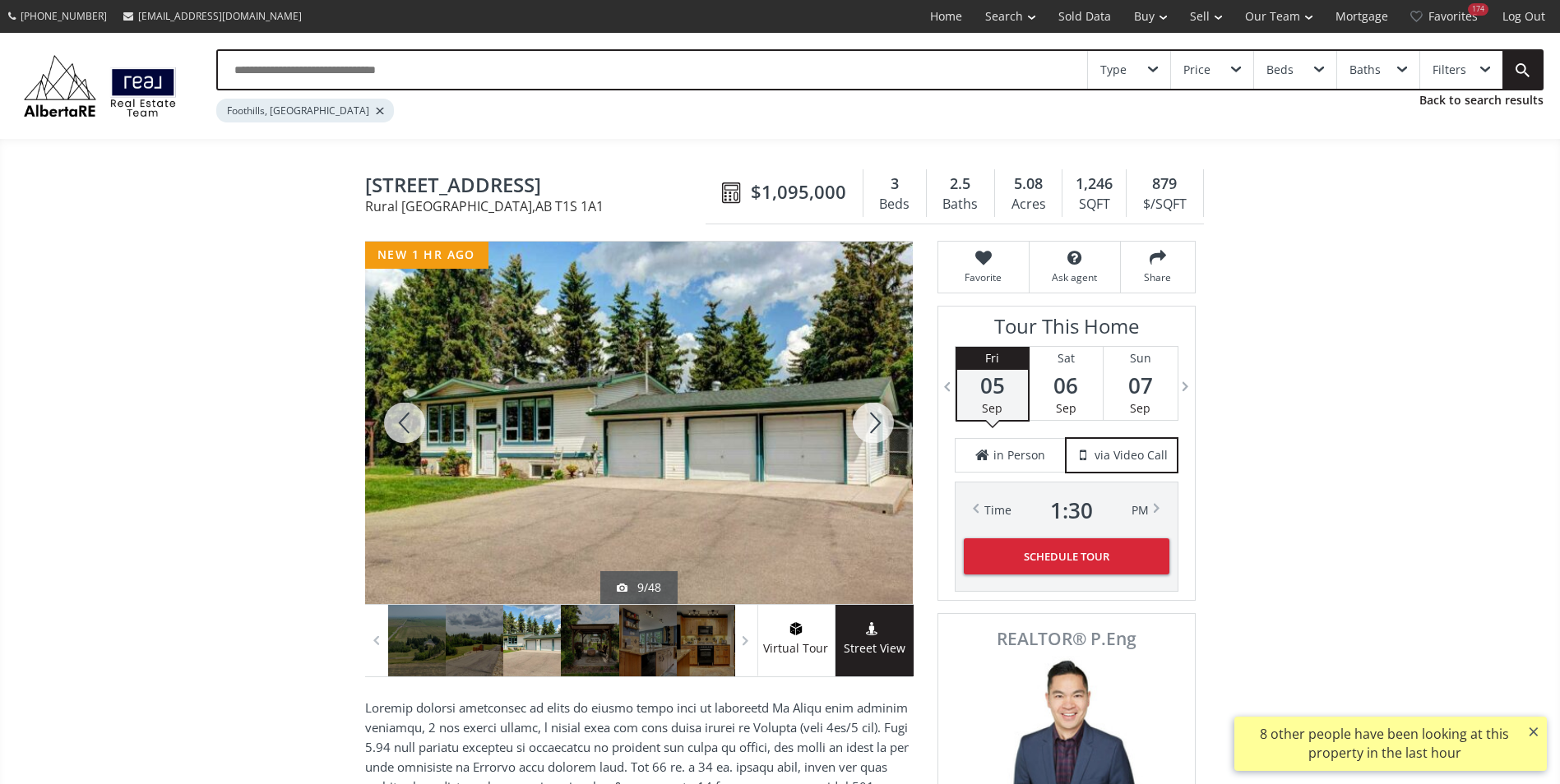
click at [883, 425] on div at bounding box center [873, 423] width 79 height 362
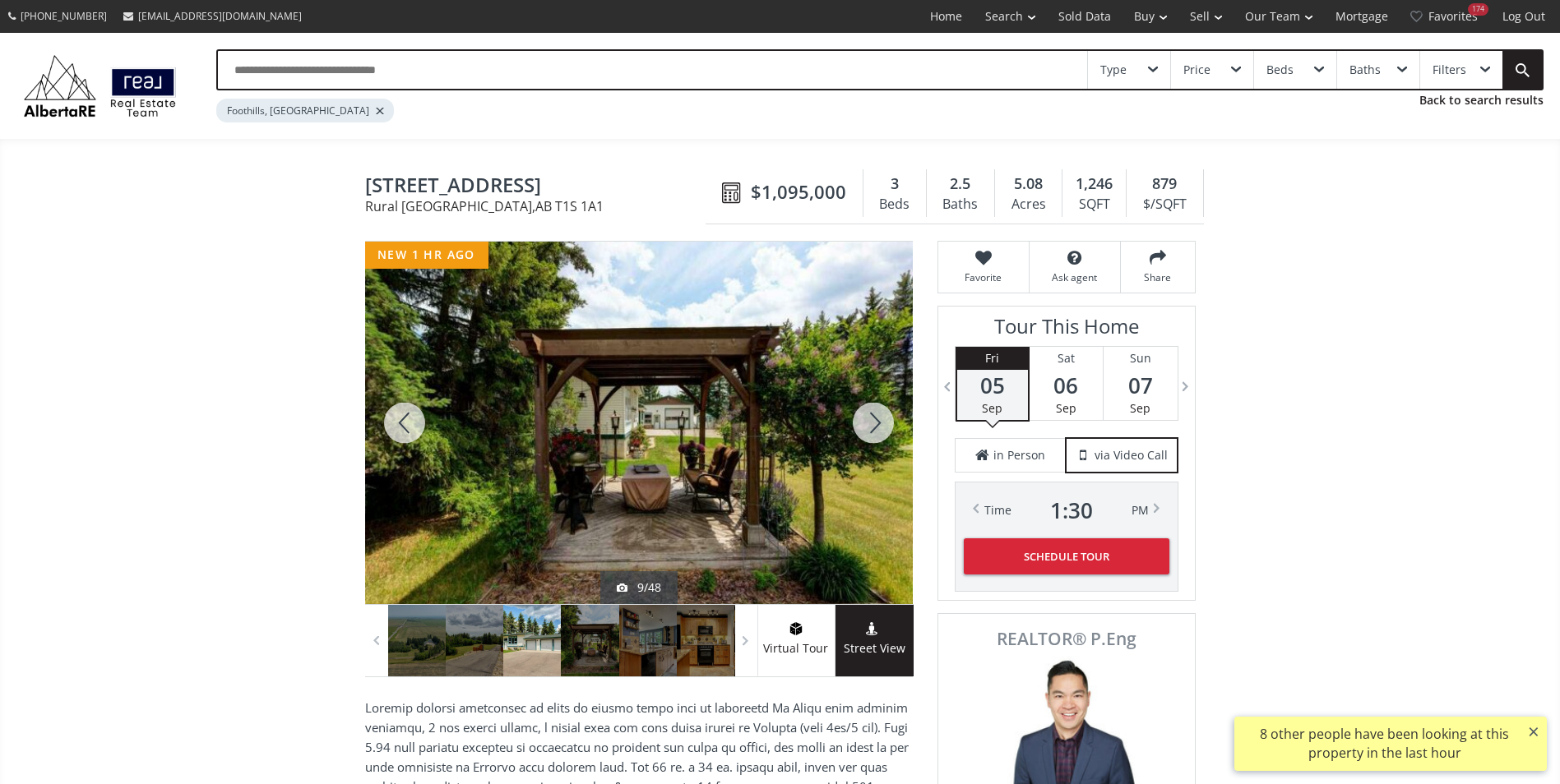
click at [883, 425] on div at bounding box center [873, 423] width 79 height 362
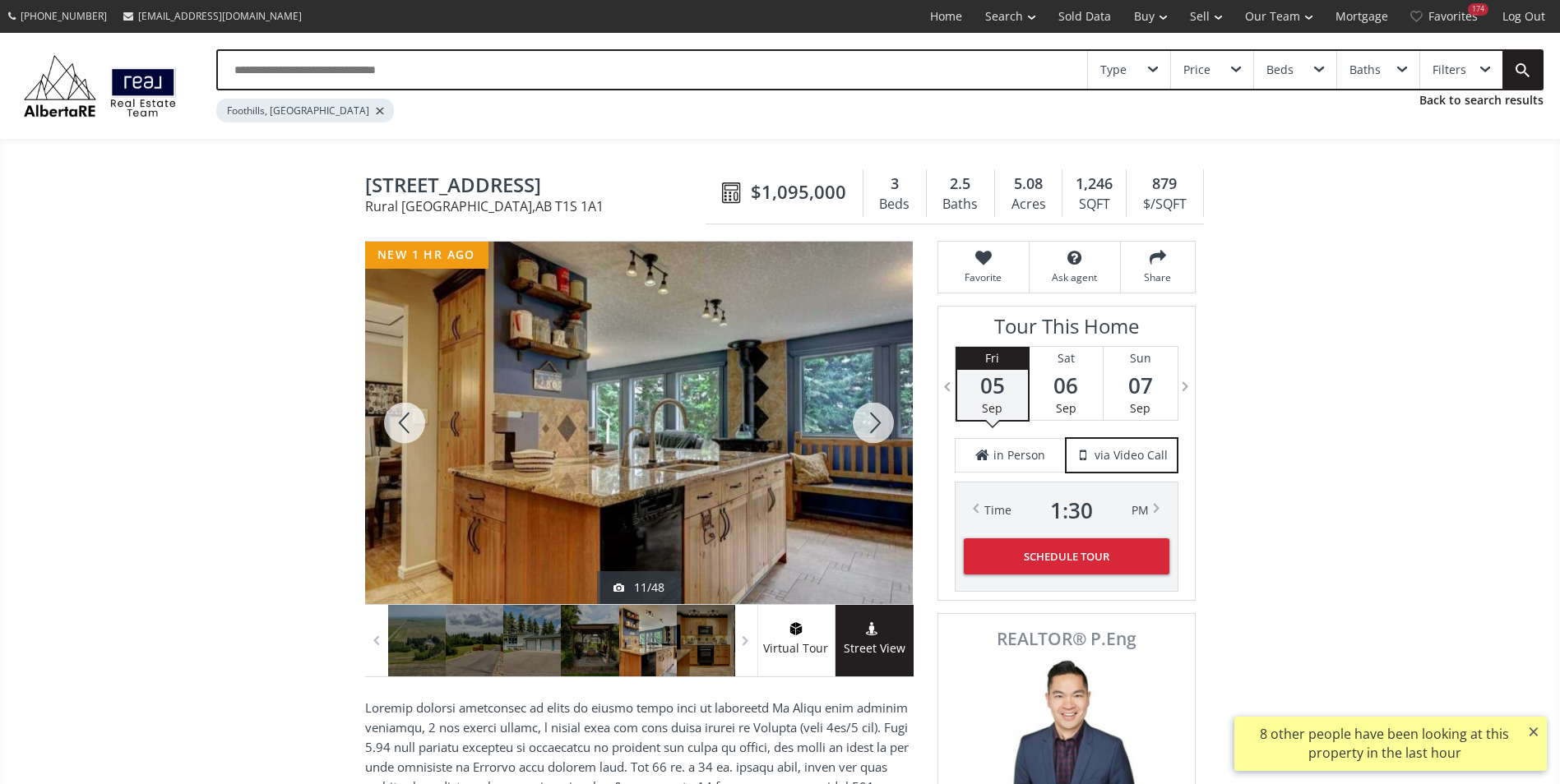
click at [883, 425] on div at bounding box center [873, 423] width 79 height 362
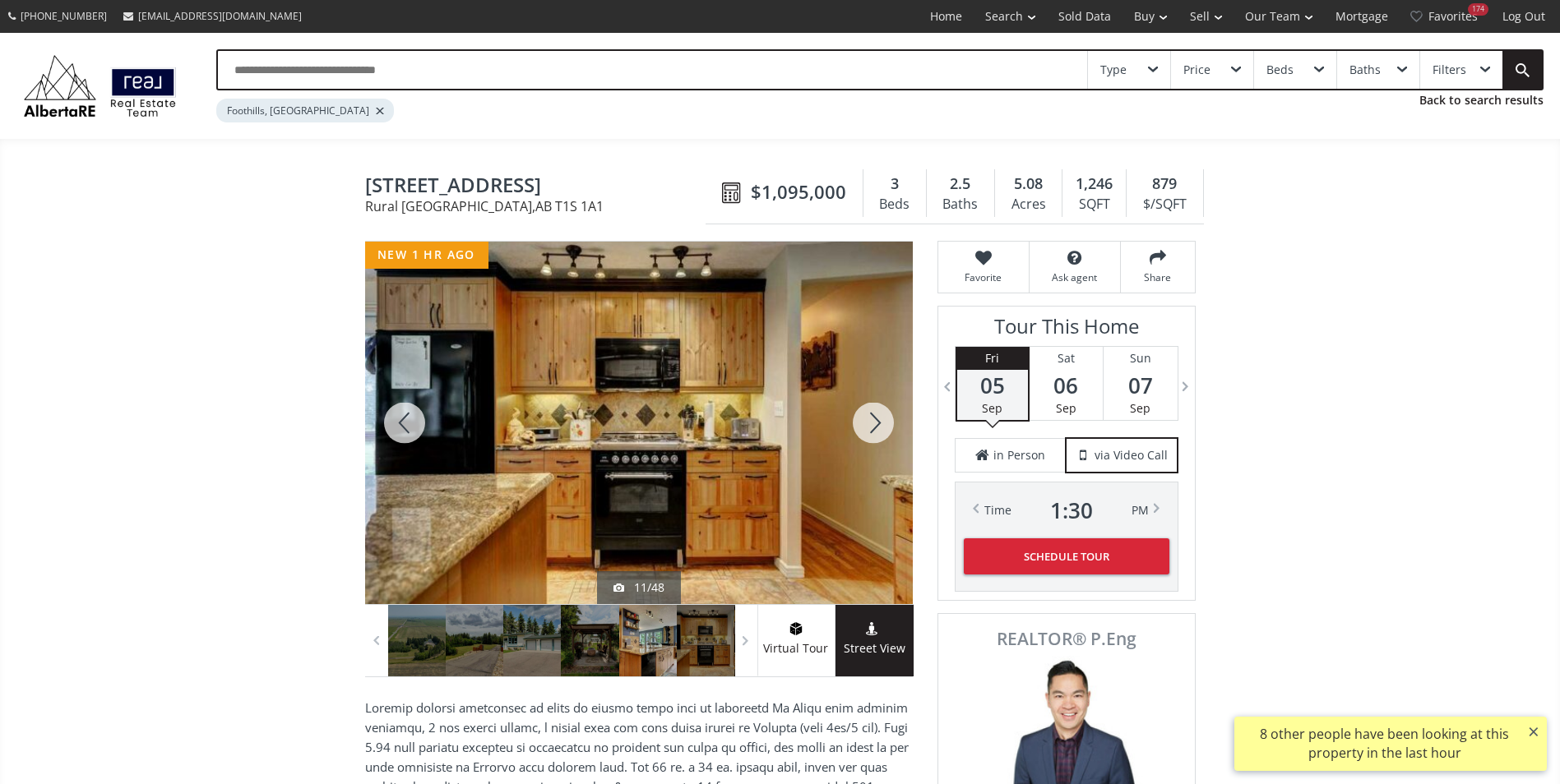
click at [883, 425] on div at bounding box center [873, 423] width 79 height 362
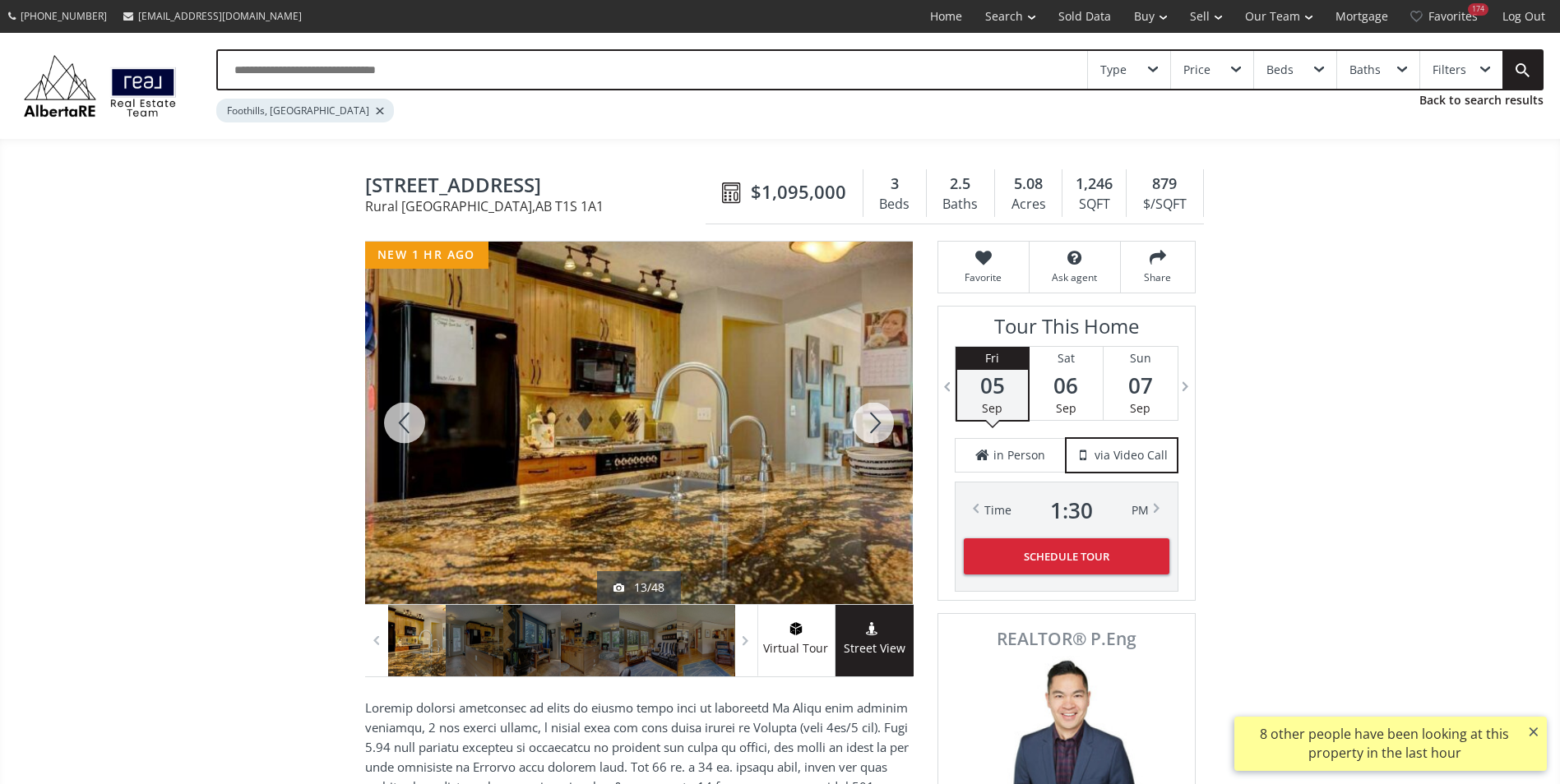
click at [883, 425] on div at bounding box center [873, 423] width 79 height 362
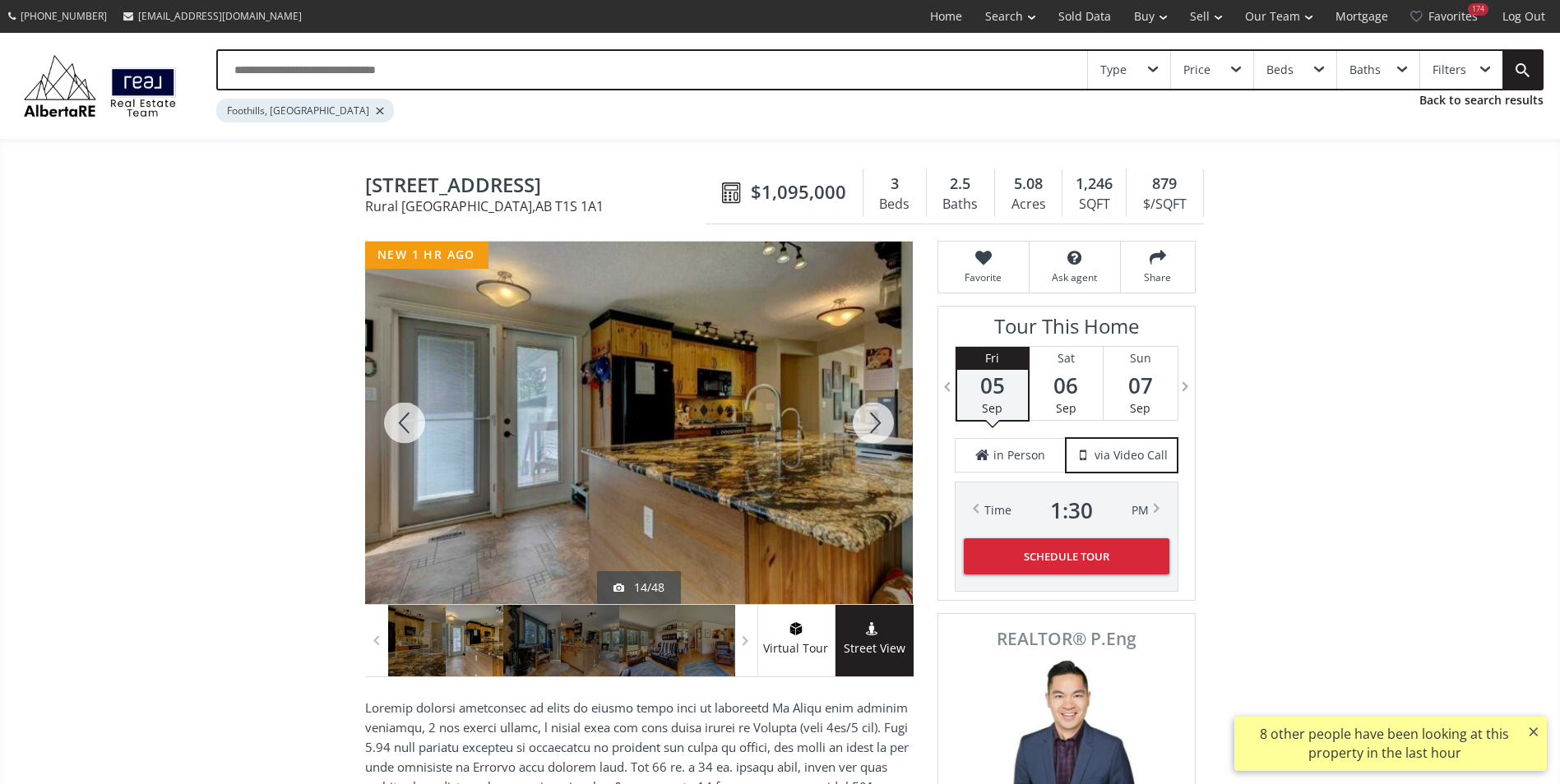
click at [883, 425] on div at bounding box center [873, 423] width 79 height 362
